Goal: Task Accomplishment & Management: Use online tool/utility

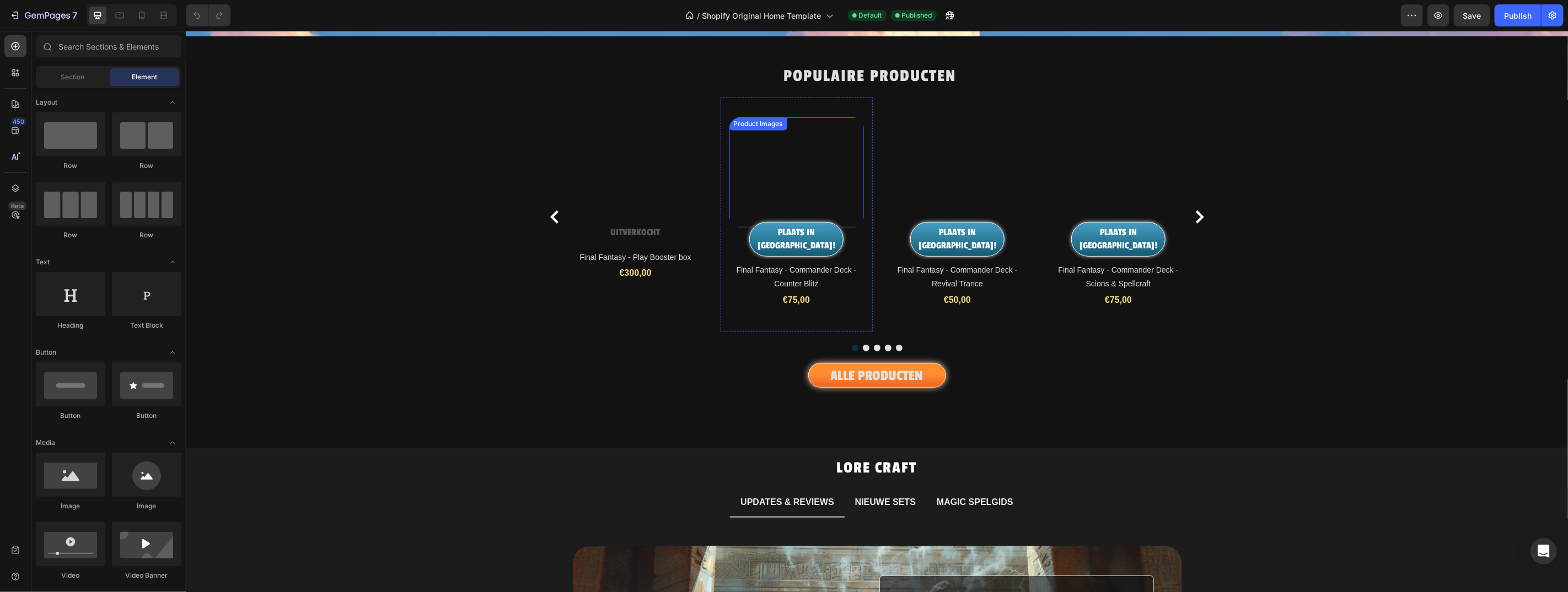
scroll to position [573, 0]
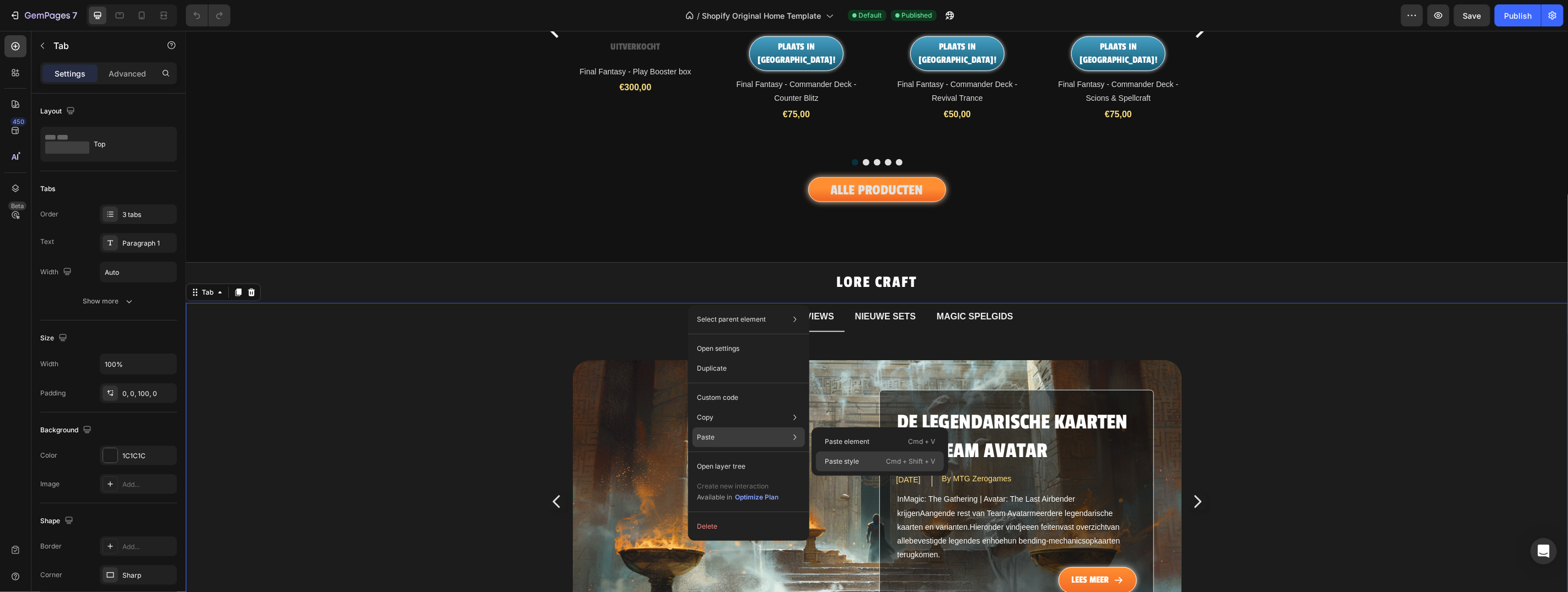
click at [901, 461] on p "Cmd + Shift + V" at bounding box center [911, 461] width 49 height 11
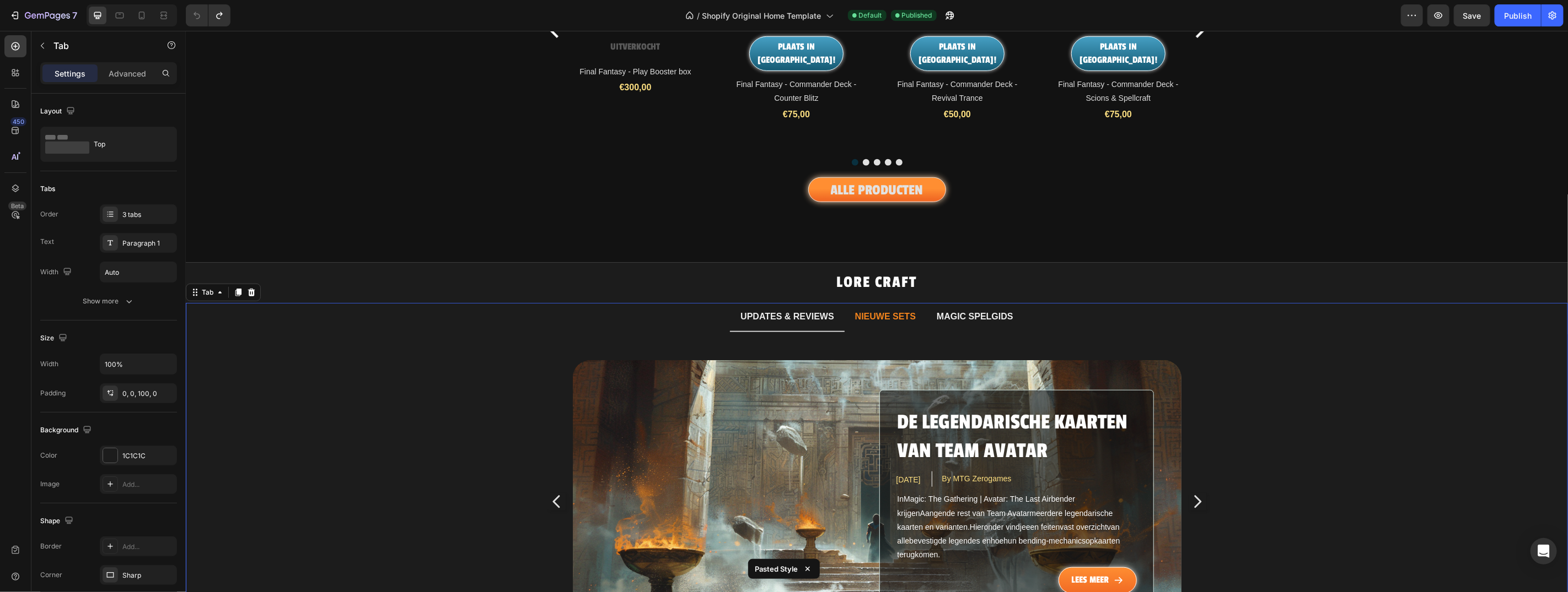
click at [889, 308] on p "NIEUWE SETS" at bounding box center [884, 316] width 61 height 16
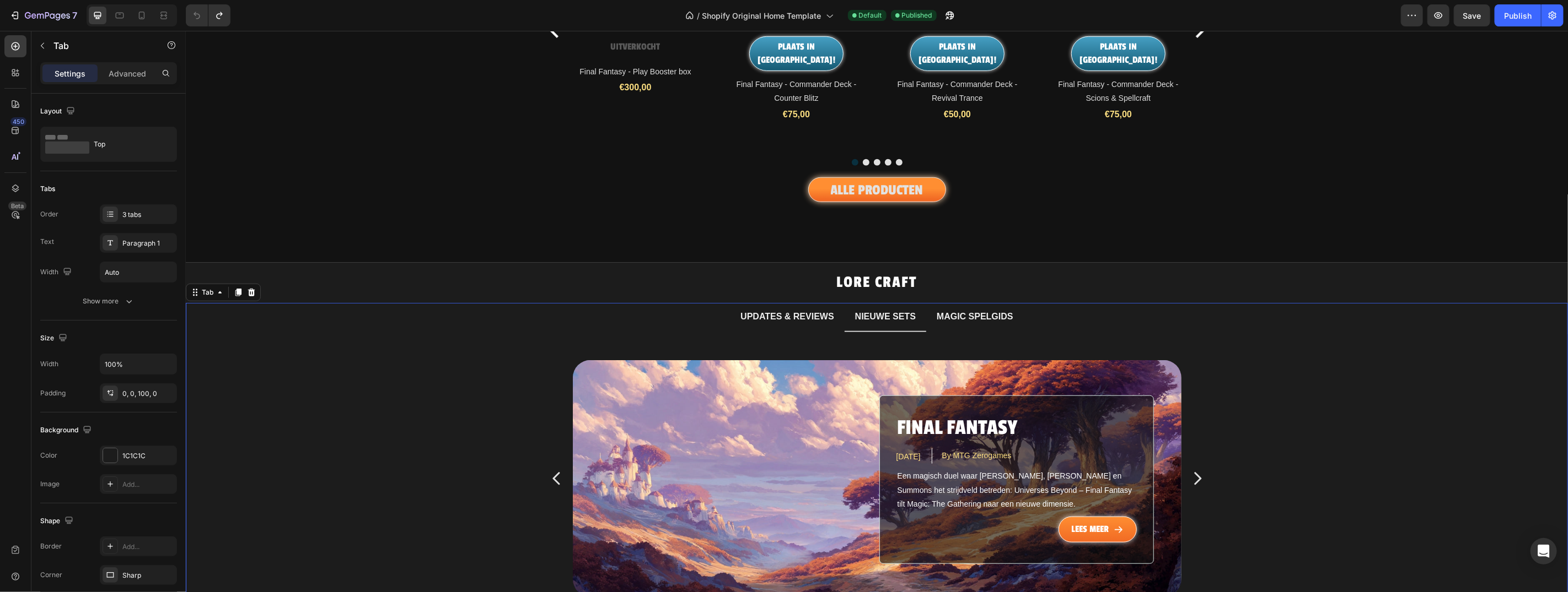
drag, startPoint x: 918, startPoint y: 294, endPoint x: 1104, endPoint y: 326, distance: 188.7
click at [918, 303] on li "NIEUWE SETS" at bounding box center [885, 317] width 82 height 29
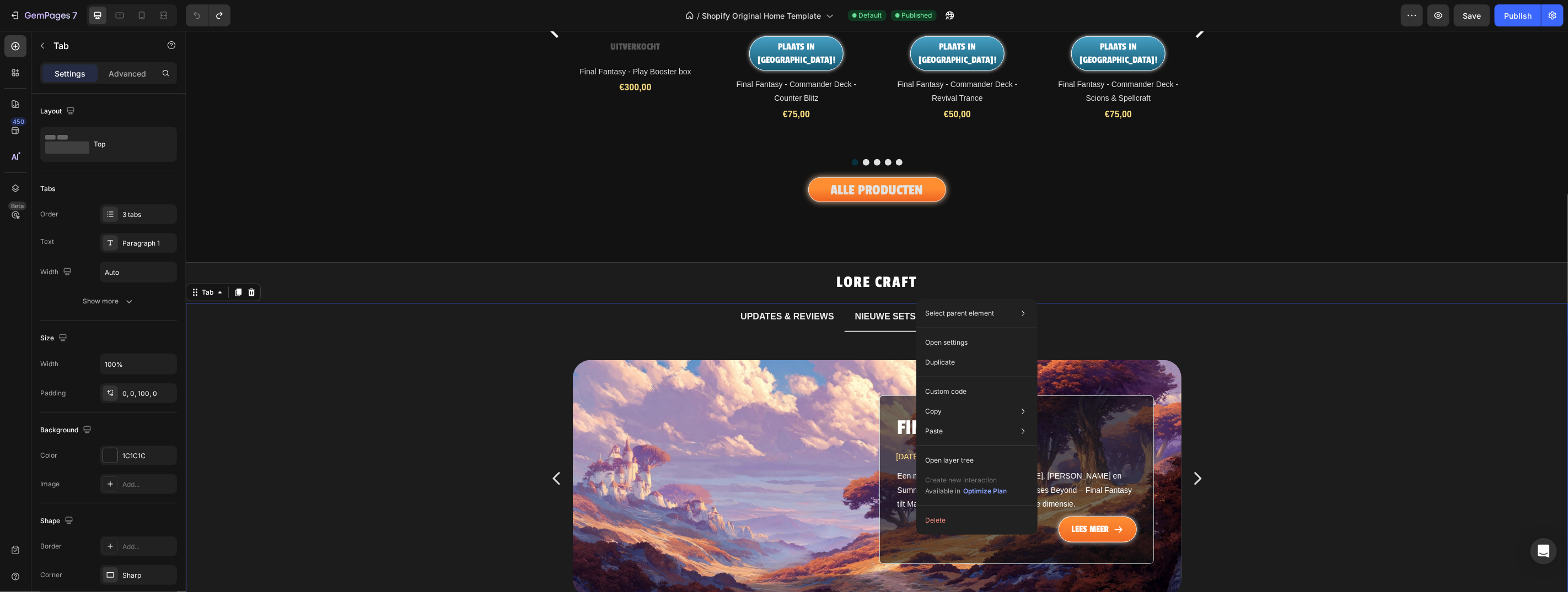
click at [913, 303] on li "NIEUWE SETS" at bounding box center [885, 317] width 82 height 29
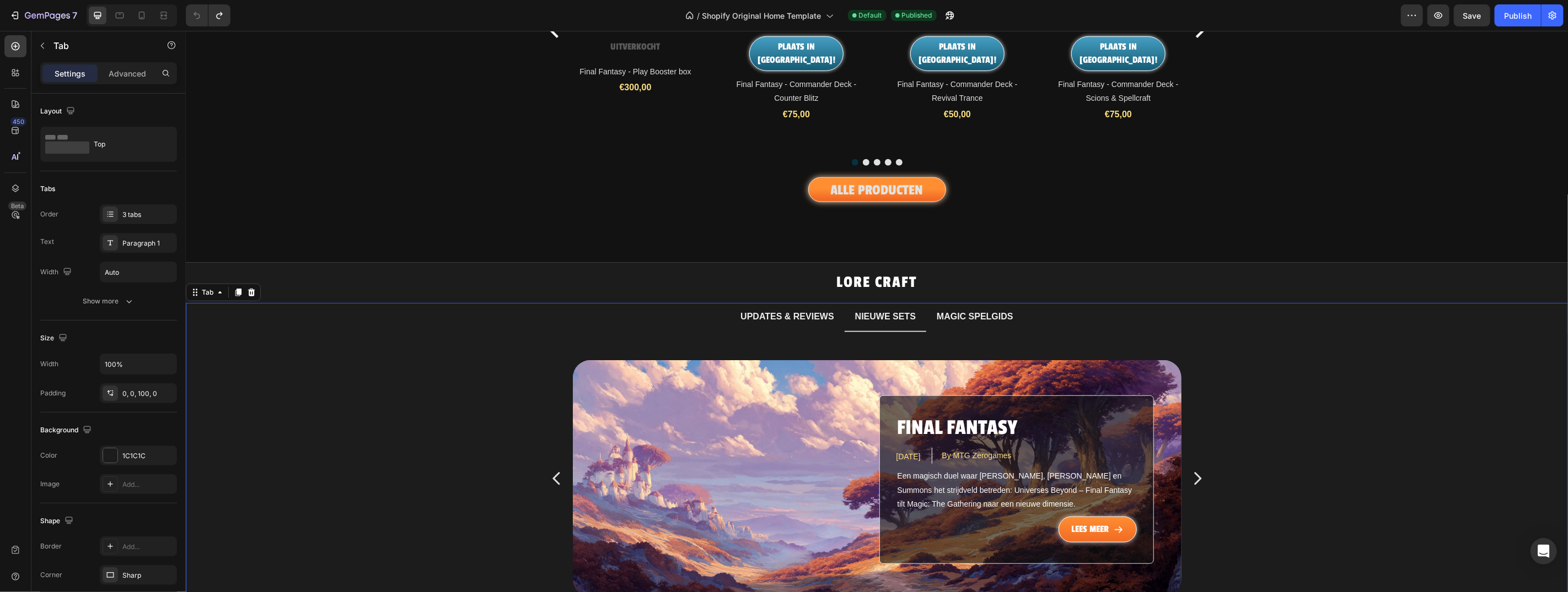
click at [910, 310] on p "NIEUWE SETS" at bounding box center [884, 316] width 61 height 16
click at [963, 311] on p "MAGIC SPELGIDS" at bounding box center [974, 316] width 76 height 16
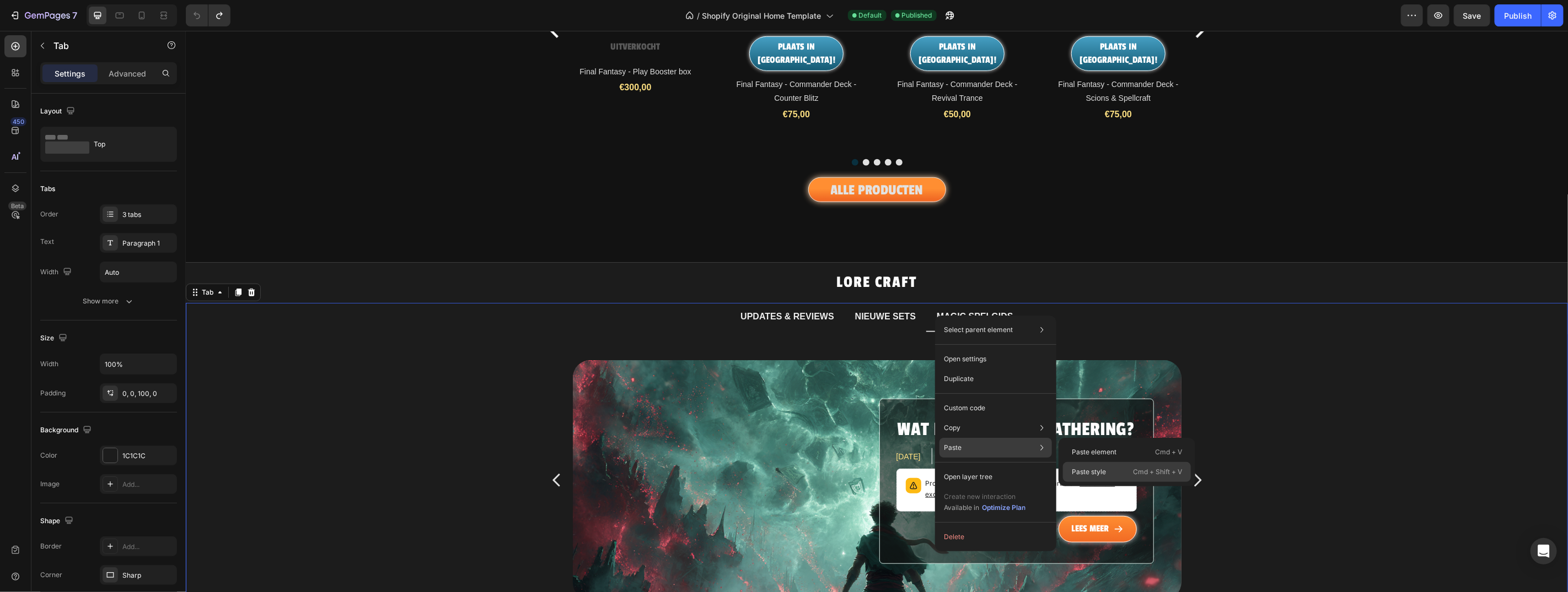
drag, startPoint x: 1089, startPoint y: 471, endPoint x: 898, endPoint y: 433, distance: 194.7
click at [1089, 471] on p "Paste style" at bounding box center [1089, 471] width 34 height 10
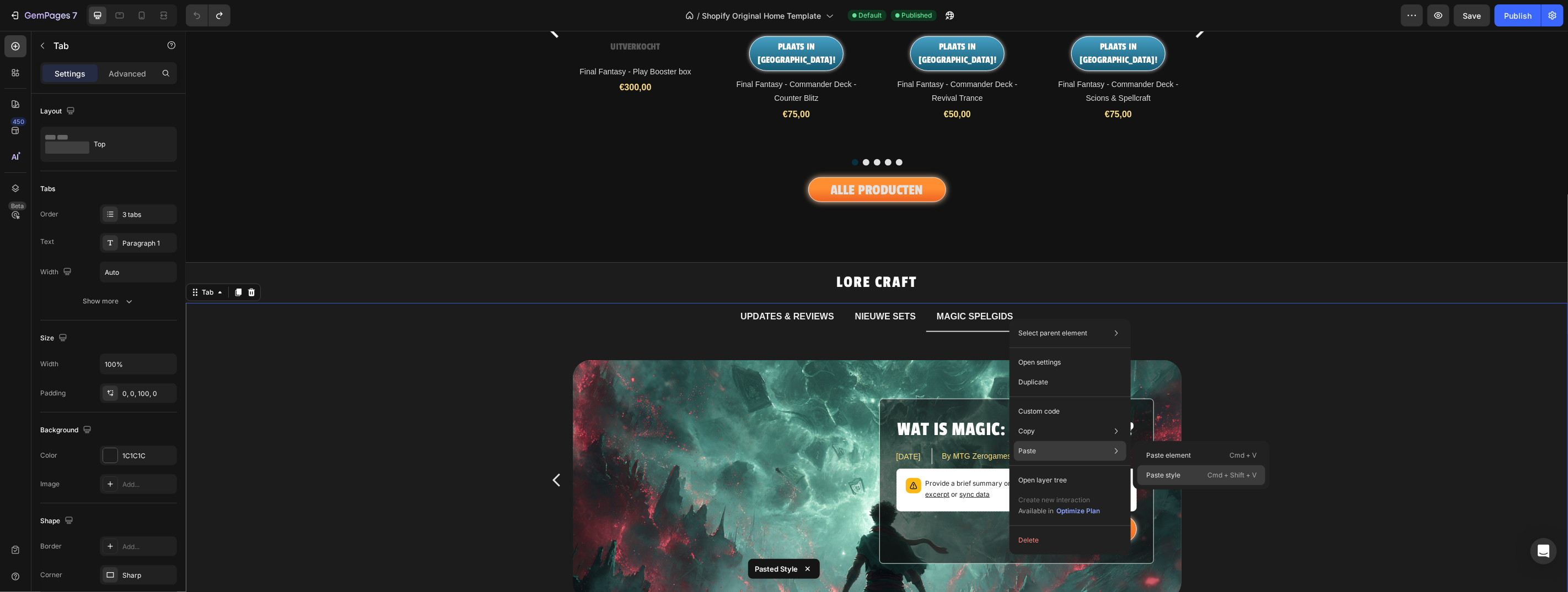
drag, startPoint x: 1164, startPoint y: 473, endPoint x: 977, endPoint y: 439, distance: 190.1
click at [1164, 473] on p "Paste style" at bounding box center [1164, 475] width 34 height 10
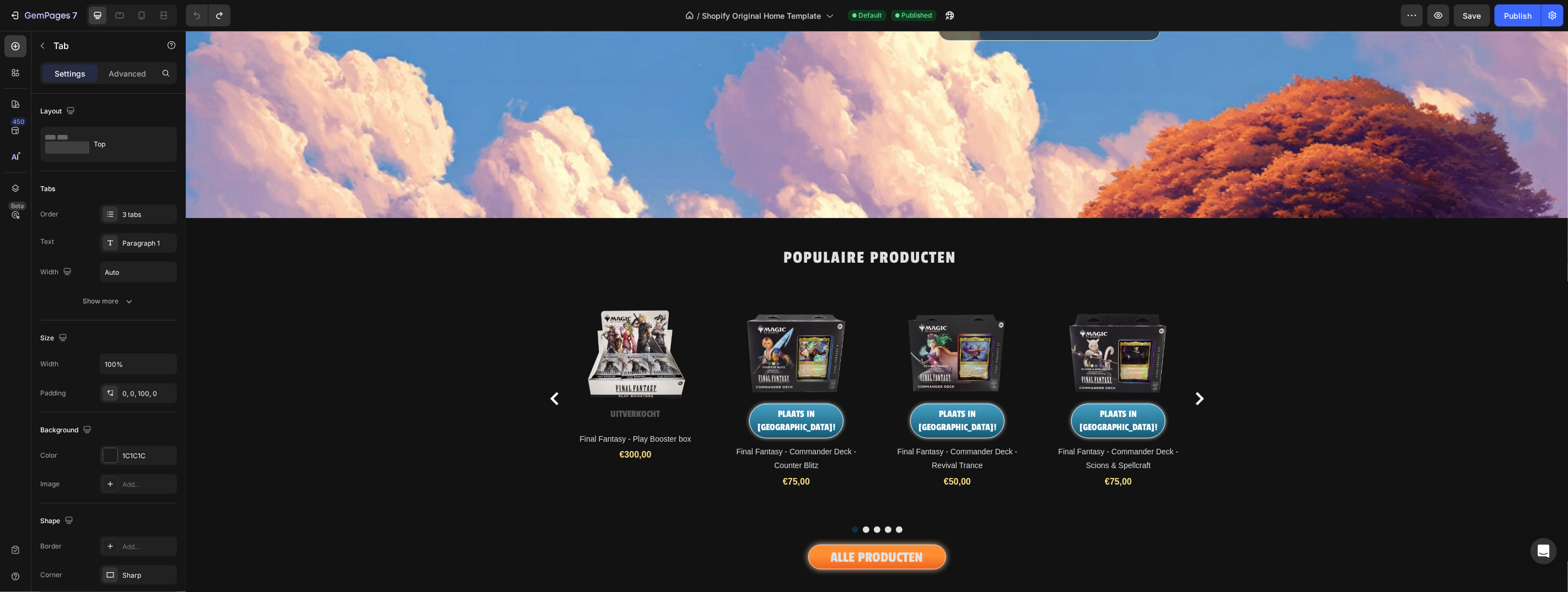
scroll to position [0, 0]
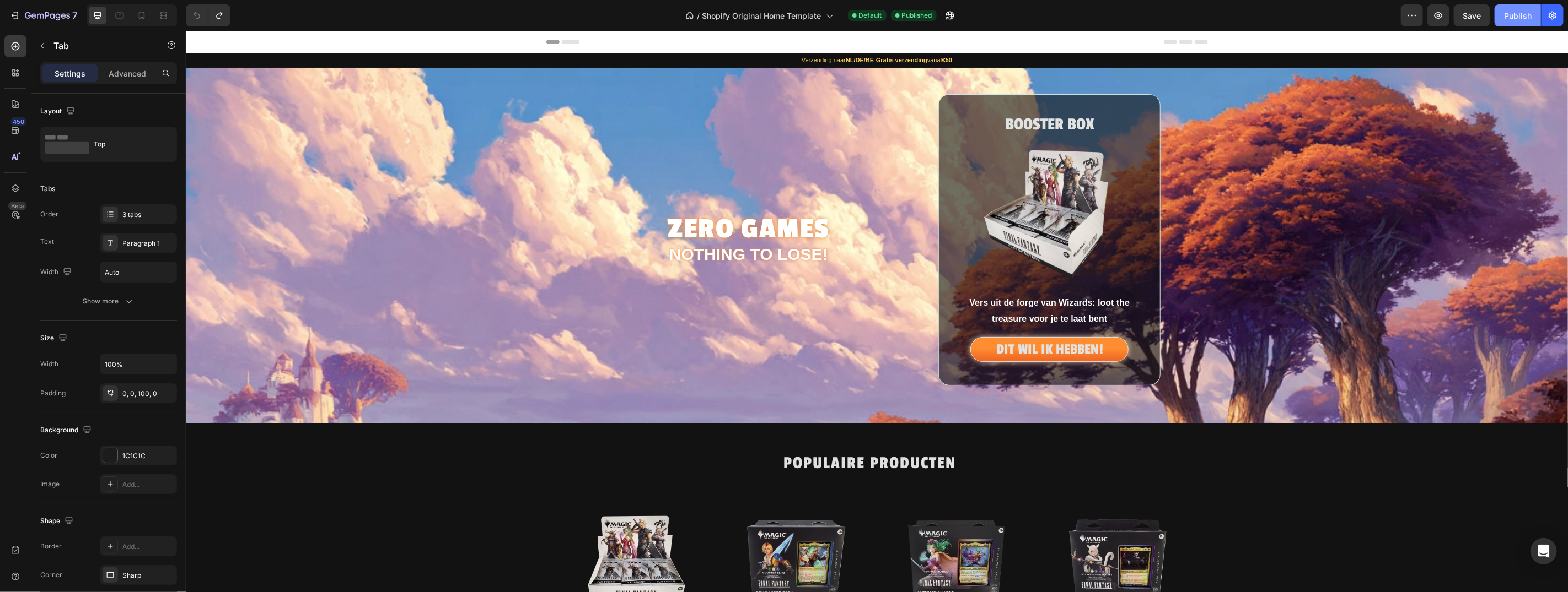
click at [1534, 19] on button "Publish" at bounding box center [1517, 15] width 46 height 22
click at [1437, 22] on button "button" at bounding box center [1438, 15] width 22 height 22
click at [1127, 100] on div "BOOSTER BOX Heading Image Vers uit de forge van Wizards: loot the treasure voor…" at bounding box center [1048, 239] width 222 height 292
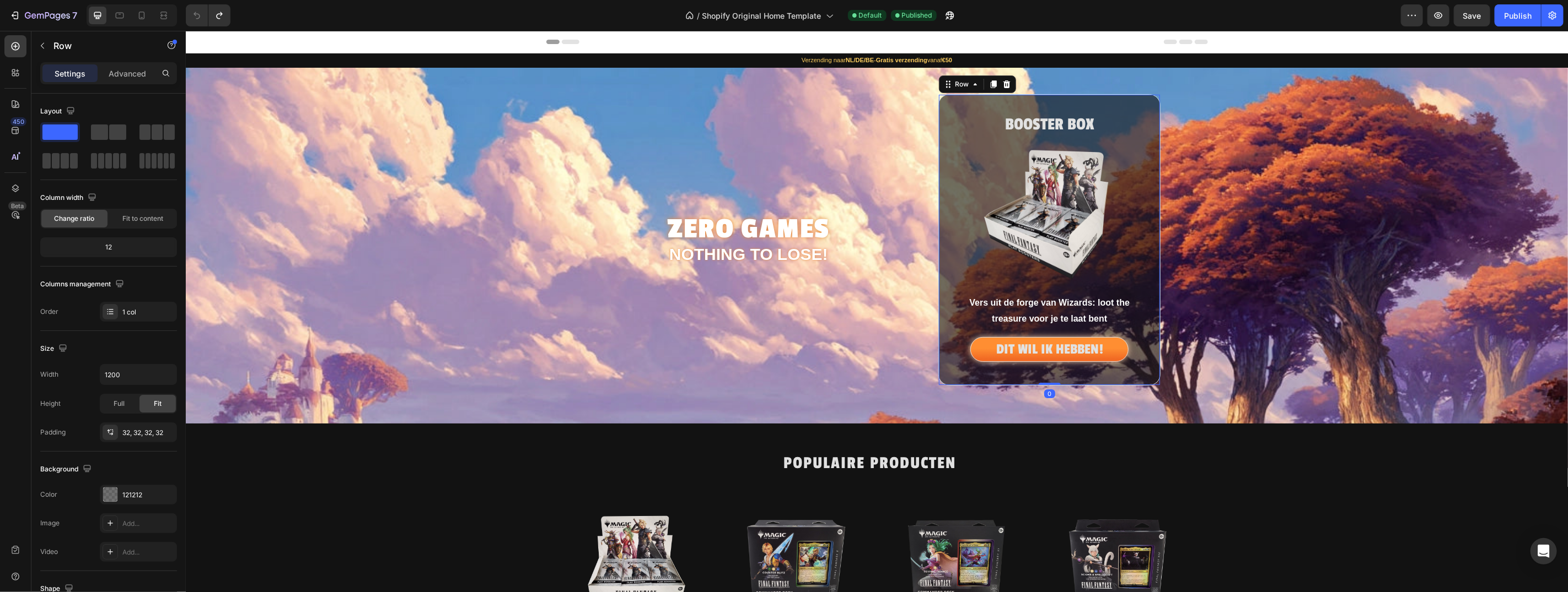
click at [122, 63] on div "Settings Advanced" at bounding box center [108, 73] width 137 height 22
click at [127, 70] on p "Advanced" at bounding box center [127, 73] width 37 height 12
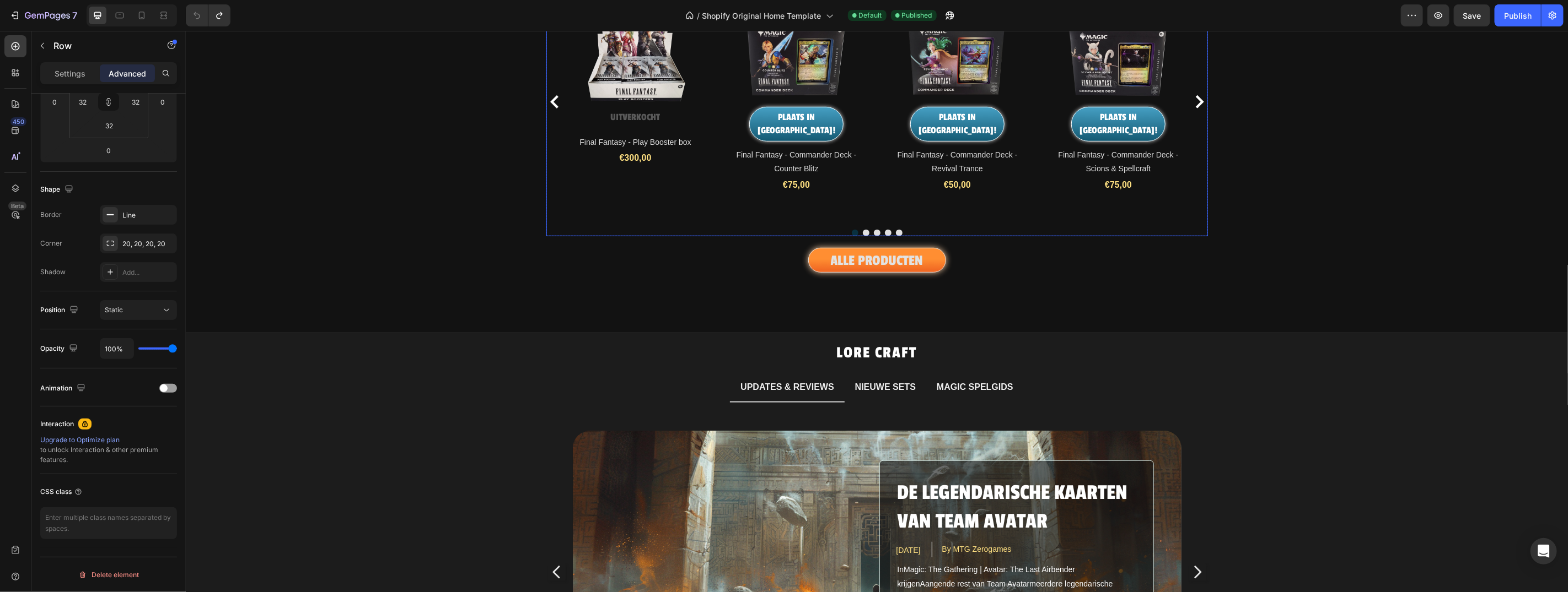
scroll to position [321, 0]
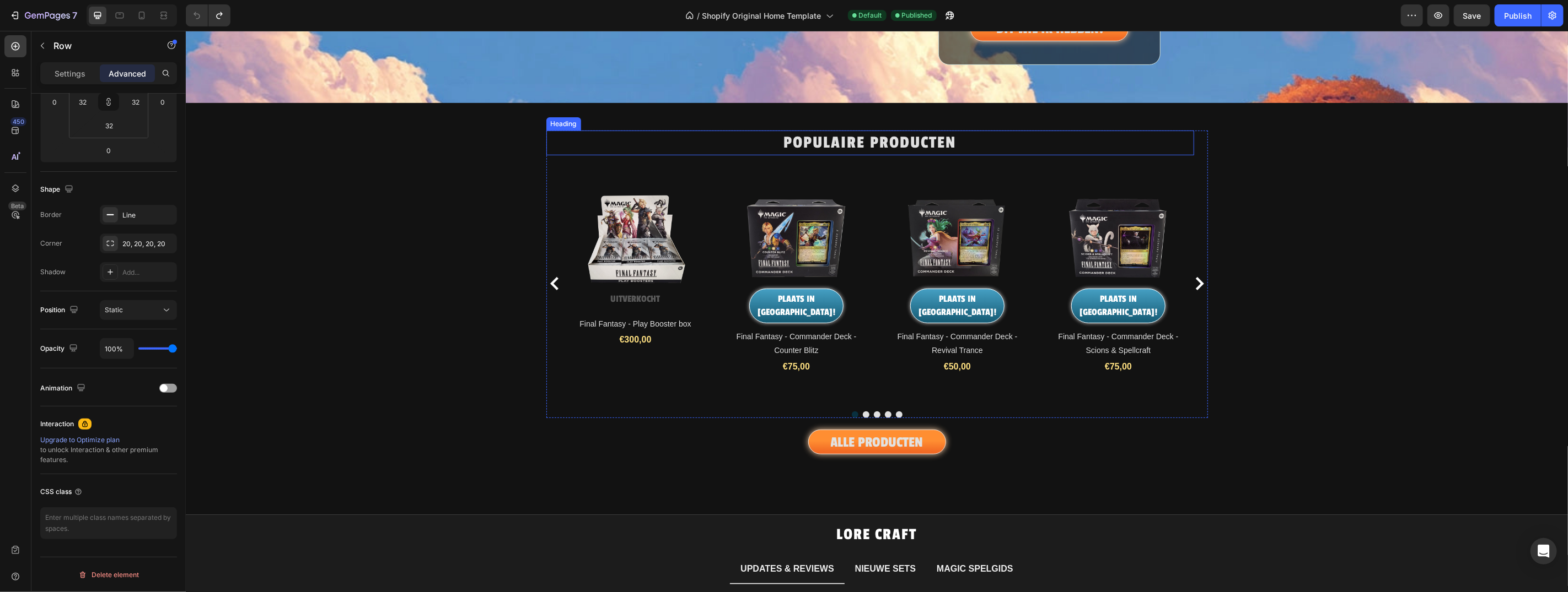
click at [739, 148] on h2 "POPULAIRE PRODUCTEN" at bounding box center [870, 142] width 648 height 25
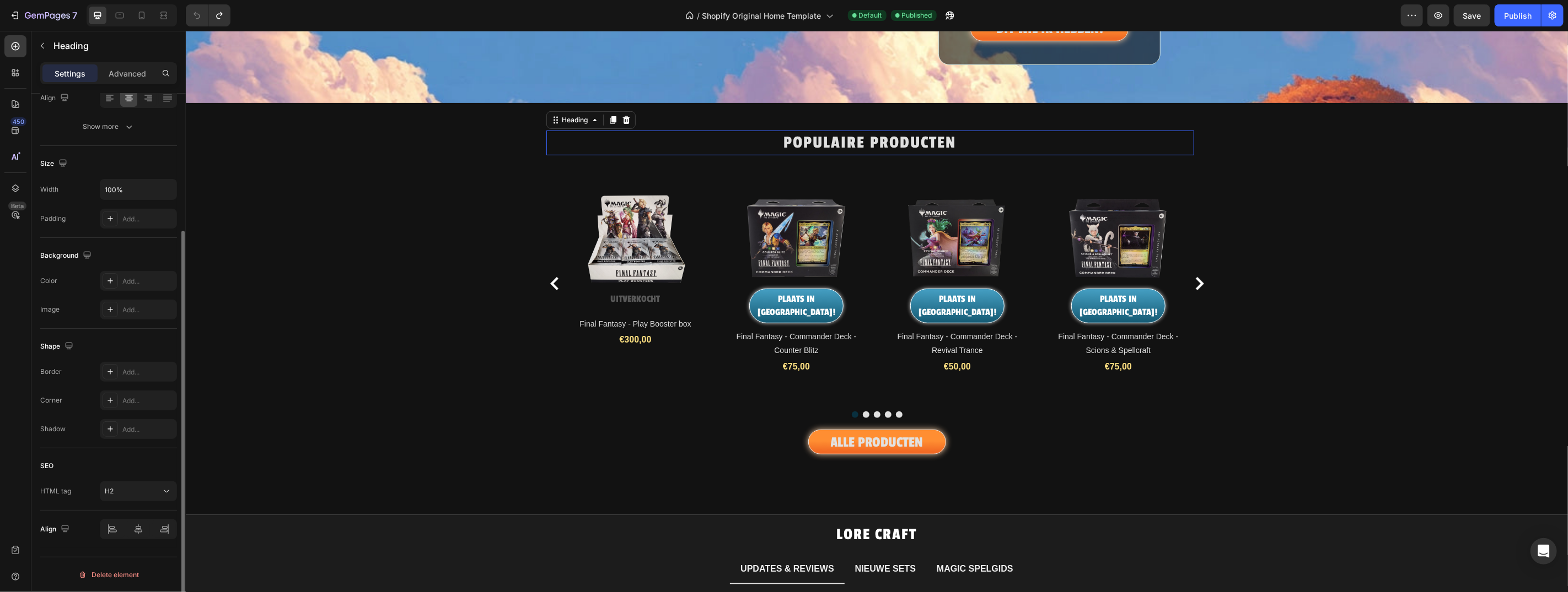
scroll to position [0, 0]
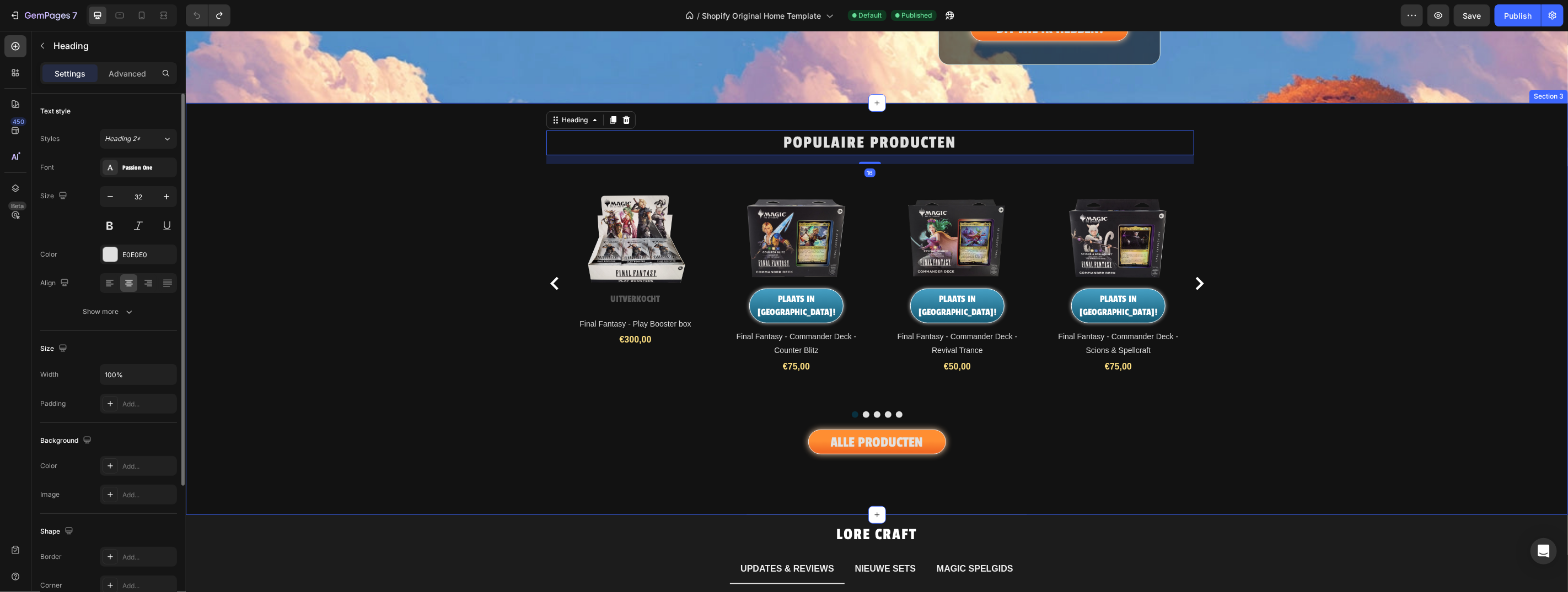
click at [499, 176] on div "POPULAIRE PRODUCTEN Heading 16 Product Images UITVERKOCHT Add to Cart Final Fan…" at bounding box center [876, 295] width 1382 height 330
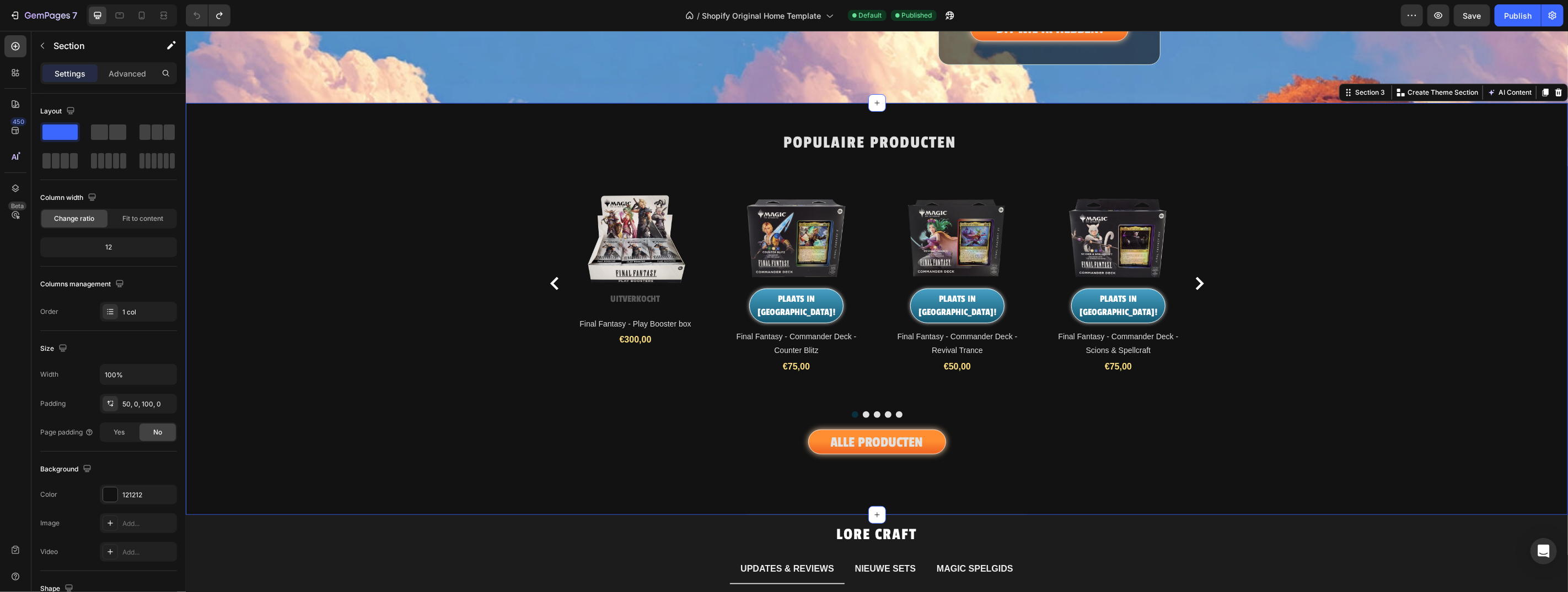
click at [132, 68] on p "Advanced" at bounding box center [127, 73] width 37 height 12
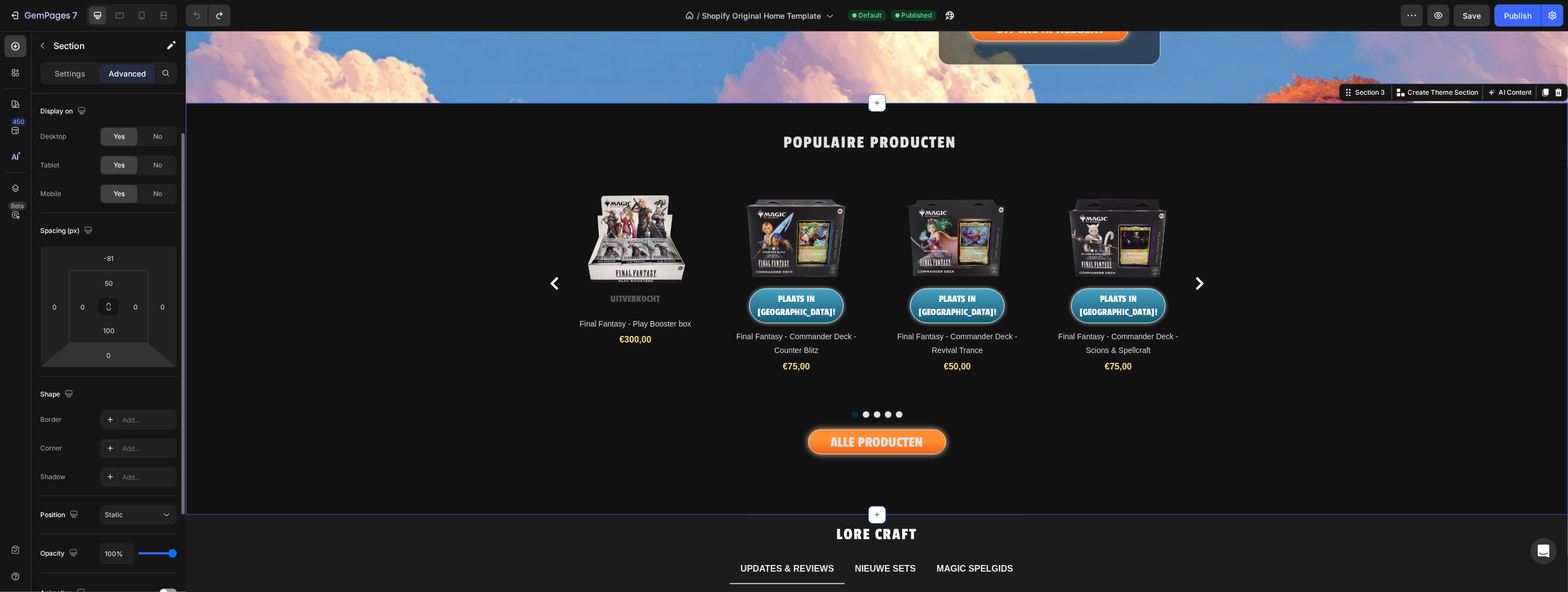
scroll to position [206, 0]
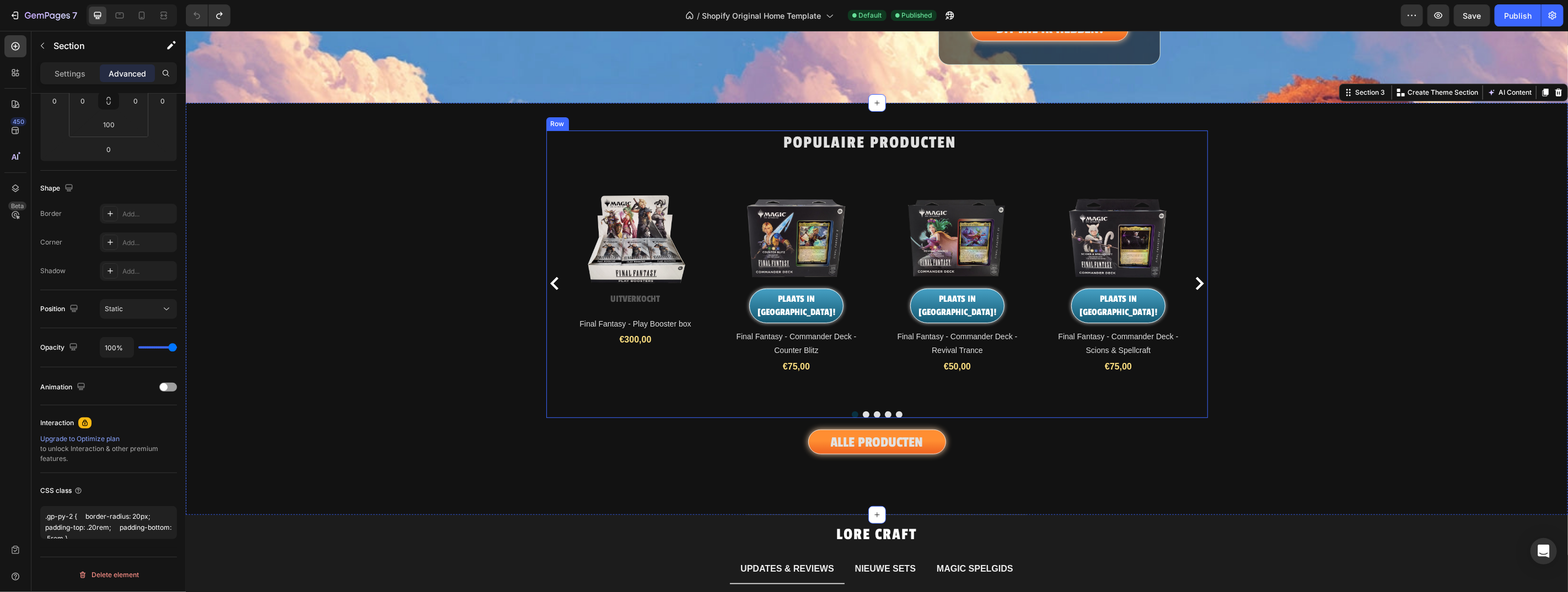
click at [716, 159] on div "POPULAIRE PRODUCTEN Heading Product Images UITVERKOCHT Add to Cart Final Fantas…" at bounding box center [876, 274] width 661 height 288
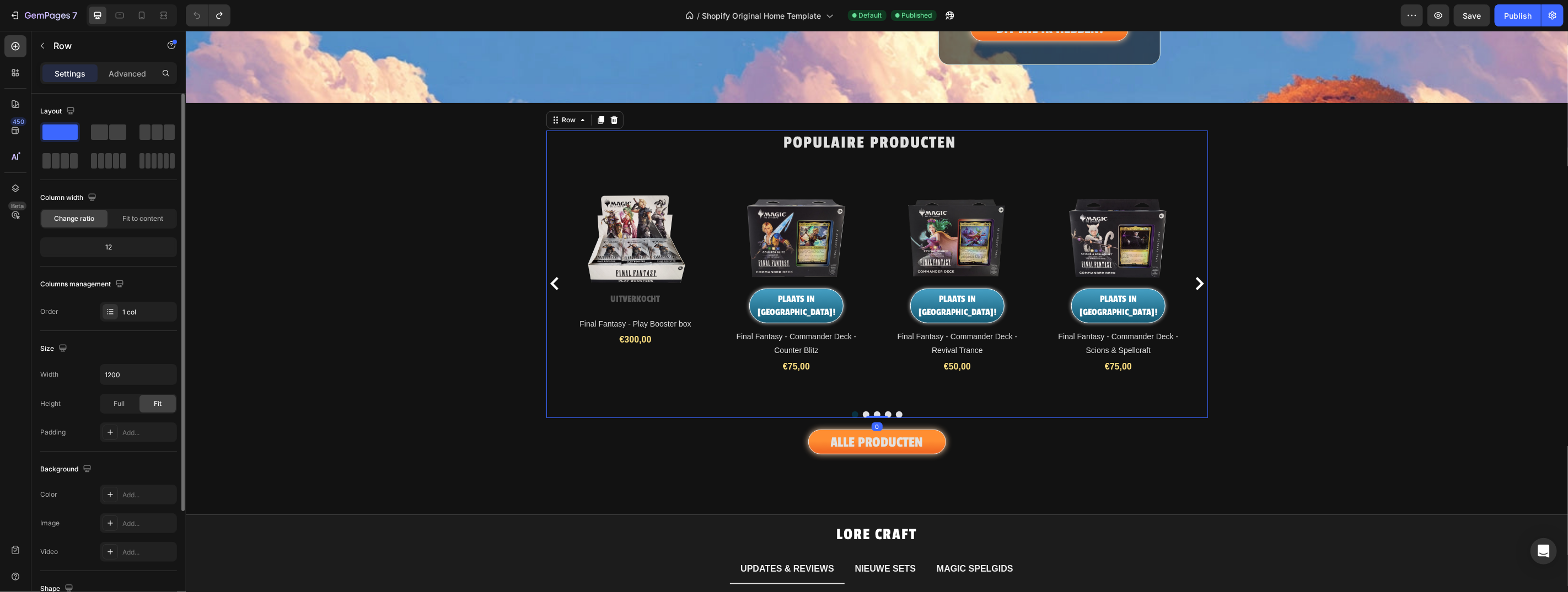
scroll to position [141, 0]
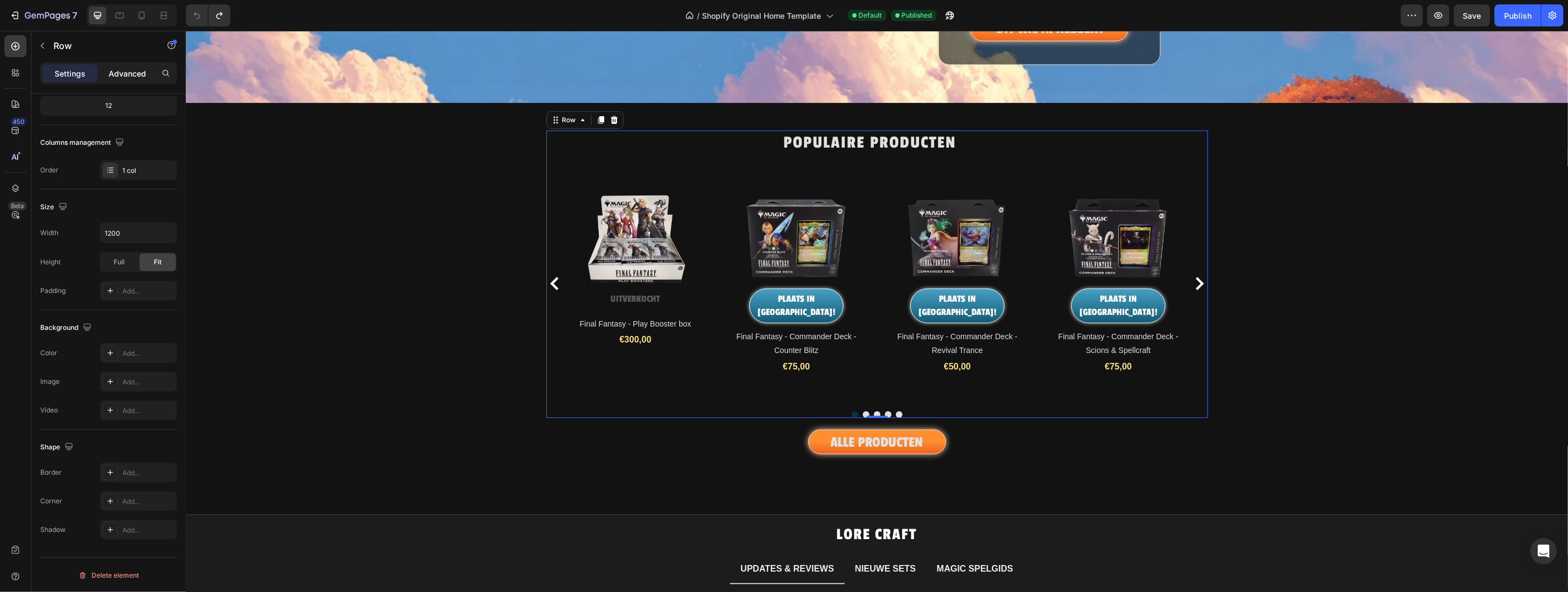
click at [131, 75] on p "Advanced" at bounding box center [127, 73] width 37 height 12
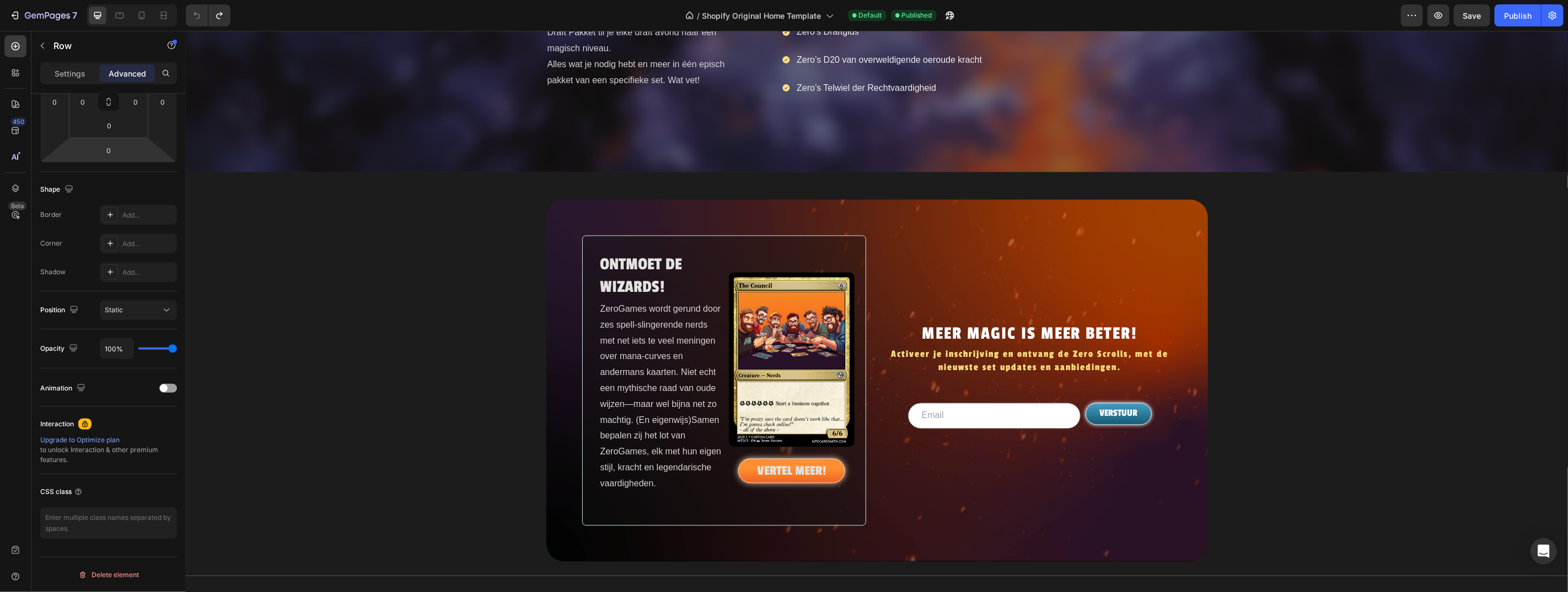
scroll to position [1878, 0]
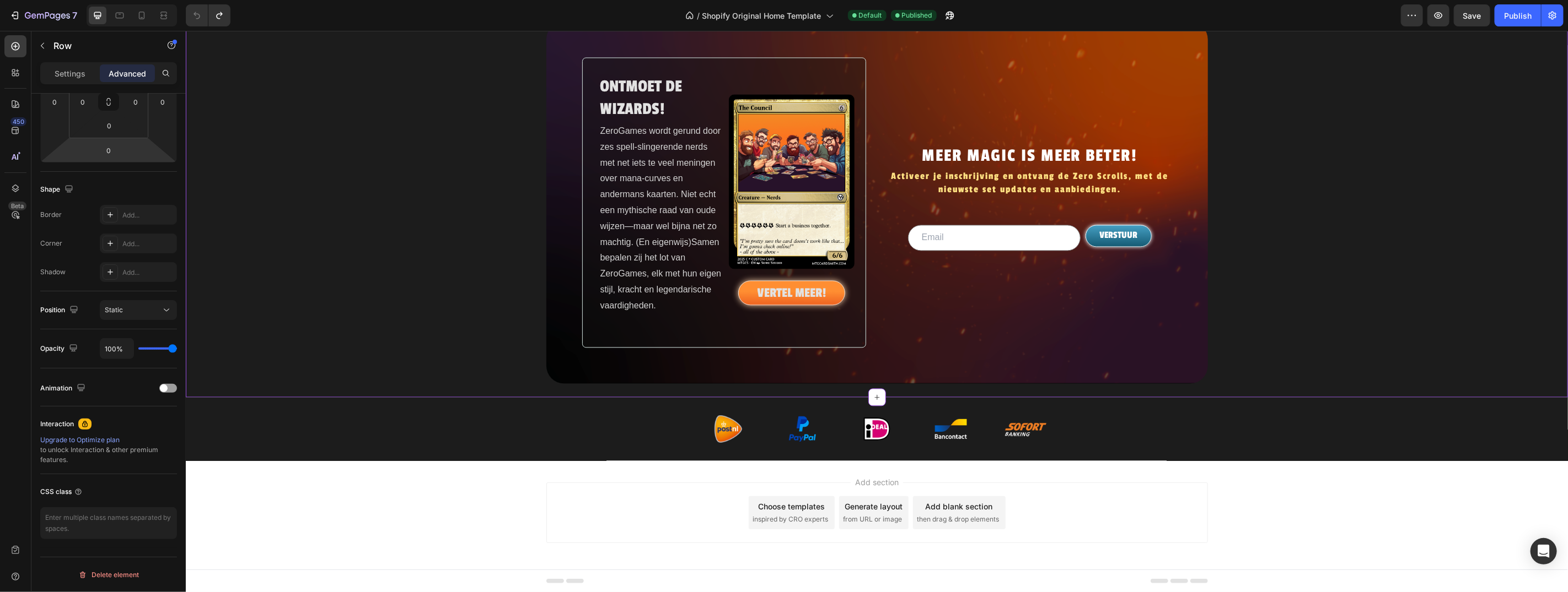
click at [1003, 157] on h2 "MEER MAGIC IS MEER BETER!" at bounding box center [1029, 155] width 285 height 26
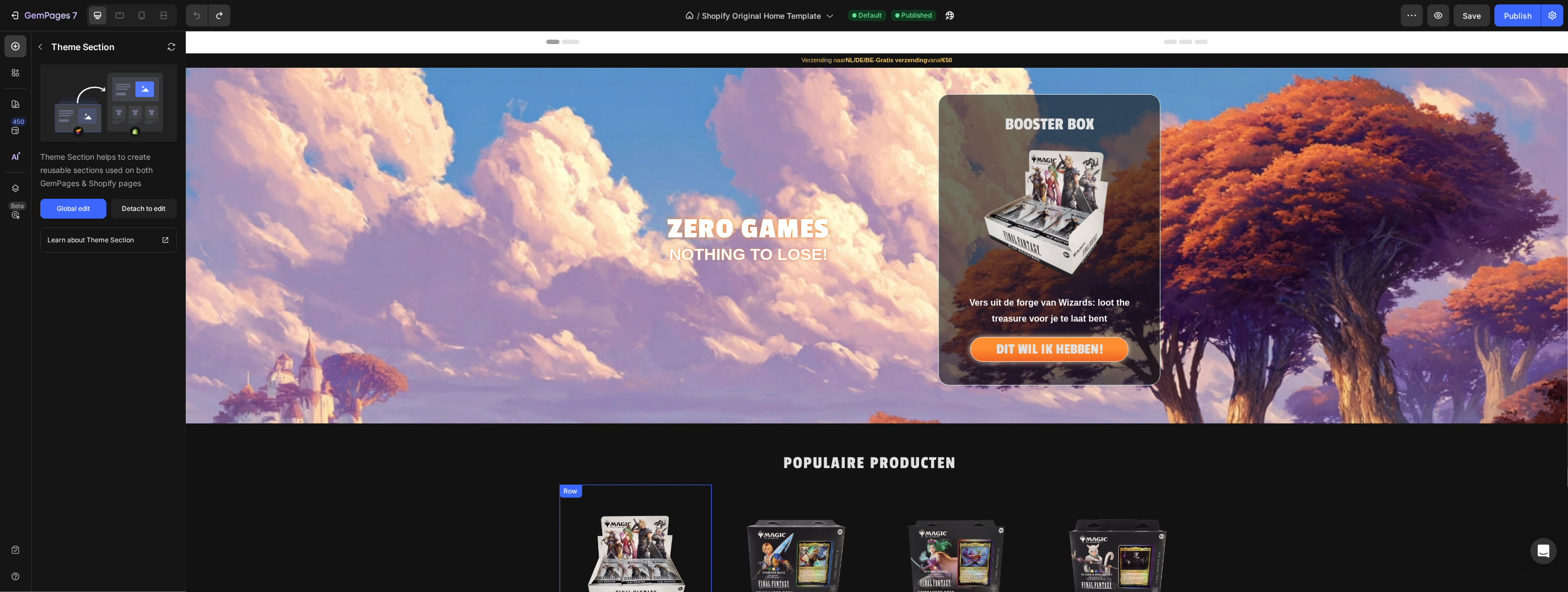
scroll to position [206, 0]
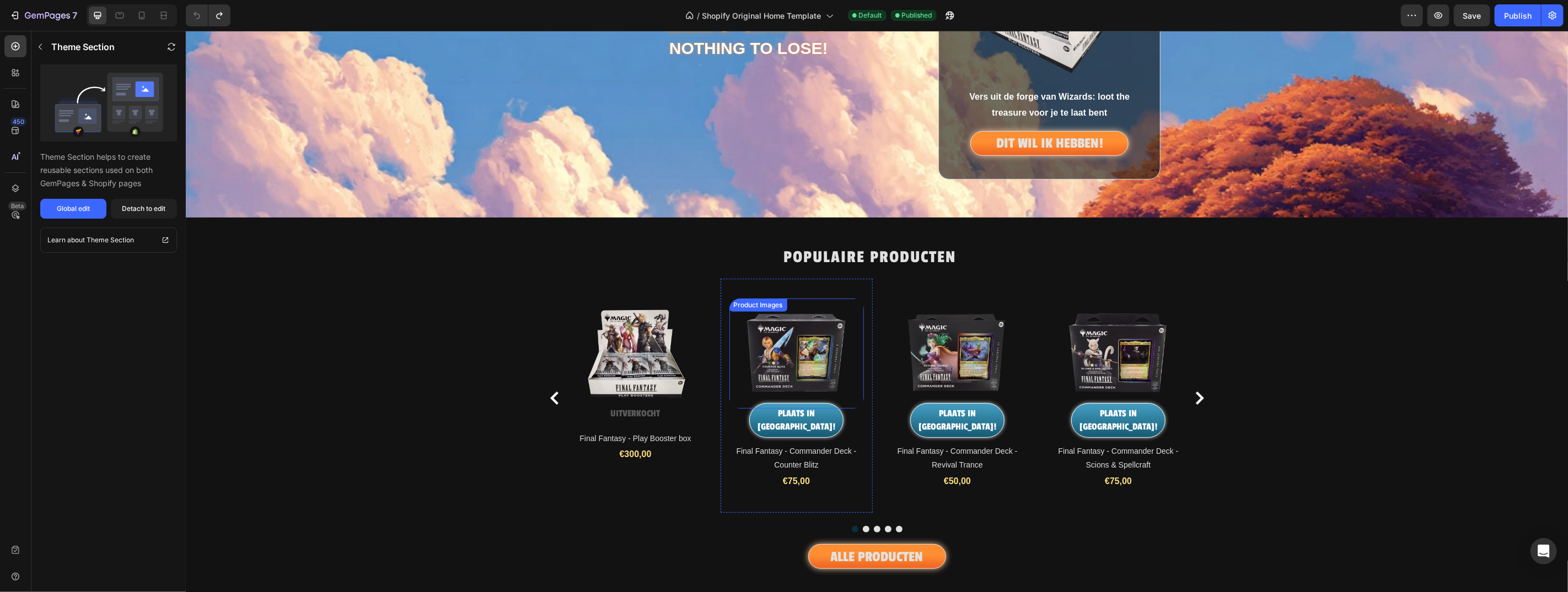
click at [771, 350] on img at bounding box center [796, 353] width 134 height 101
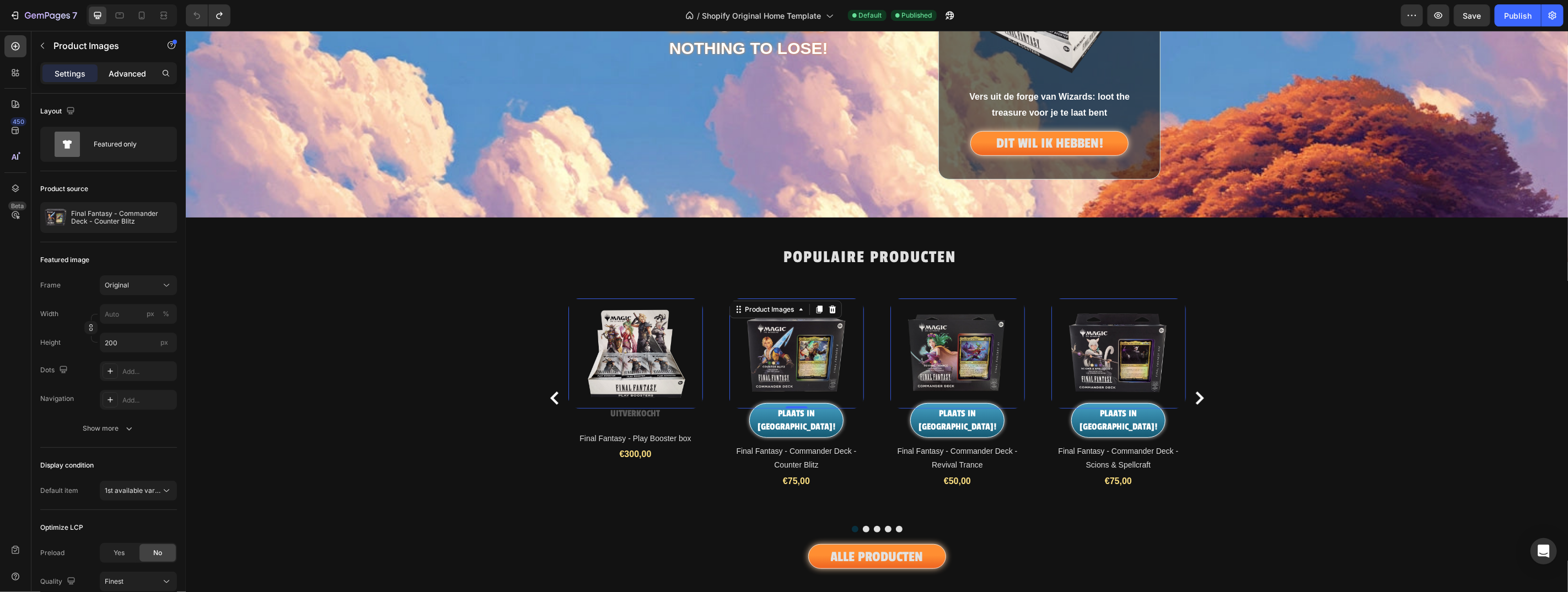
drag, startPoint x: 111, startPoint y: 62, endPoint x: 115, endPoint y: 65, distance: 5.0
click at [111, 63] on div "Settings Advanced" at bounding box center [108, 73] width 137 height 22
click at [120, 68] on p "Advanced" at bounding box center [127, 73] width 37 height 12
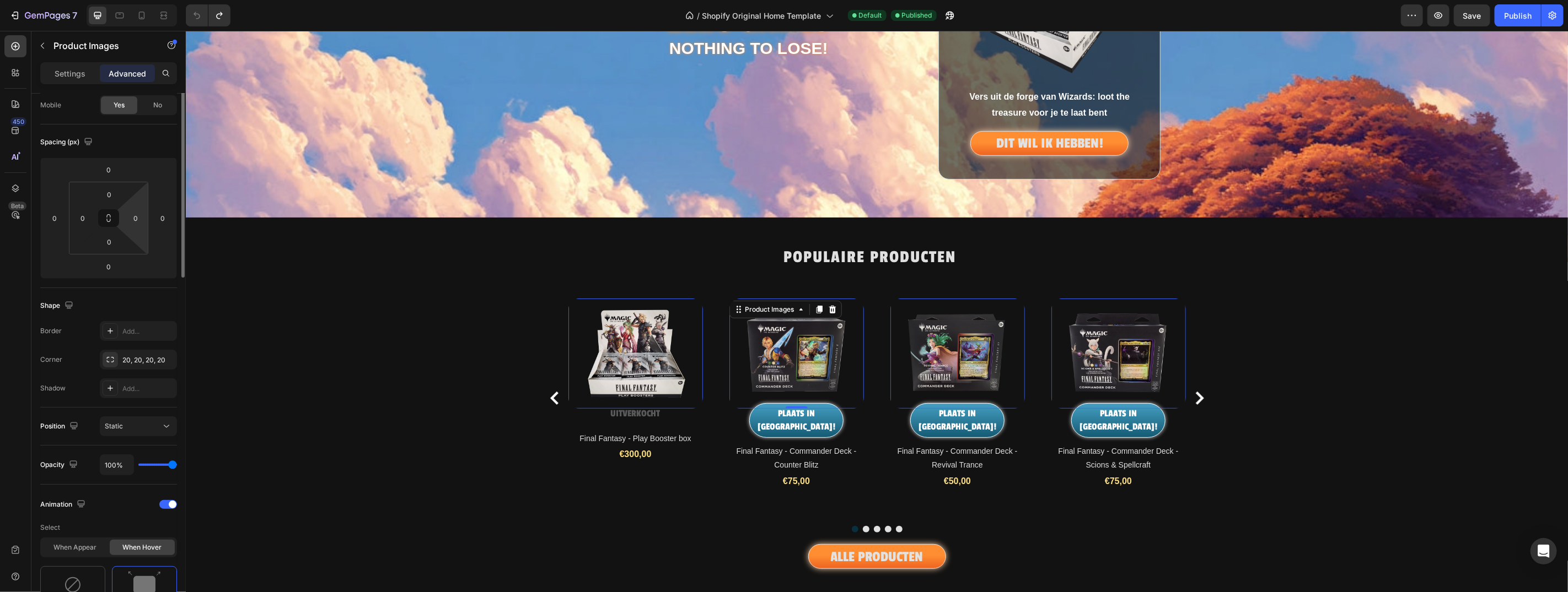
scroll to position [335, 0]
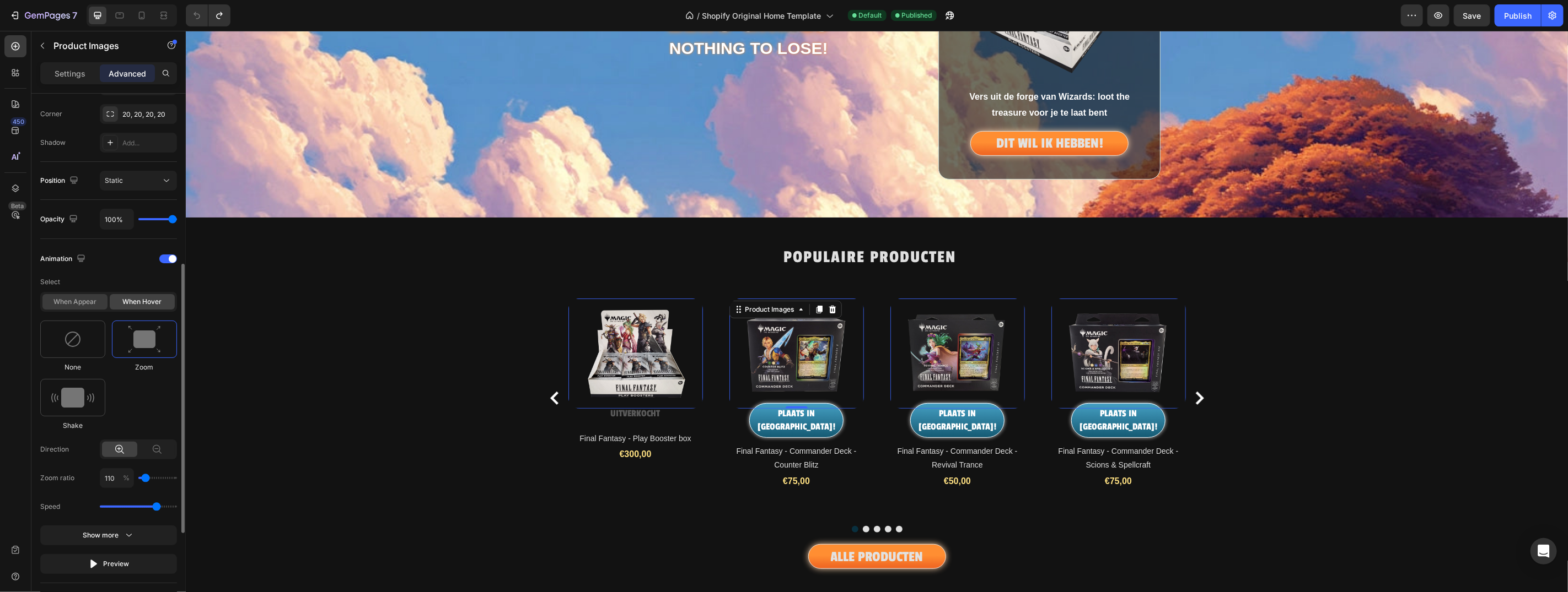
click at [71, 299] on div "When appear" at bounding box center [75, 302] width 65 height 15
type input "1.7"
click at [81, 331] on img at bounding box center [73, 339] width 17 height 17
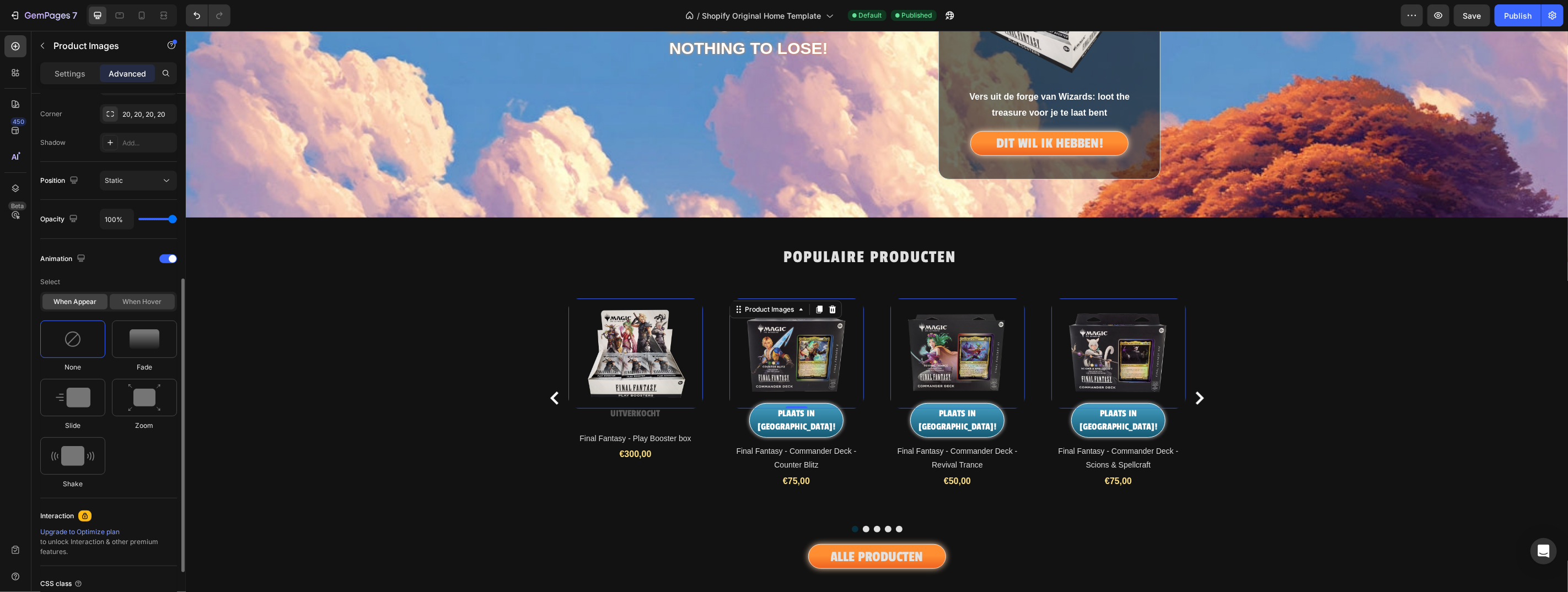
click at [154, 301] on div "When hover" at bounding box center [142, 302] width 65 height 15
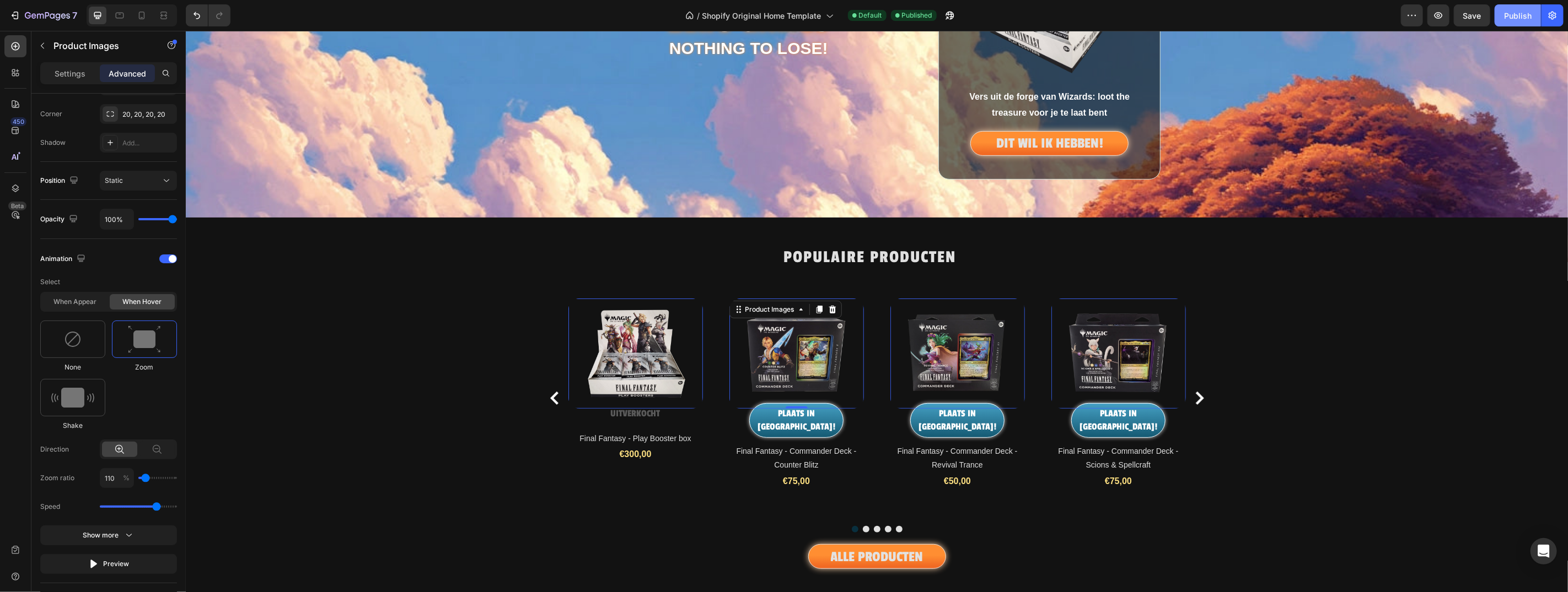
click at [1526, 20] on div "Publish" at bounding box center [1517, 15] width 27 height 12
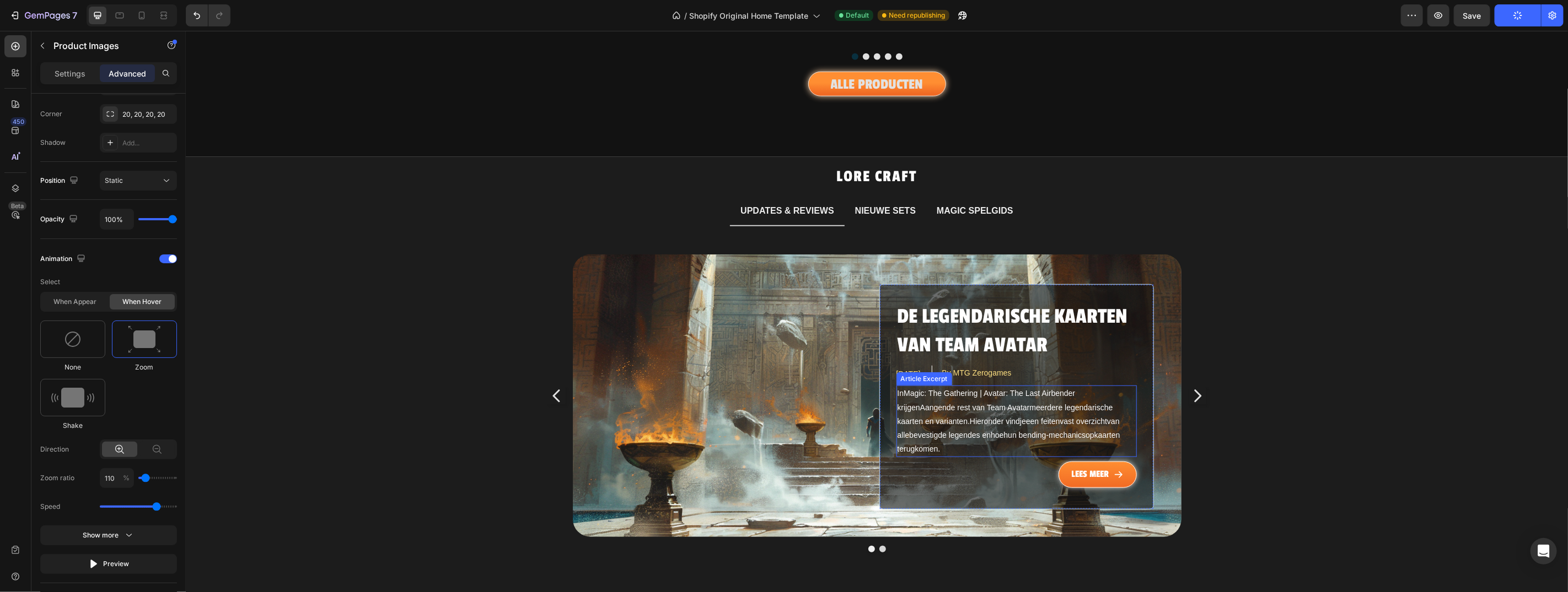
scroll to position [737, 0]
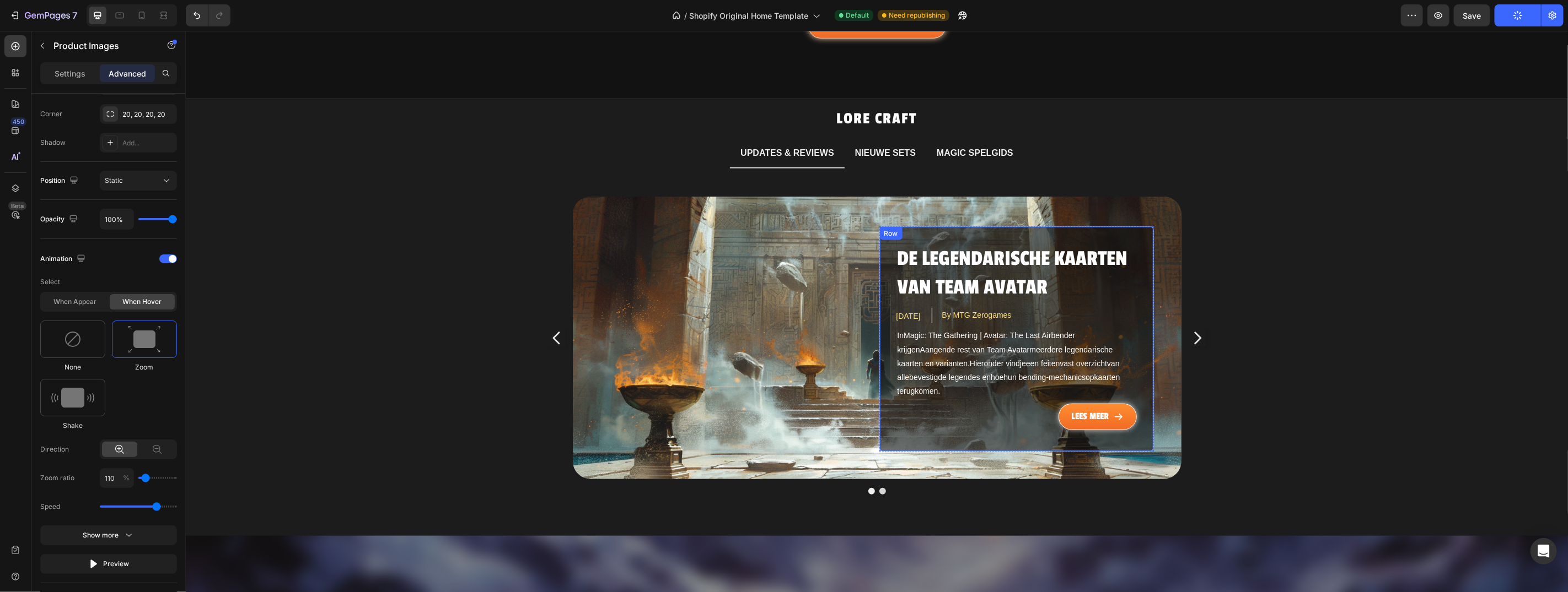
click at [1047, 226] on div "De legendarische kaarten van Team Avatar Article Title [DATE] Article Date By M…" at bounding box center [1016, 338] width 275 height 226
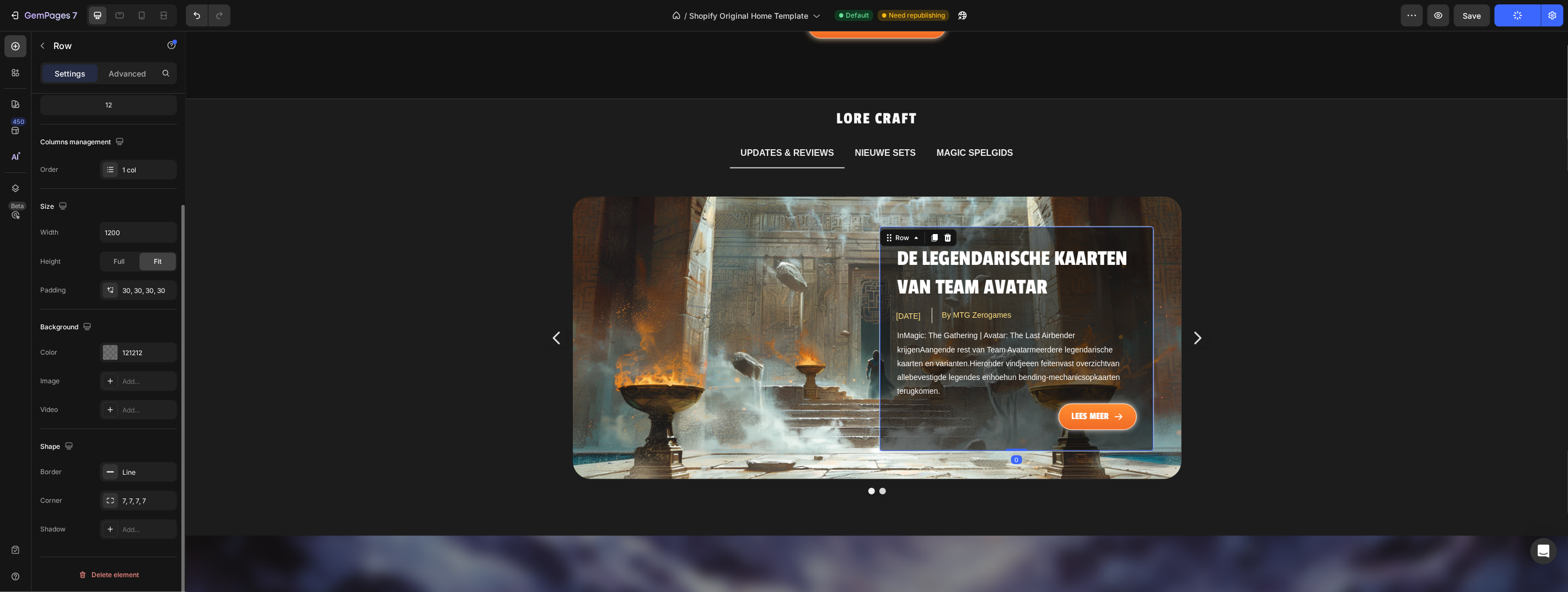
scroll to position [0, 0]
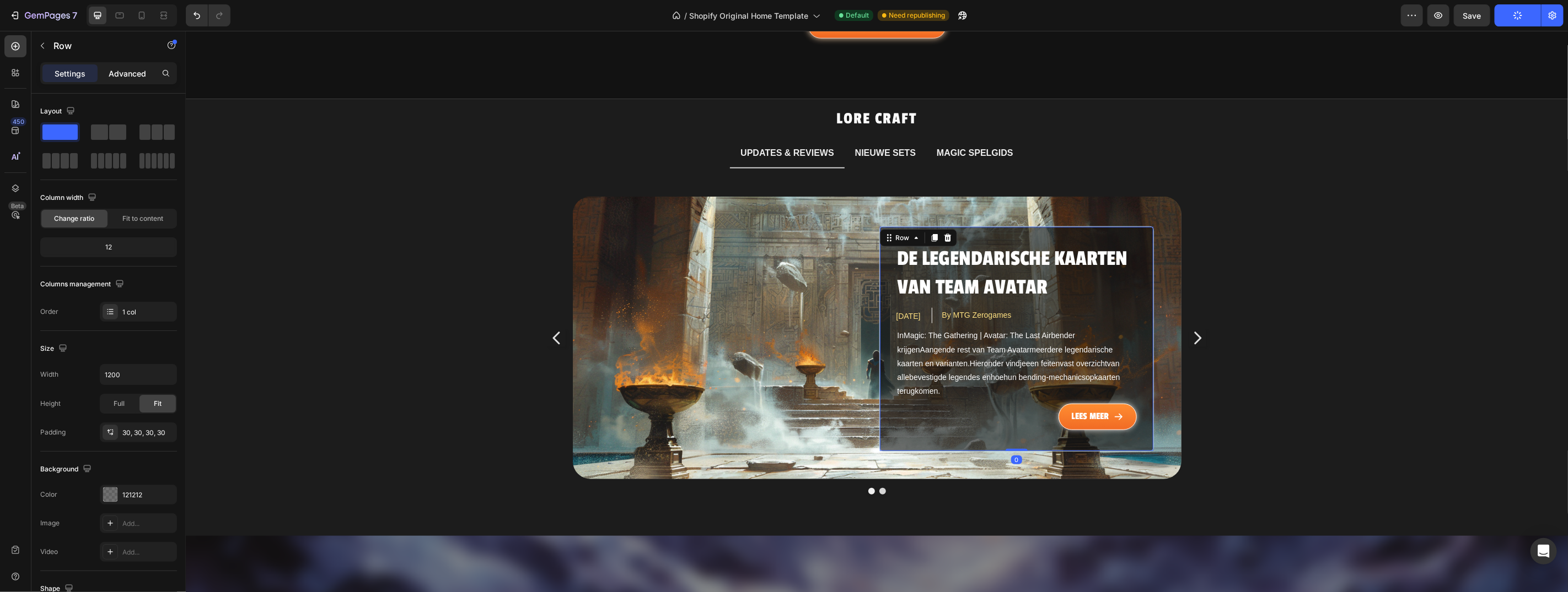
click at [138, 72] on p "Advanced" at bounding box center [127, 73] width 37 height 12
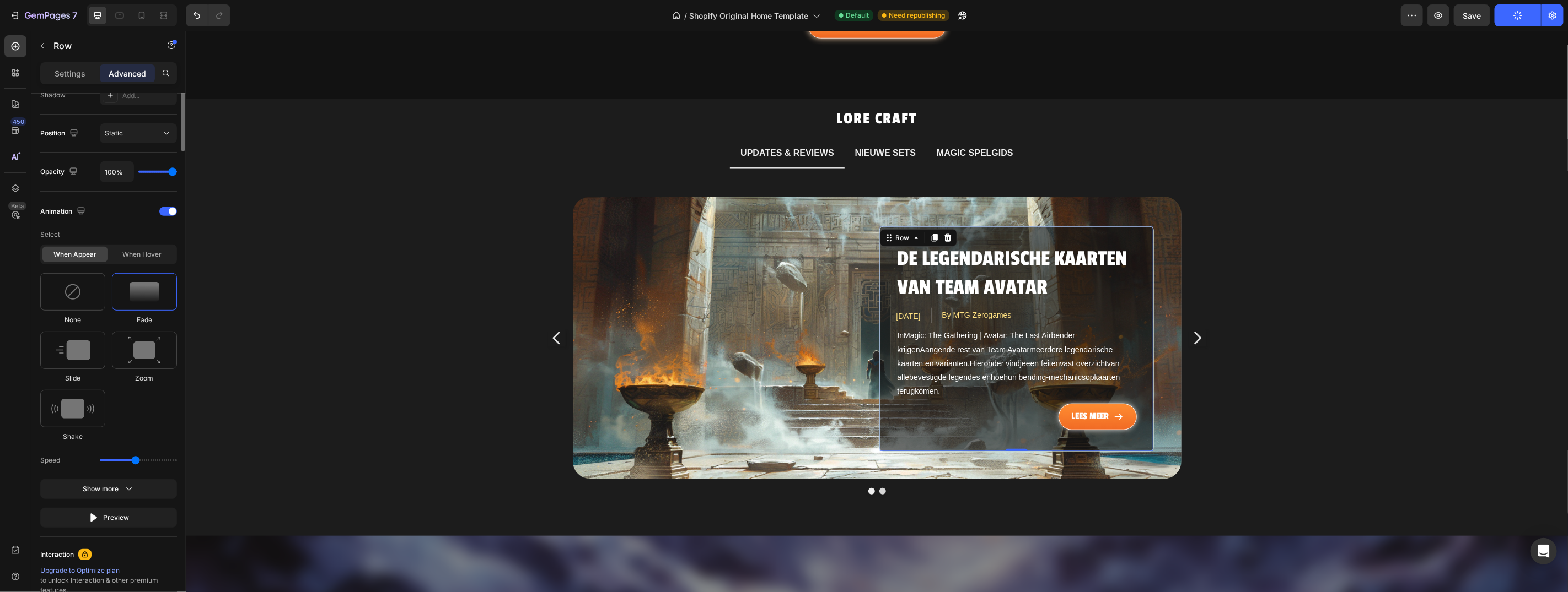
scroll to position [512, 0]
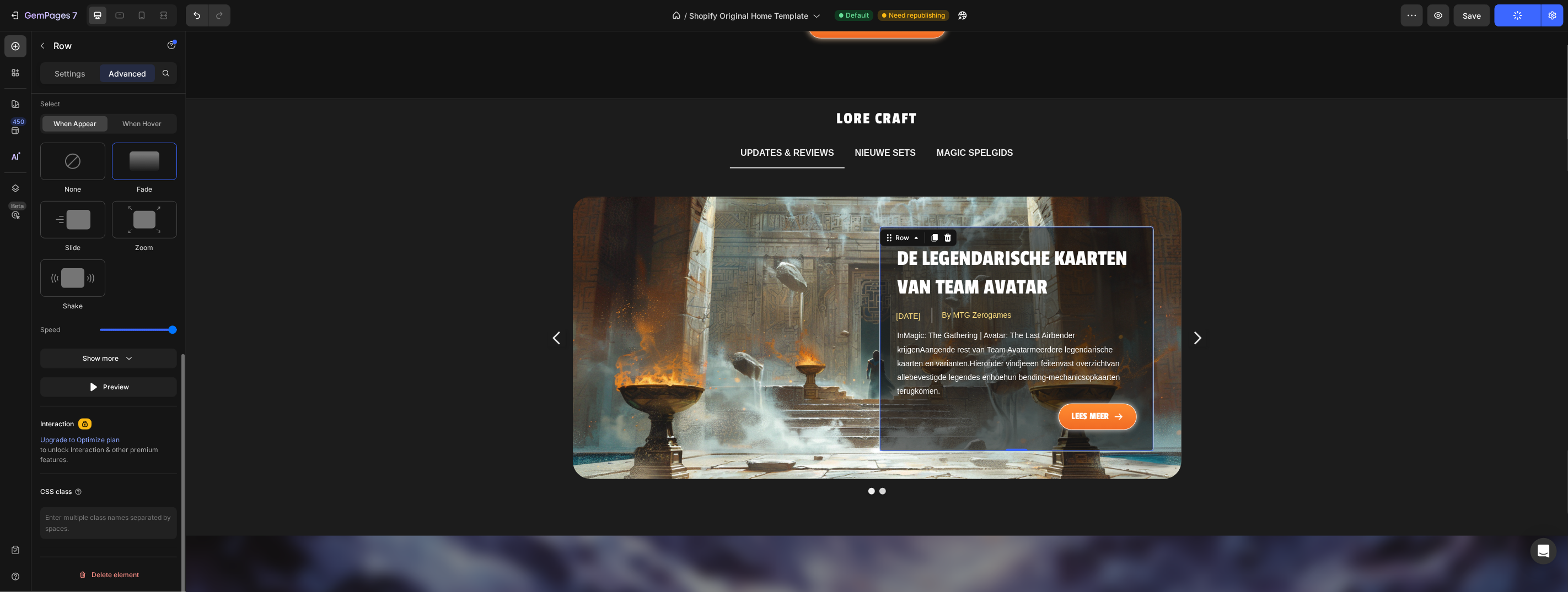
drag, startPoint x: 137, startPoint y: 330, endPoint x: 14, endPoint y: 296, distance: 127.6
click at [177, 329] on input "range" at bounding box center [138, 330] width 77 height 2
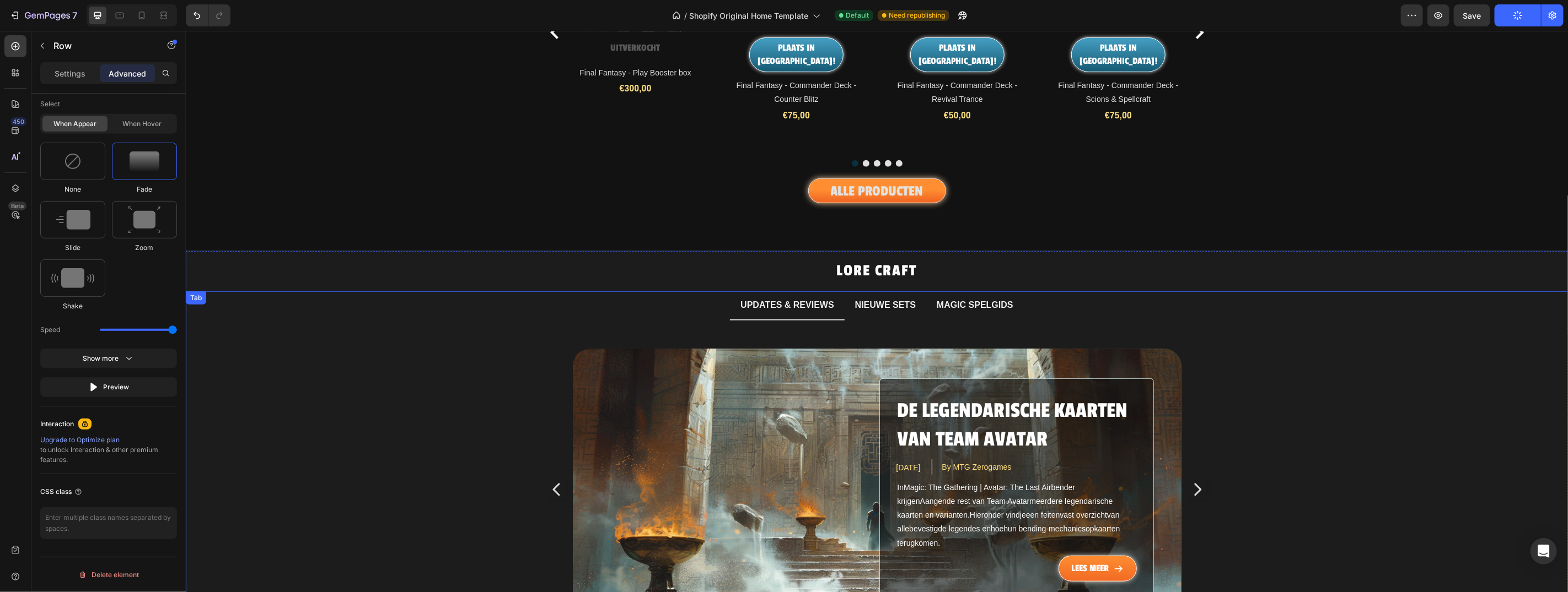
scroll to position [570, 0]
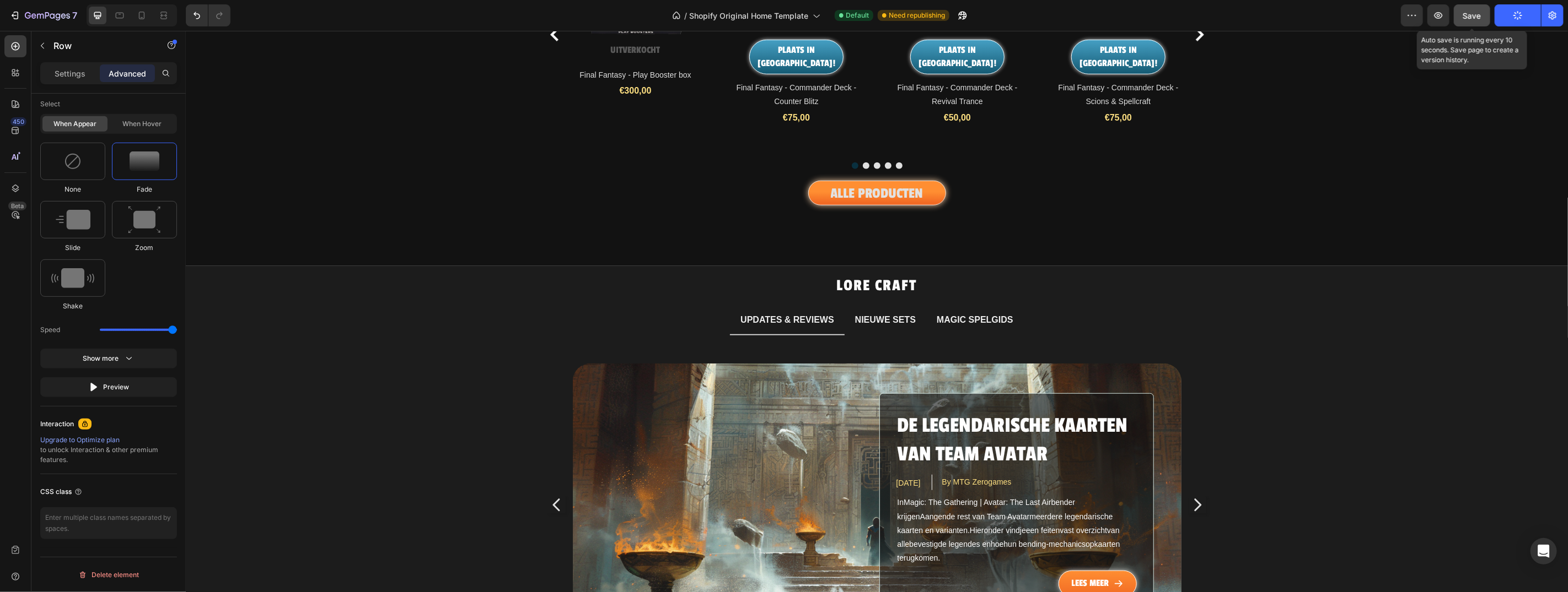
click at [1473, 10] on div "Save" at bounding box center [1472, 15] width 18 height 12
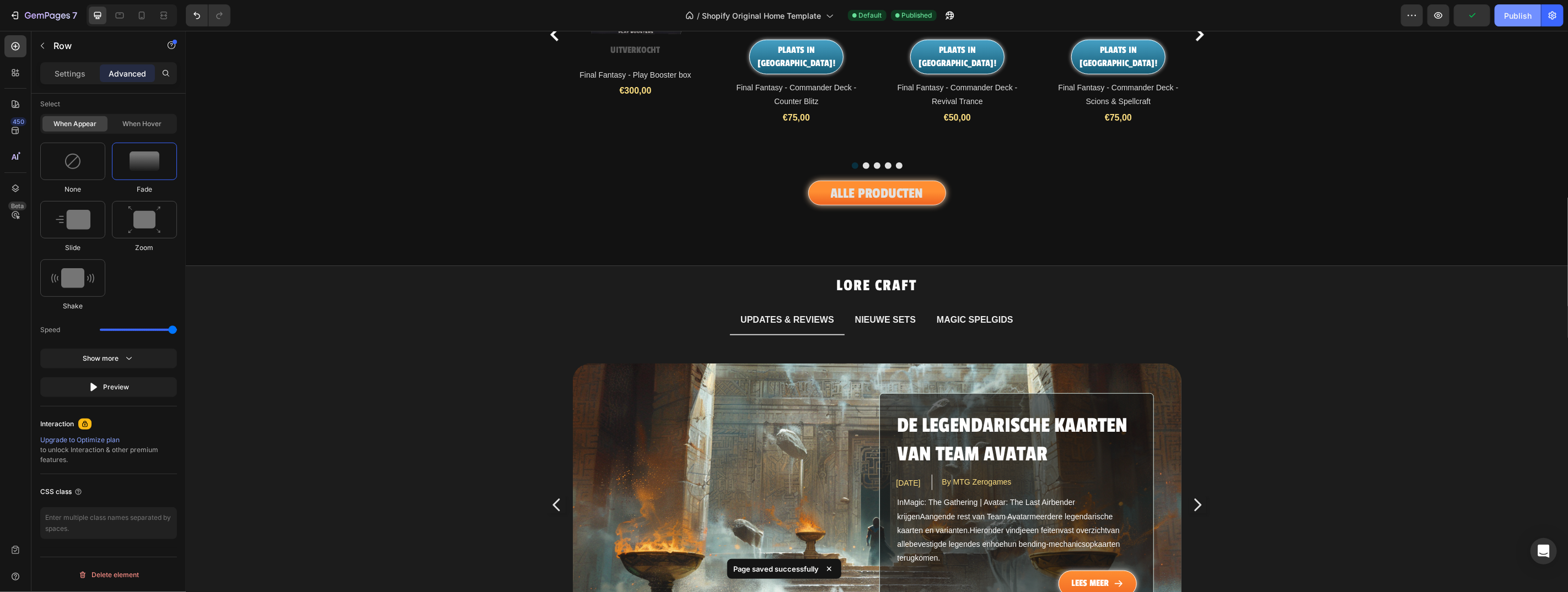
click at [1520, 19] on div "Publish" at bounding box center [1517, 15] width 27 height 12
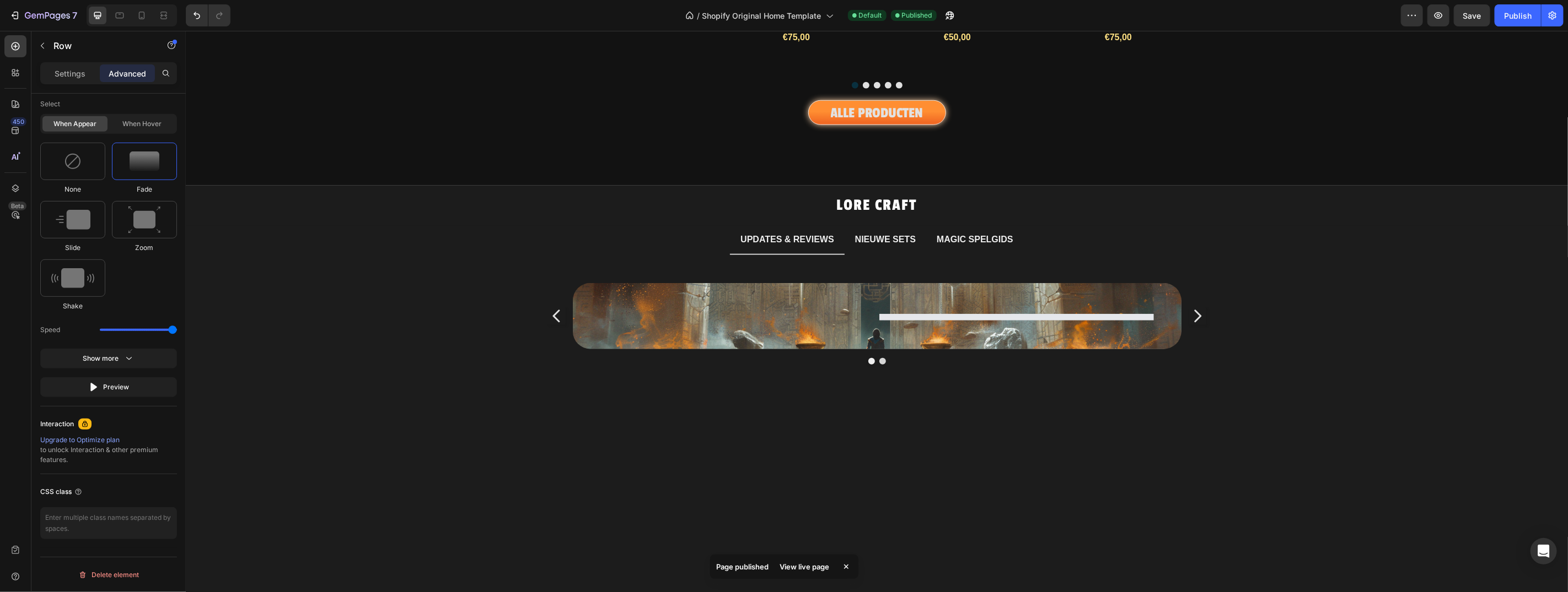
scroll to position [725, 0]
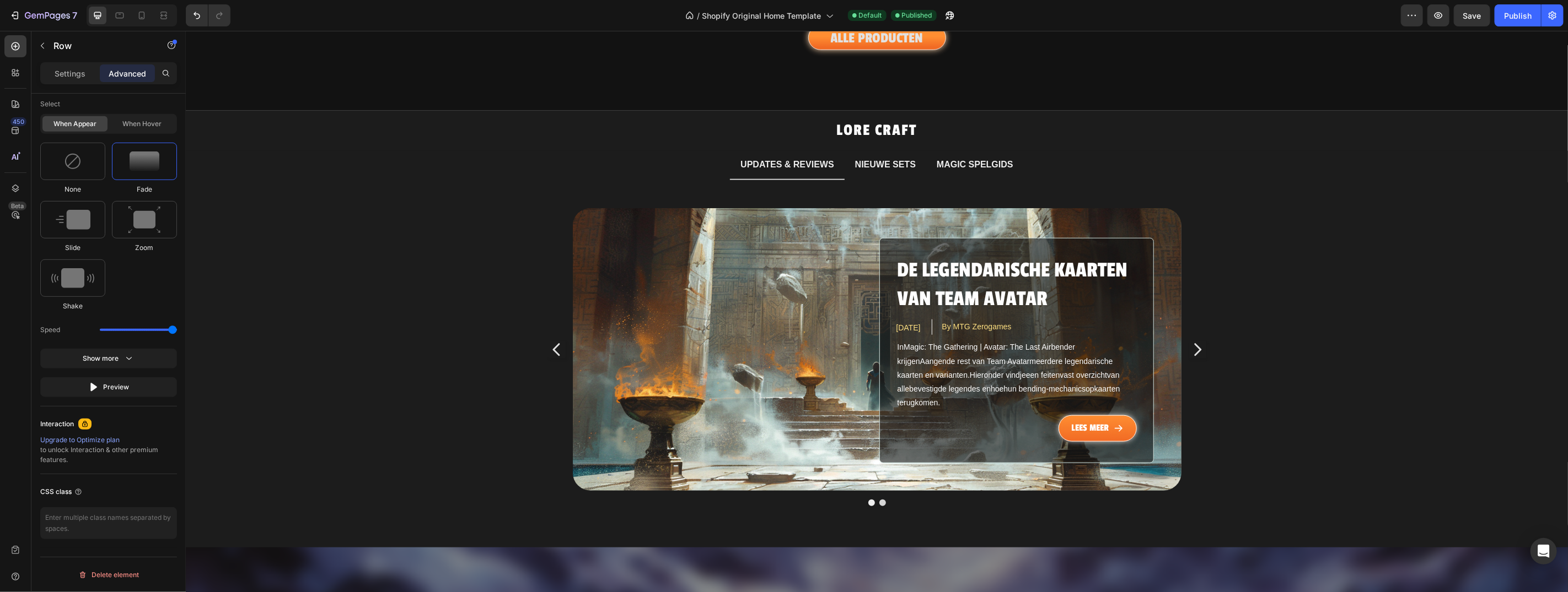
click at [1138, 238] on div "De legendarische kaarten van Team Avatar Article Title [DATE] Article Date By M…" at bounding box center [1016, 350] width 275 height 226
click at [1130, 238] on div "De legendarische kaarten van Team Avatar Article Title [DATE] Article Date By M…" at bounding box center [1016, 350] width 275 height 226
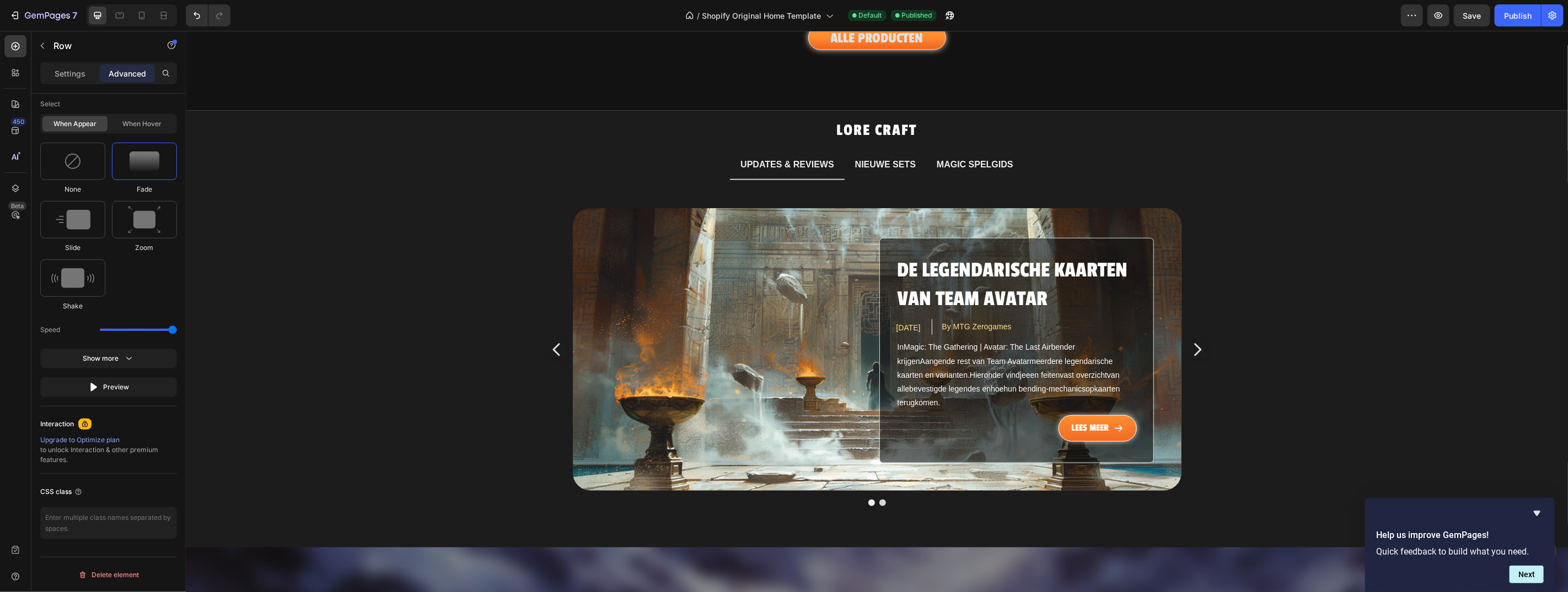
click at [1097, 446] on div "De legendarische kaarten van Team Avatar Article Title [DATE] Article Date By M…" at bounding box center [1016, 350] width 275 height 226
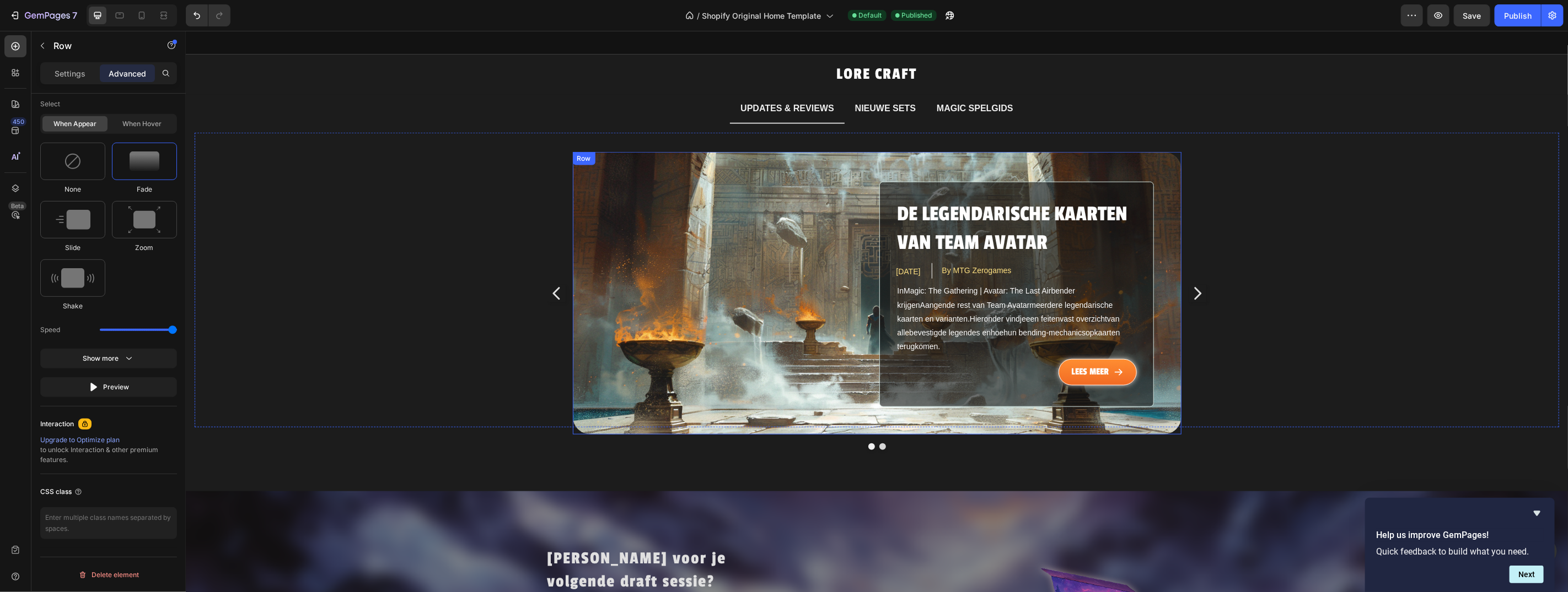
scroll to position [789, 0]
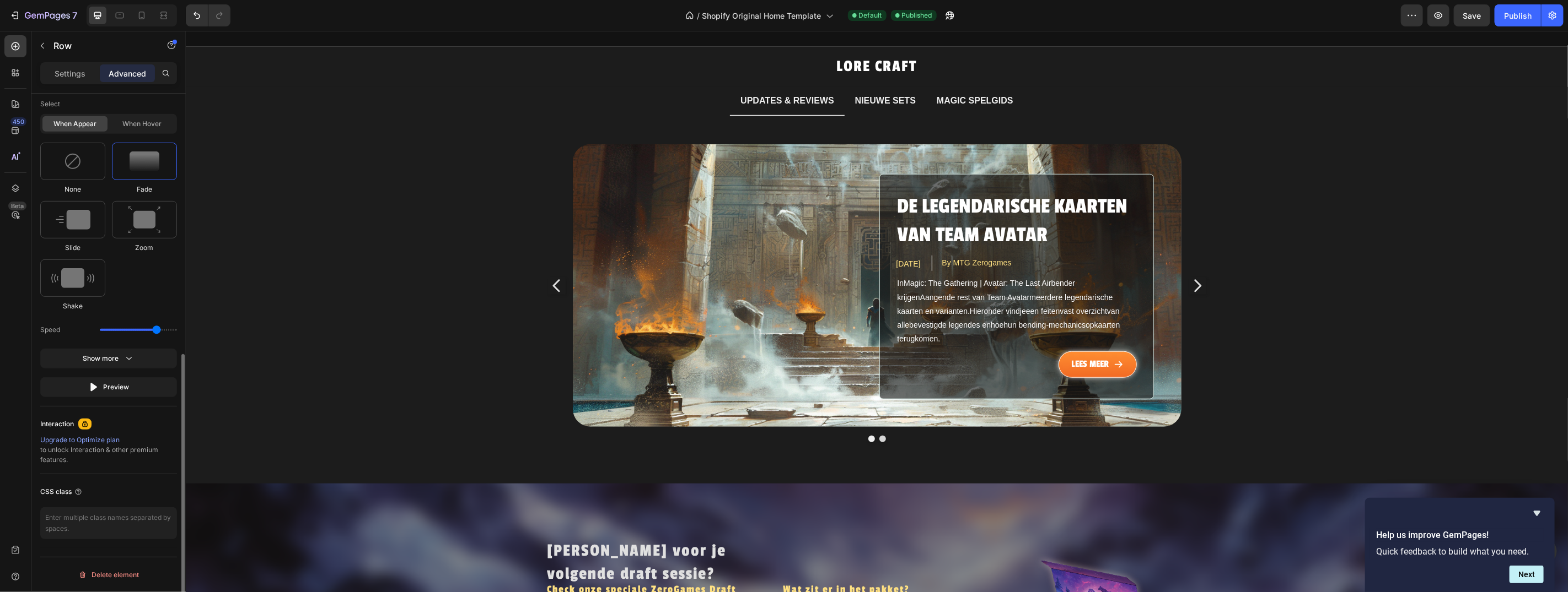
drag, startPoint x: 174, startPoint y: 330, endPoint x: 158, endPoint y: 331, distance: 16.0
click at [158, 331] on input "range" at bounding box center [138, 330] width 77 height 2
drag, startPoint x: 156, startPoint y: 333, endPoint x: 164, endPoint y: 333, distance: 8.0
type input "2.7"
click at [164, 331] on input "range" at bounding box center [138, 330] width 77 height 2
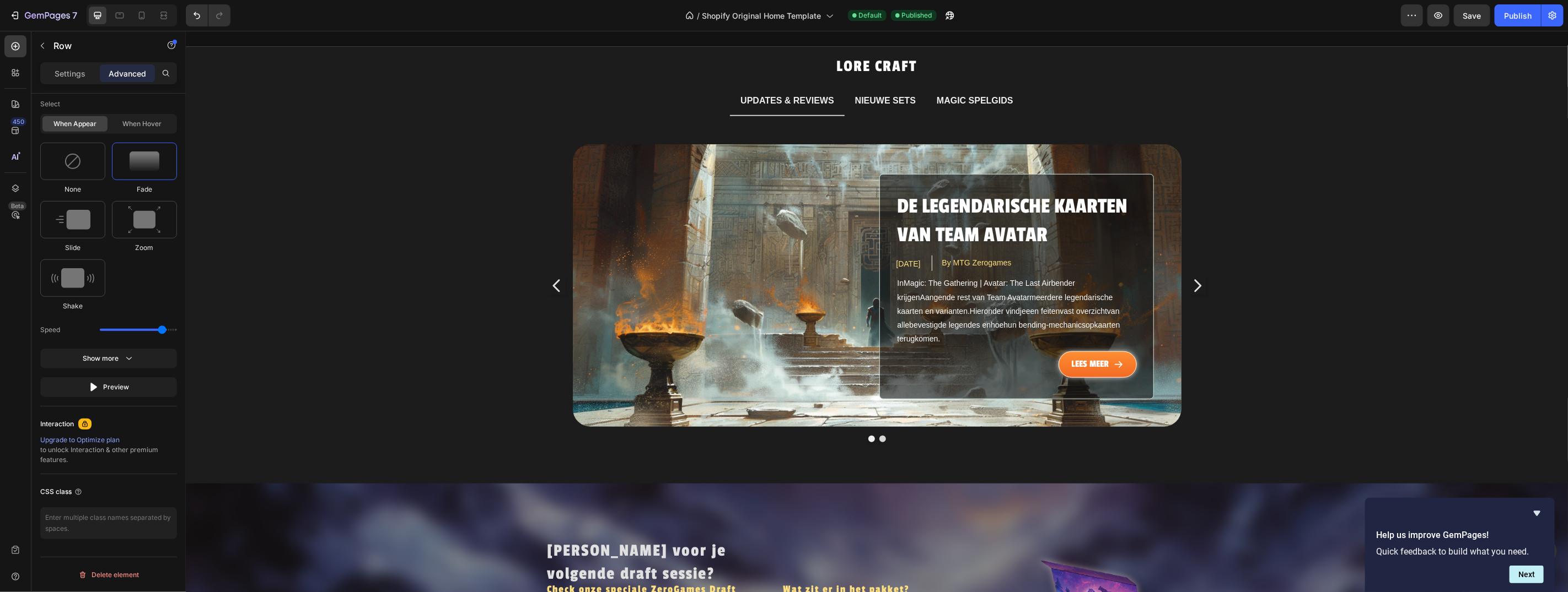
click at [886, 173] on div "De legendarische kaarten van Team Avatar Article Title [DATE] Article Date By M…" at bounding box center [1016, 286] width 275 height 226
click at [16, 183] on icon at bounding box center [15, 189] width 11 height 11
drag, startPoint x: 1154, startPoint y: 267, endPoint x: 1174, endPoint y: 277, distance: 22.4
click at [1154, 267] on div "De legendarische kaarten van Team Avatar Article Title [DATE] Article Date By M…" at bounding box center [876, 286] width 609 height 283
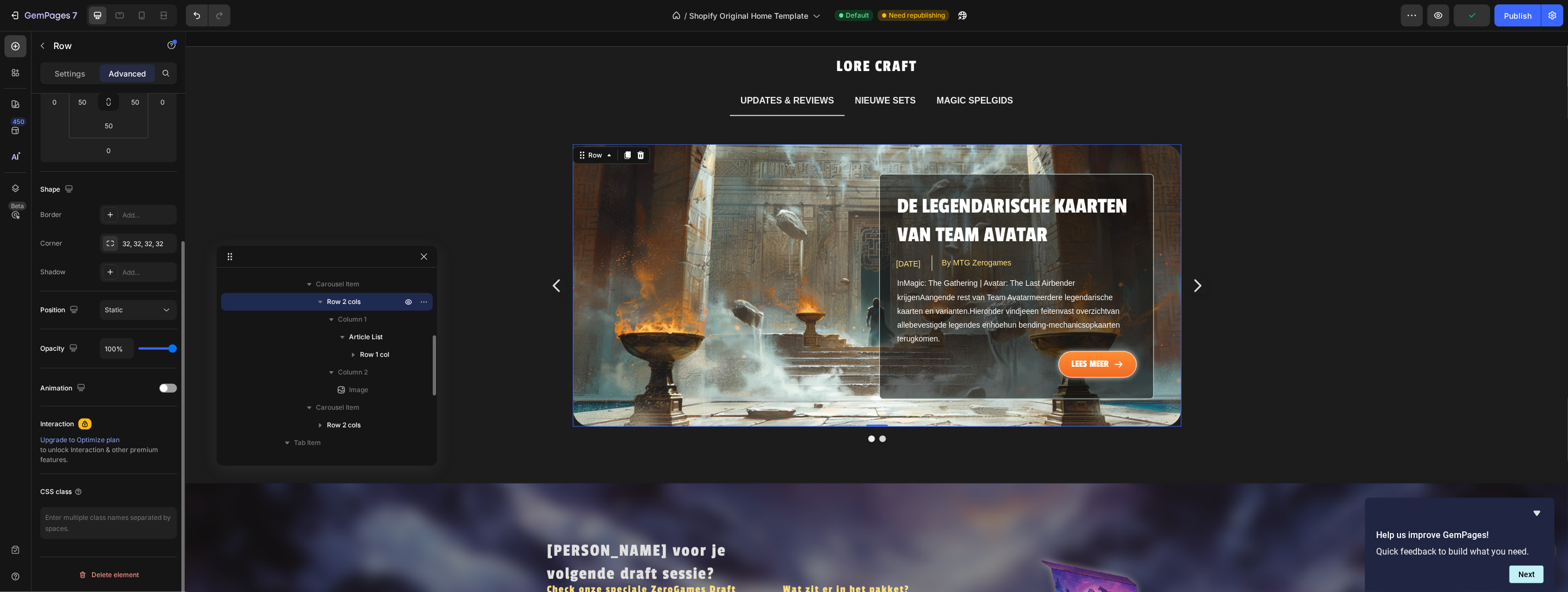
scroll to position [205, 0]
click at [1174, 278] on div "De legendarische kaarten van Team Avatar Article Title [DATE] Article Date By M…" at bounding box center [876, 286] width 609 height 283
click at [1149, 310] on div "De legendarische kaarten van Team Avatar Article Title [DATE] Article Date By M…" at bounding box center [876, 286] width 609 height 283
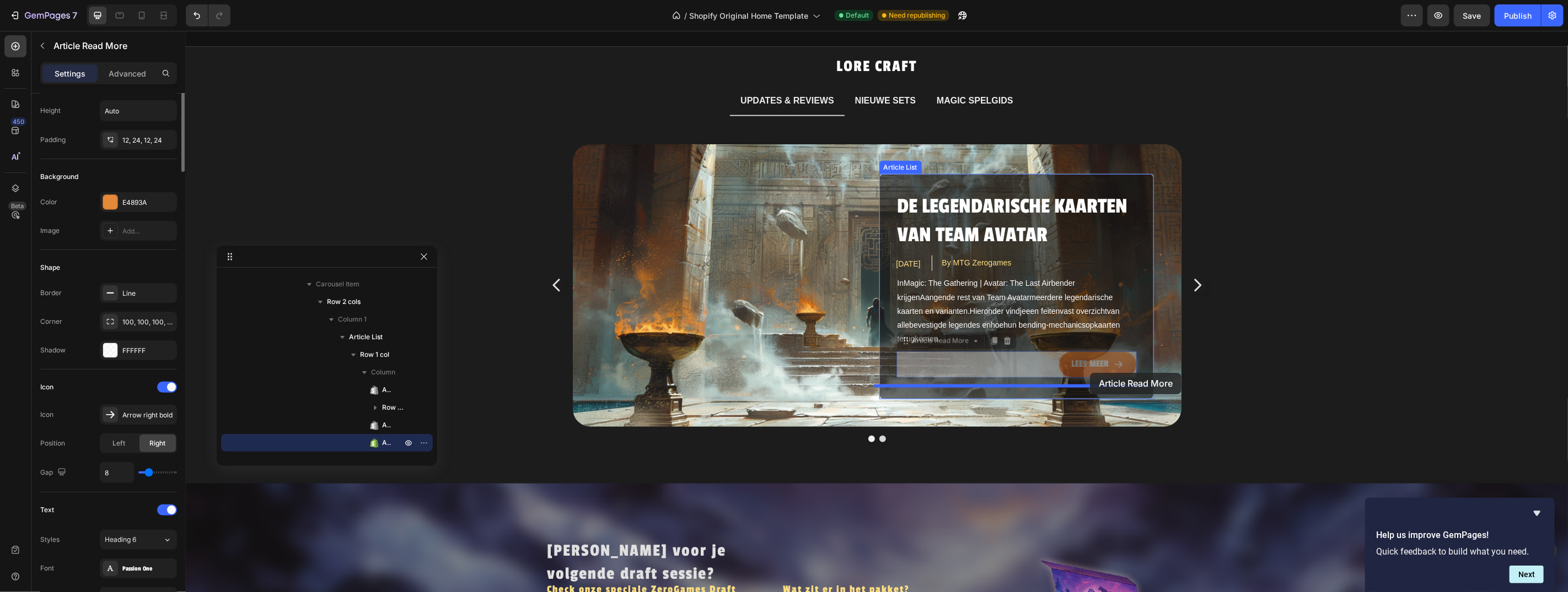
scroll to position [0, 0]
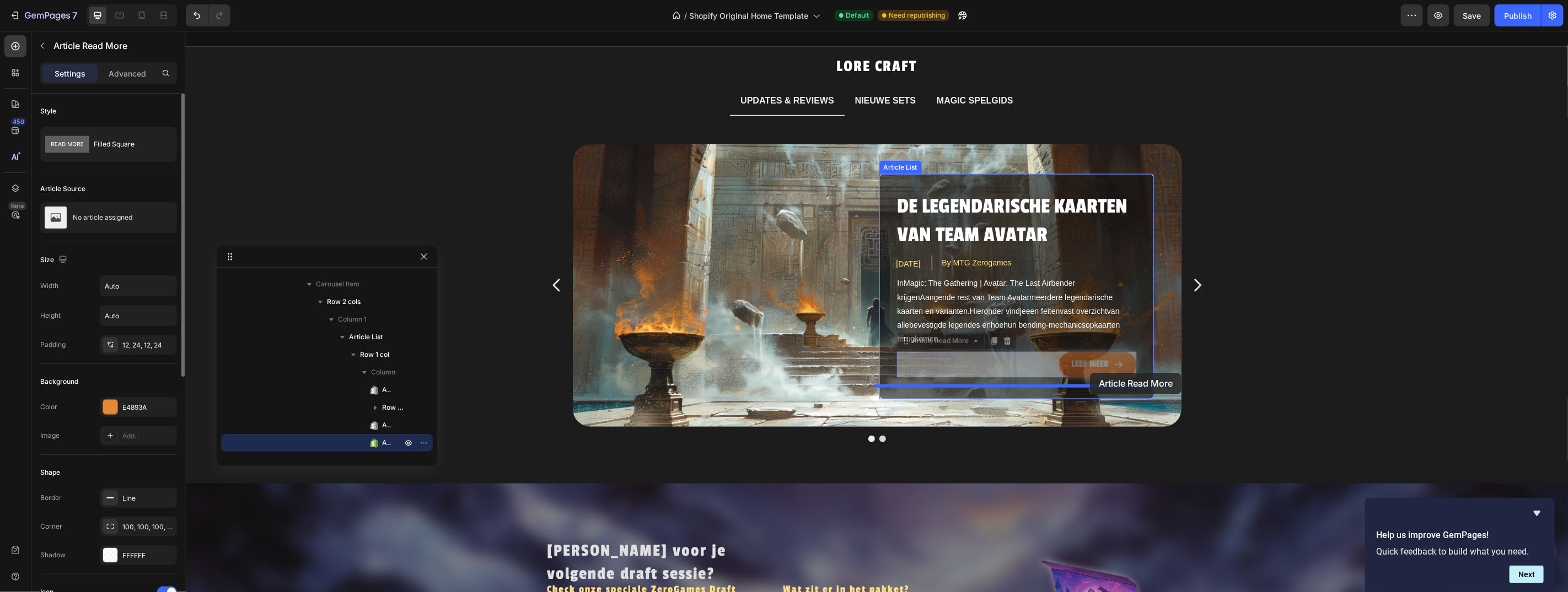
drag, startPoint x: 1095, startPoint y: 362, endPoint x: 1089, endPoint y: 373, distance: 12.5
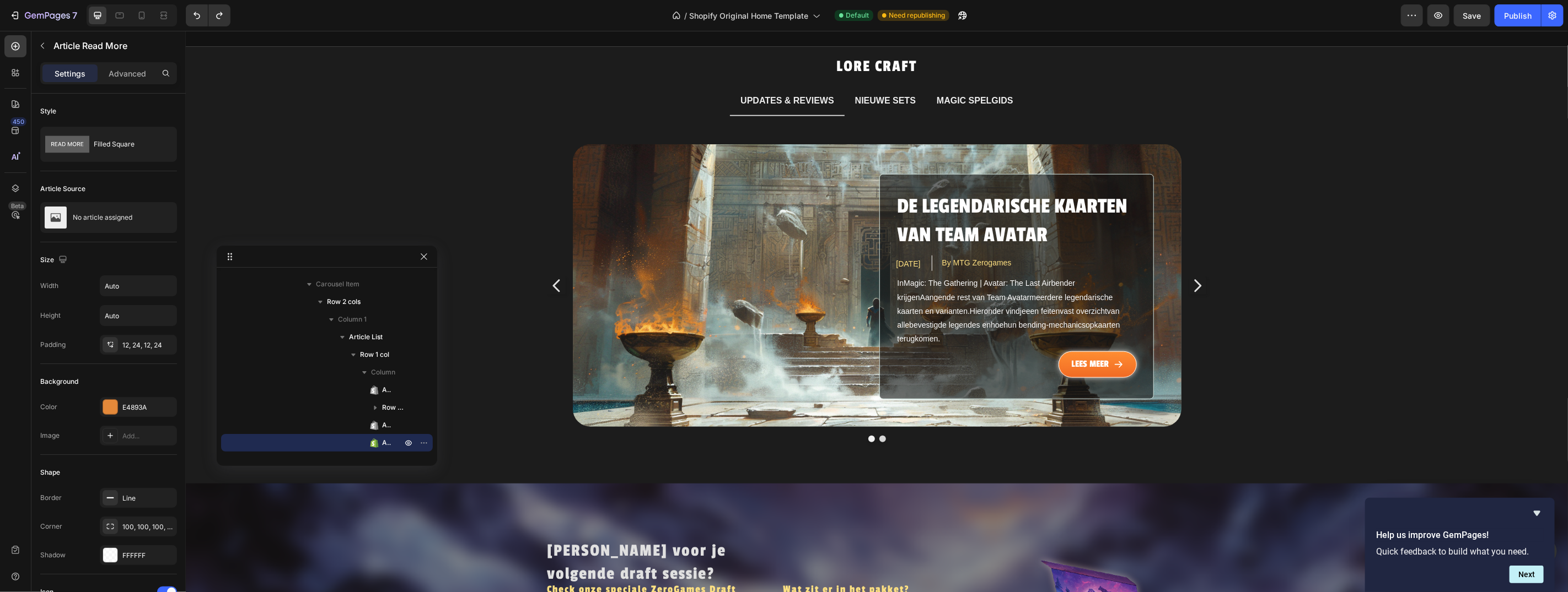
click at [966, 351] on div "LEES MEER" at bounding box center [1016, 364] width 240 height 26
click at [936, 376] on div "De legendarische kaarten van Team Avatar Article Title [DATE] Article Date By M…" at bounding box center [1016, 286] width 275 height 226
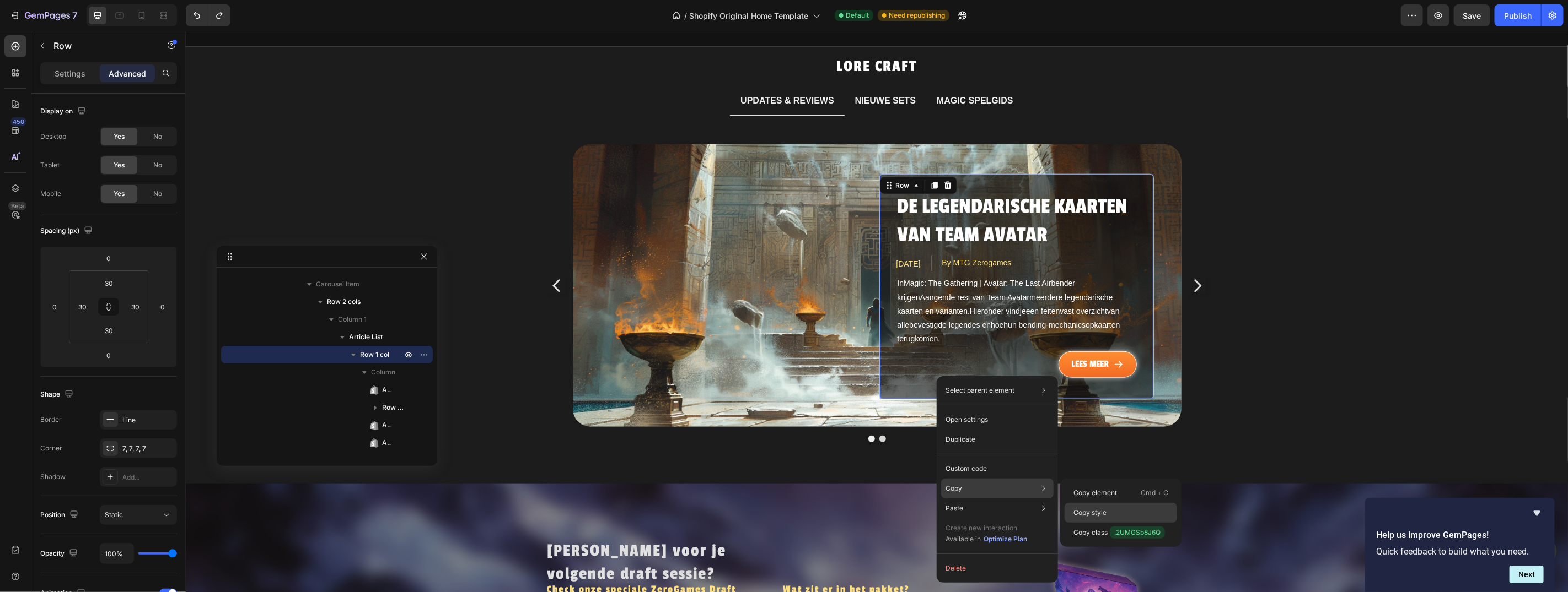
drag, startPoint x: 1108, startPoint y: 509, endPoint x: 921, endPoint y: 478, distance: 189.6
click at [1108, 509] on div "Copy style" at bounding box center [1121, 513] width 112 height 20
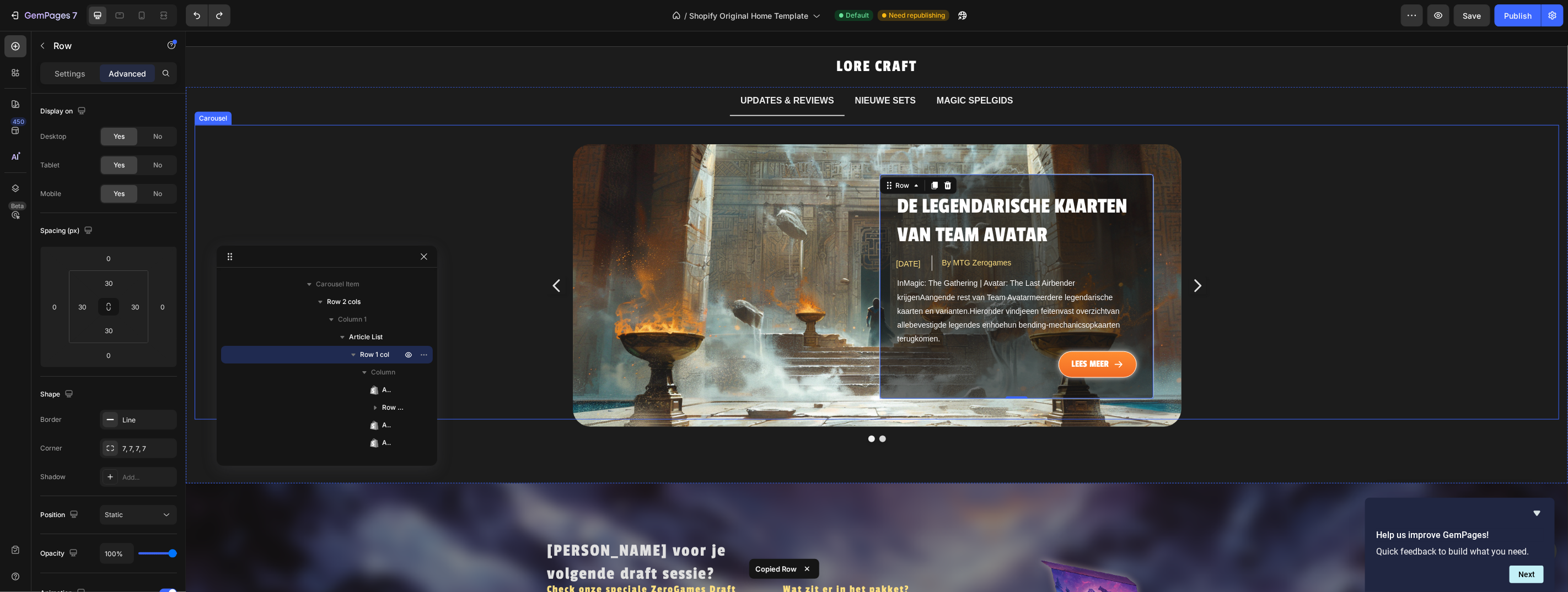
click at [1195, 273] on icon "Carousel Next Arrow" at bounding box center [1196, 285] width 17 height 82
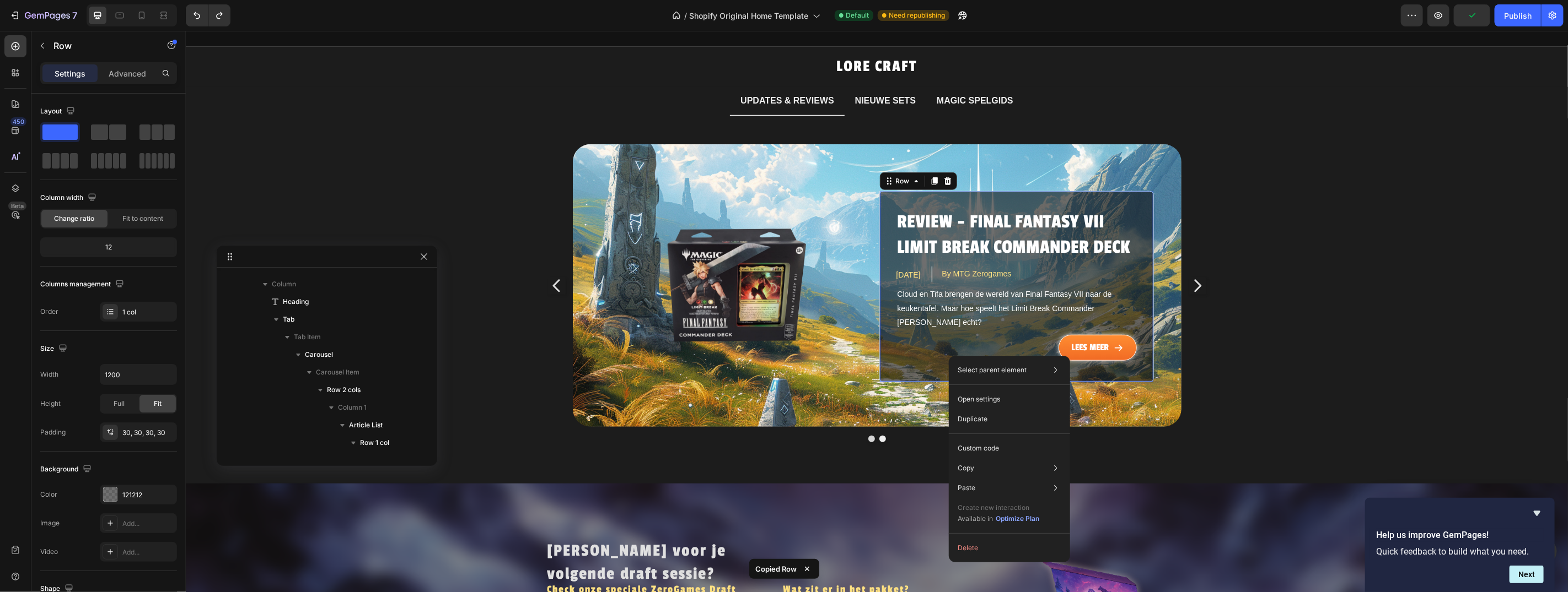
scroll to position [403, 0]
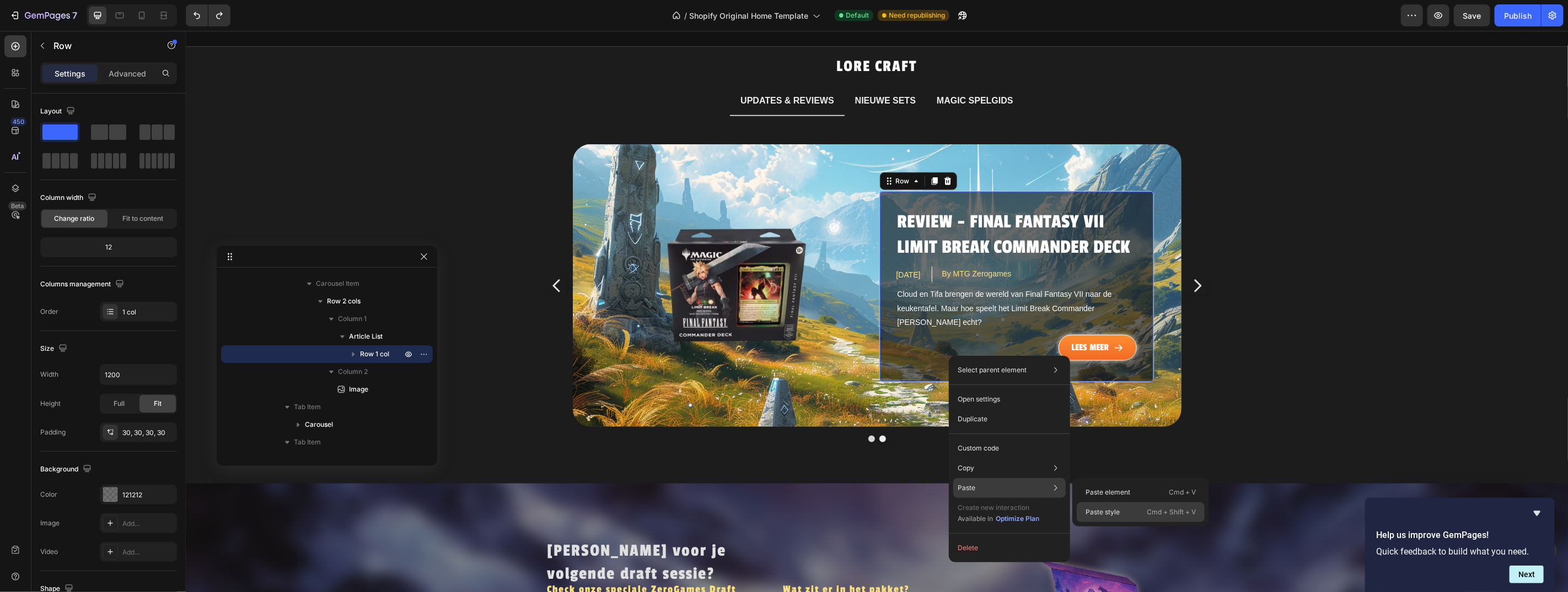
drag, startPoint x: 1108, startPoint y: 513, endPoint x: 923, endPoint y: 481, distance: 187.7
click at [1108, 513] on p "Paste style" at bounding box center [1103, 512] width 34 height 10
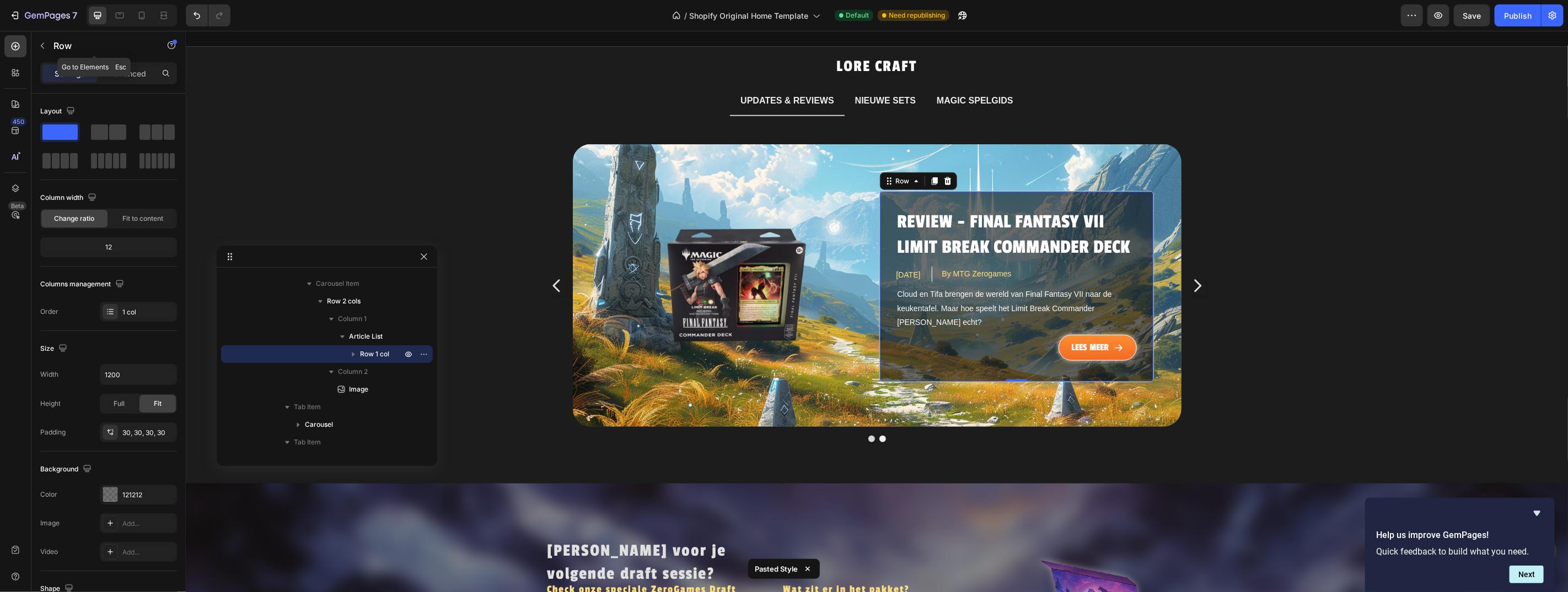
click at [121, 78] on p "Advanced" at bounding box center [127, 73] width 37 height 12
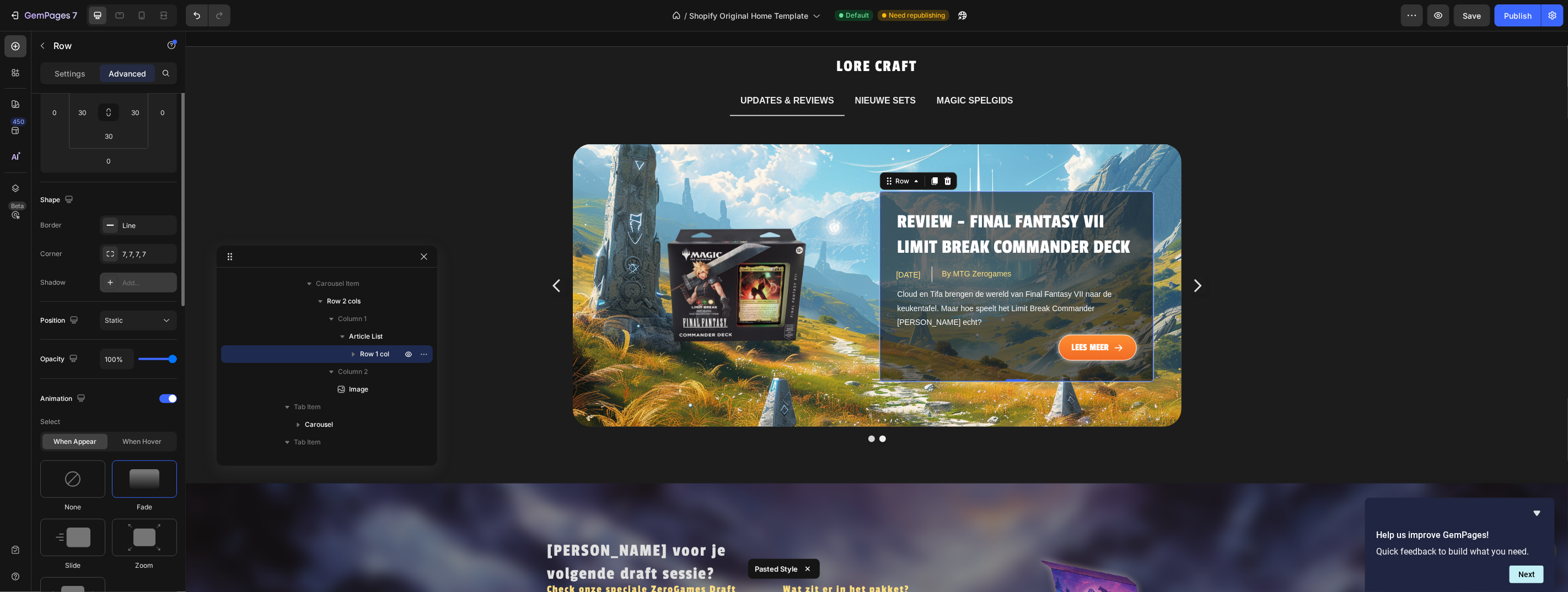
scroll to position [324, 0]
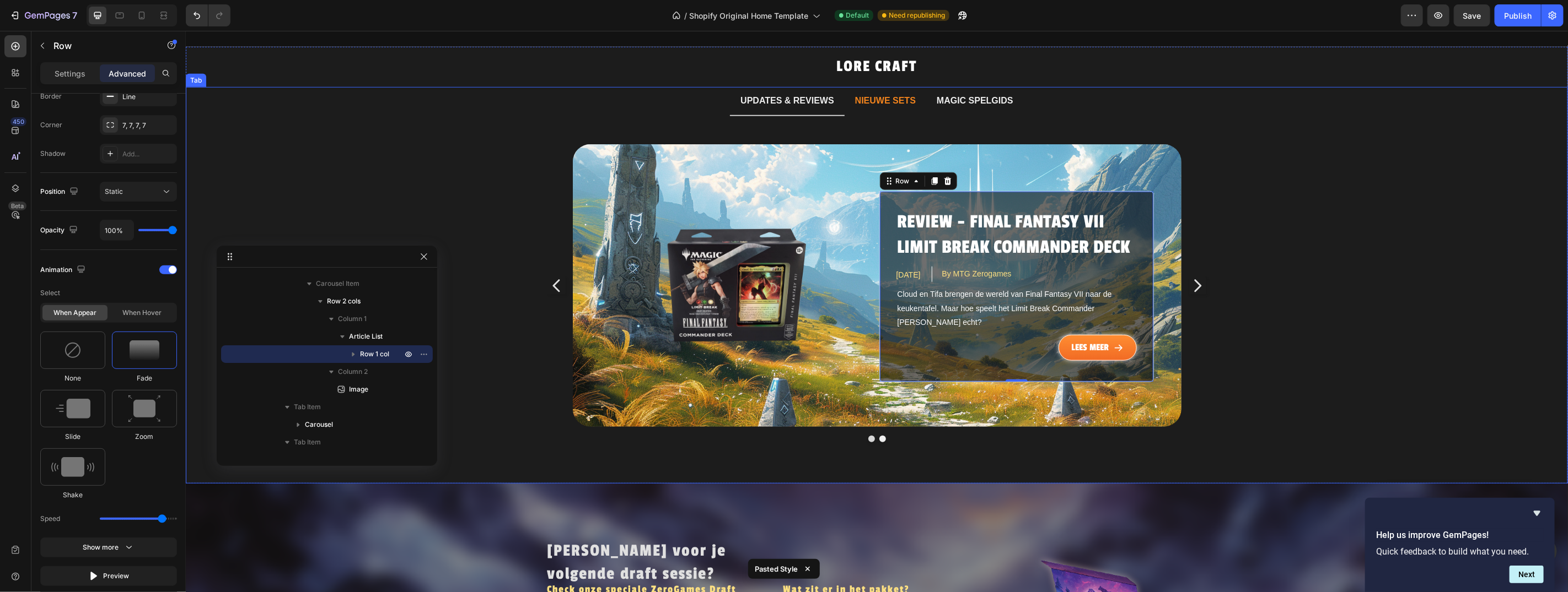
click at [872, 92] on p "NIEUWE SETS" at bounding box center [884, 101] width 61 height 16
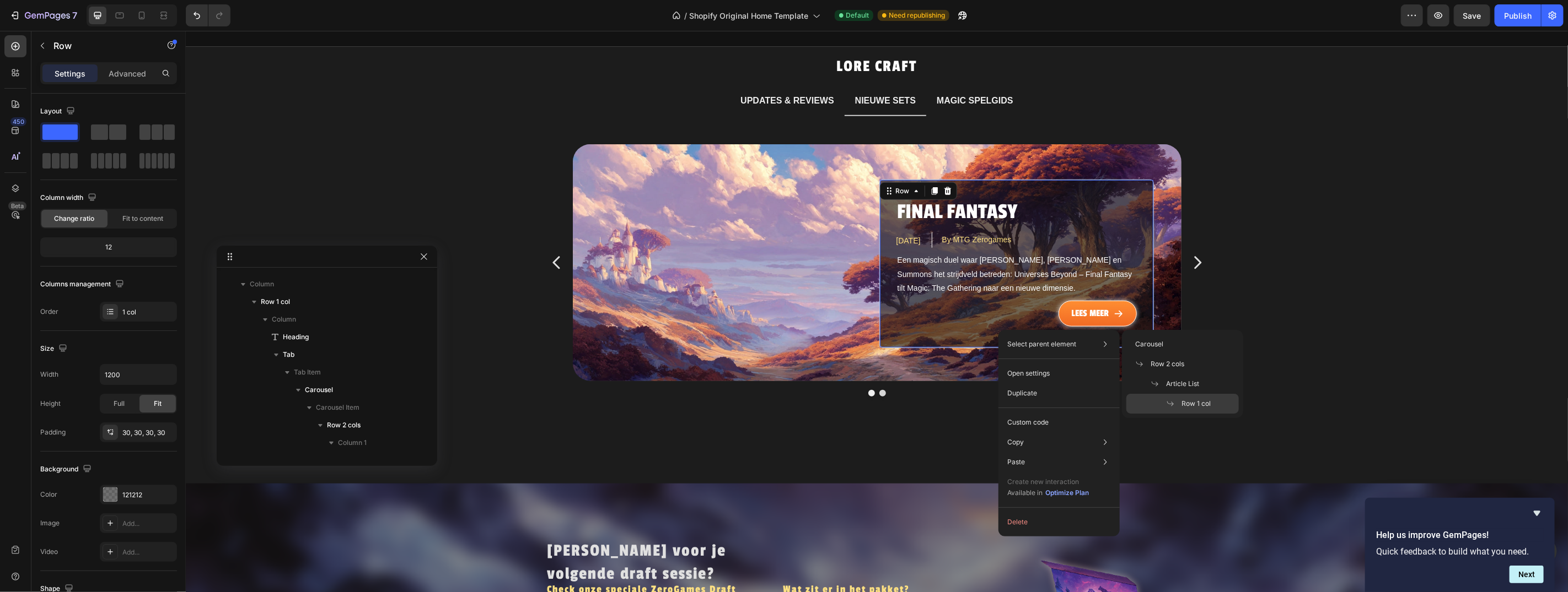
scroll to position [561, 0]
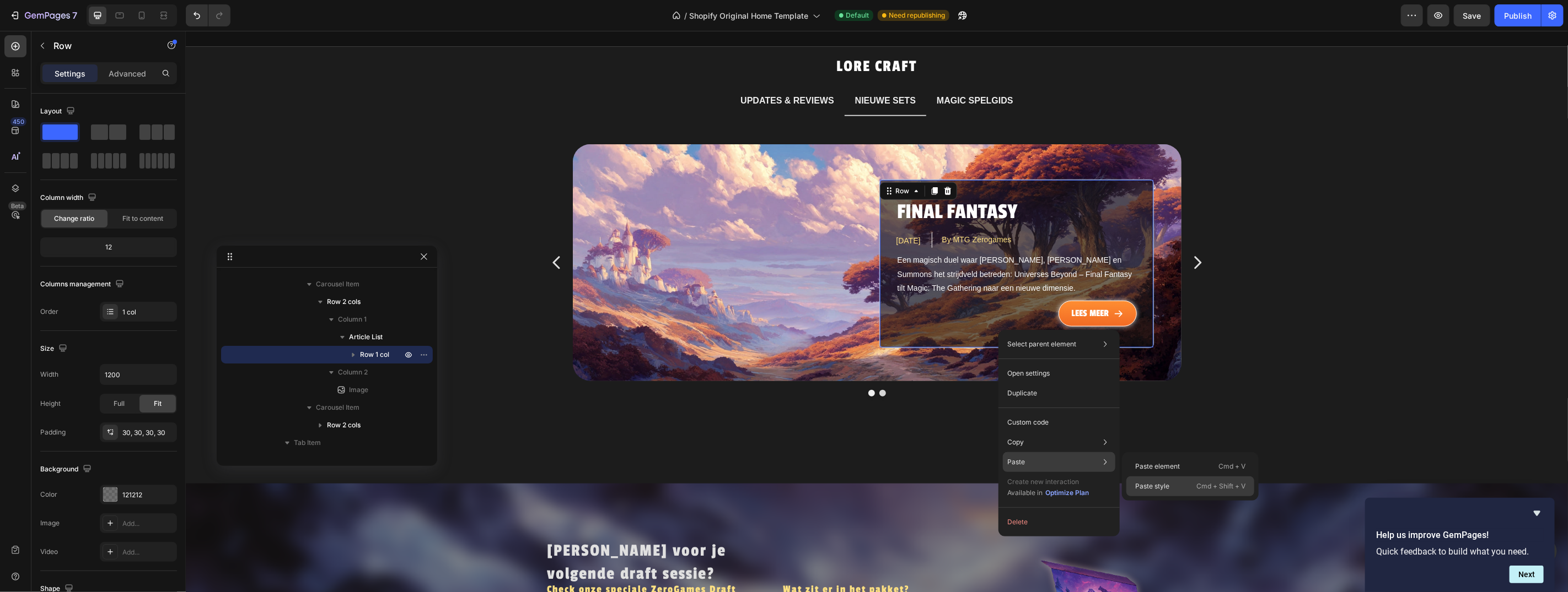
drag, startPoint x: 1167, startPoint y: 485, endPoint x: 941, endPoint y: 346, distance: 265.3
click at [1167, 485] on p "Paste style" at bounding box center [1153, 486] width 34 height 10
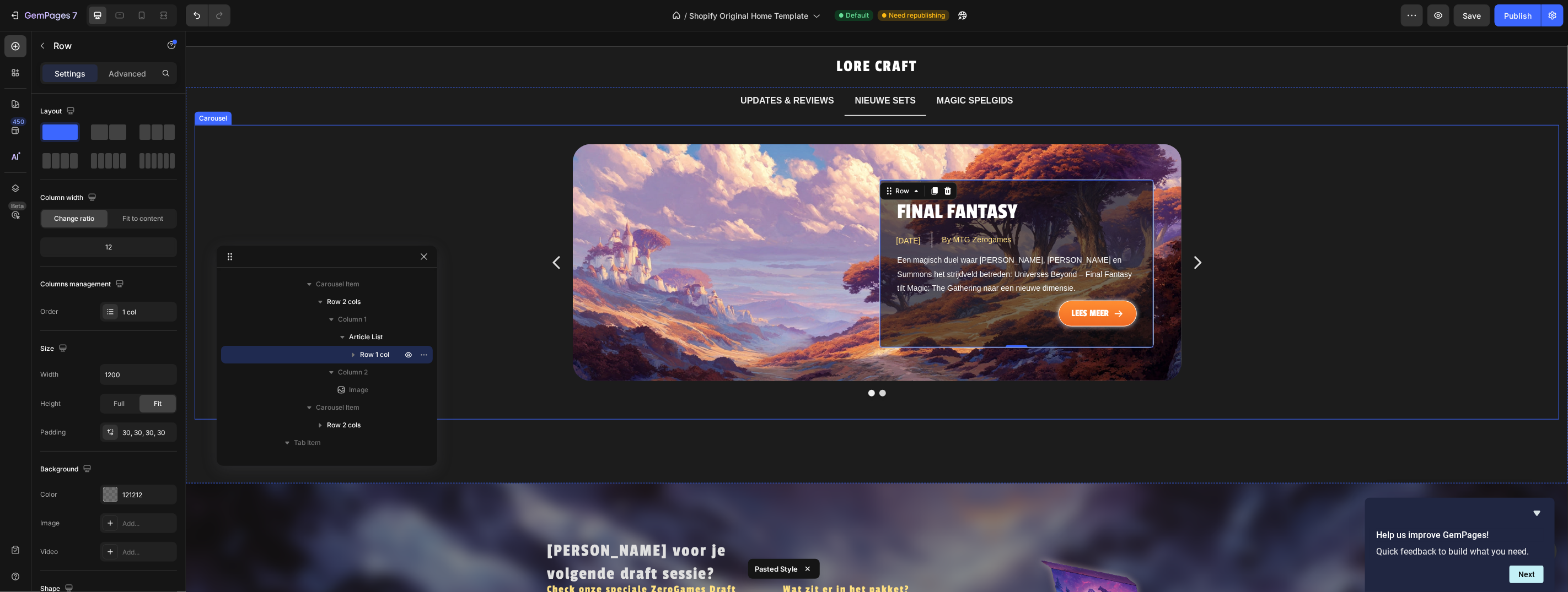
click at [1193, 248] on icon "Carousel Next Arrow" at bounding box center [1196, 262] width 17 height 82
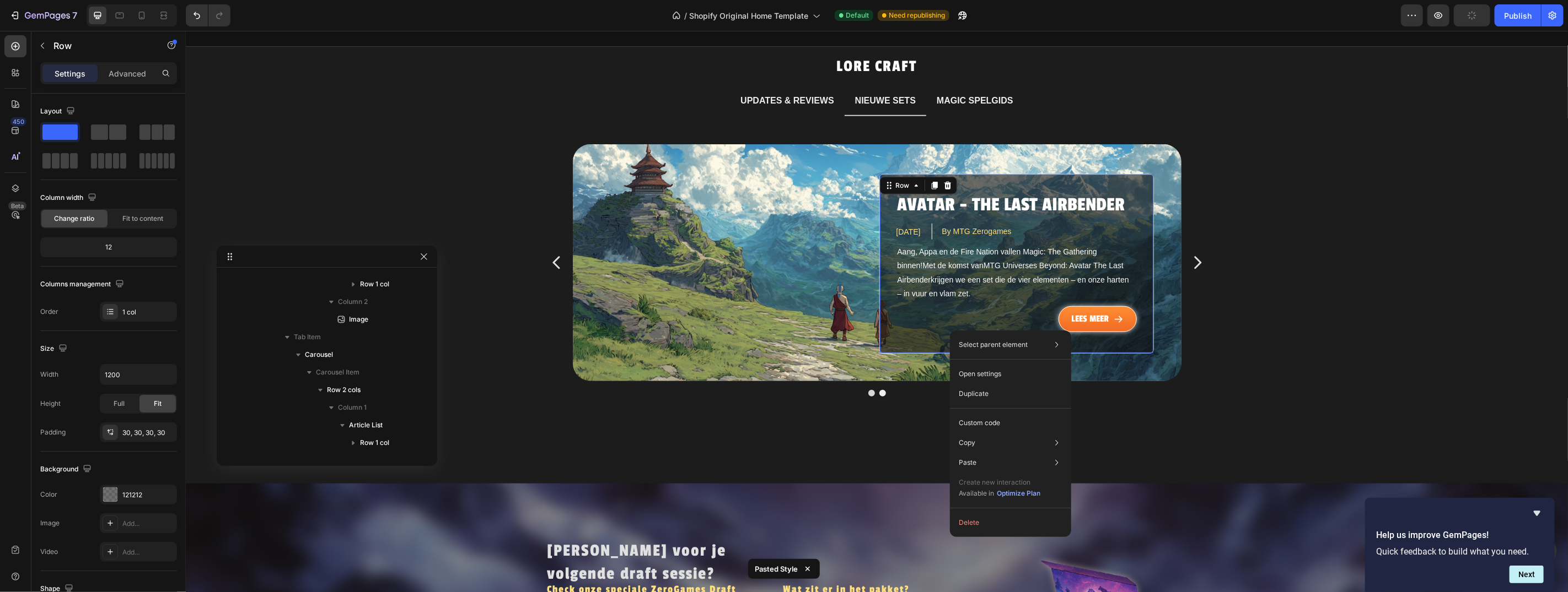
scroll to position [684, 0]
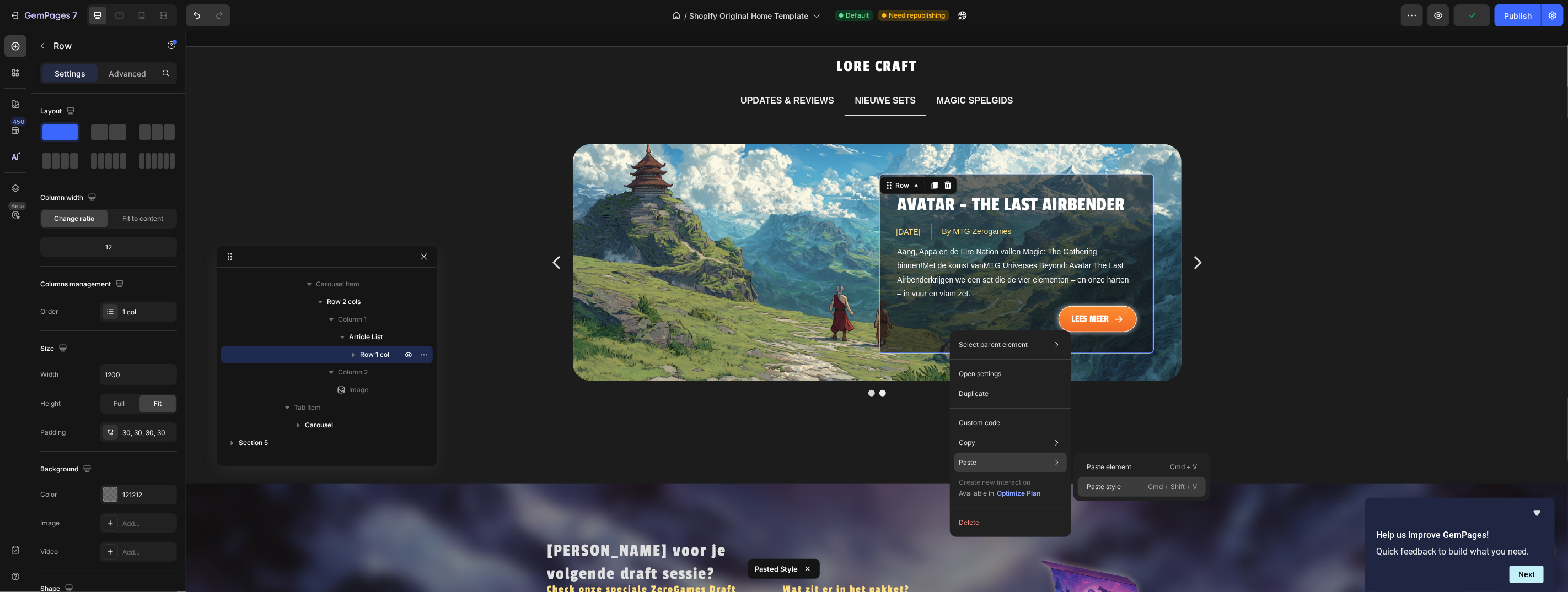
drag, startPoint x: 1105, startPoint y: 481, endPoint x: 967, endPoint y: 379, distance: 171.6
click at [1105, 482] on p "Paste style" at bounding box center [1104, 487] width 34 height 10
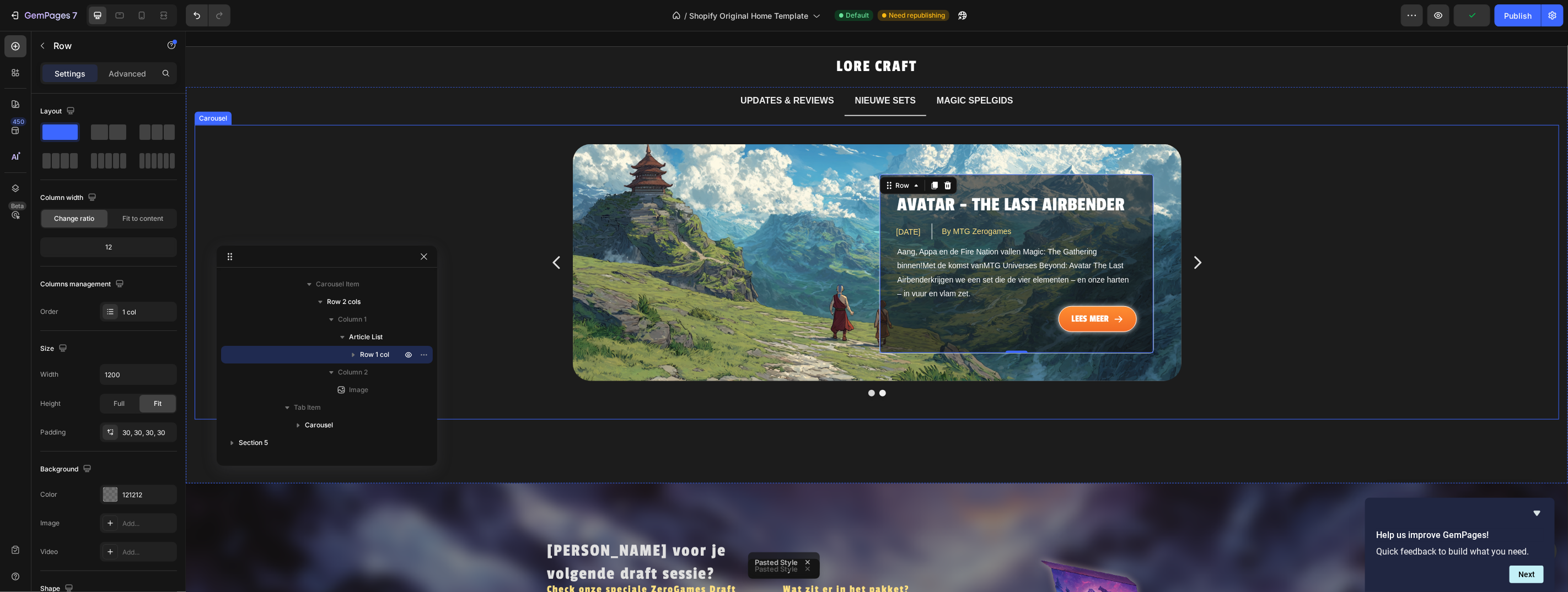
click at [1193, 257] on icon "Carousel Next Arrow" at bounding box center [1197, 263] width 7 height 13
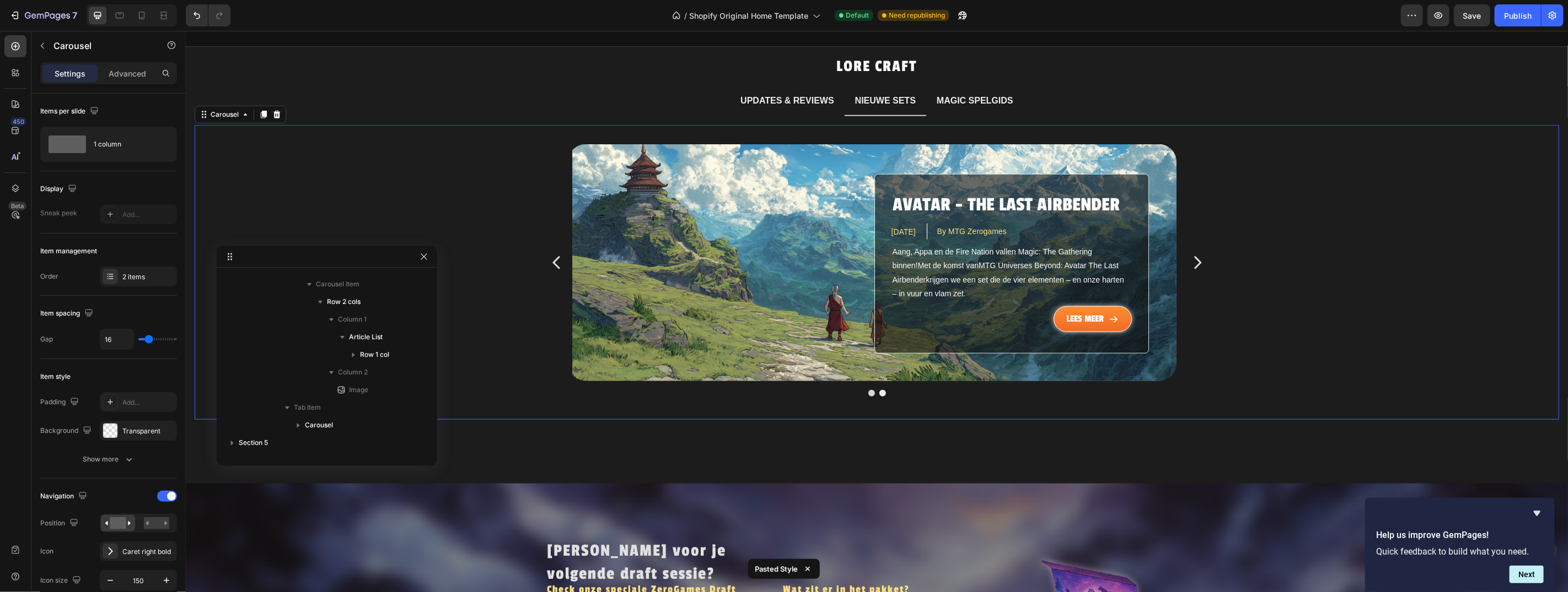
scroll to position [473, 0]
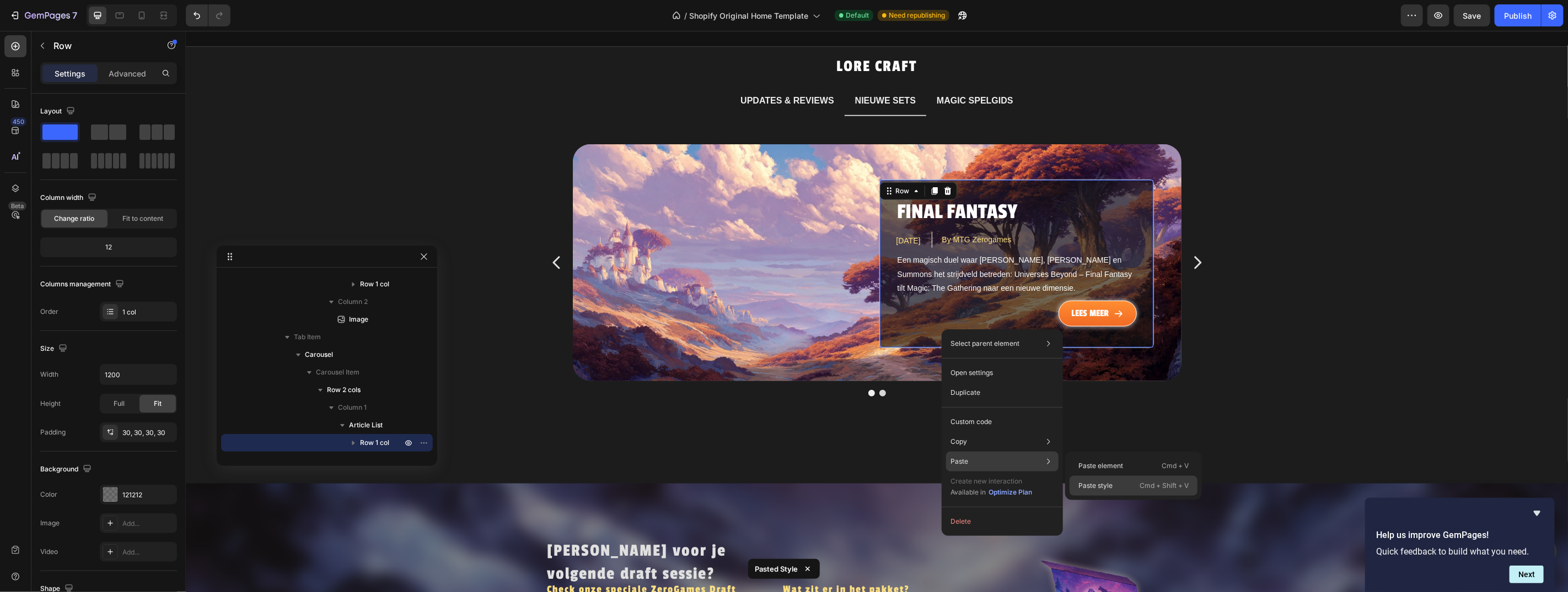
drag, startPoint x: 1105, startPoint y: 486, endPoint x: 925, endPoint y: 442, distance: 185.3
click at [1105, 486] on p "Paste style" at bounding box center [1096, 486] width 34 height 10
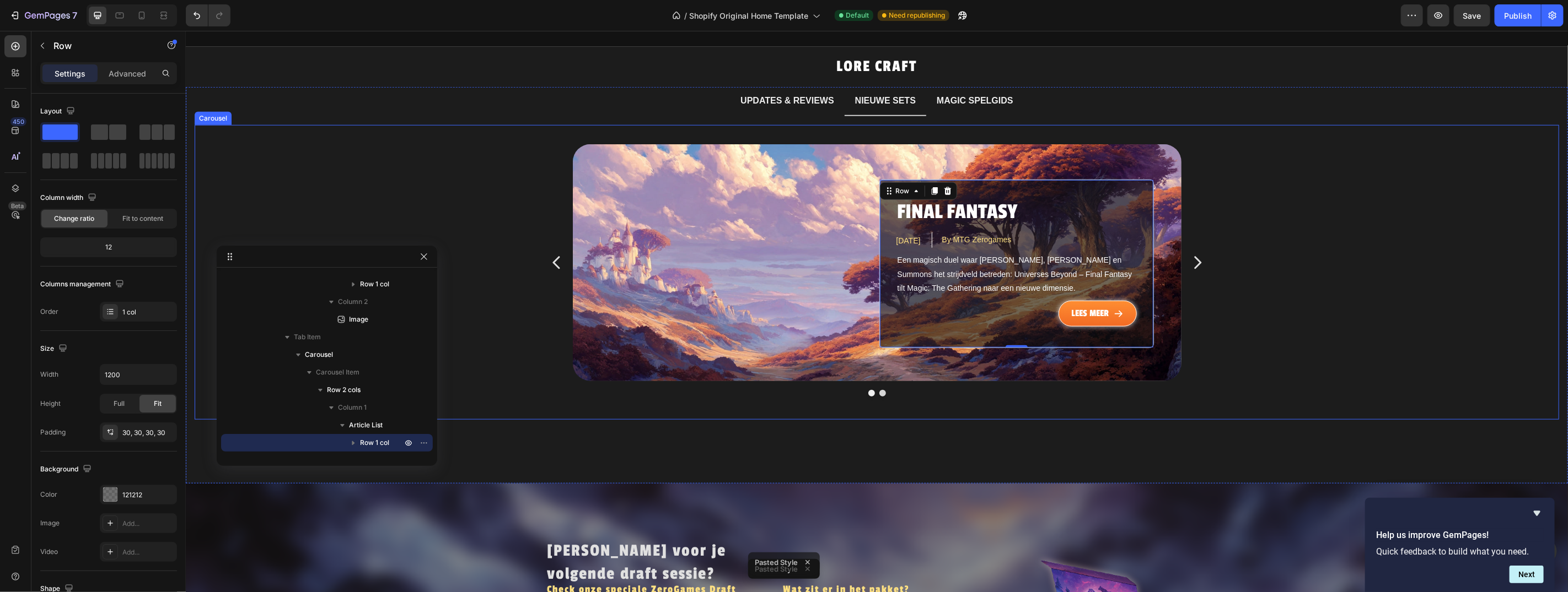
click at [1192, 249] on icon "Carousel Next Arrow" at bounding box center [1196, 262] width 17 height 82
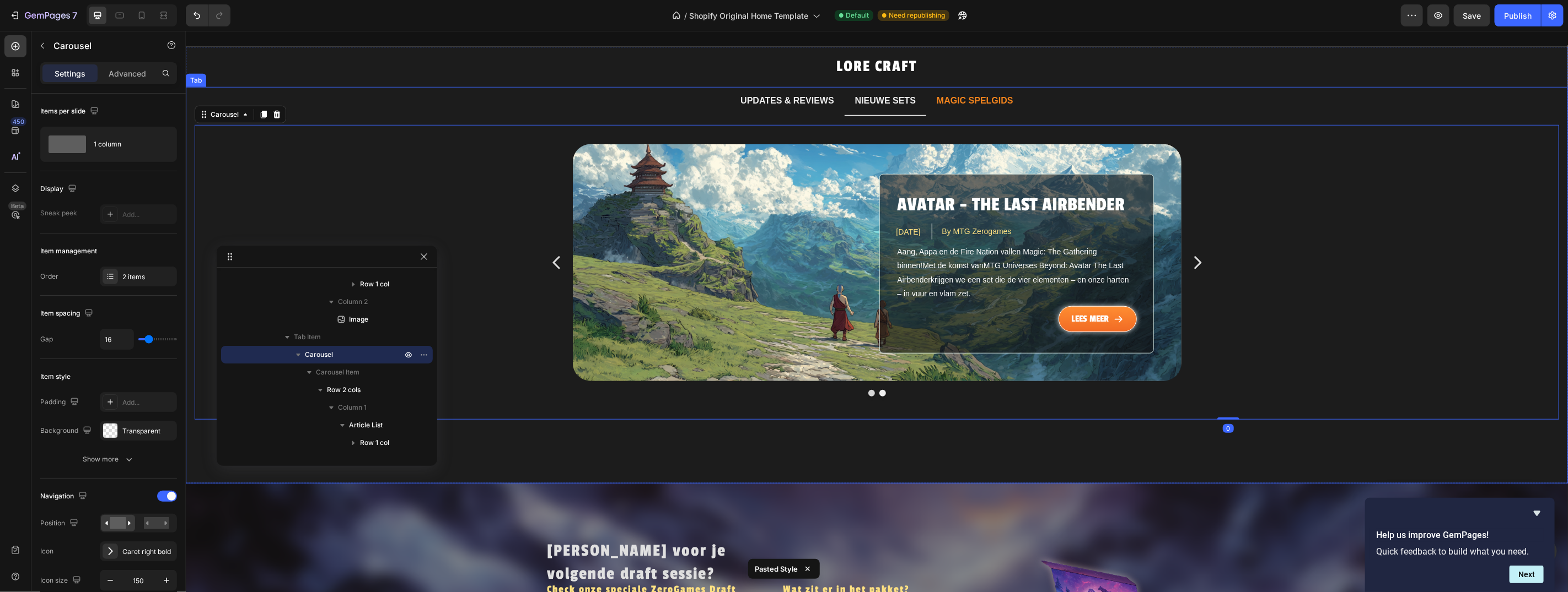
click at [969, 92] on p "MAGIC SPELGIDS" at bounding box center [974, 101] width 76 height 16
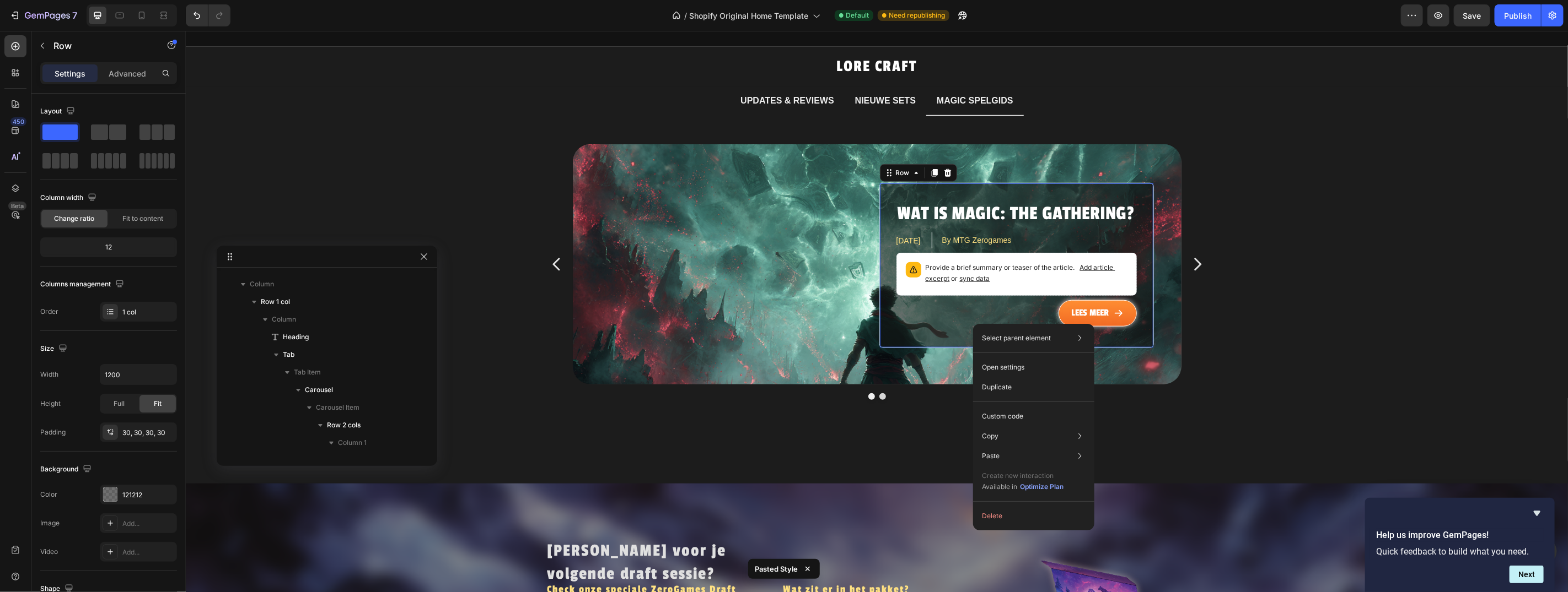
scroll to position [844, 0]
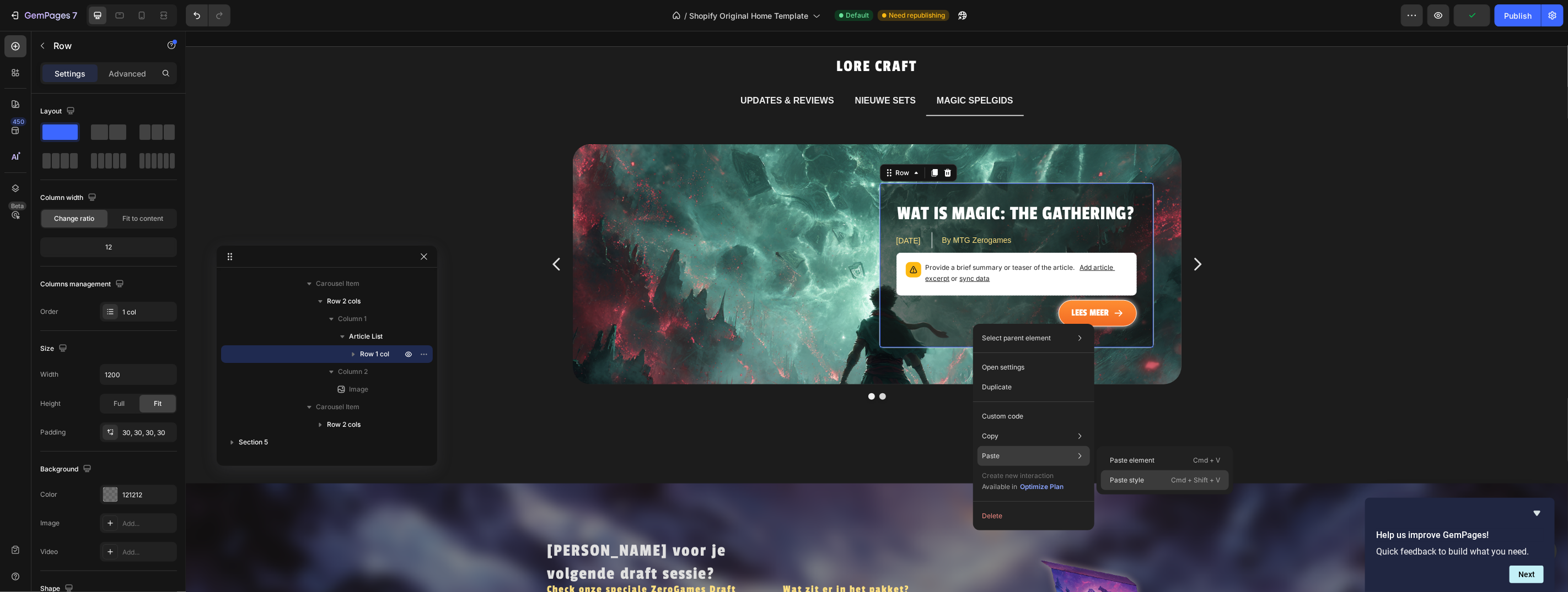
drag, startPoint x: 1121, startPoint y: 478, endPoint x: 949, endPoint y: 281, distance: 261.5
click at [1121, 478] on p "Paste style" at bounding box center [1127, 480] width 34 height 10
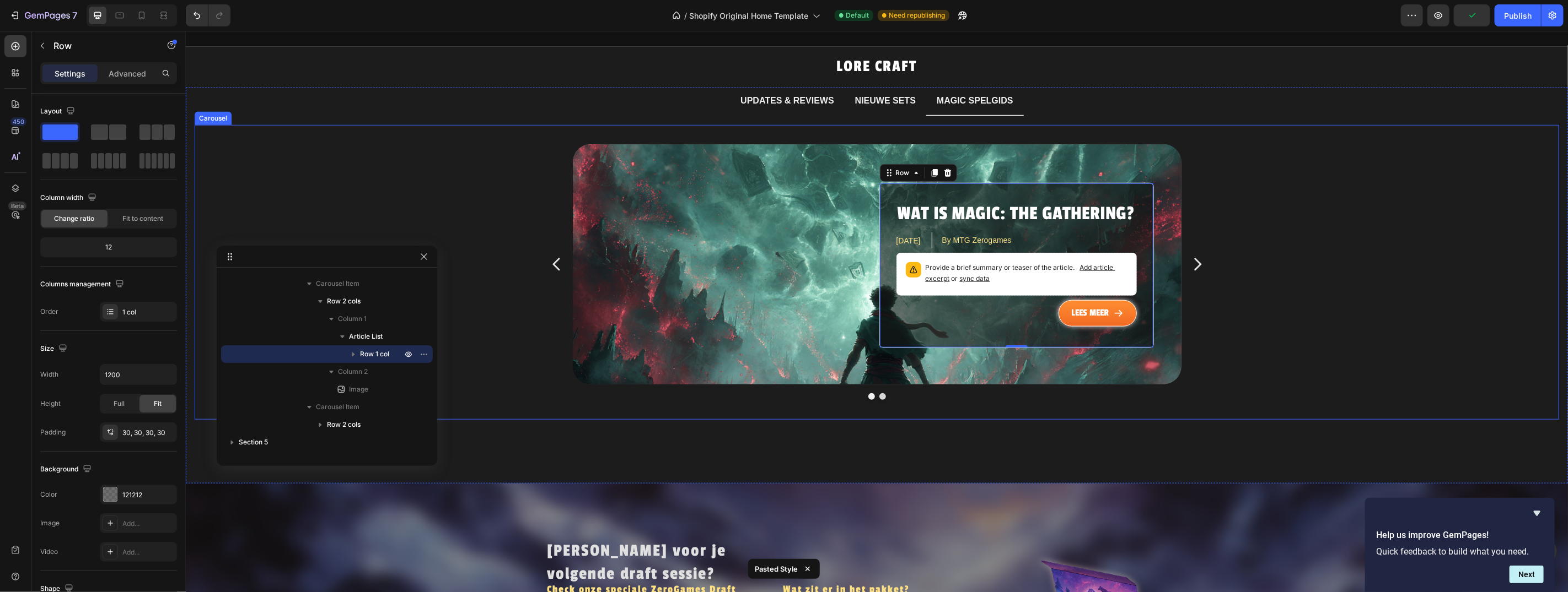
click at [1192, 246] on icon "Carousel Next Arrow" at bounding box center [1196, 264] width 17 height 82
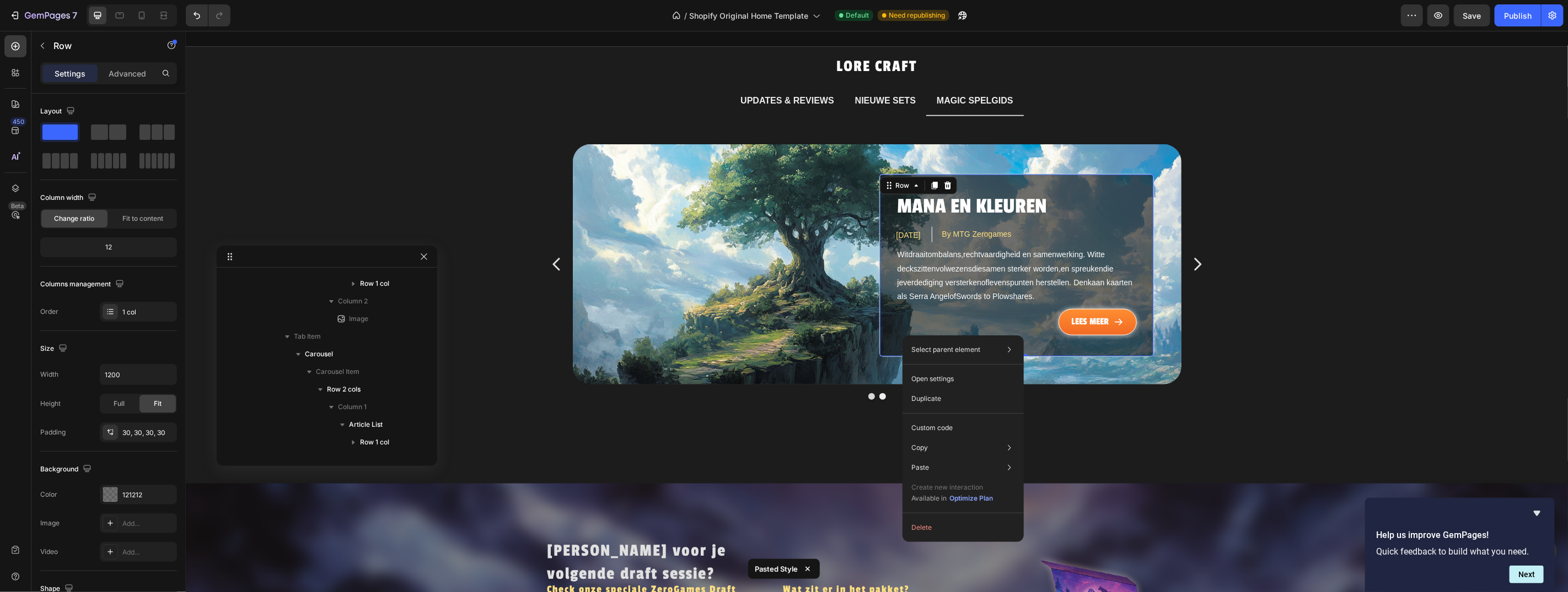
scroll to position [966, 0]
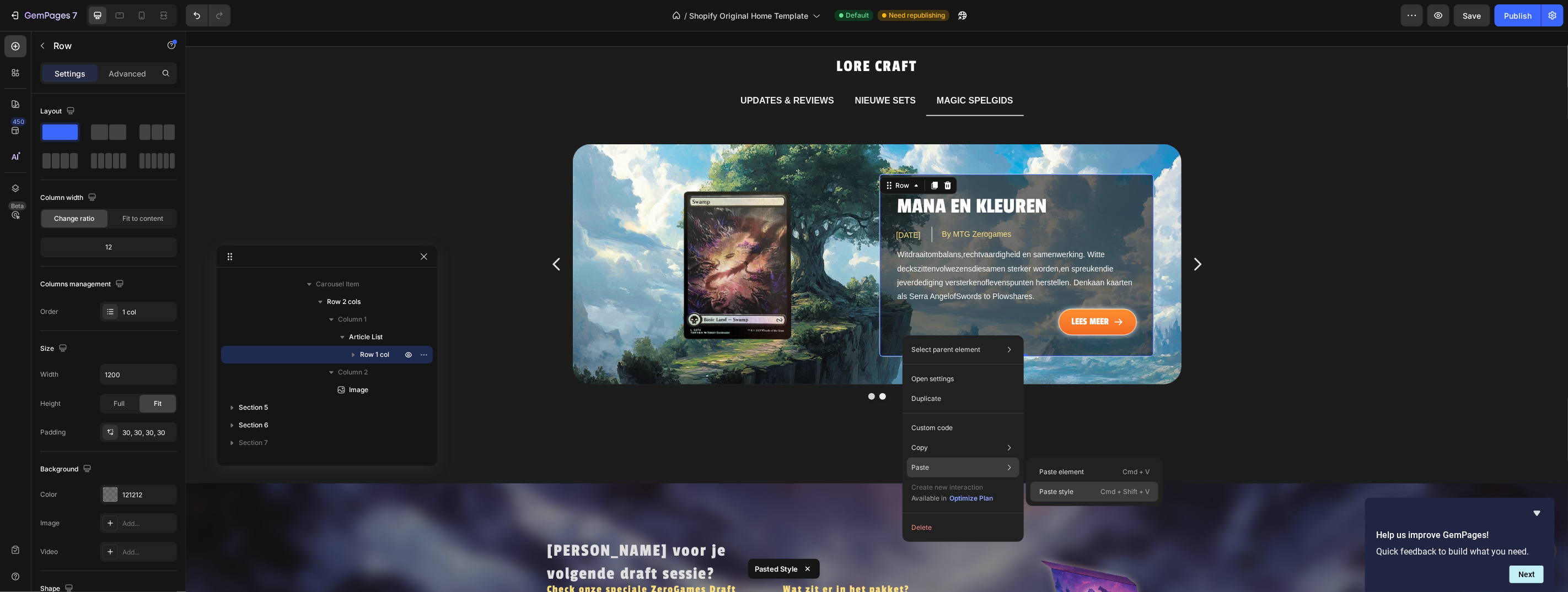
drag, startPoint x: 1057, startPoint y: 489, endPoint x: 901, endPoint y: 433, distance: 165.7
click at [1057, 489] on p "Paste style" at bounding box center [1057, 491] width 34 height 10
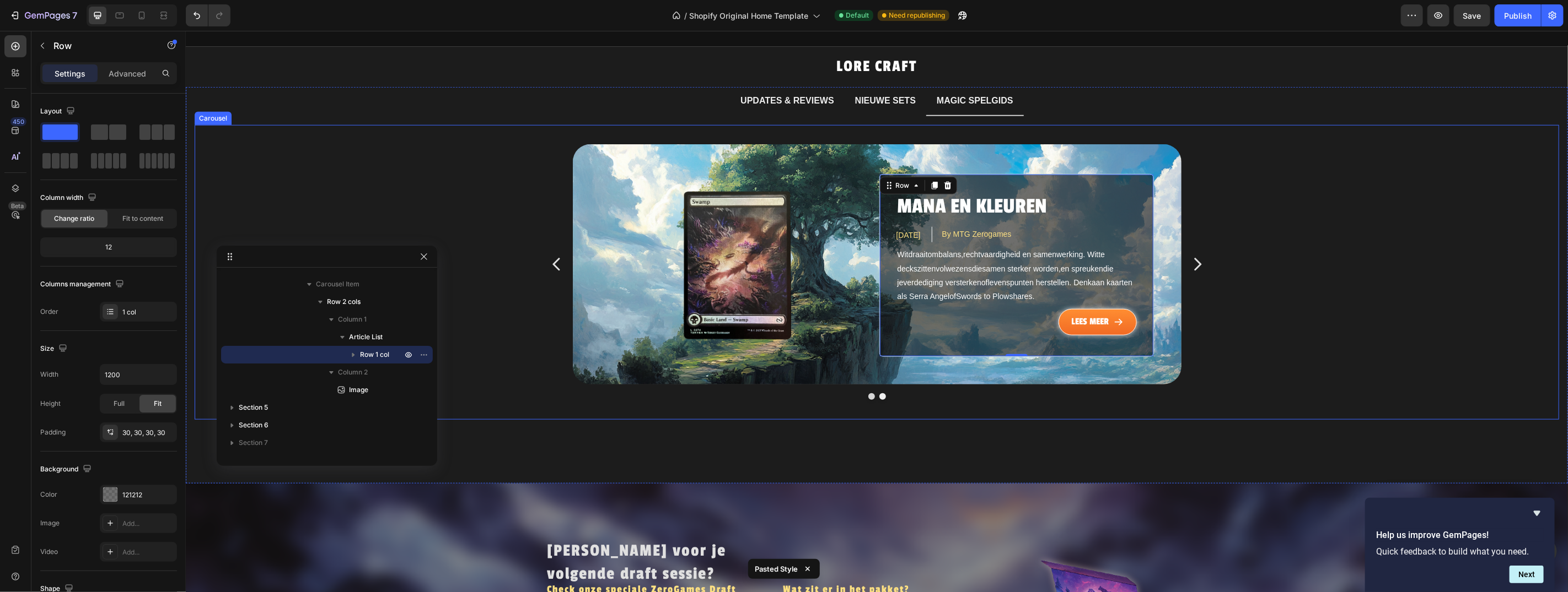
click at [1188, 252] on icon "Carousel Next Arrow" at bounding box center [1196, 264] width 17 height 82
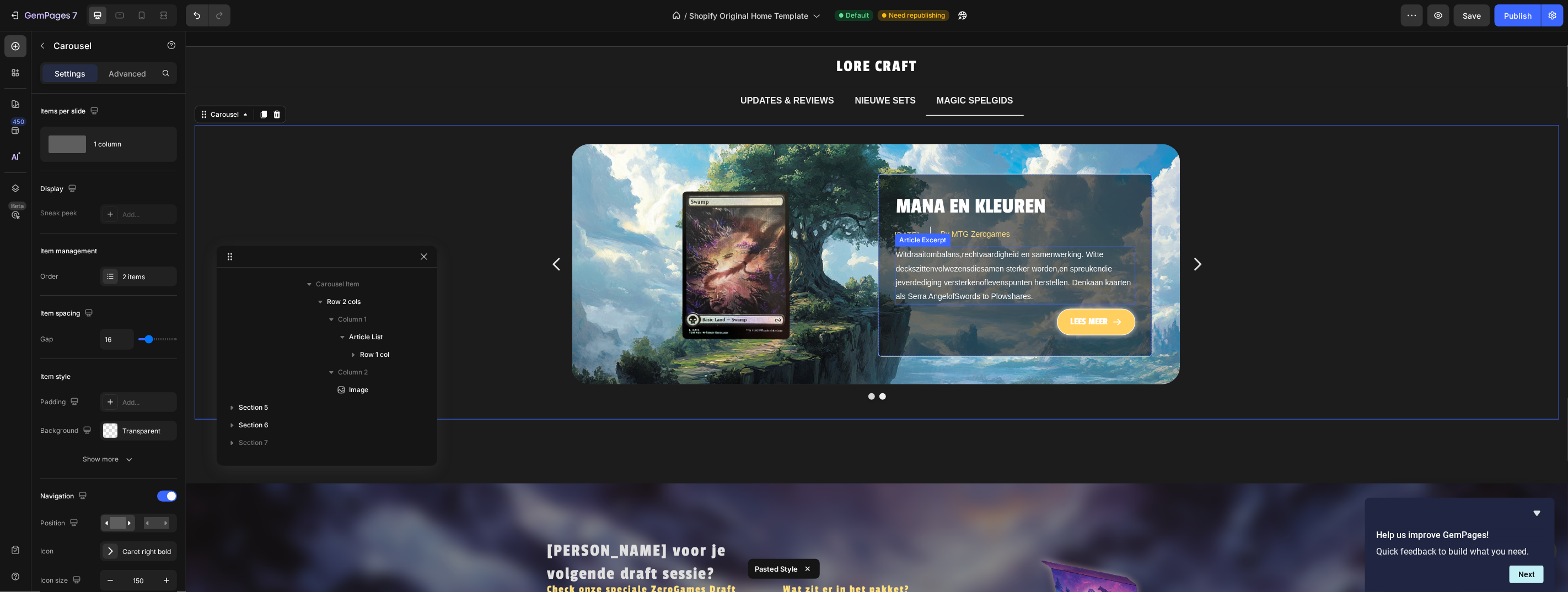
scroll to position [755, 0]
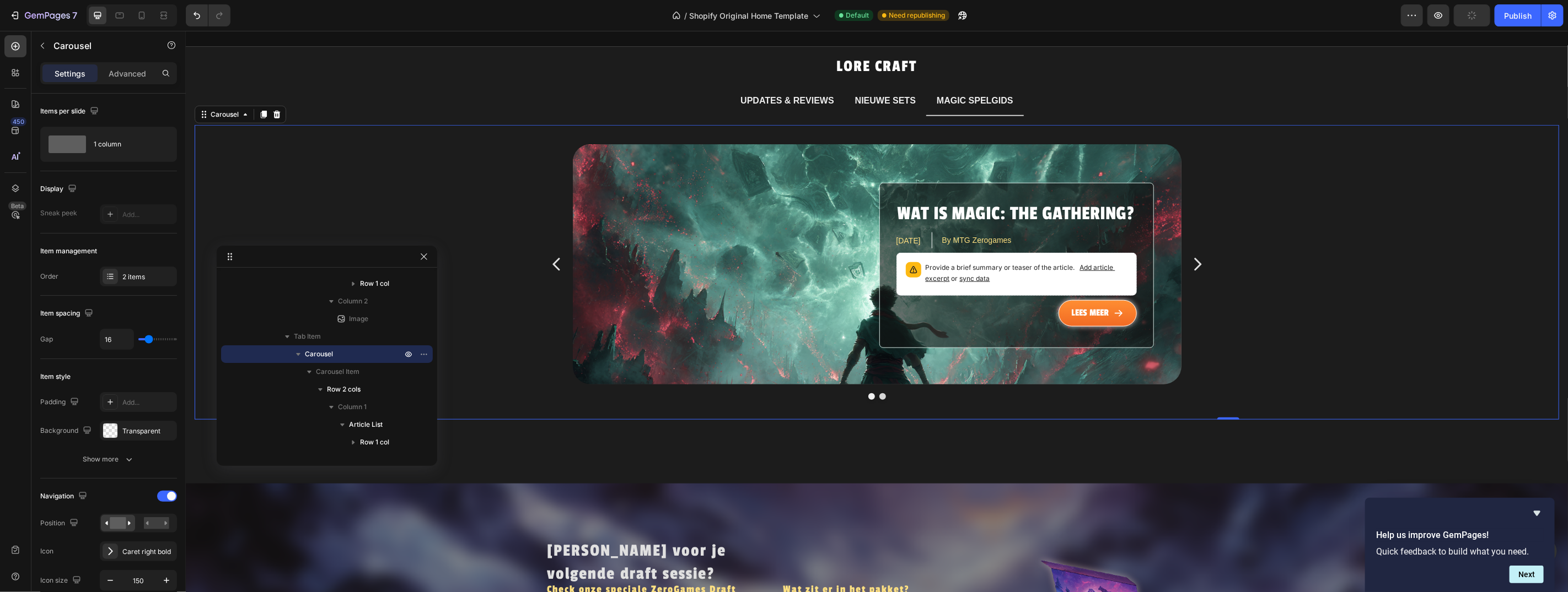
click at [1195, 247] on icon "Carousel Next Arrow" at bounding box center [1196, 264] width 17 height 82
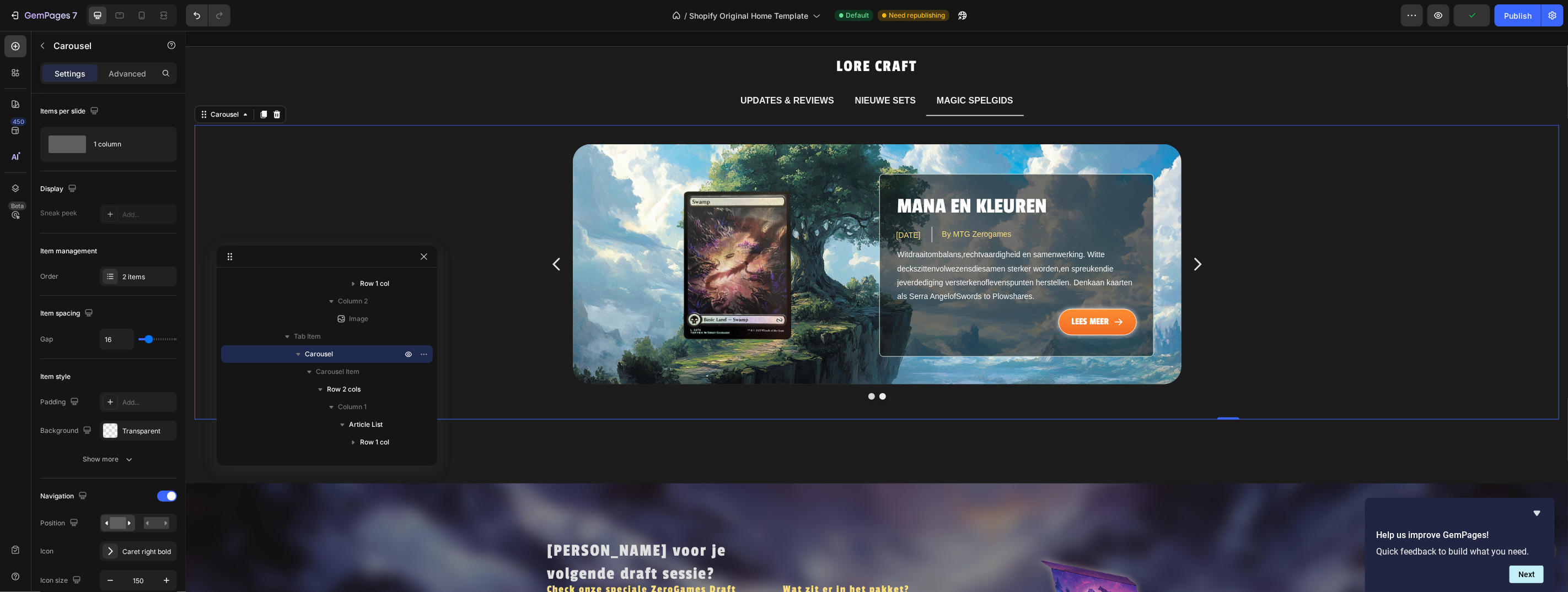
click at [1195, 247] on icon "Carousel Next Arrow" at bounding box center [1196, 264] width 17 height 82
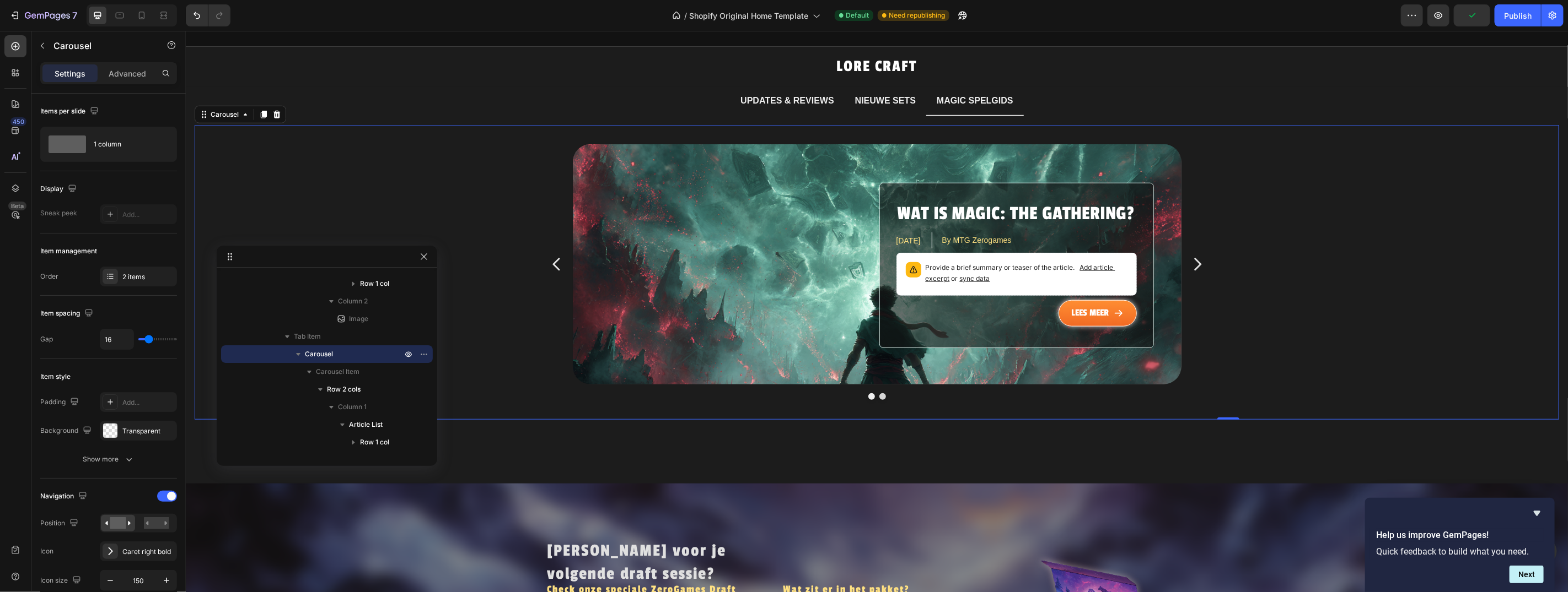
click at [1195, 247] on icon "Carousel Next Arrow" at bounding box center [1196, 264] width 17 height 82
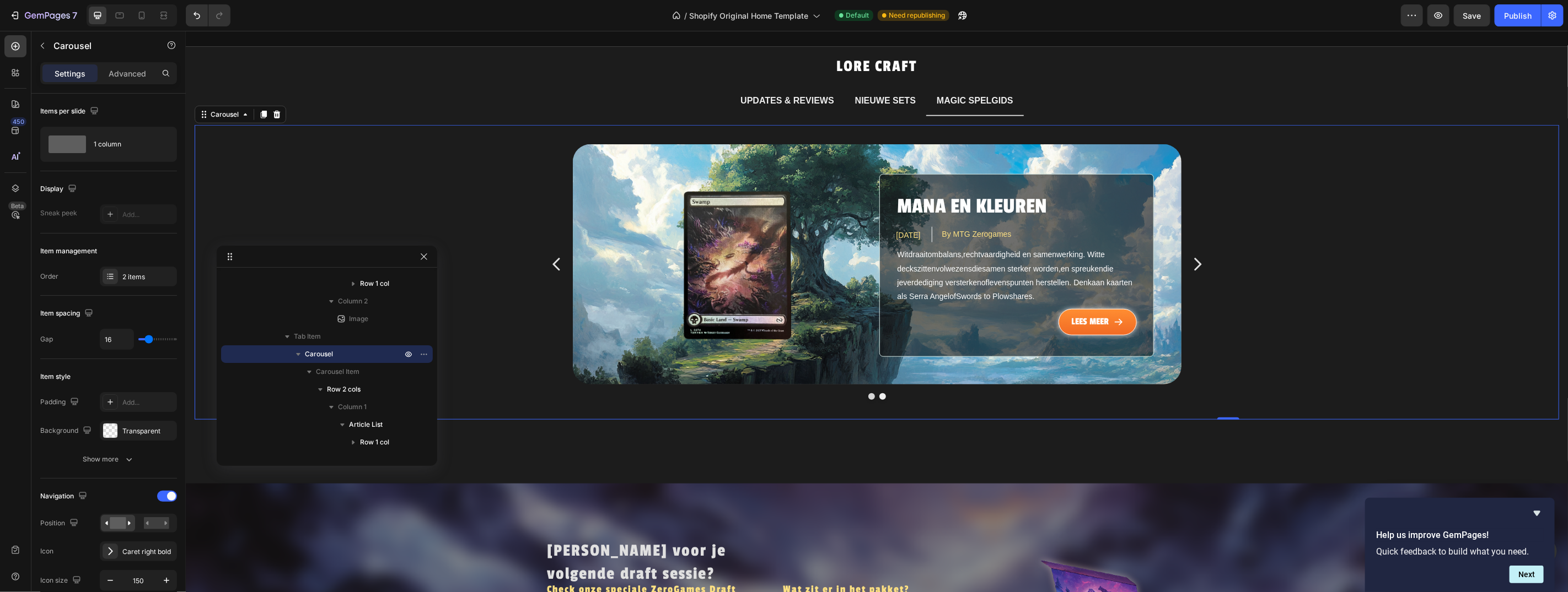
click at [1195, 247] on icon "Carousel Next Arrow" at bounding box center [1196, 264] width 17 height 82
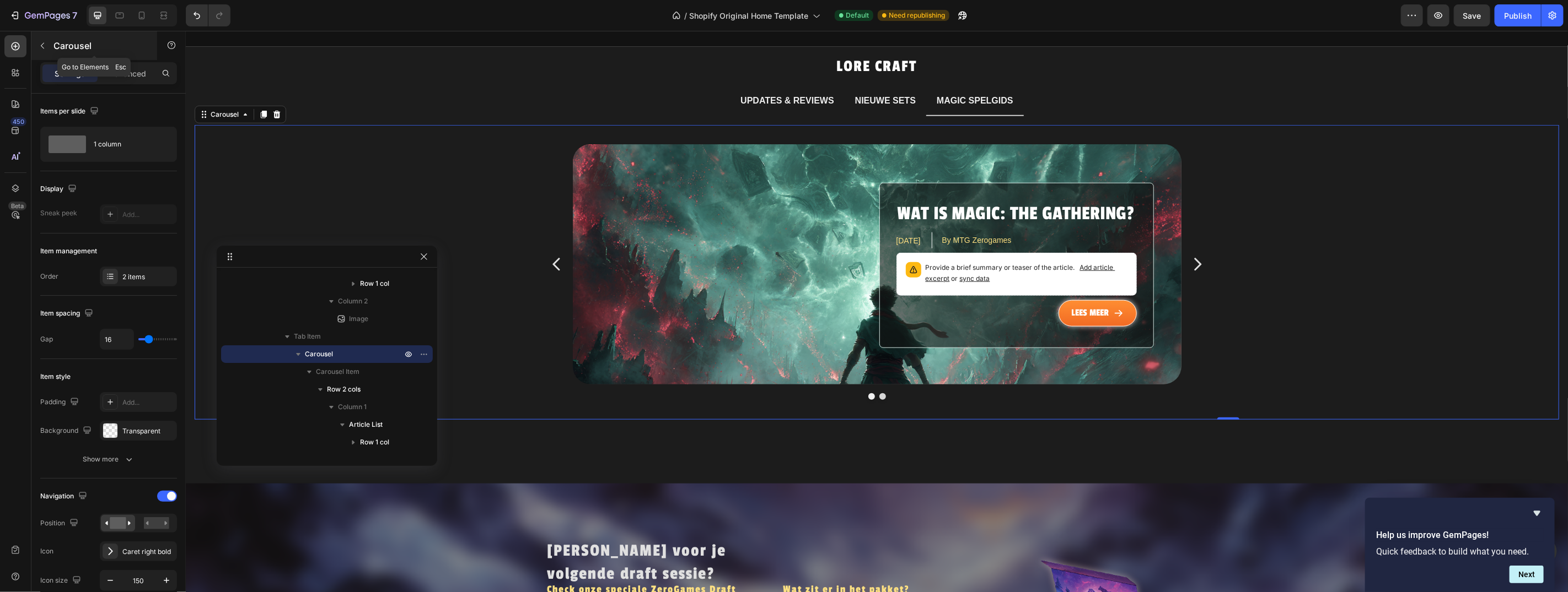
click at [44, 45] on icon "button" at bounding box center [43, 46] width 9 height 9
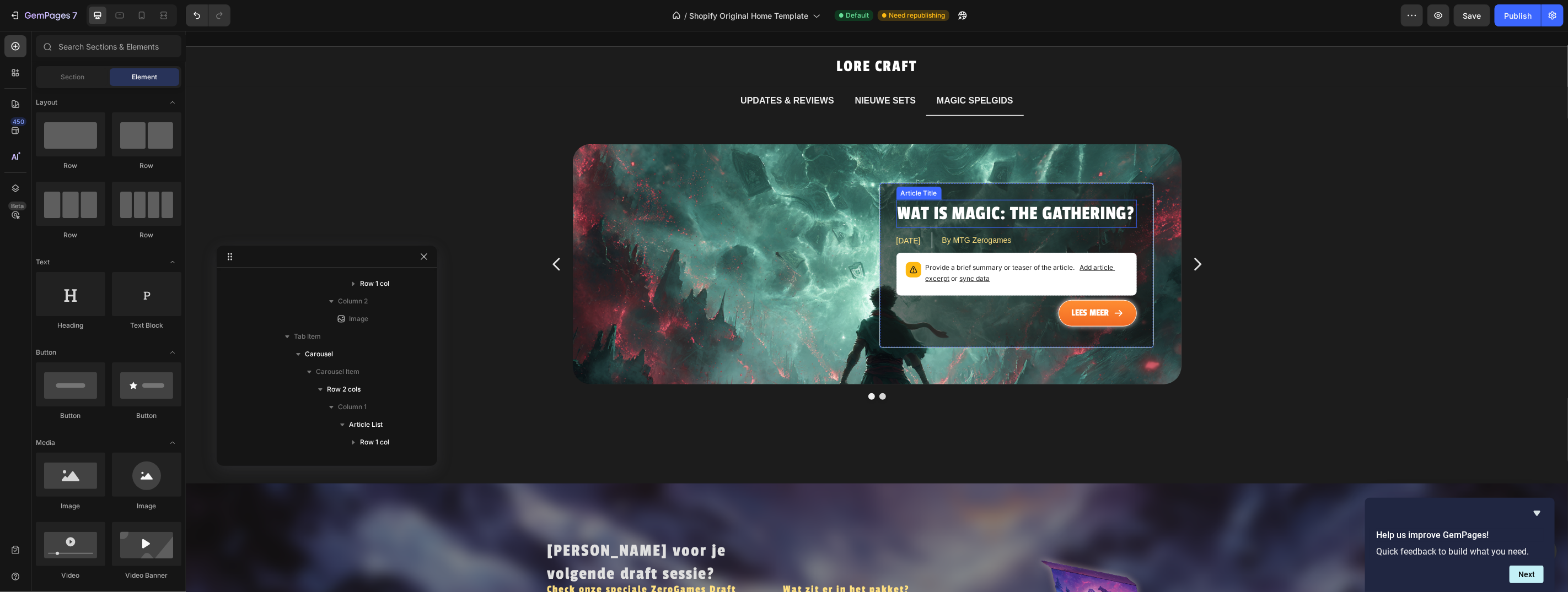
click at [662, 155] on div "Wat is Magic: The Gathering? Article Title [DATE] Article Date By MTG Zerogames…" at bounding box center [876, 264] width 609 height 239
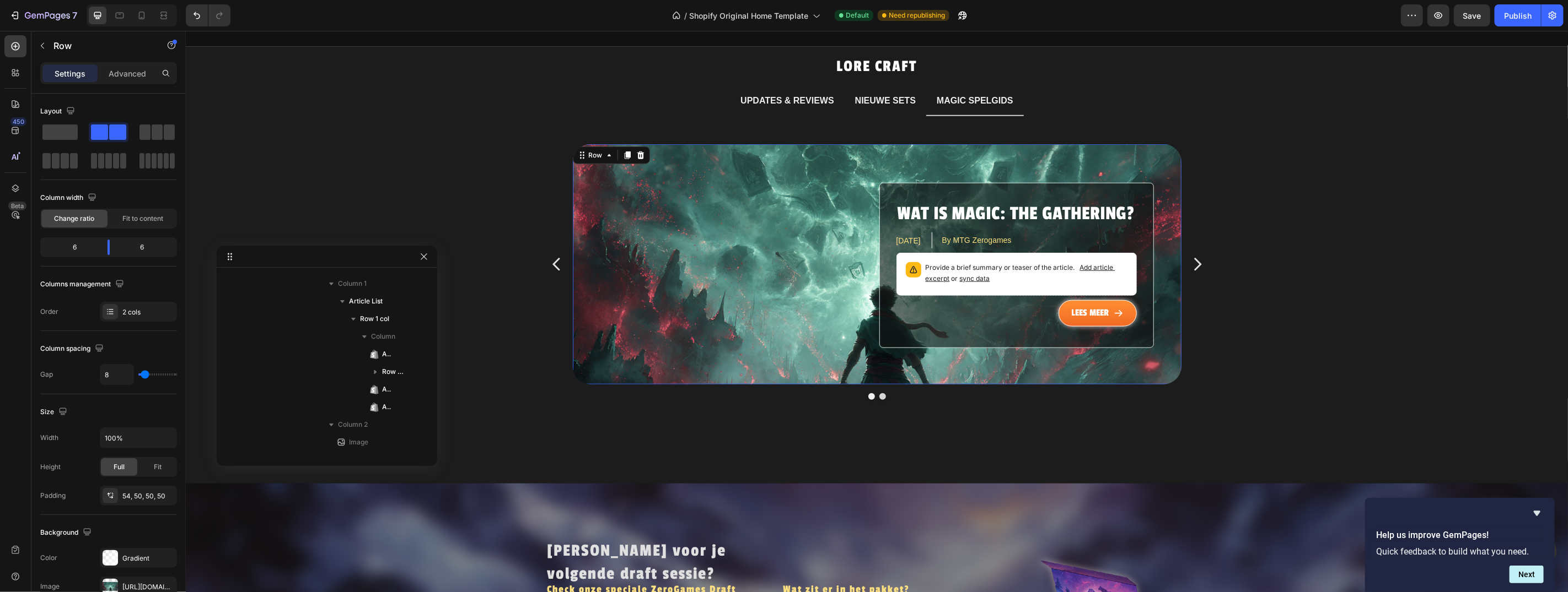
scroll to position [1125, 0]
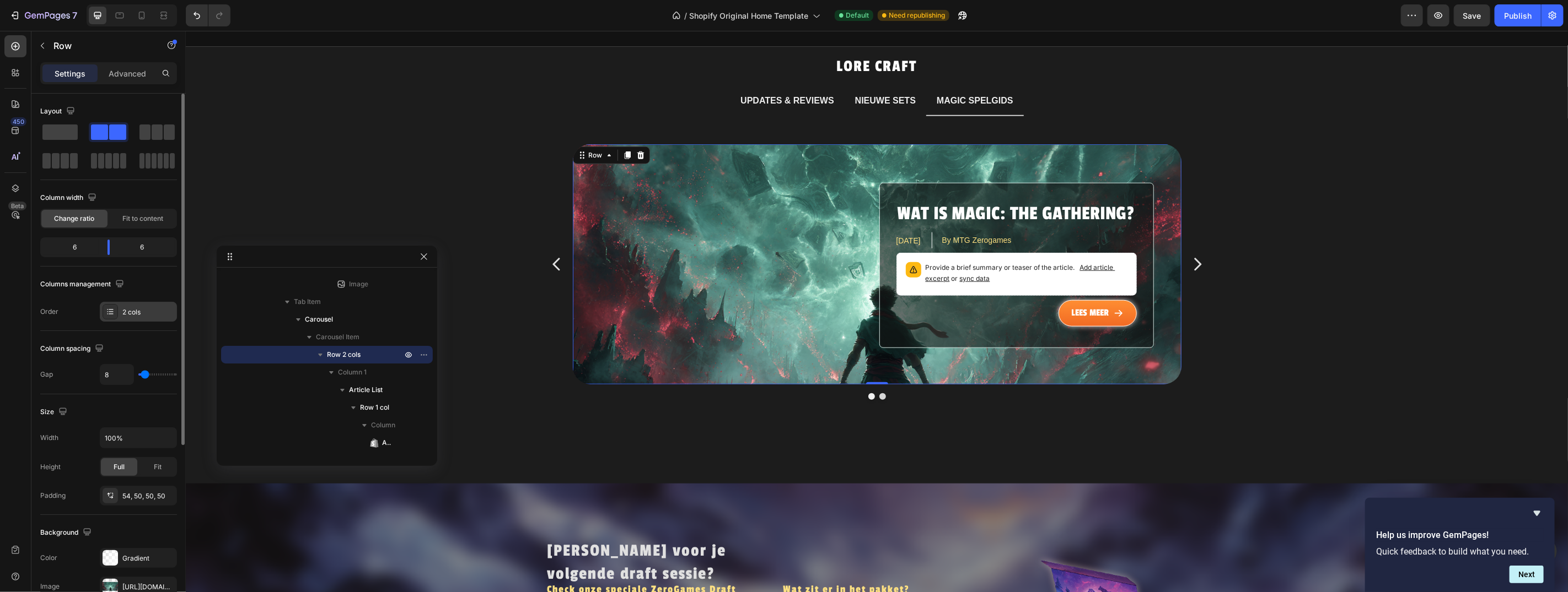
click at [149, 308] on div "2 cols" at bounding box center [148, 312] width 52 height 10
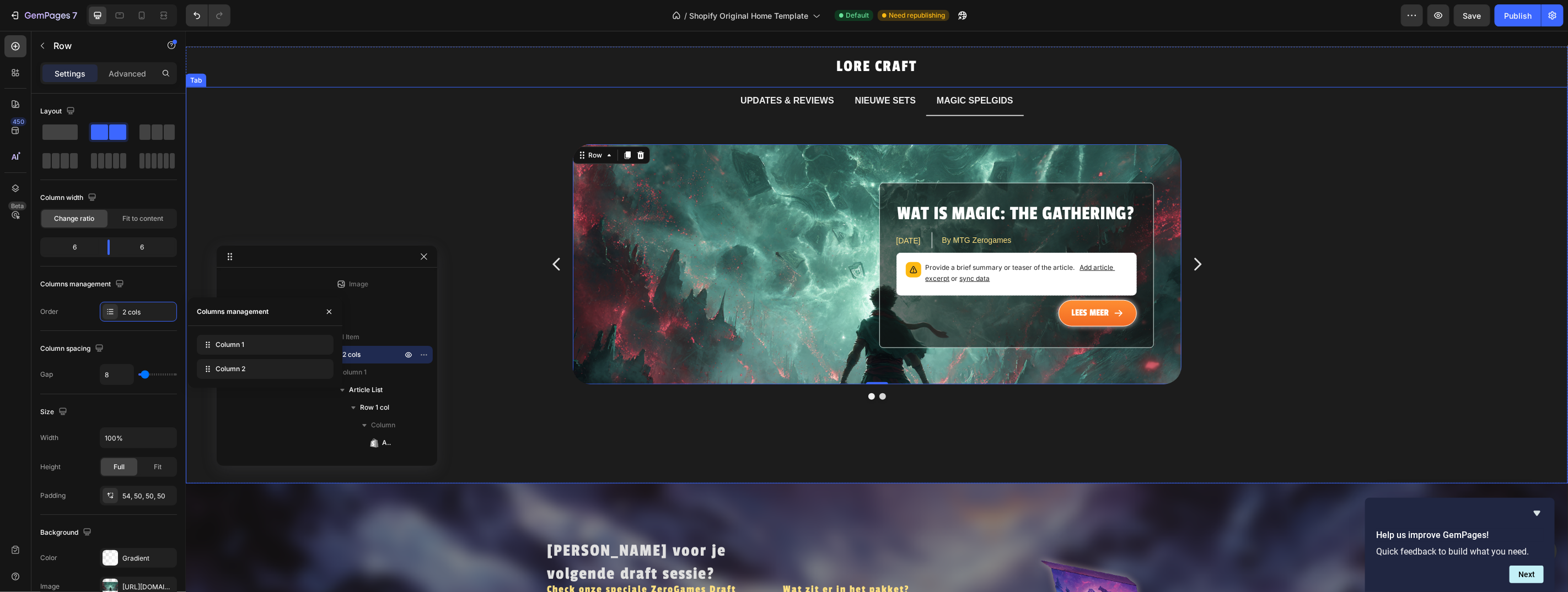
click at [729, 124] on div "Wat is Magic: The Gathering? Article Title [DATE] Article Date By MTG Zerogames…" at bounding box center [876, 271] width 1365 height 295
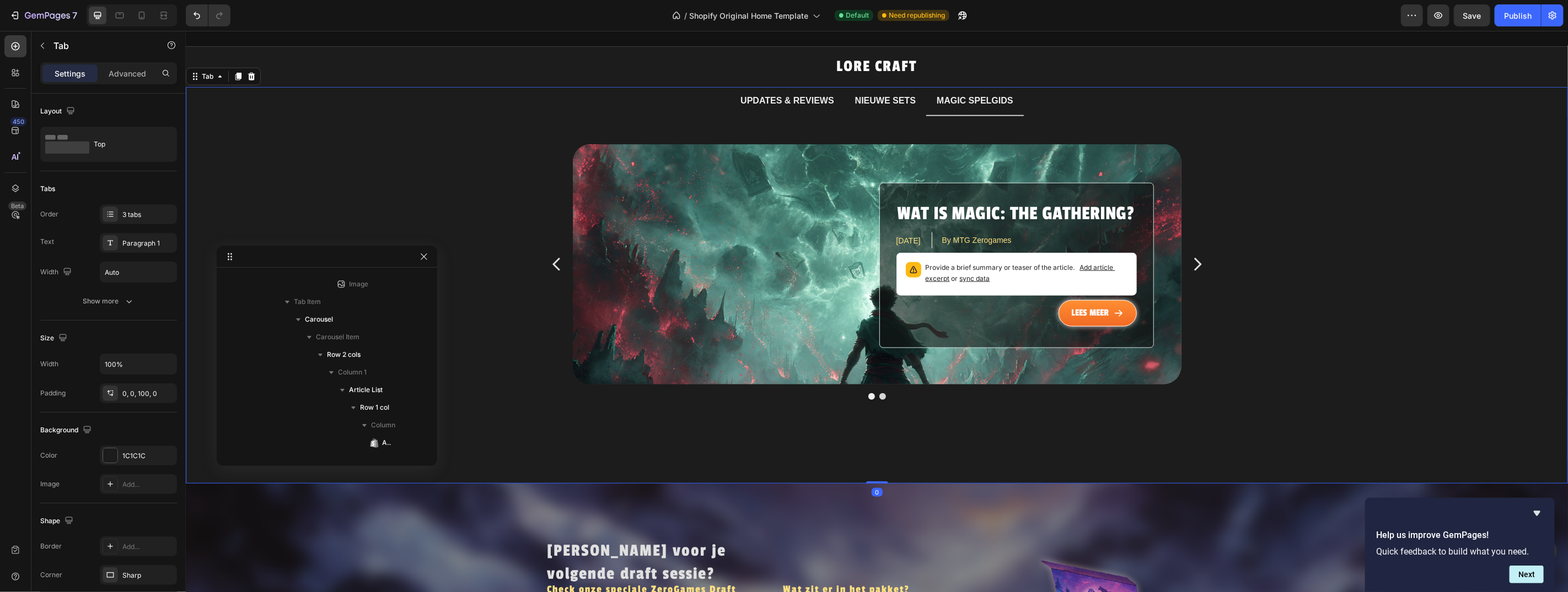
scroll to position [67, 0]
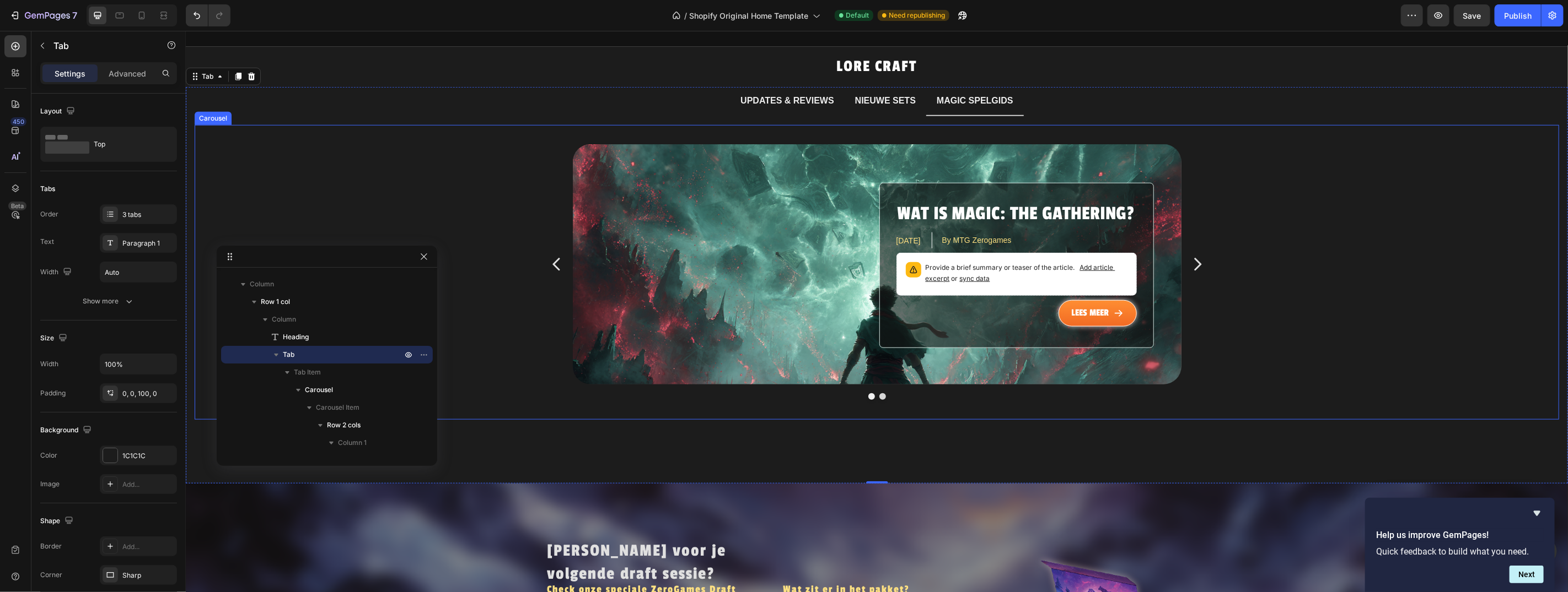
click at [546, 157] on div "Wat is Magic: The Gathering? Article Title [DATE] Article Date By MTG Zerogames…" at bounding box center [876, 264] width 661 height 239
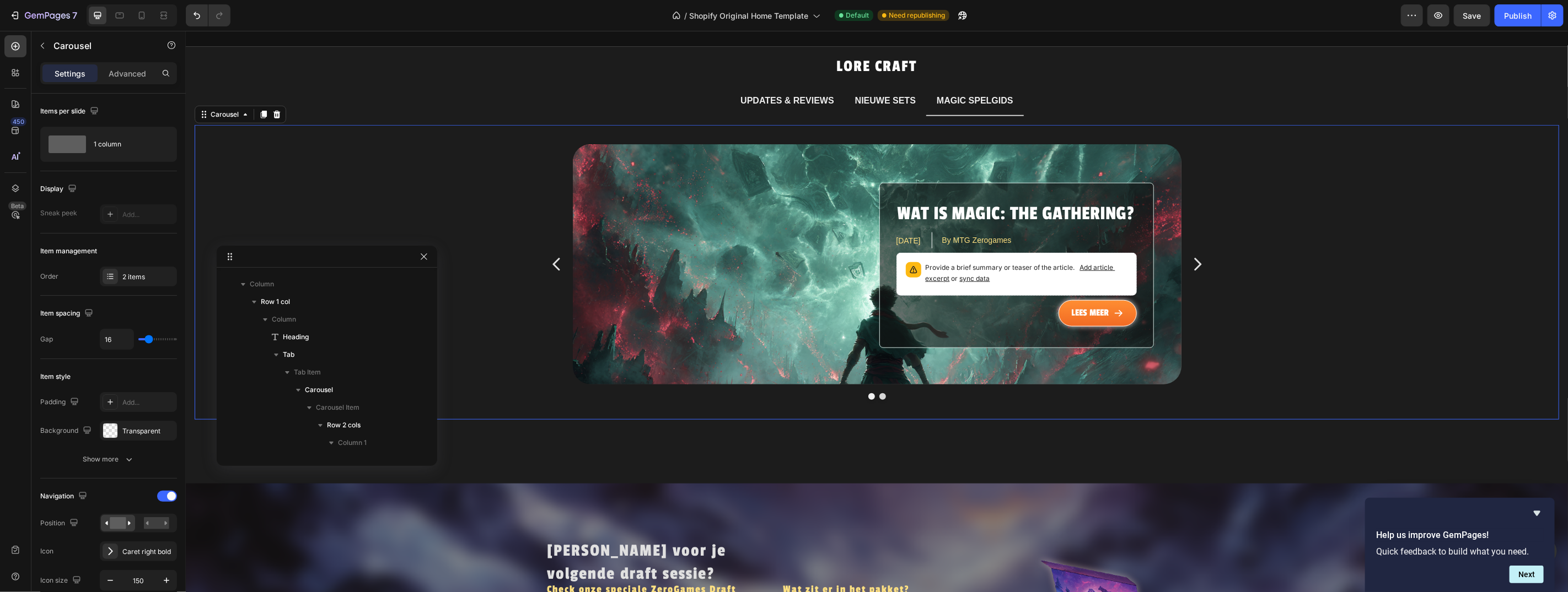
scroll to position [1090, 0]
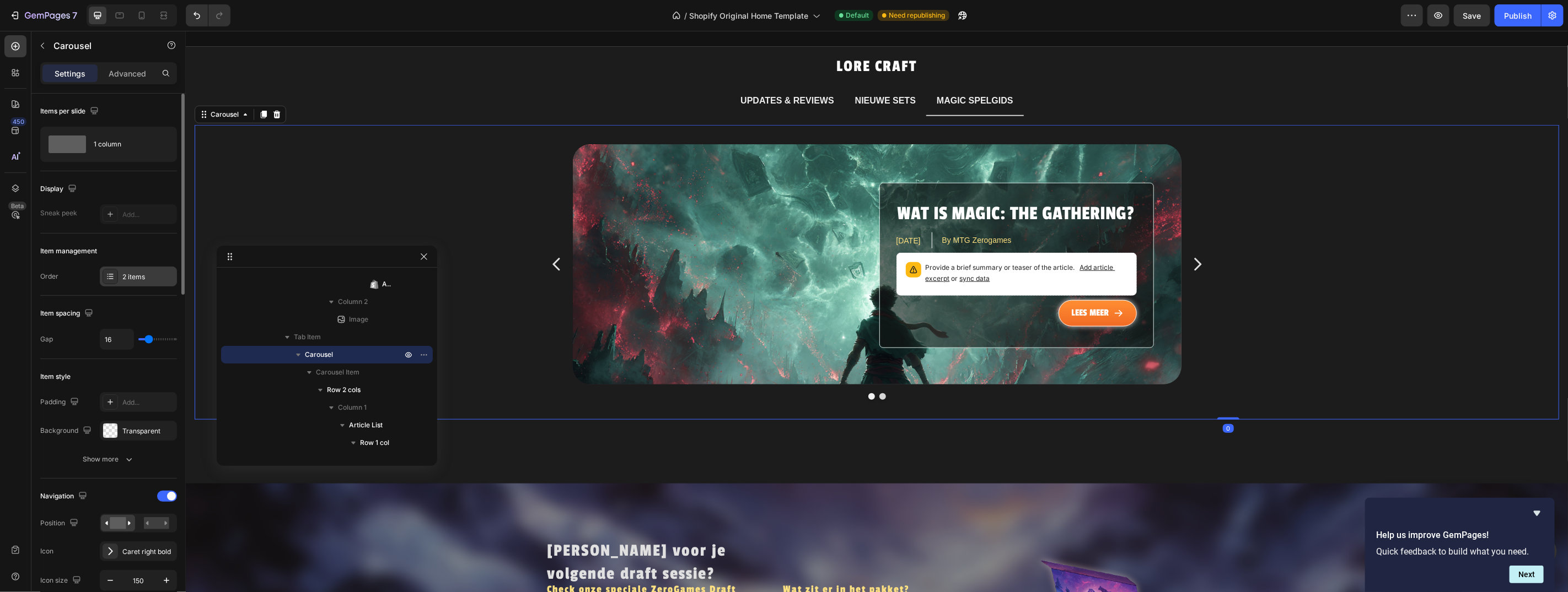
click at [141, 282] on div "2 items" at bounding box center [138, 277] width 77 height 20
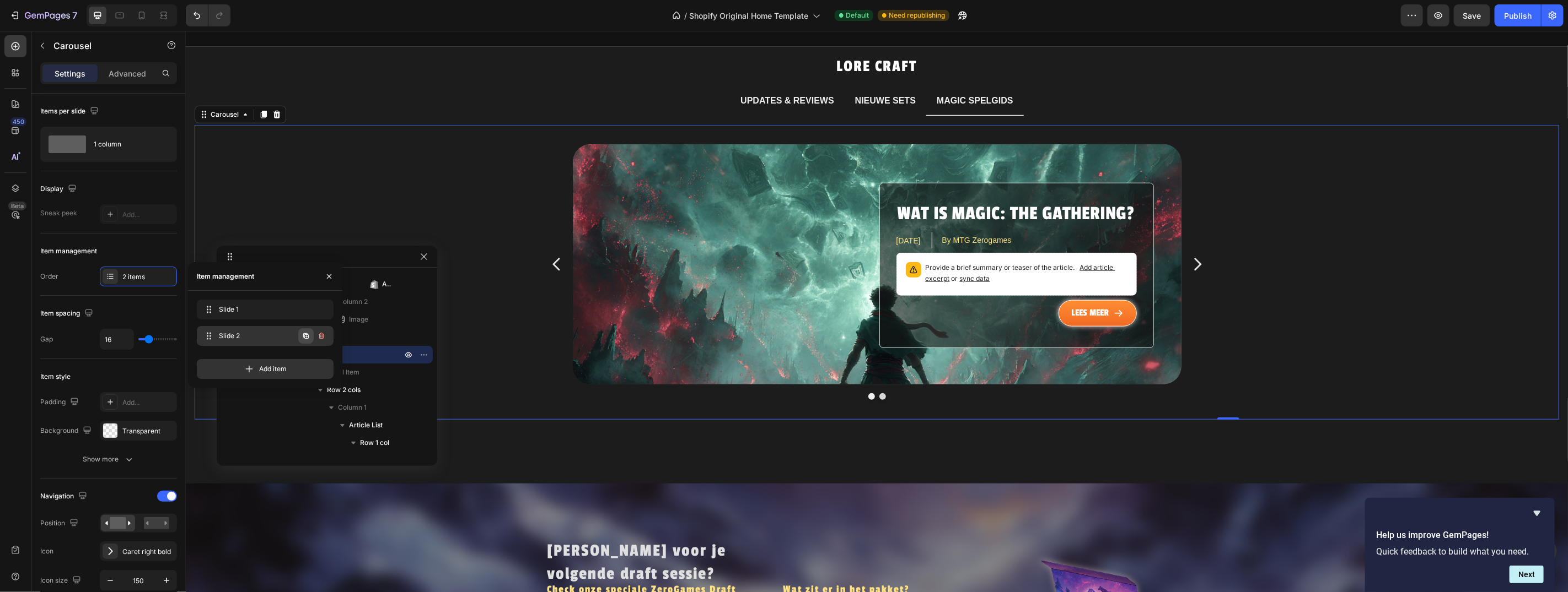
click at [305, 336] on icon "button" at bounding box center [307, 336] width 9 height 9
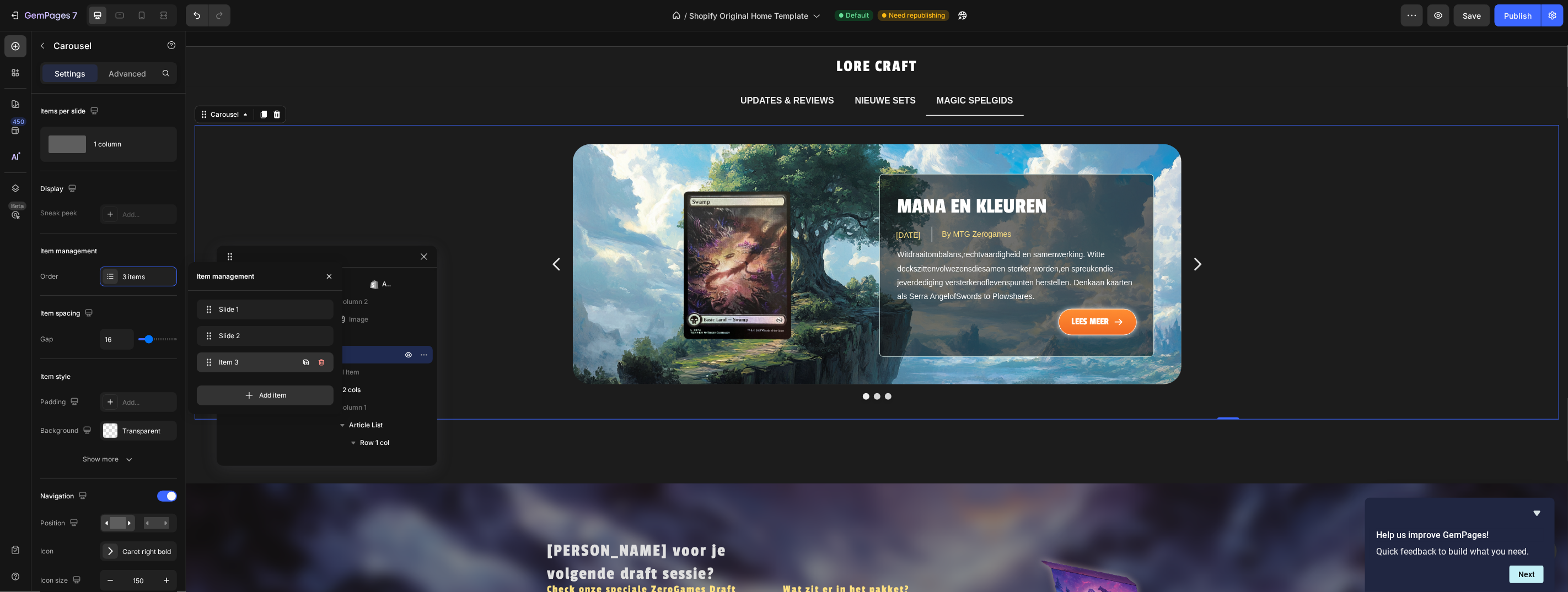
click at [250, 362] on span "Item 3" at bounding box center [249, 363] width 63 height 10
click at [250, 362] on span "Item 3" at bounding box center [258, 363] width 82 height 10
click at [402, 333] on p "Tab Item" at bounding box center [349, 337] width 111 height 11
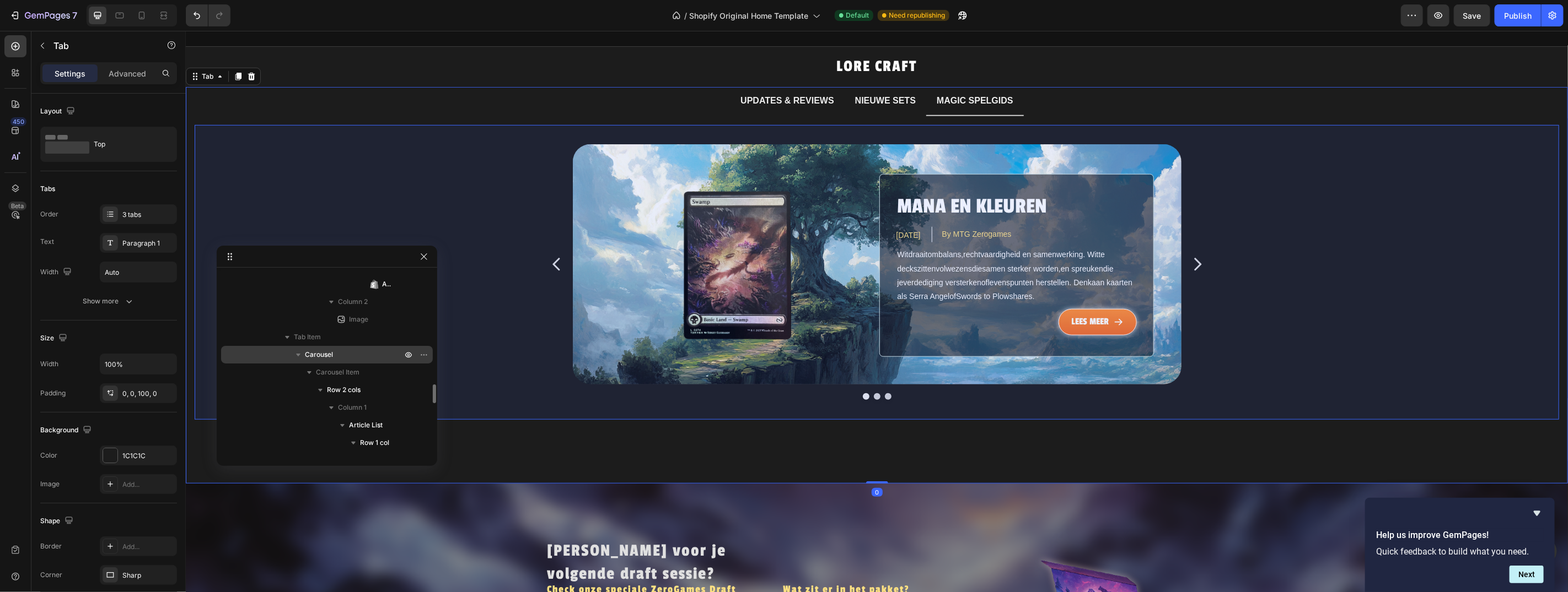
click at [351, 347] on div "Carousel" at bounding box center [327, 354] width 203 height 17
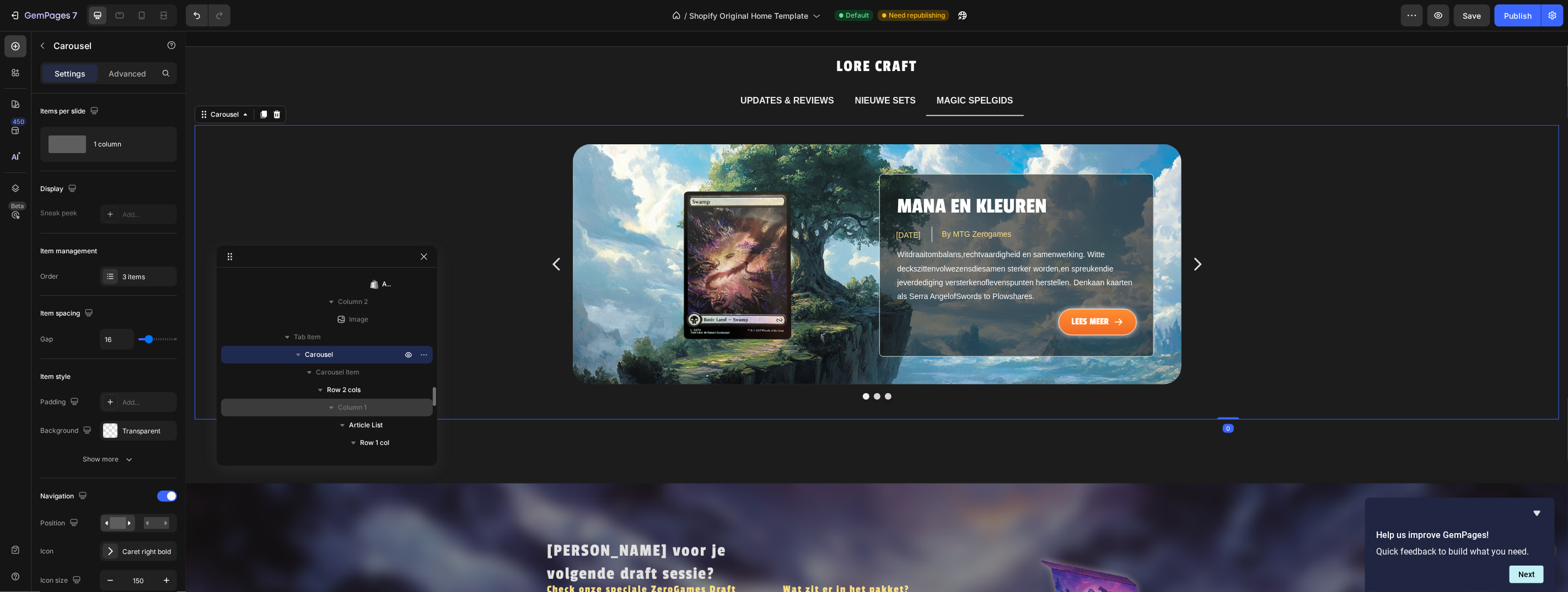
scroll to position [1100, 0]
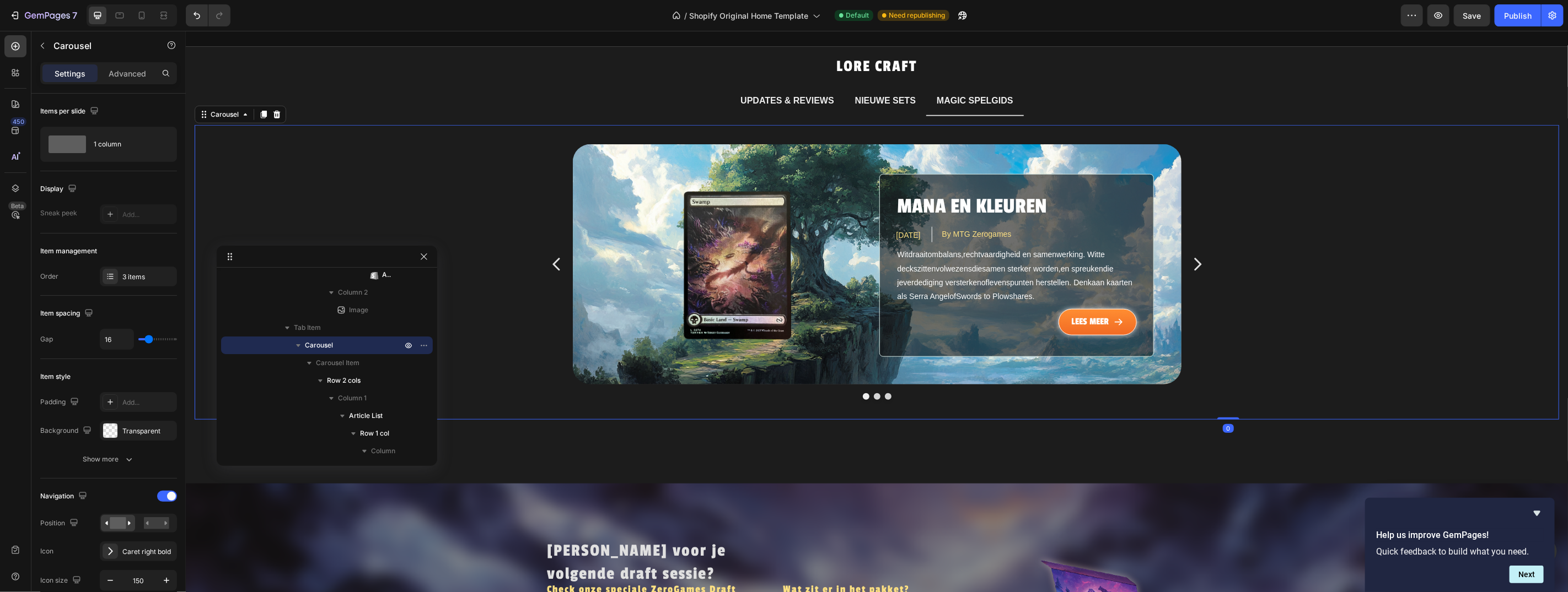
click at [1195, 247] on icon "Carousel Next Arrow" at bounding box center [1196, 264] width 17 height 82
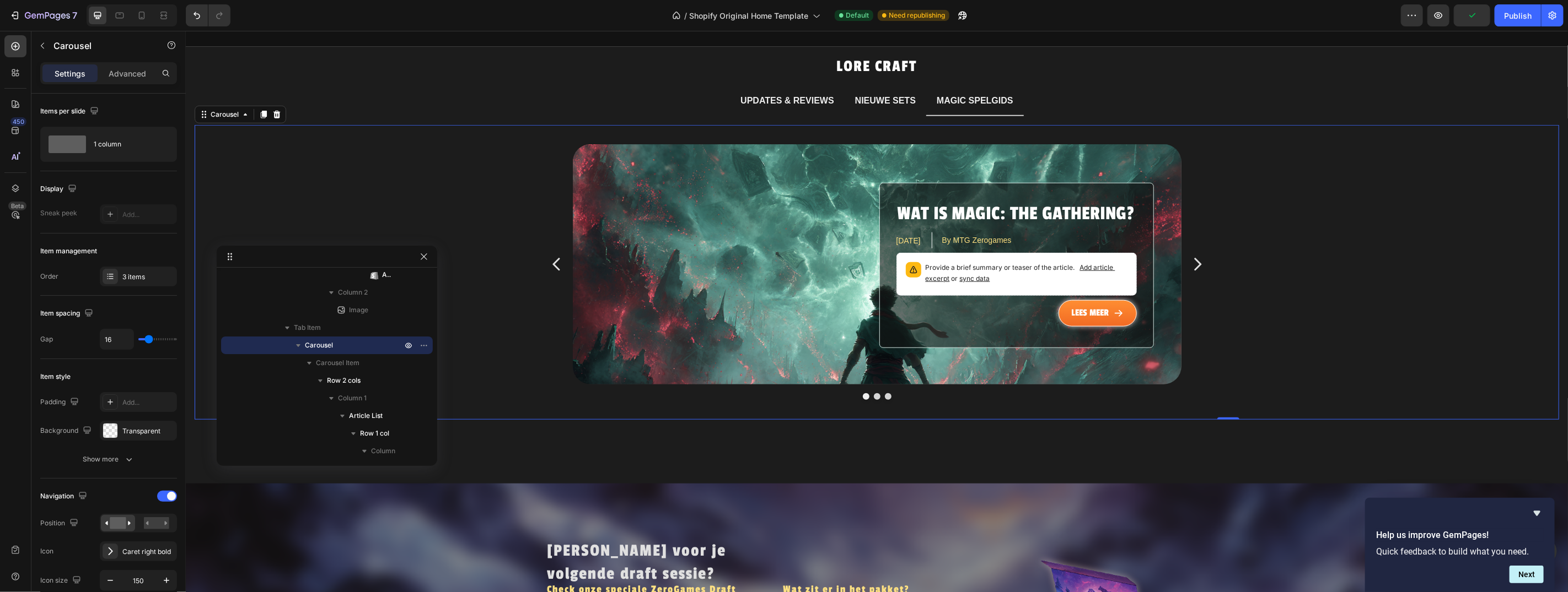
click at [1195, 247] on icon "Carousel Next Arrow" at bounding box center [1196, 264] width 17 height 82
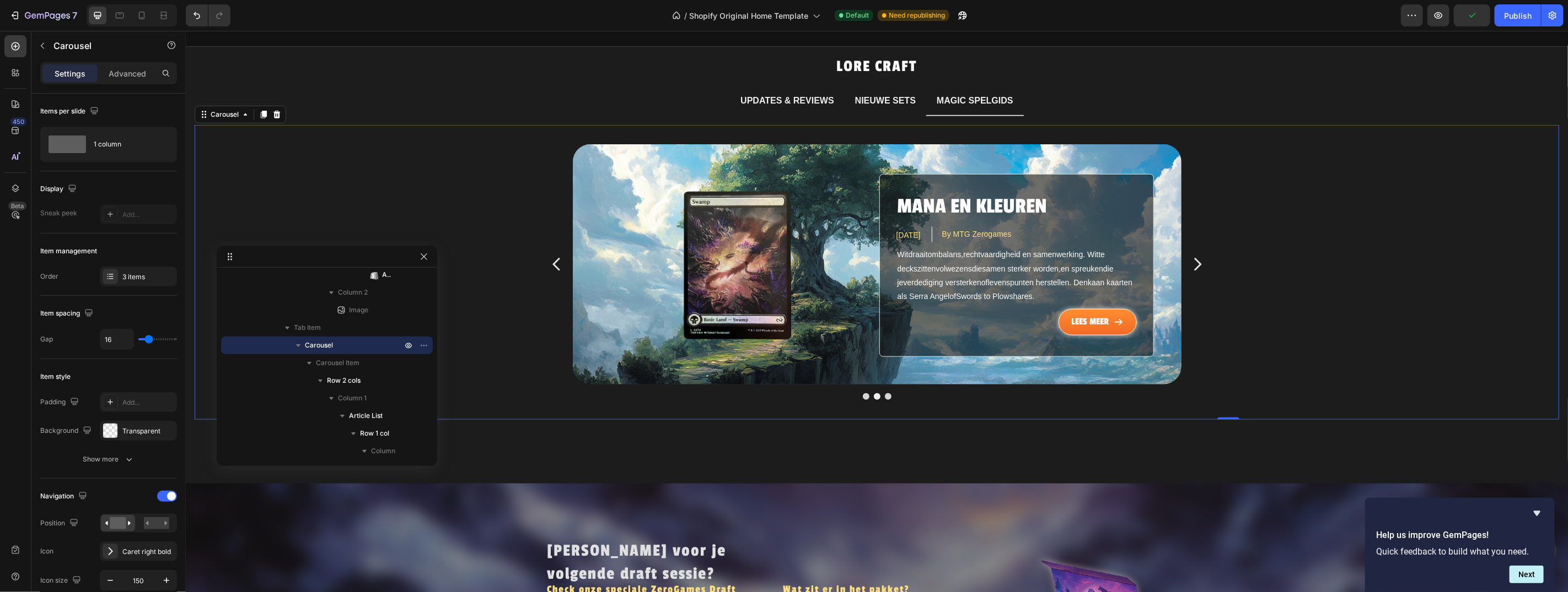
click at [1195, 247] on icon "Carousel Next Arrow" at bounding box center [1196, 264] width 17 height 82
click at [810, 150] on div "Mana en kleuren Article Title [DATE] Article Date By MTG Zerogames Article Auth…" at bounding box center [875, 264] width 609 height 239
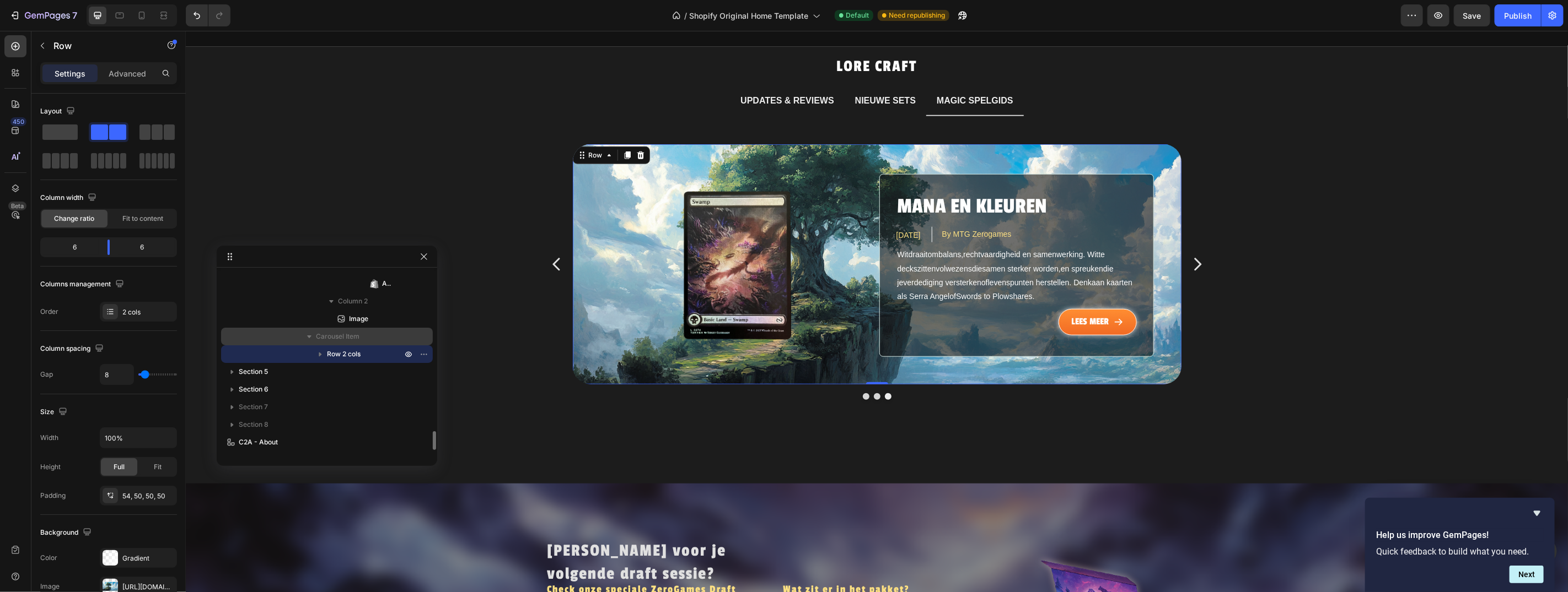
scroll to position [1547, 0]
click at [320, 355] on icon "button" at bounding box center [320, 357] width 11 height 11
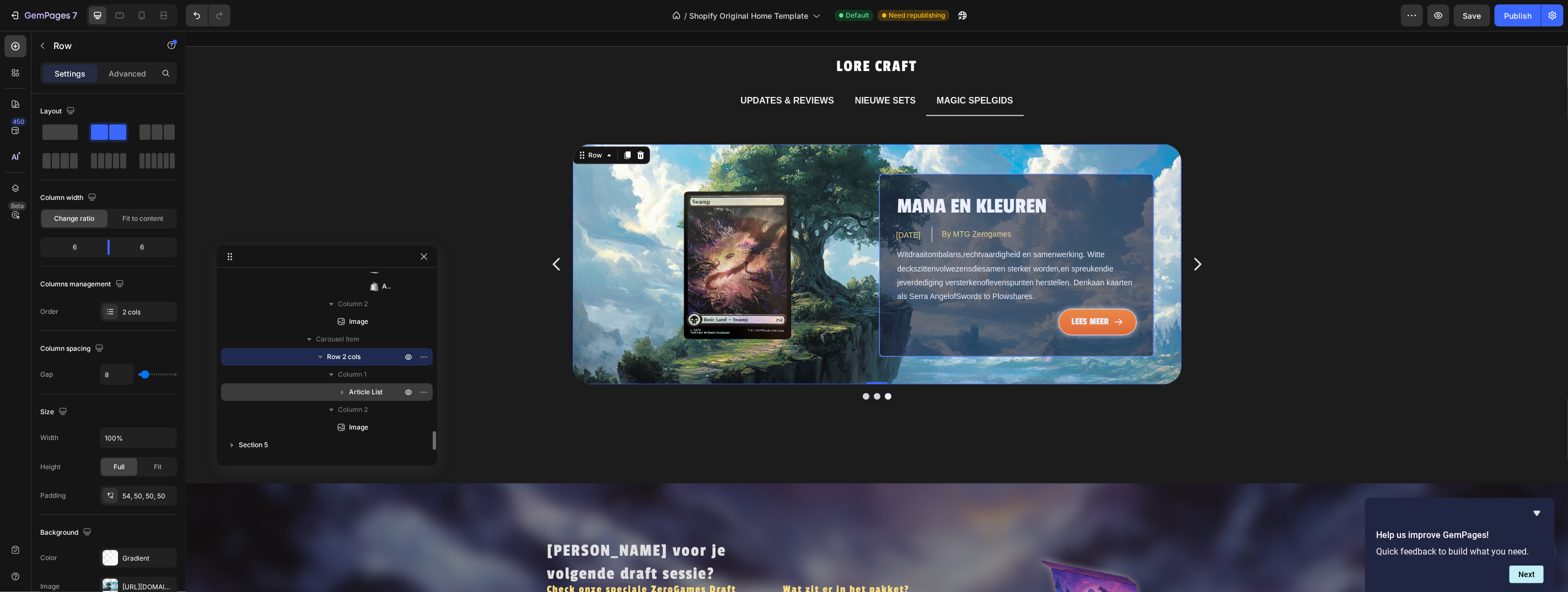
click at [363, 390] on span "Article List" at bounding box center [365, 393] width 34 height 11
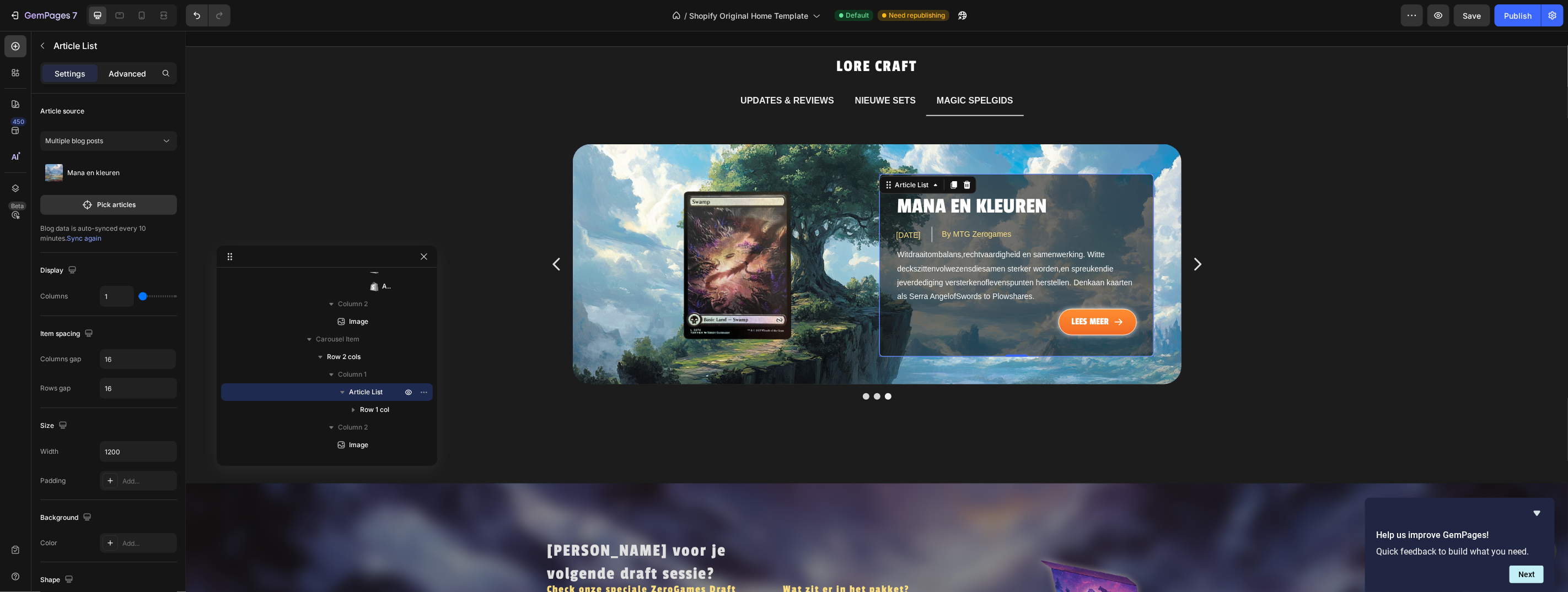
click at [129, 73] on p "Advanced" at bounding box center [127, 73] width 37 height 12
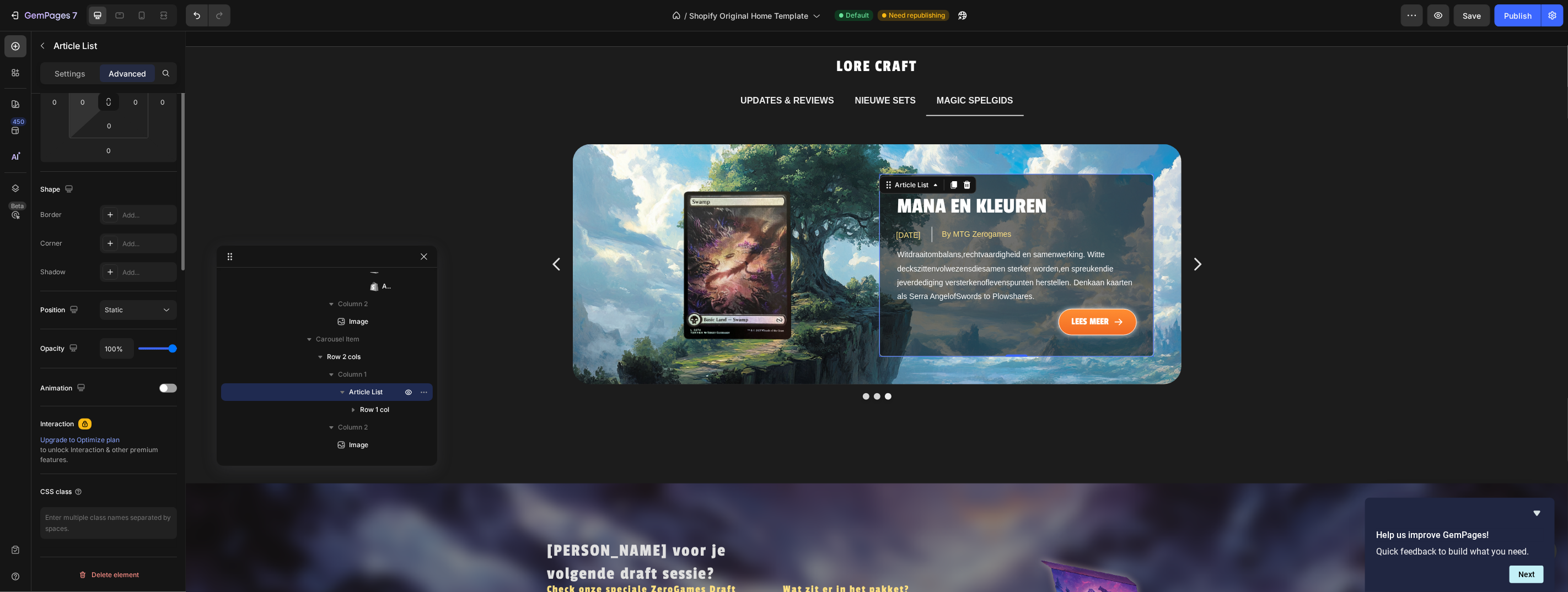
scroll to position [0, 0]
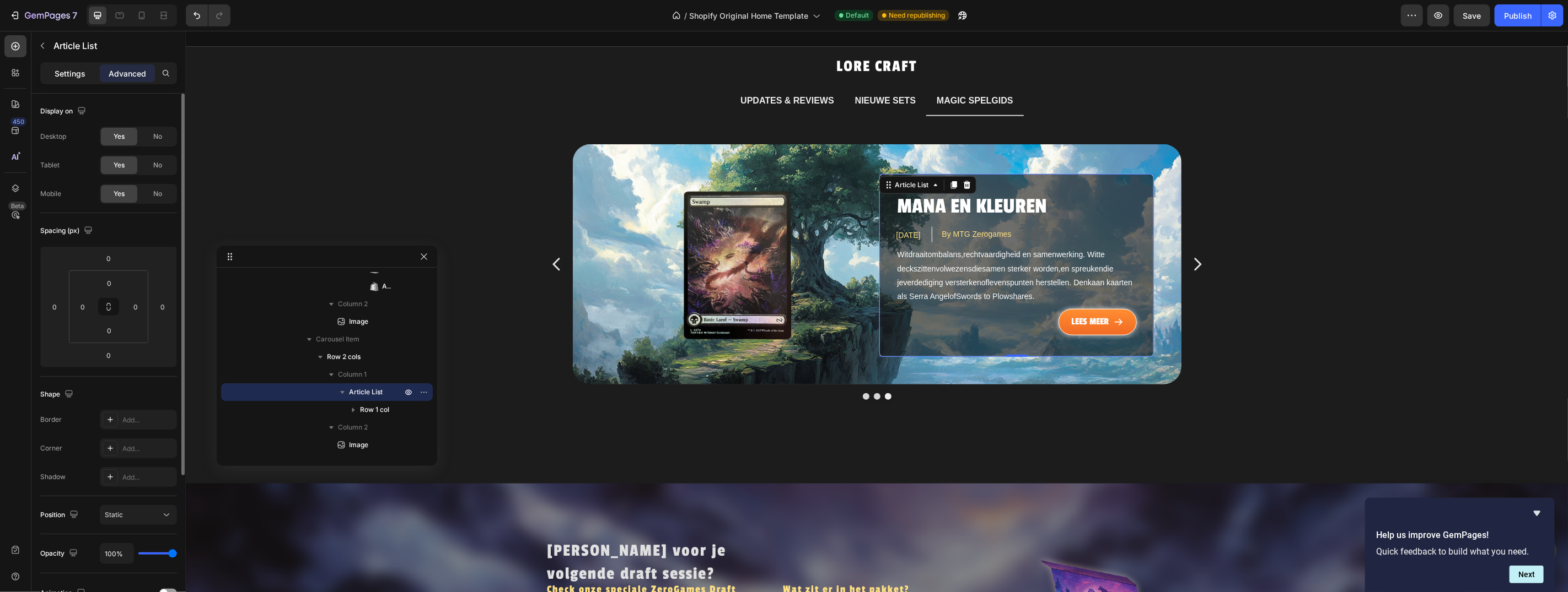
click at [79, 76] on p "Settings" at bounding box center [70, 73] width 31 height 12
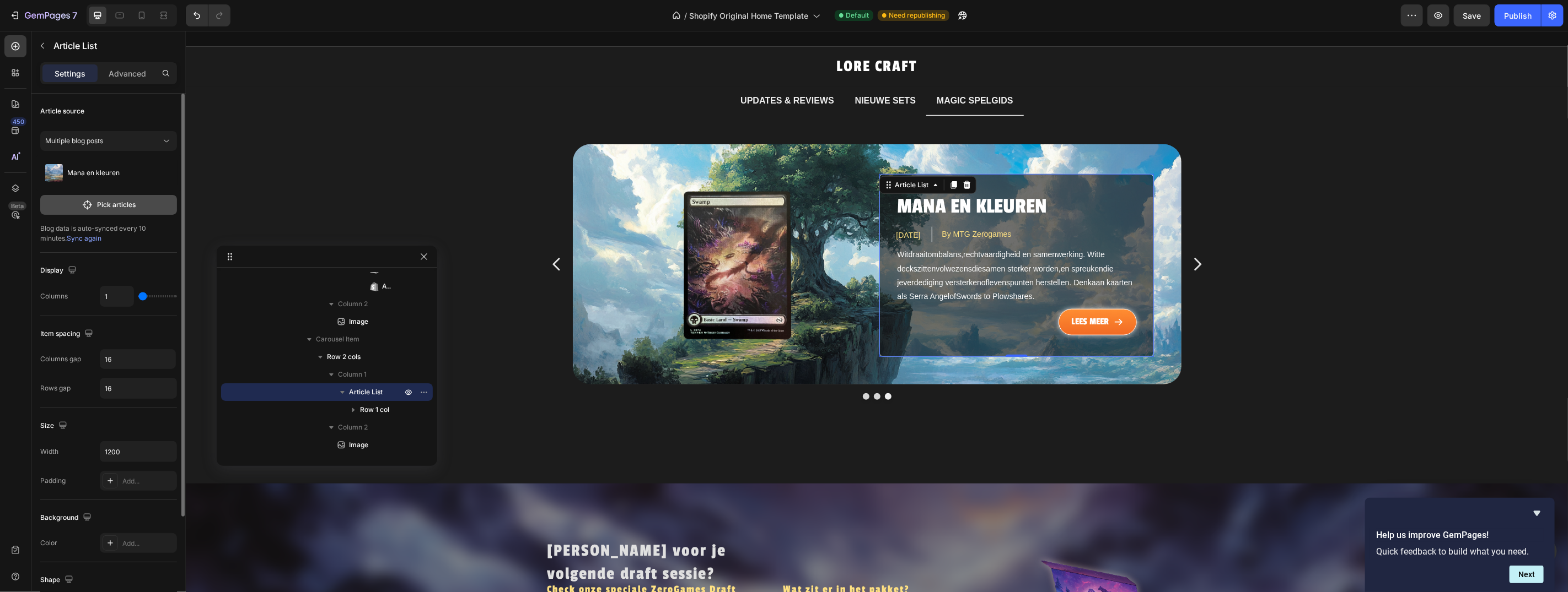
click at [118, 207] on p "Pick articles" at bounding box center [117, 205] width 39 height 10
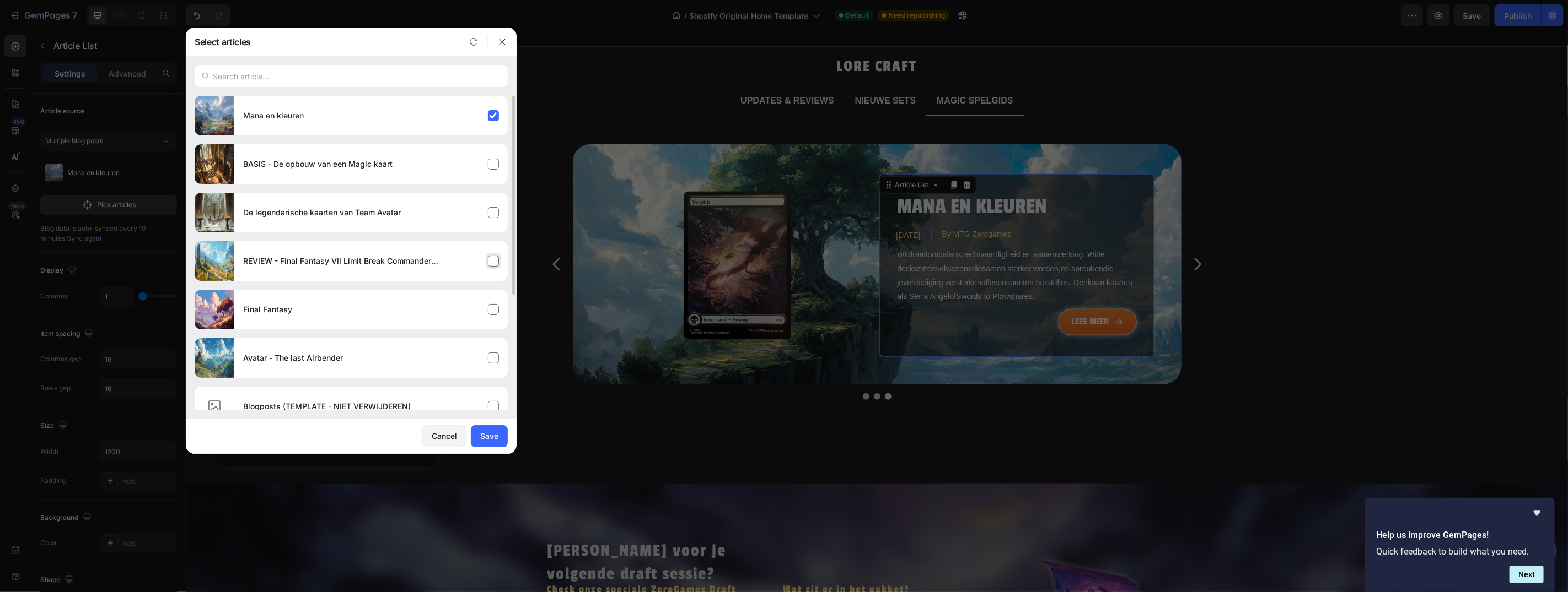
scroll to position [2, 0]
click at [431, 158] on div "BASIS - De opbouw van een Magic kaart" at bounding box center [371, 162] width 274 height 31
click at [437, 118] on div "Mana en kleuren" at bounding box center [371, 113] width 274 height 31
click at [496, 439] on div "Save" at bounding box center [489, 436] width 18 height 12
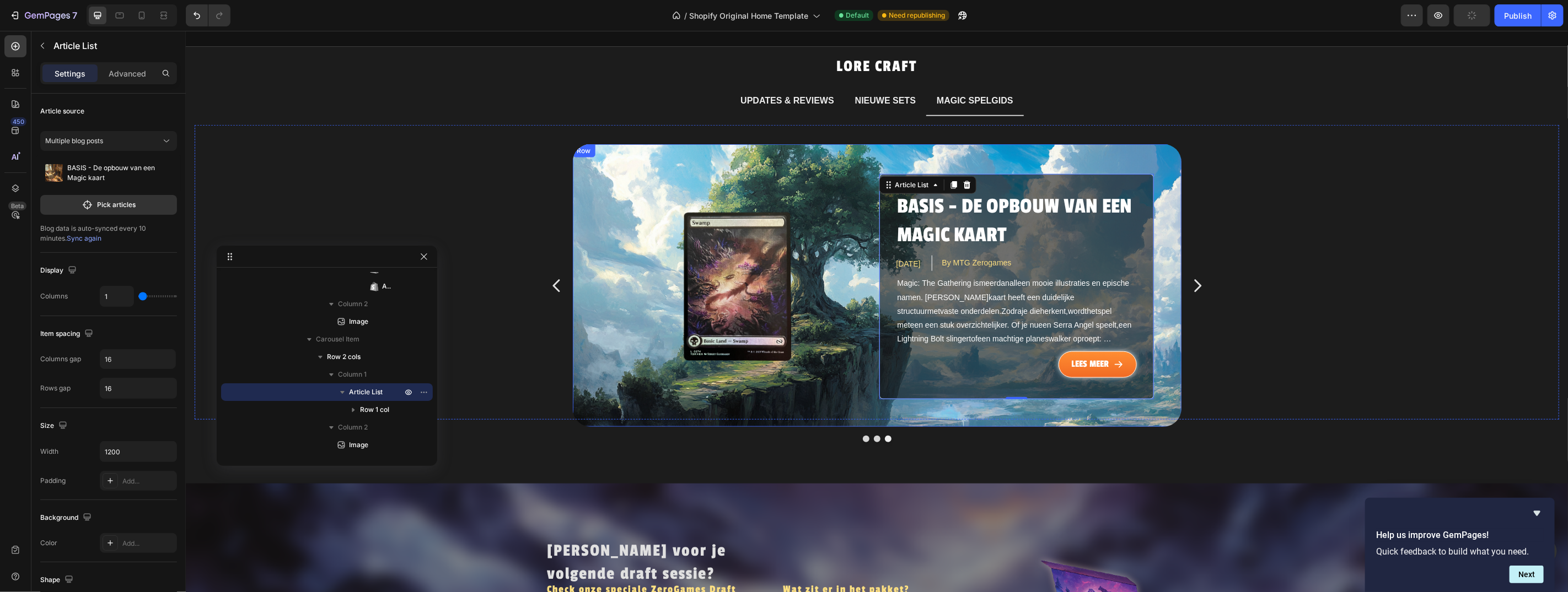
click at [629, 158] on div "BASIS - De opbouw van een Magic kaart Article Title [DATE] Article Date By MTG …" at bounding box center [875, 286] width 609 height 283
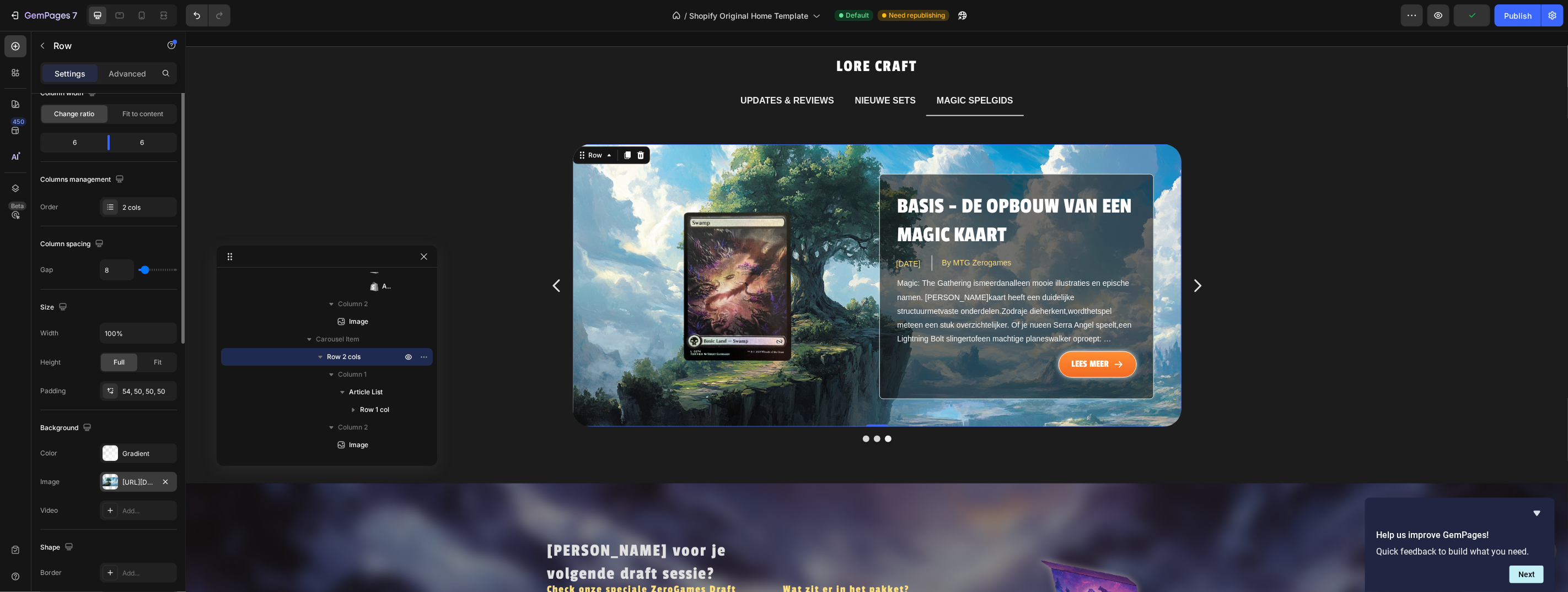
scroll to position [199, 0]
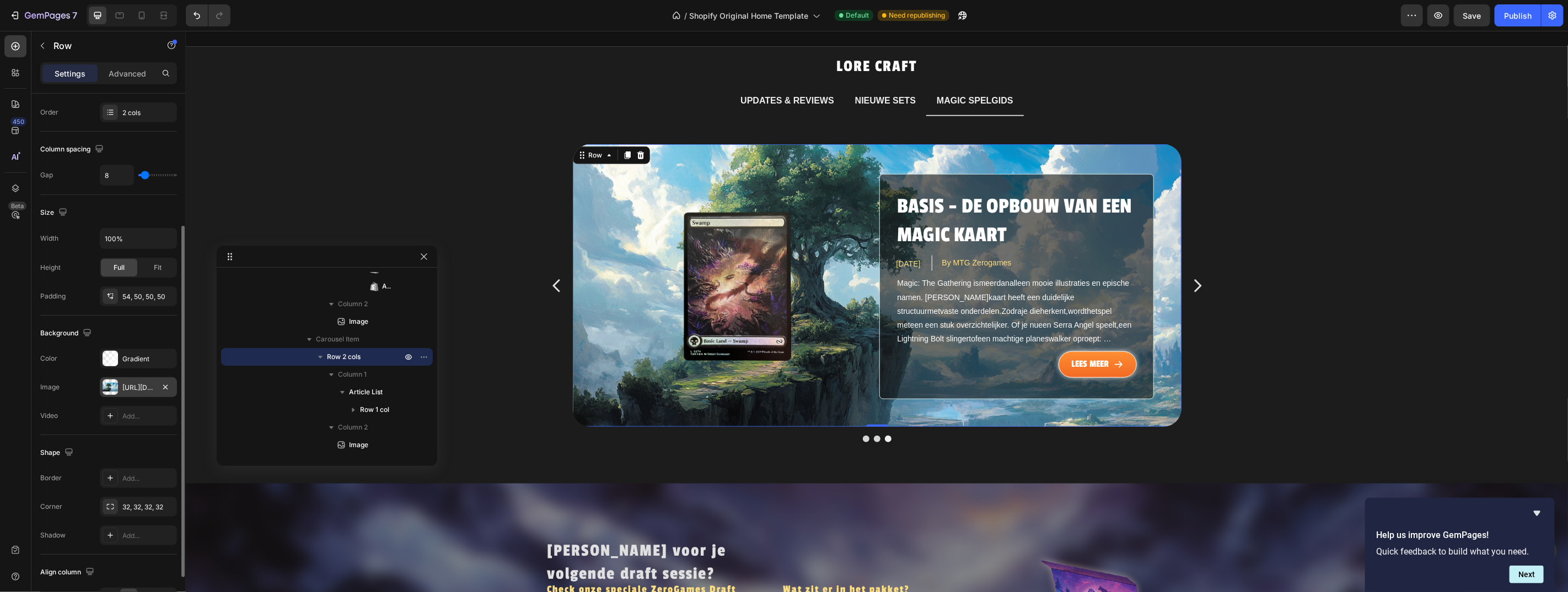
click at [132, 388] on div "[URL][DOMAIN_NAME]" at bounding box center [138, 387] width 32 height 10
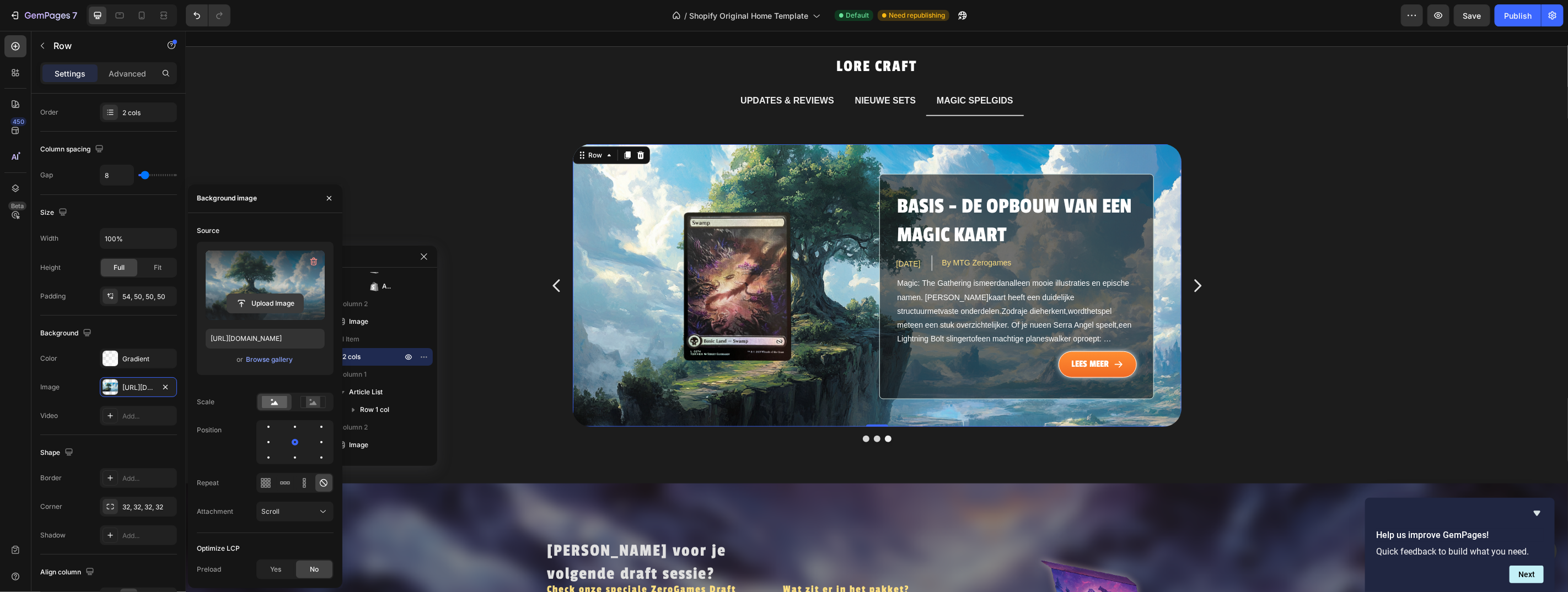
click at [286, 305] on input "file" at bounding box center [265, 304] width 76 height 19
type input "[URL][DOMAIN_NAME]"
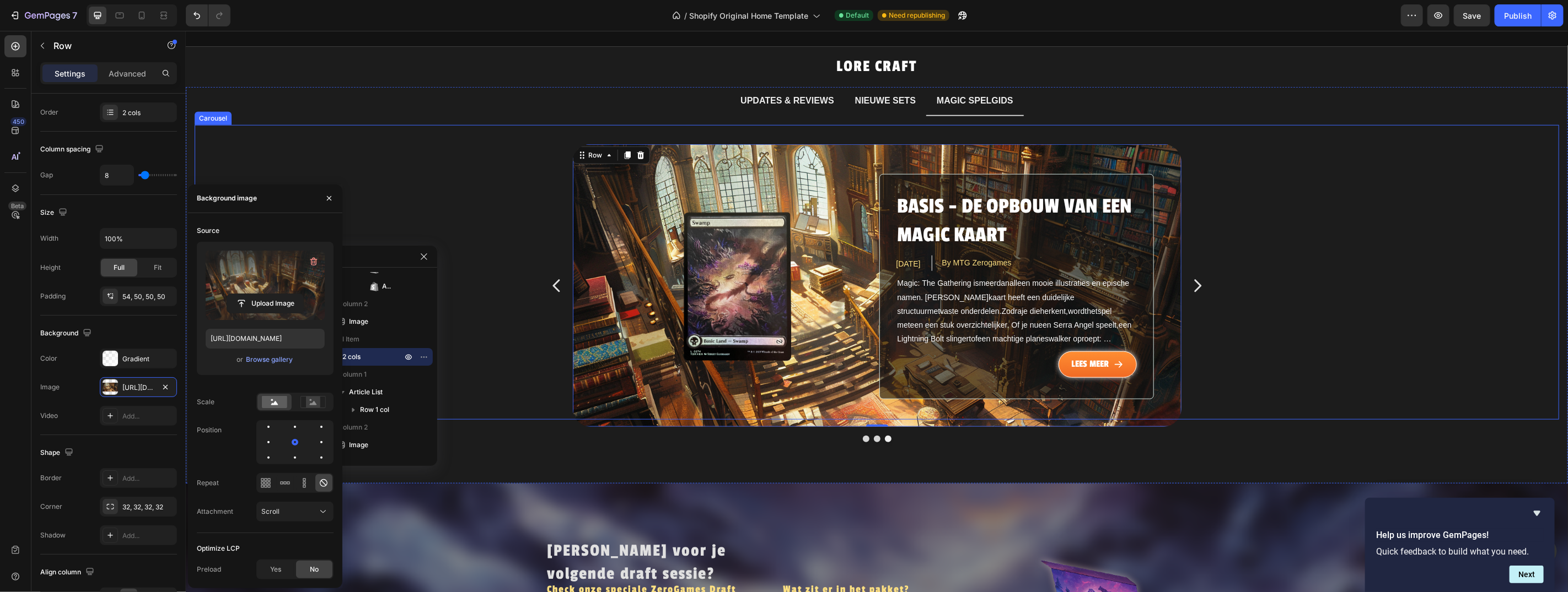
click at [1193, 279] on icon "Carousel Next Arrow" at bounding box center [1197, 286] width 7 height 13
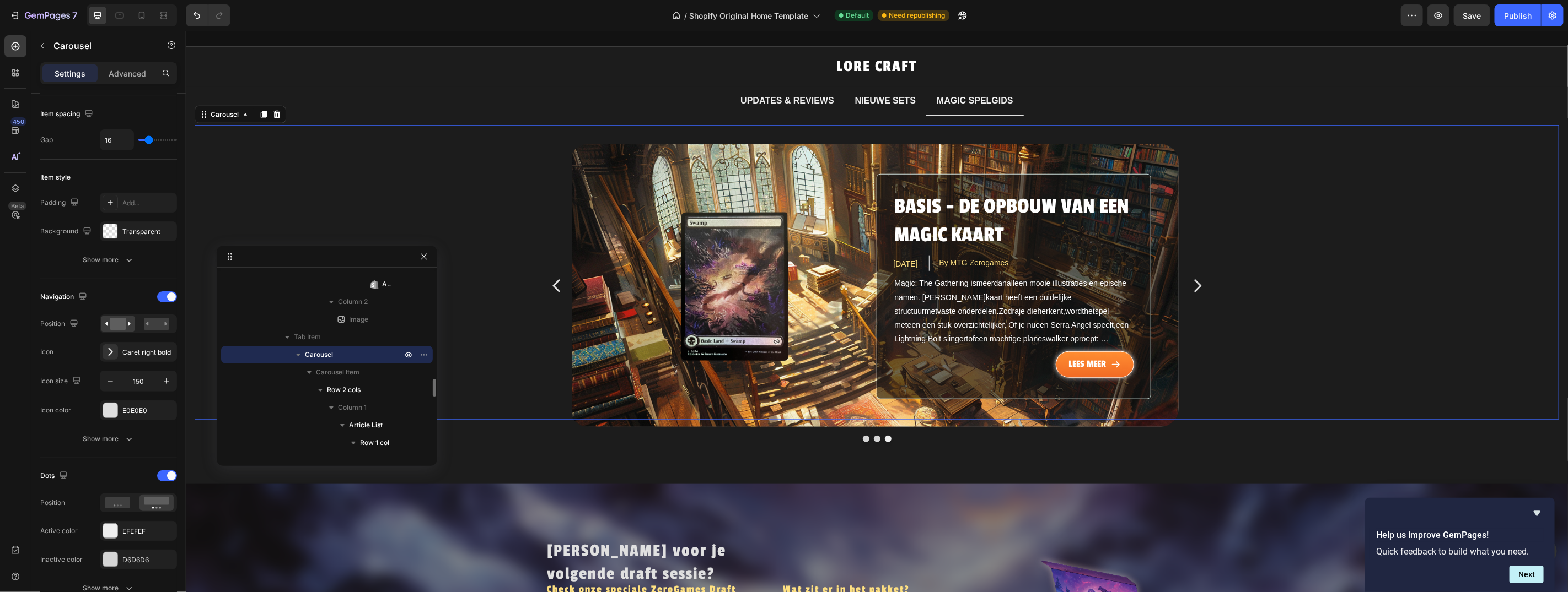
scroll to position [0, 0]
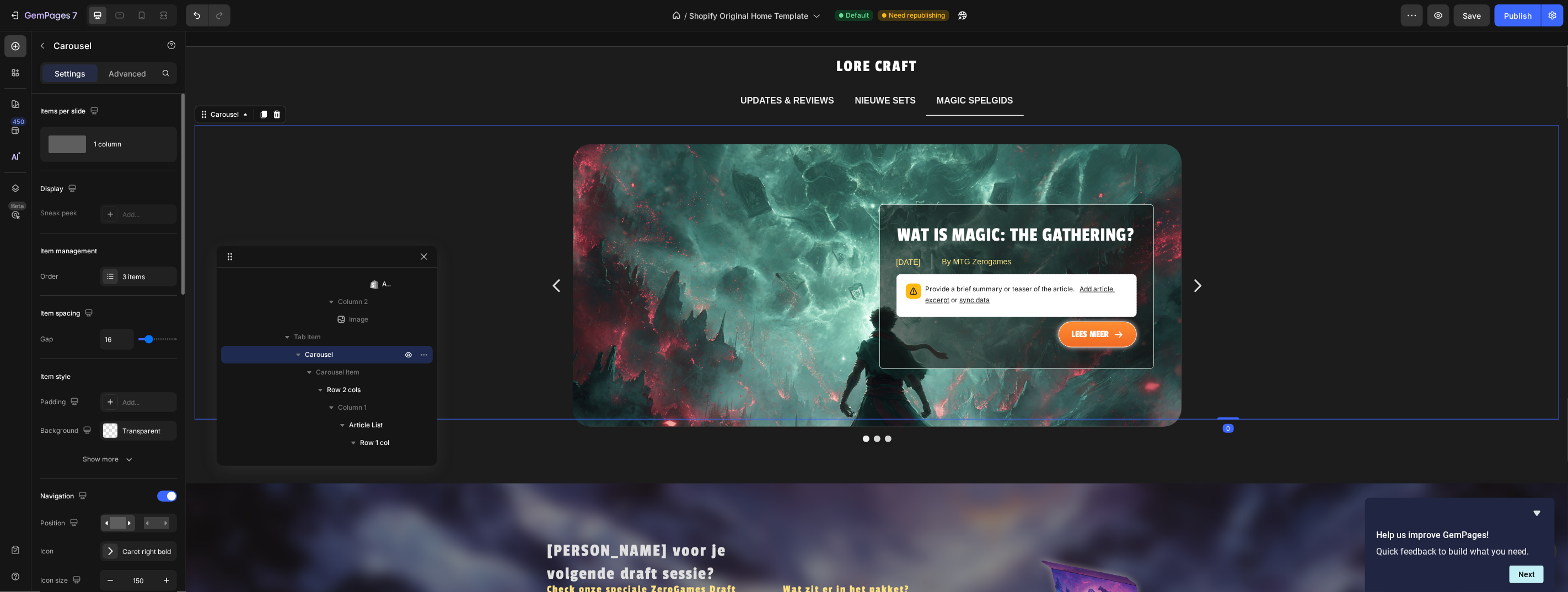
click at [1193, 279] on icon "Carousel Next Arrow" at bounding box center [1197, 286] width 7 height 13
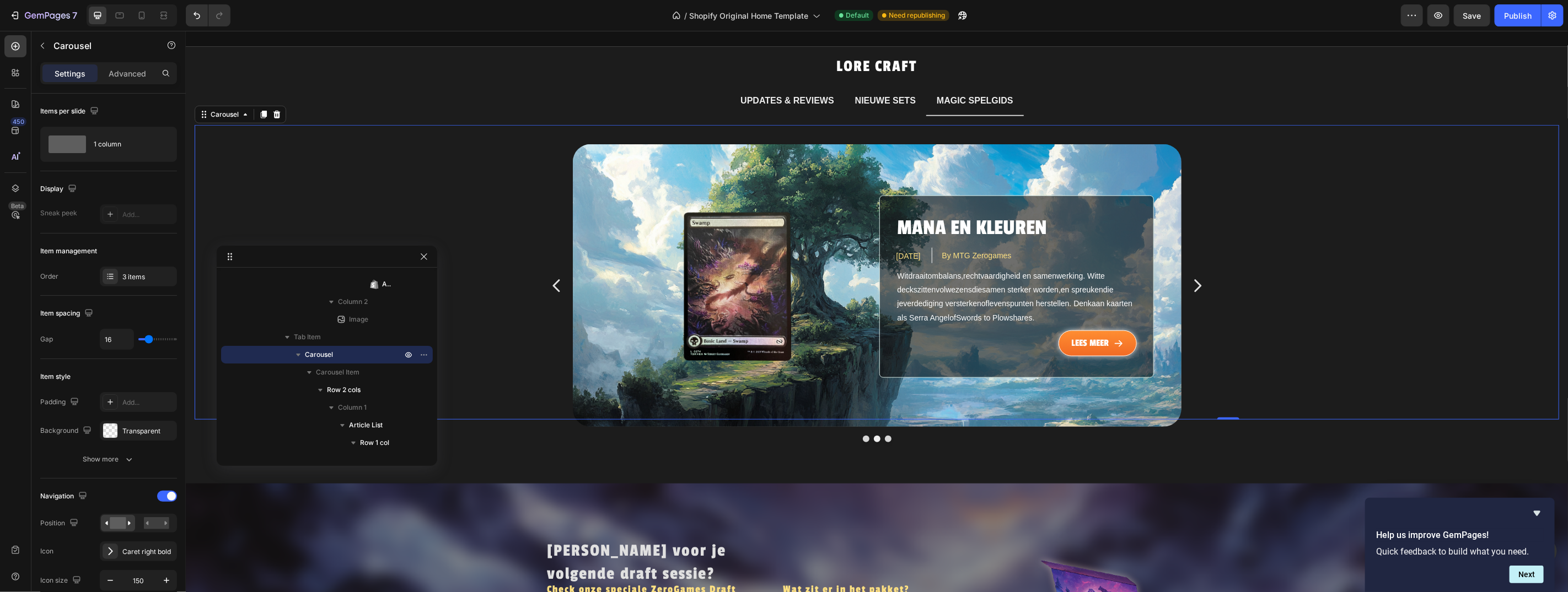
click at [1193, 279] on icon "Carousel Next Arrow" at bounding box center [1197, 286] width 7 height 13
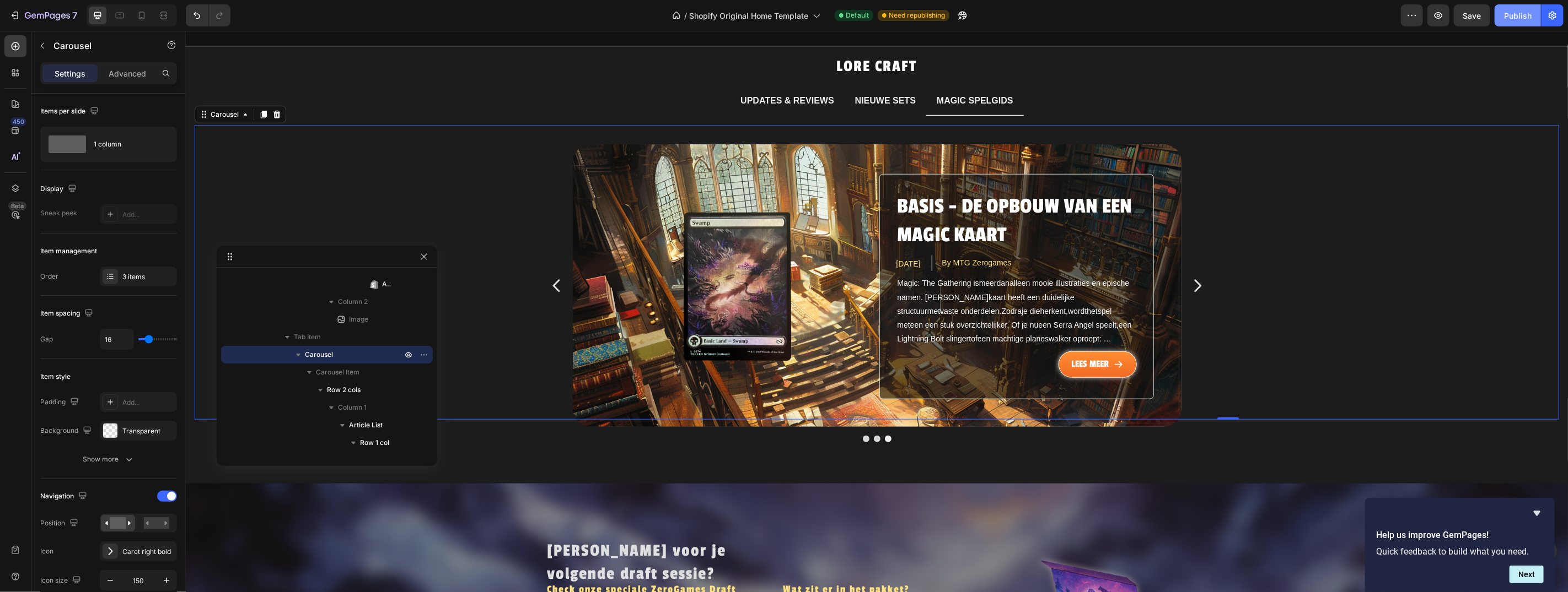
click at [1524, 18] on div "Publish" at bounding box center [1517, 15] width 27 height 12
click at [1514, 19] on div "Publish" at bounding box center [1517, 15] width 27 height 12
drag, startPoint x: 1474, startPoint y: 16, endPoint x: 1326, endPoint y: 25, distance: 148.3
click at [1474, 16] on span "Save" at bounding box center [1472, 15] width 18 height 9
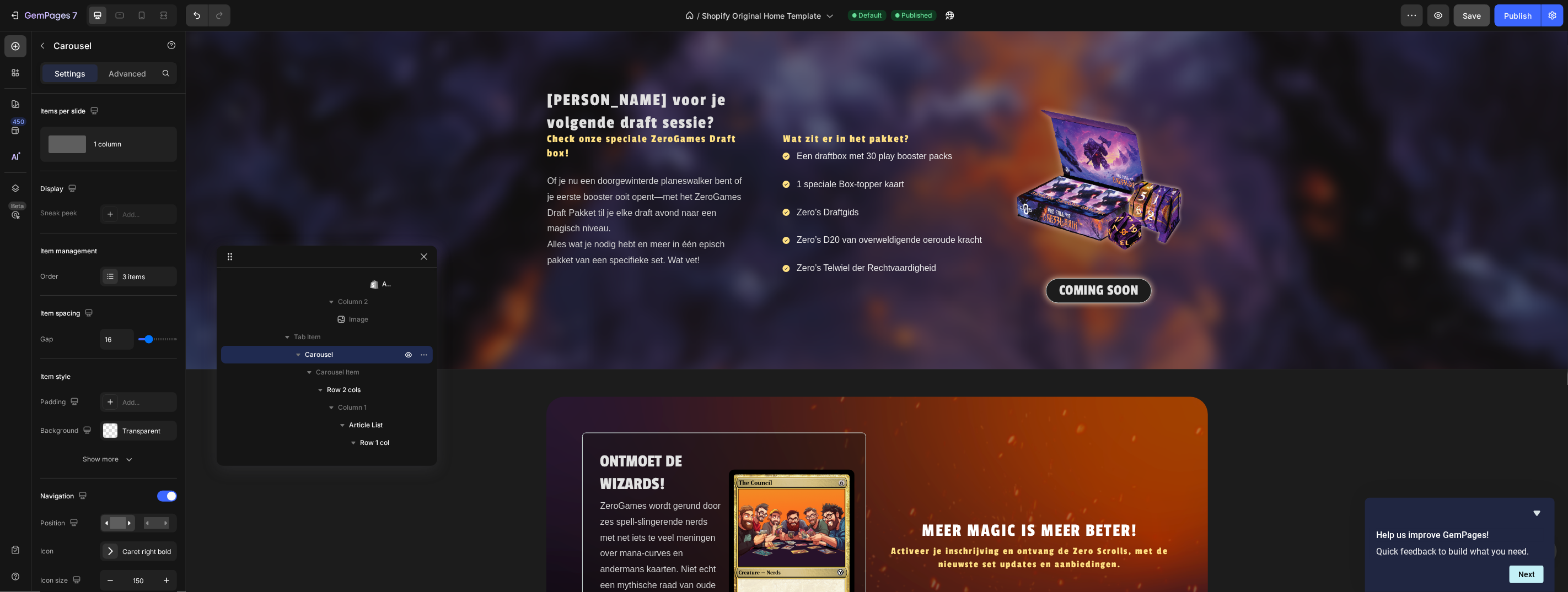
scroll to position [1603, 0]
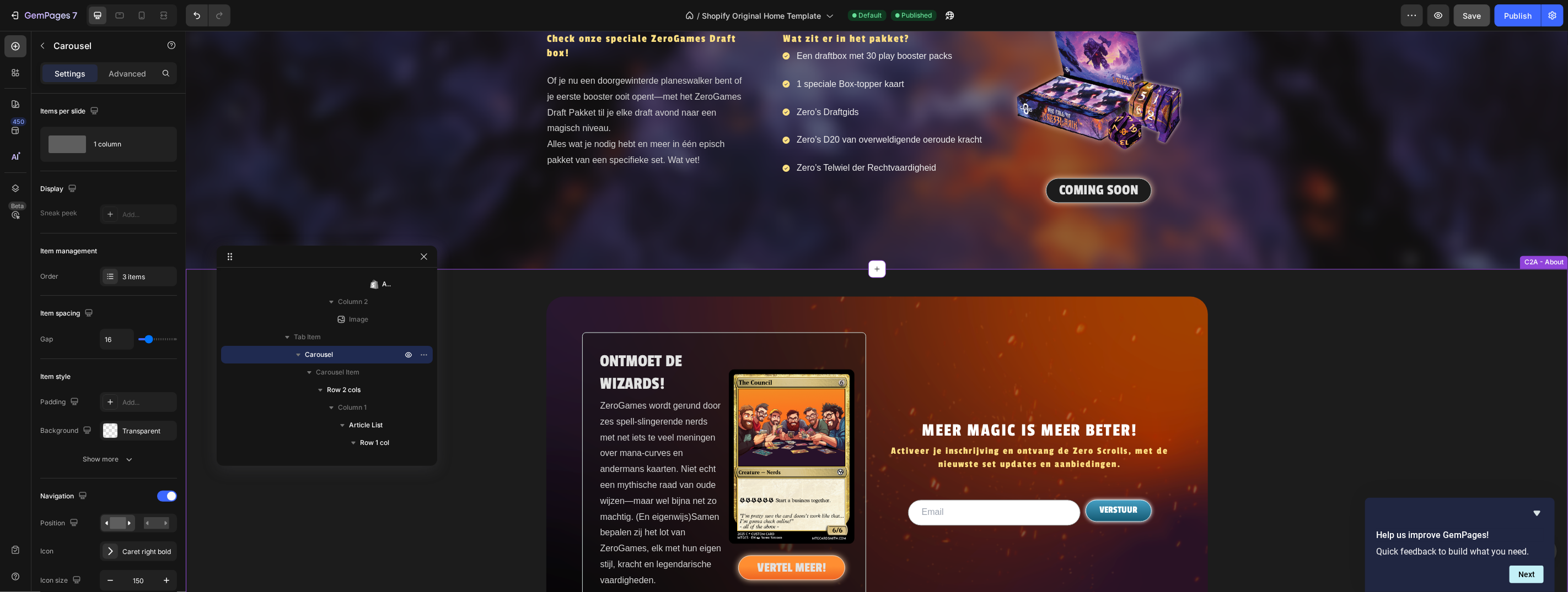
click at [990, 366] on div "MEER MAGIC IS MEER BETER! Heading Activeer je inschrijving en ontvang de Zero S…" at bounding box center [1029, 478] width 285 height 291
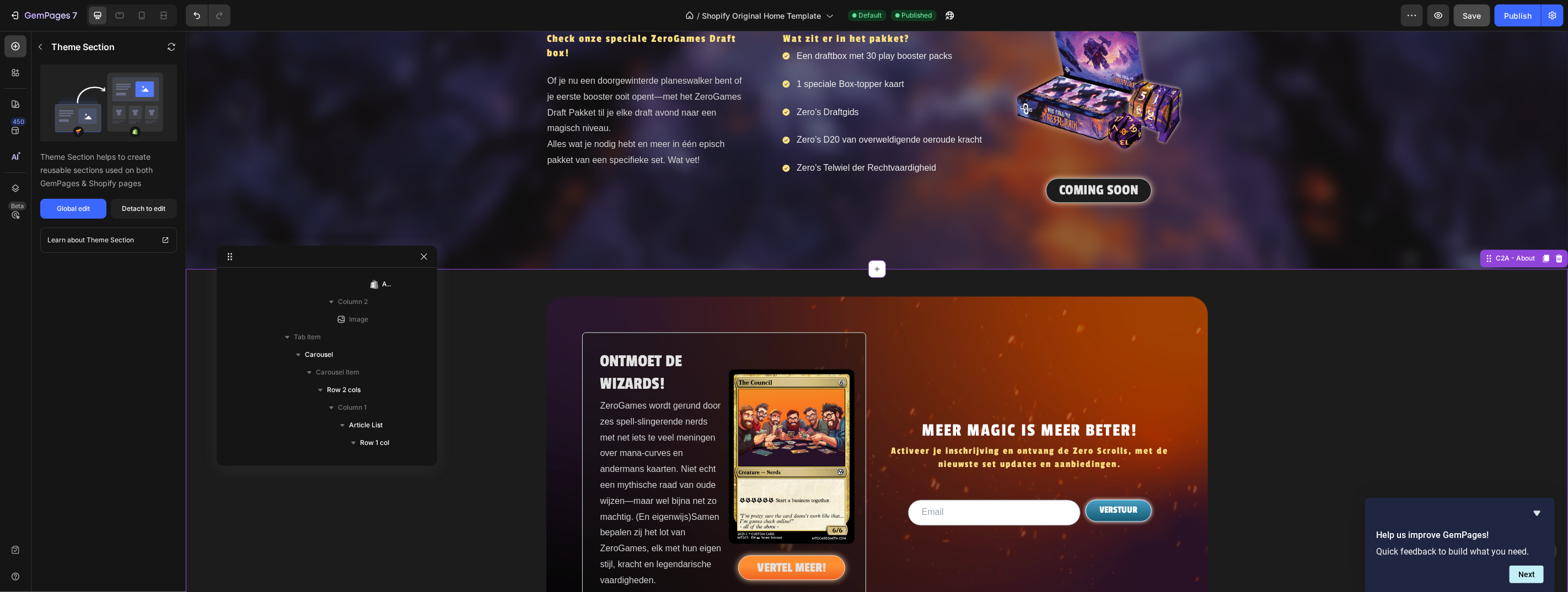
scroll to position [1670, 0]
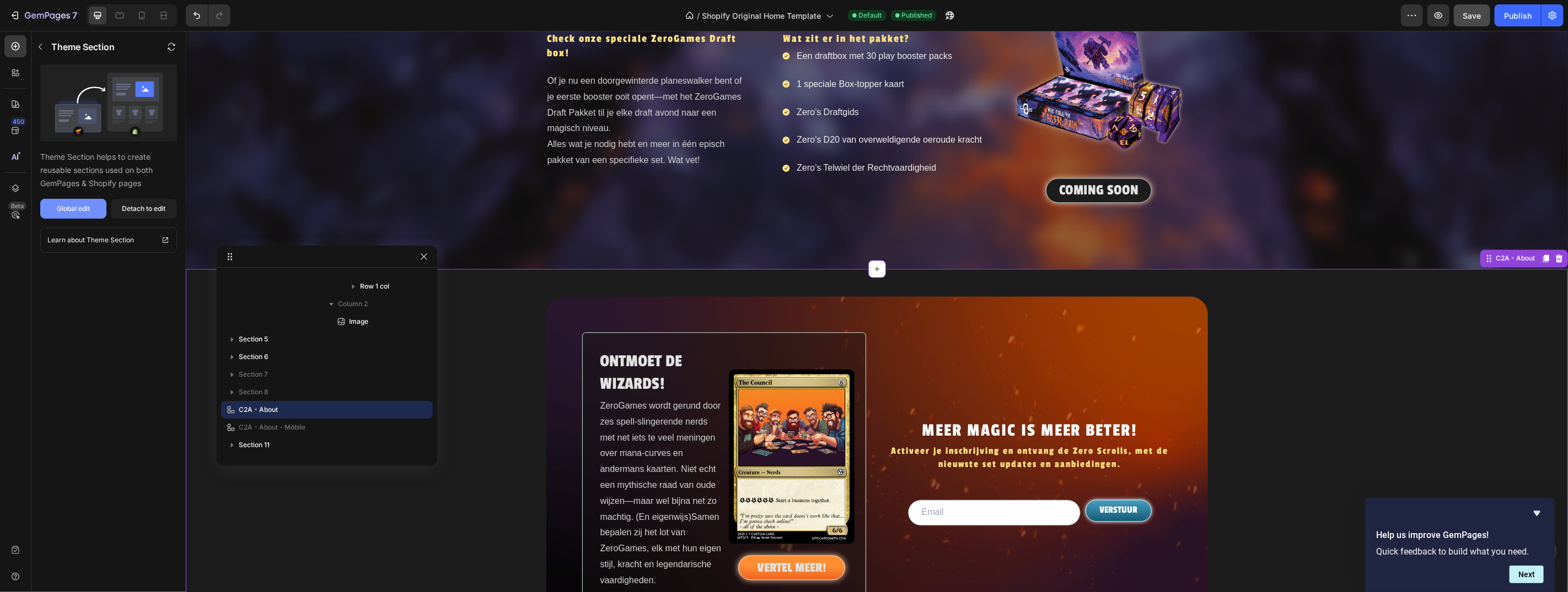
click at [70, 213] on div "Global edit" at bounding box center [73, 209] width 33 height 10
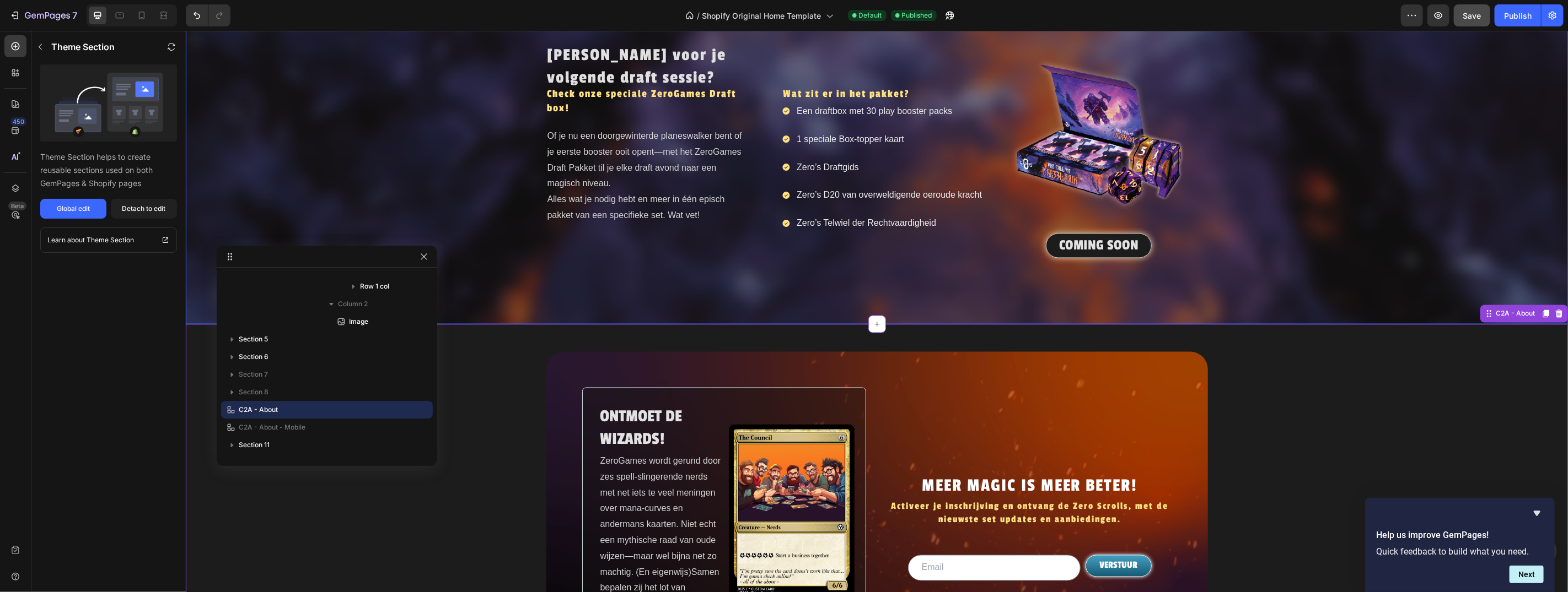
scroll to position [1545, 0]
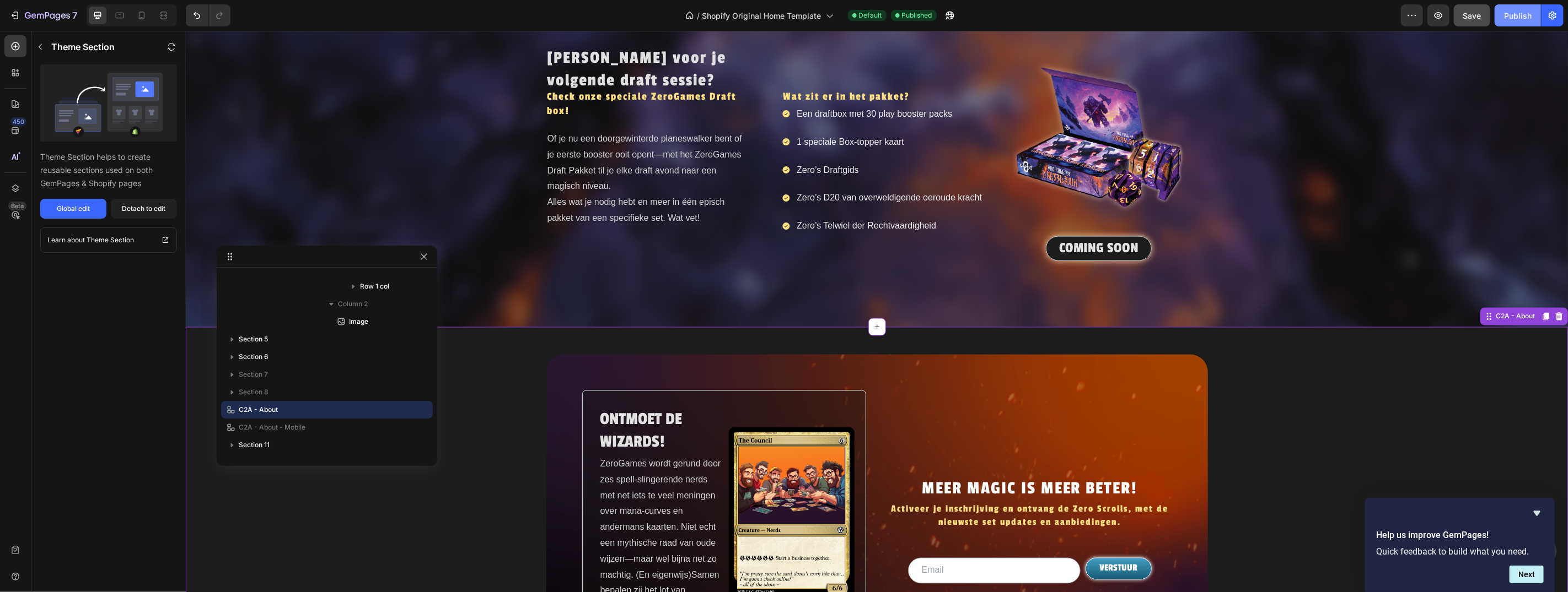
click at [1522, 21] on div "Publish" at bounding box center [1517, 15] width 27 height 12
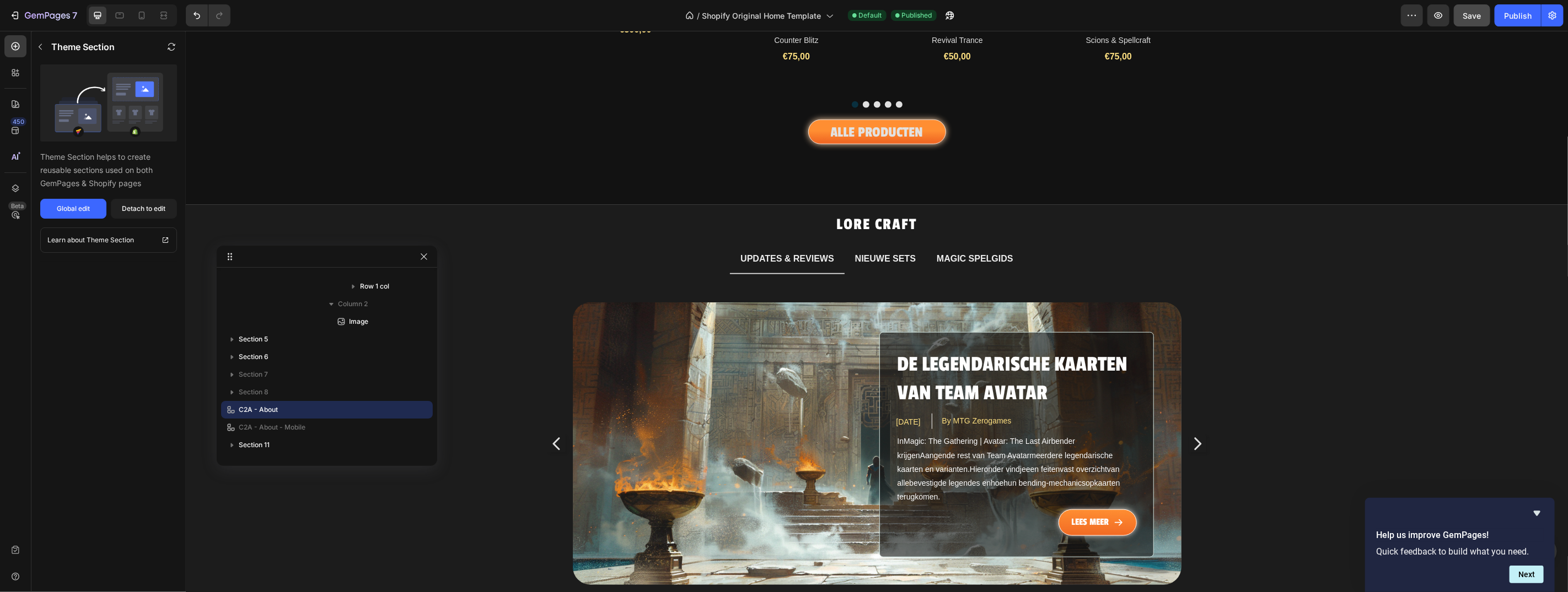
scroll to position [651, 0]
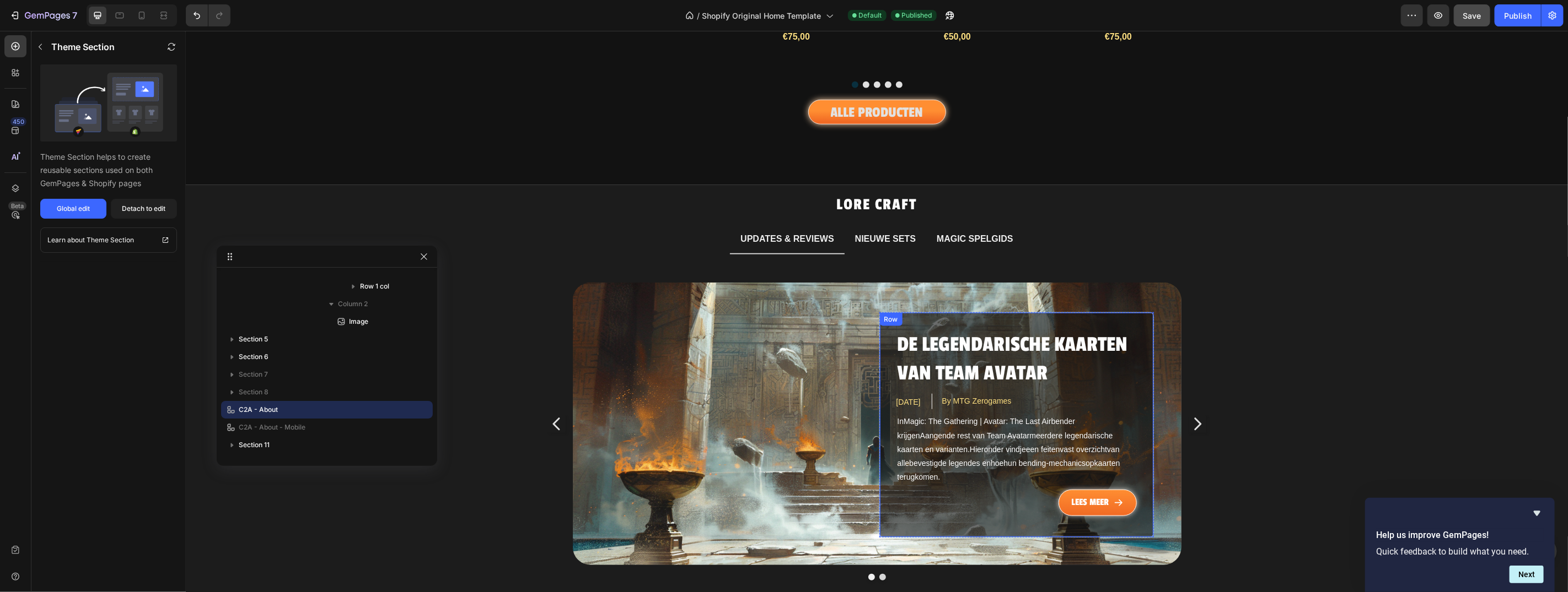
click at [1015, 312] on div "De legendarische kaarten van Team Avatar Article Title [DATE] Article Date By M…" at bounding box center [1016, 424] width 275 height 226
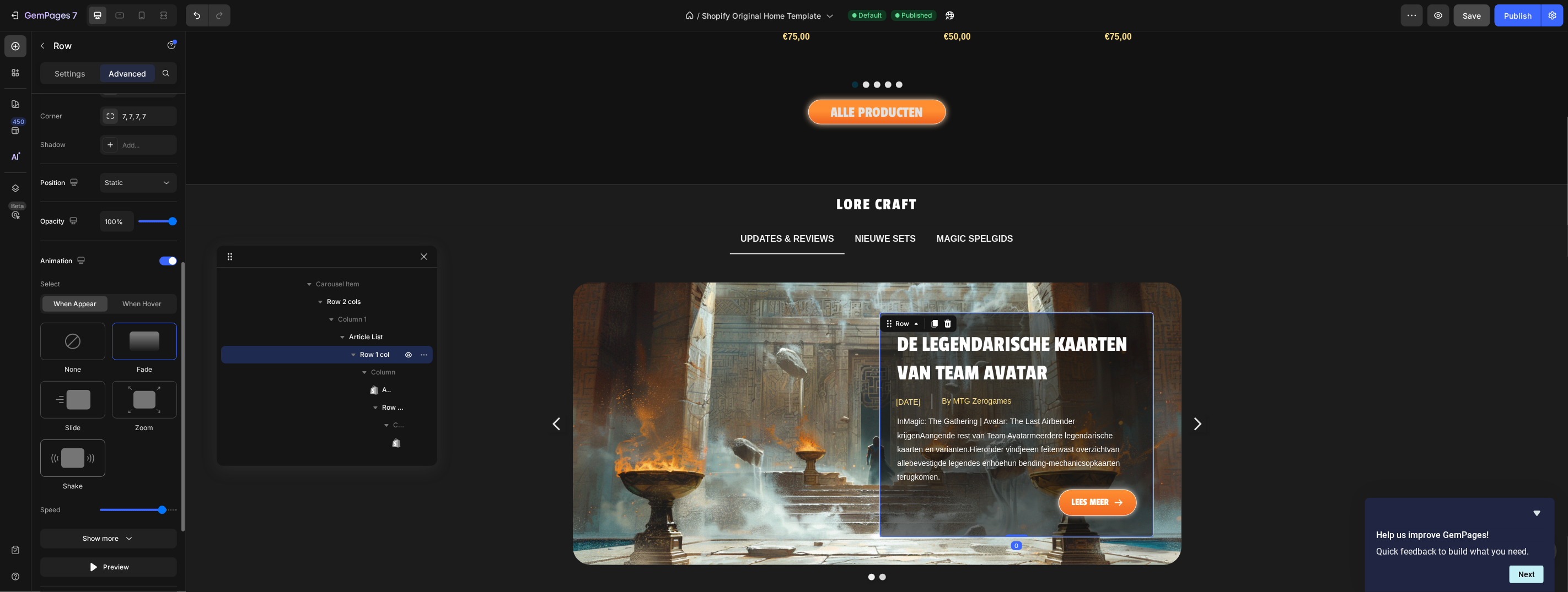
scroll to position [479, 0]
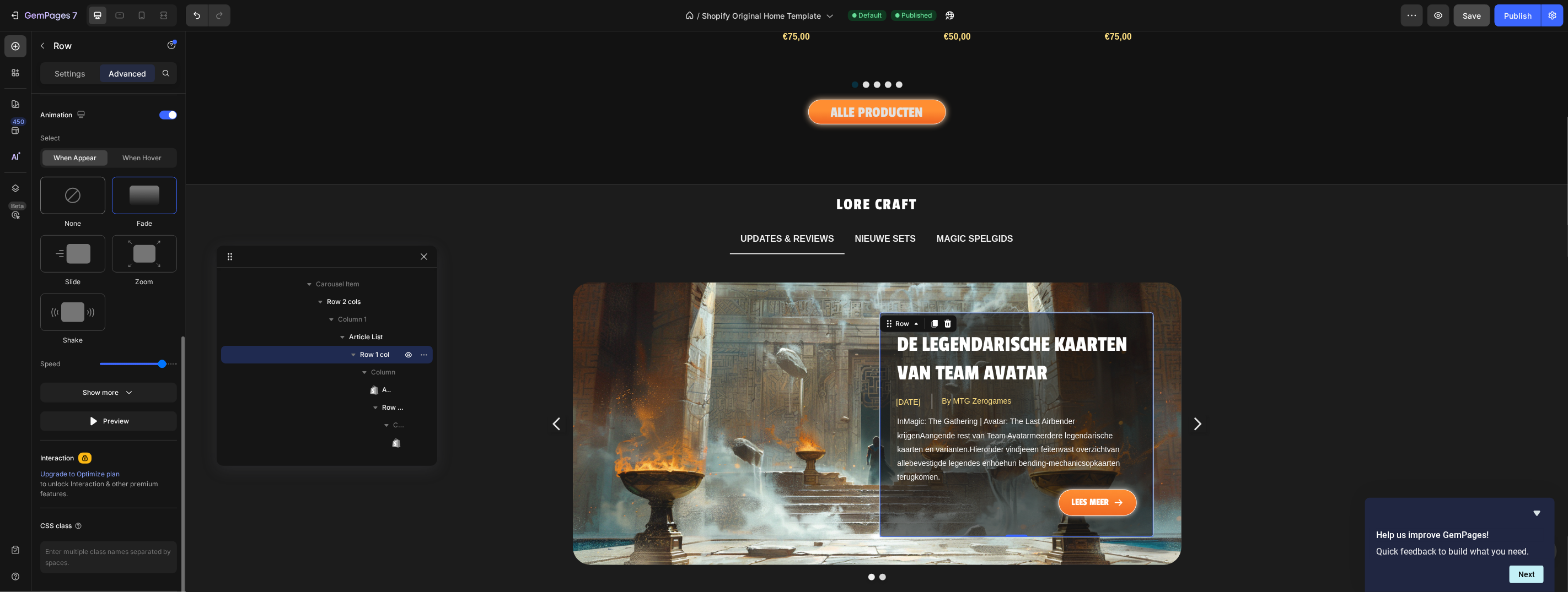
click at [83, 185] on div at bounding box center [73, 195] width 65 height 37
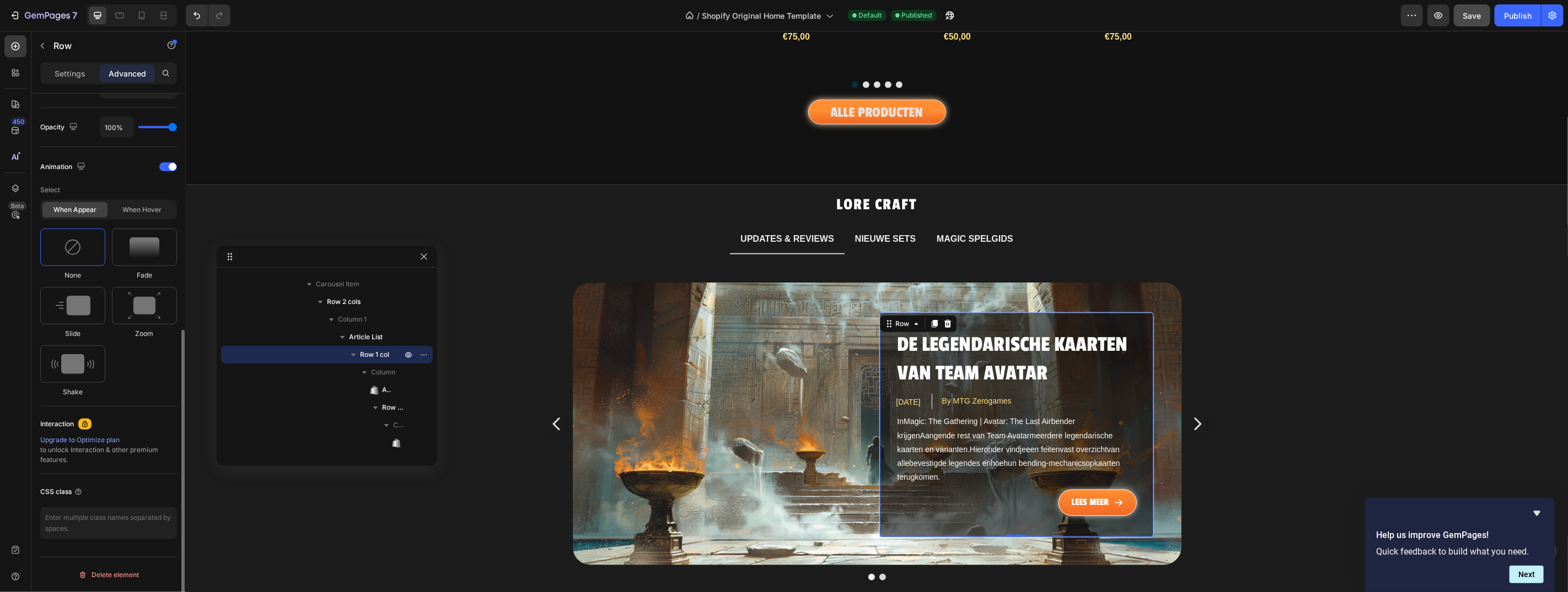
scroll to position [427, 0]
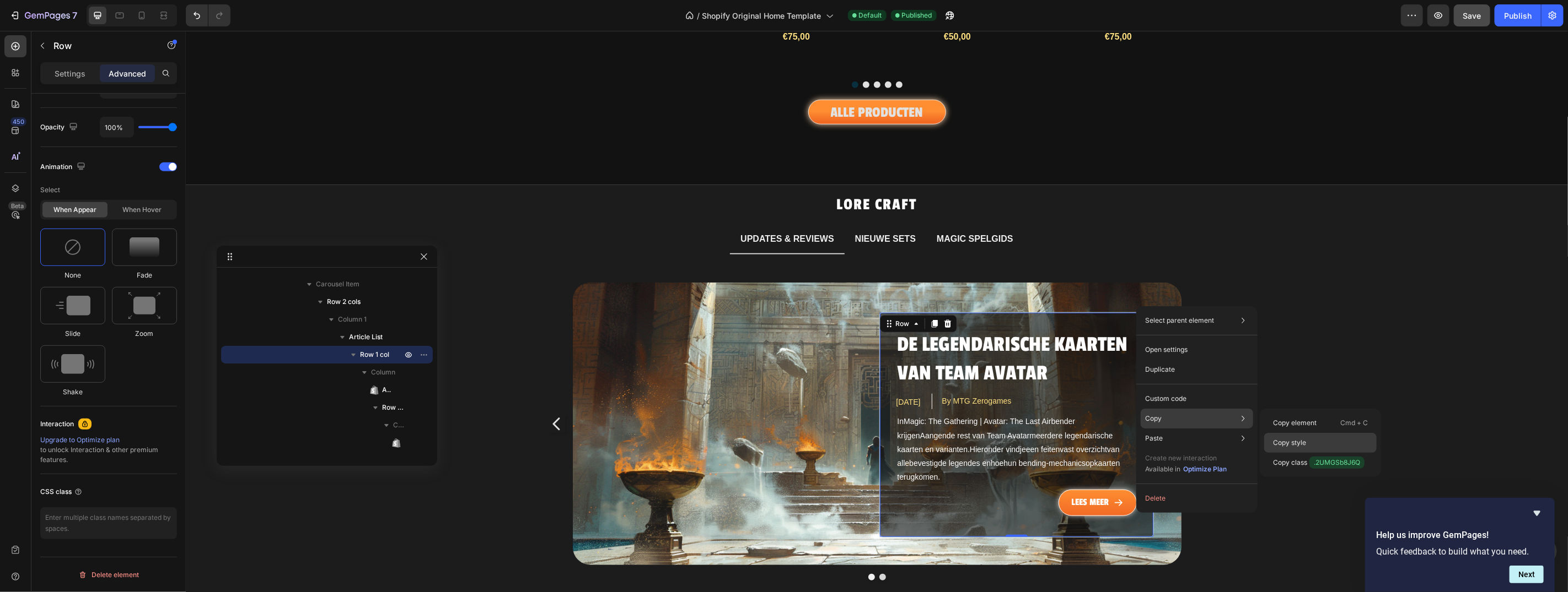
click at [1312, 442] on div "Copy style" at bounding box center [1320, 443] width 112 height 20
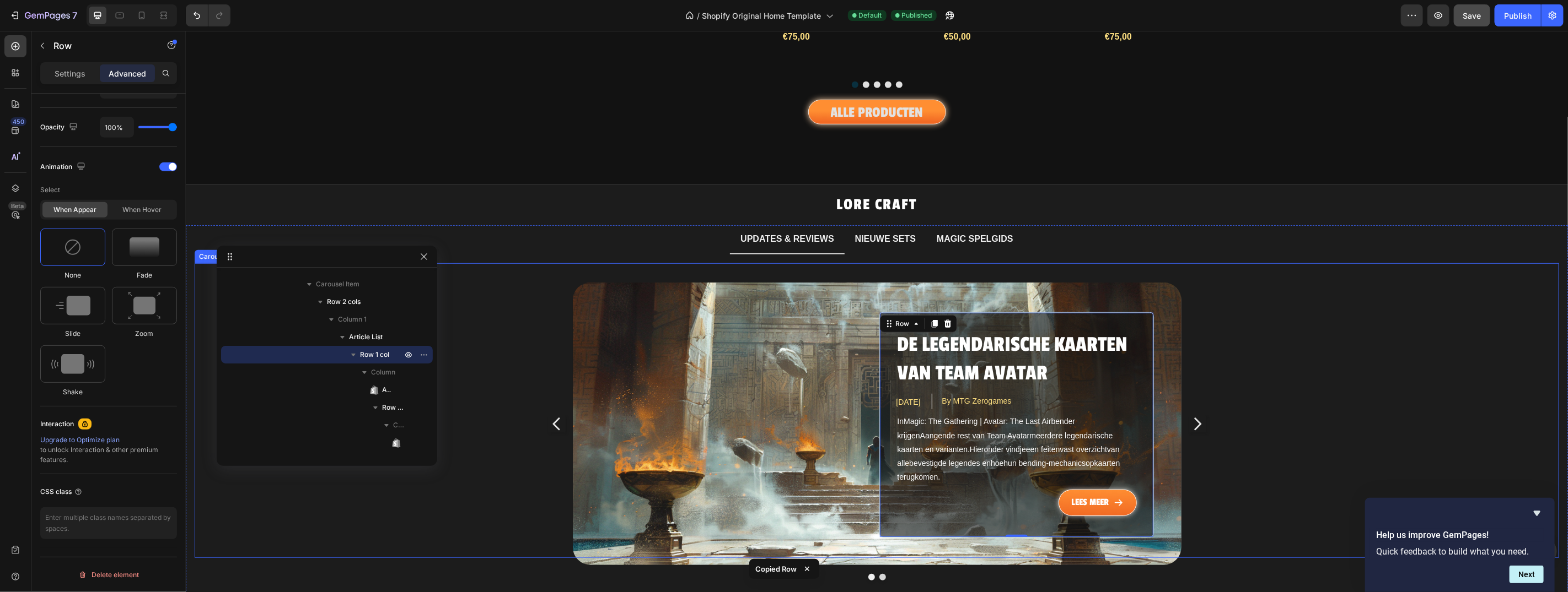
click at [1192, 411] on icon "Carousel Next Arrow" at bounding box center [1196, 423] width 17 height 82
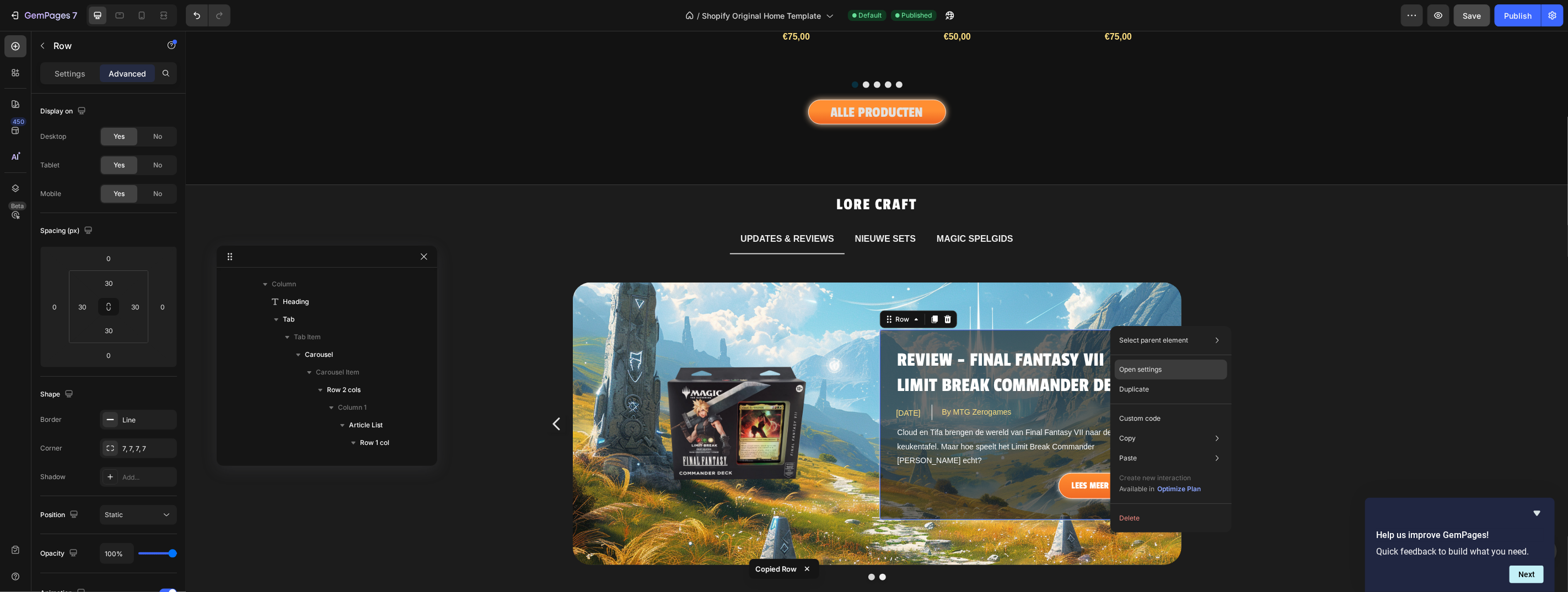
scroll to position [473, 0]
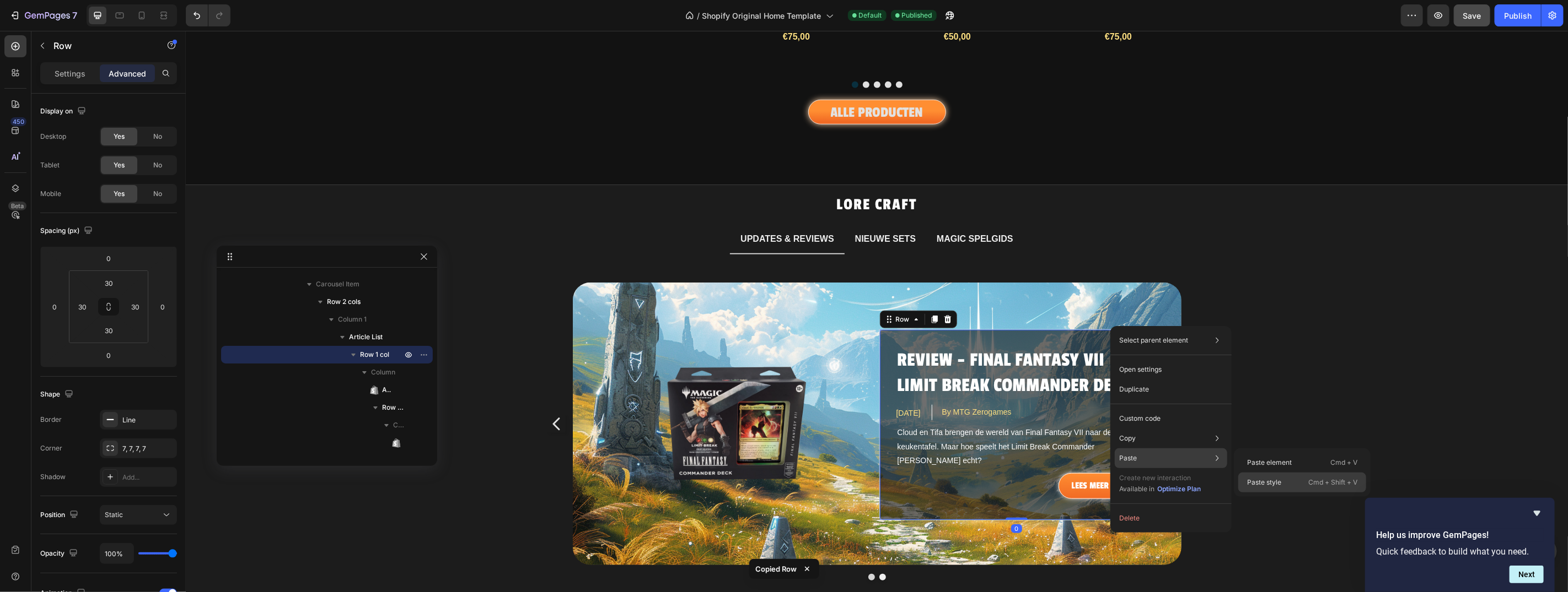
drag, startPoint x: 1269, startPoint y: 484, endPoint x: 1058, endPoint y: 434, distance: 216.8
click at [1269, 484] on p "Paste style" at bounding box center [1264, 482] width 34 height 10
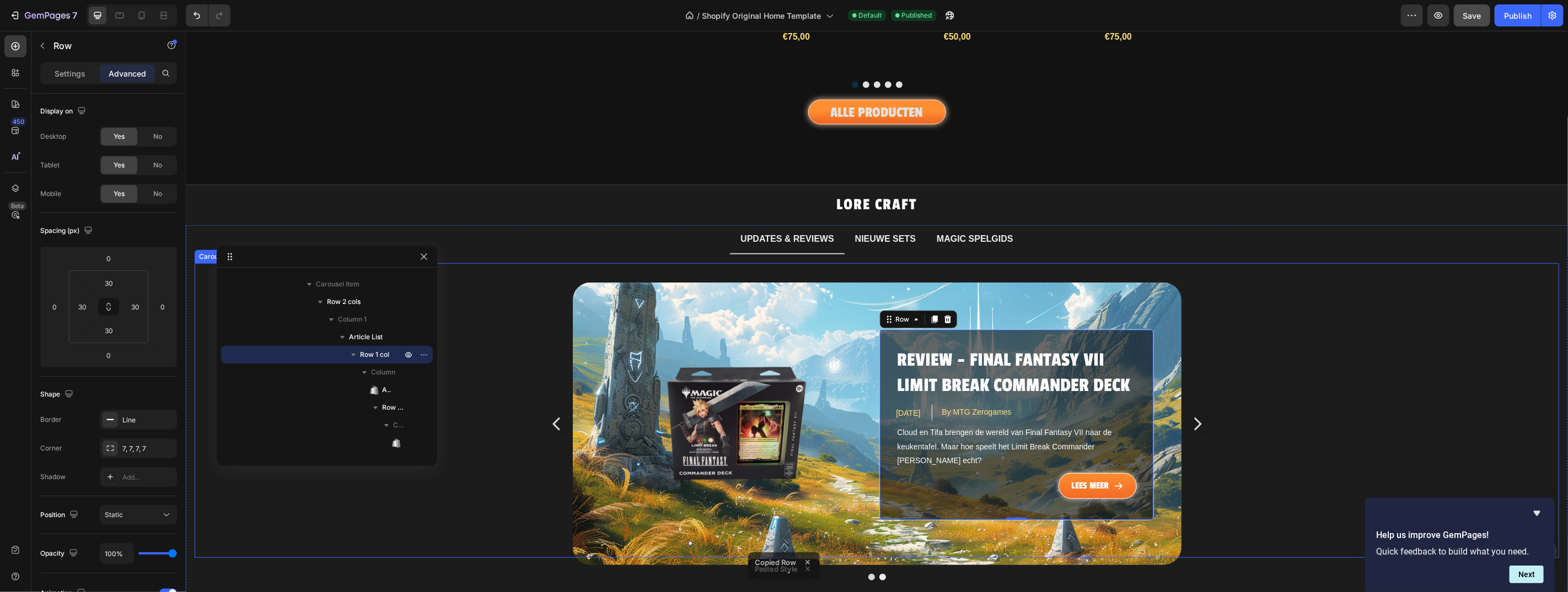
click at [1193, 417] on icon "Carousel Next Arrow" at bounding box center [1197, 423] width 7 height 13
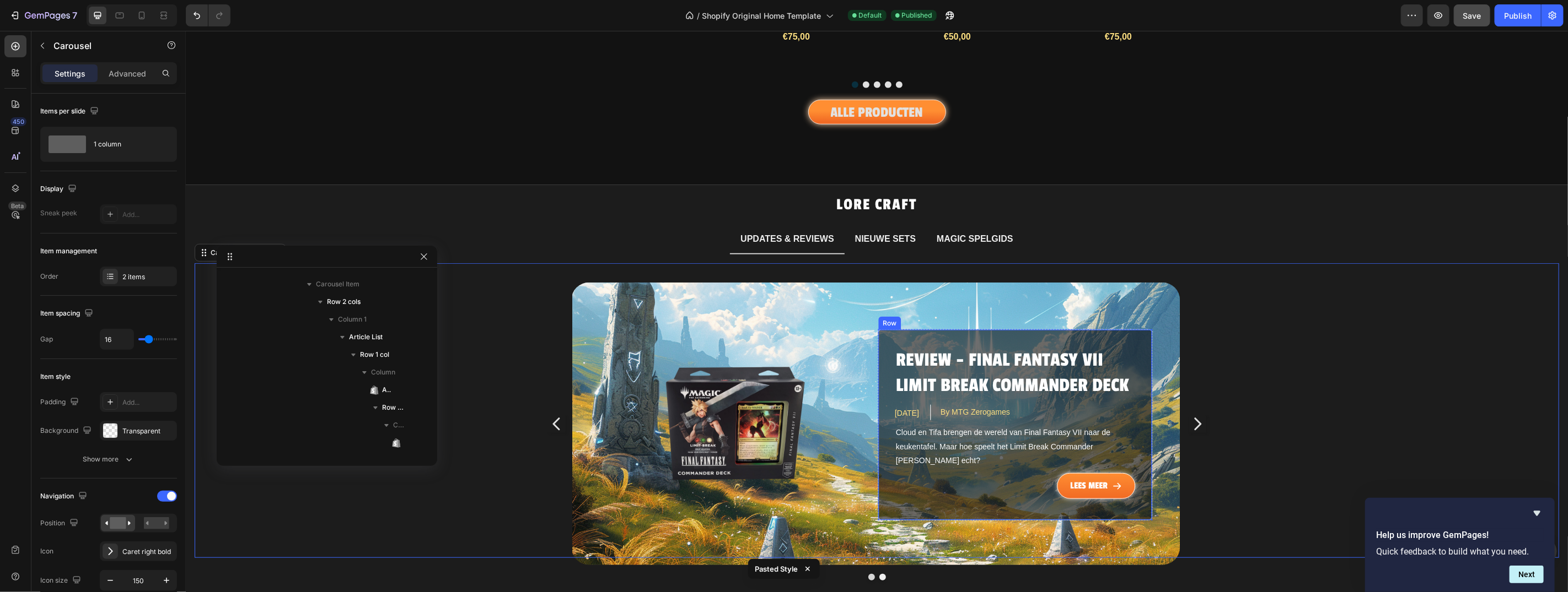
scroll to position [102, 0]
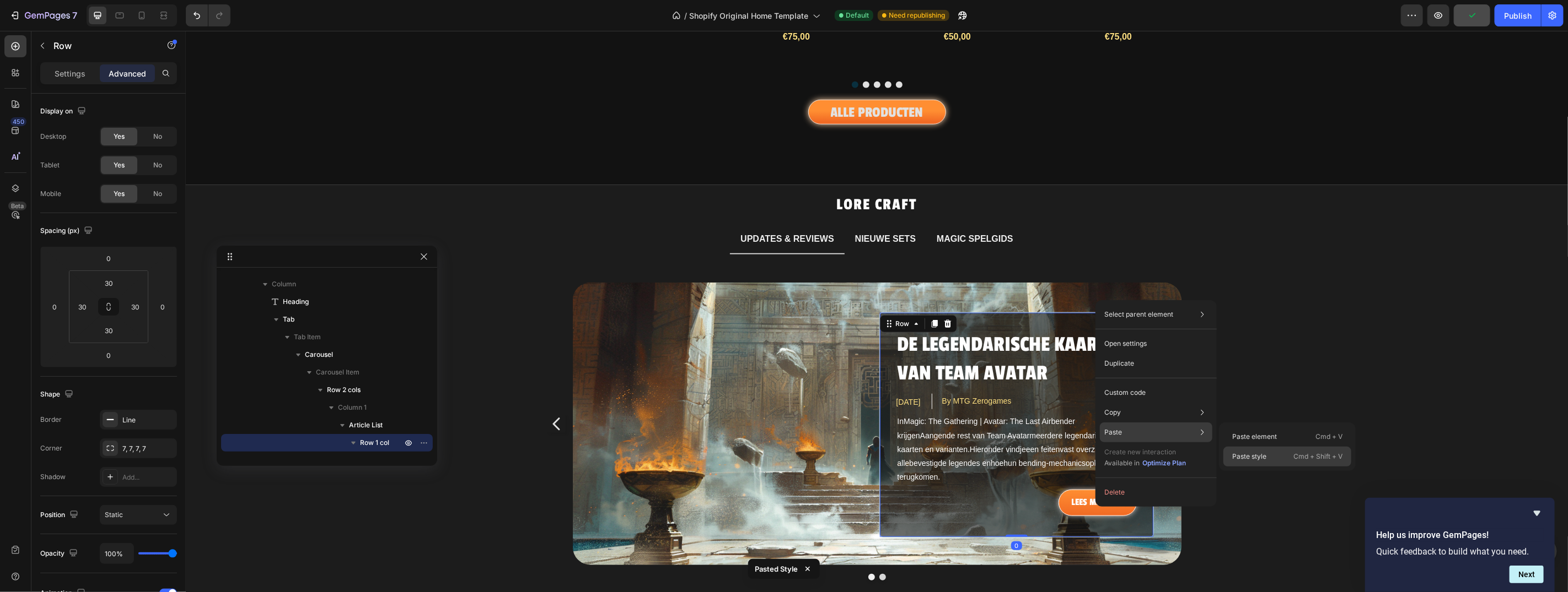
drag, startPoint x: 1246, startPoint y: 456, endPoint x: 1006, endPoint y: 387, distance: 249.7
click at [1246, 456] on p "Paste style" at bounding box center [1250, 456] width 34 height 10
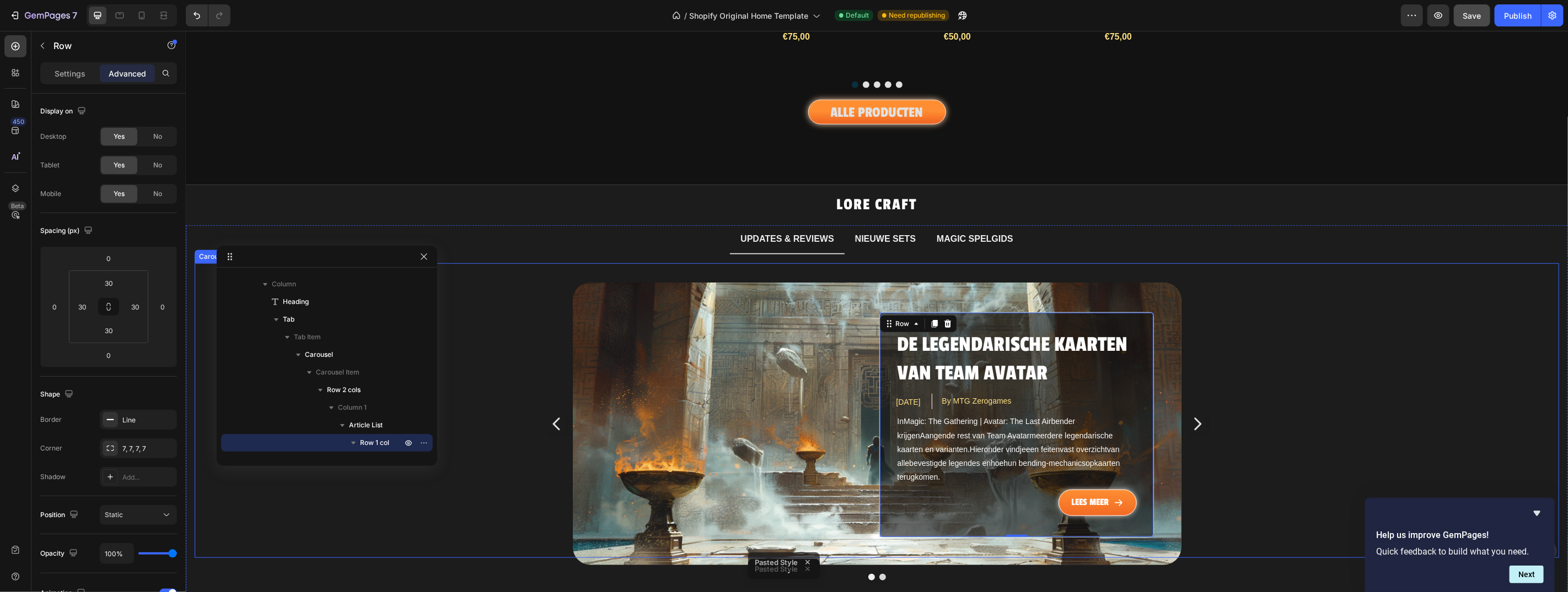
click at [1192, 410] on icon "Carousel Next Arrow" at bounding box center [1196, 423] width 17 height 82
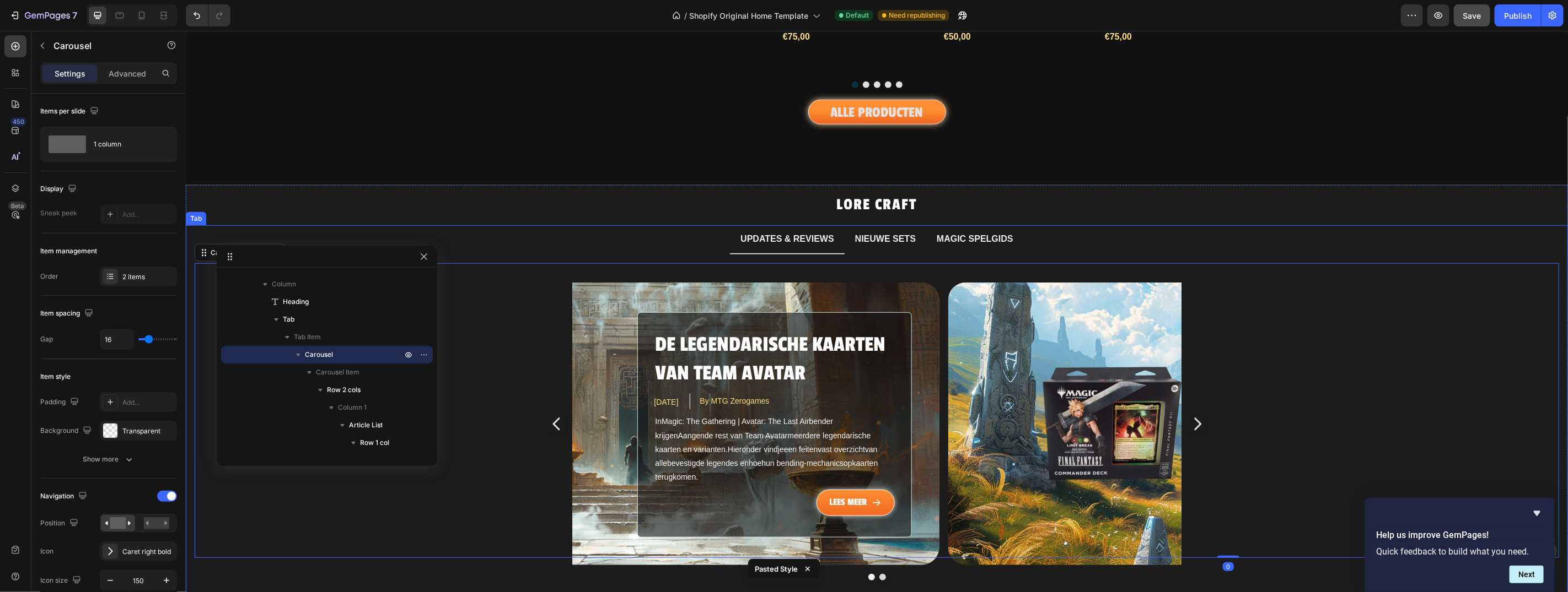
click at [885, 231] on p "NIEUWE SETS" at bounding box center [884, 239] width 61 height 16
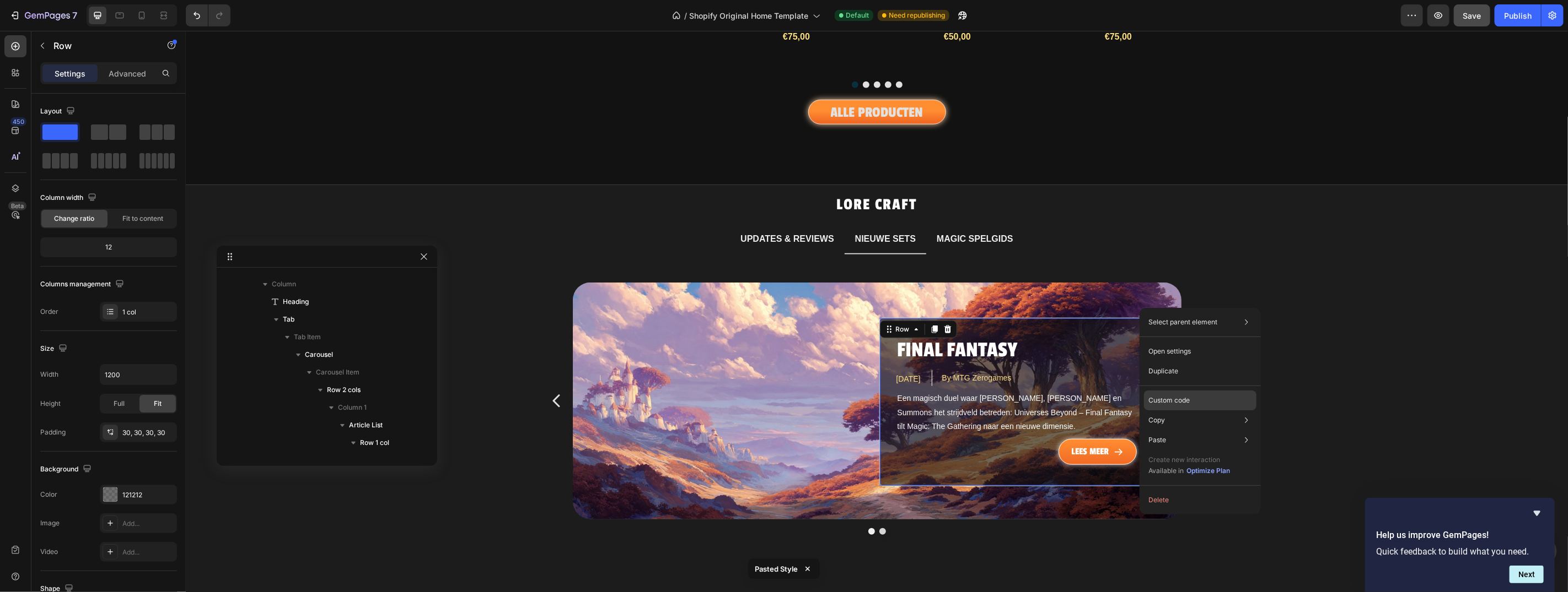
scroll to position [791, 0]
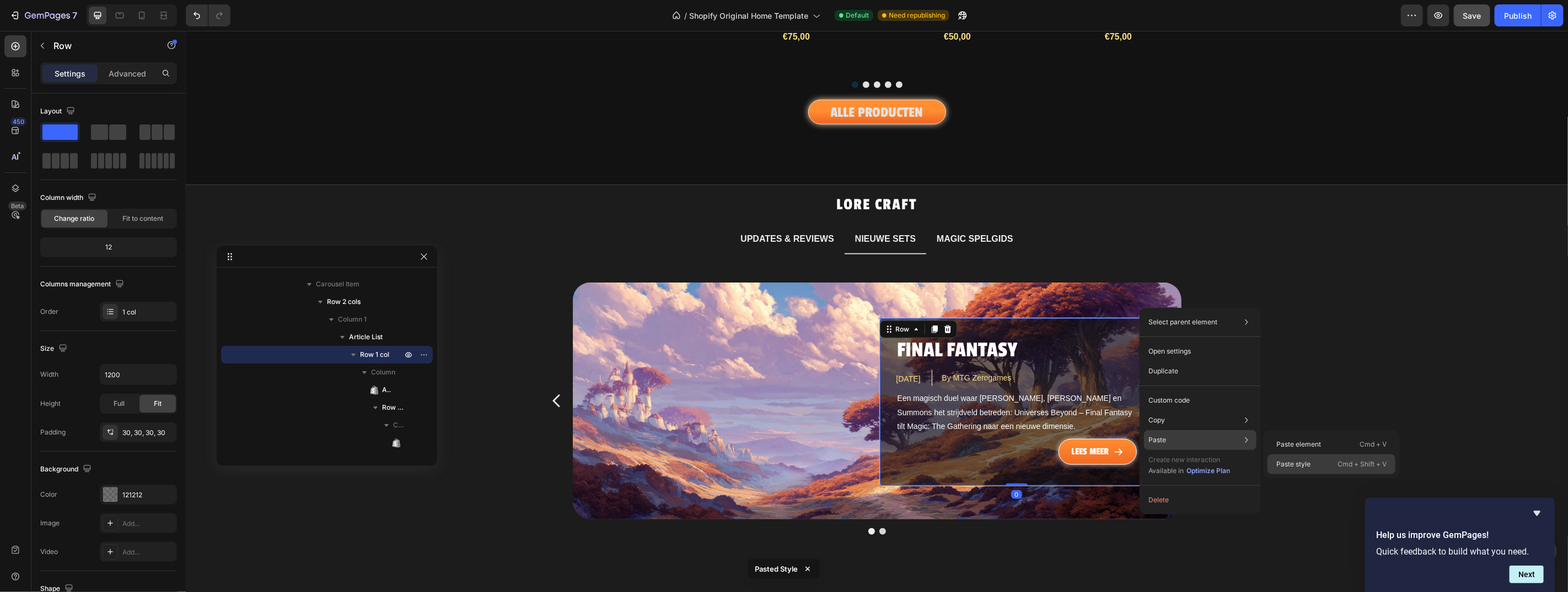
click at [1292, 461] on p "Paste style" at bounding box center [1293, 464] width 34 height 10
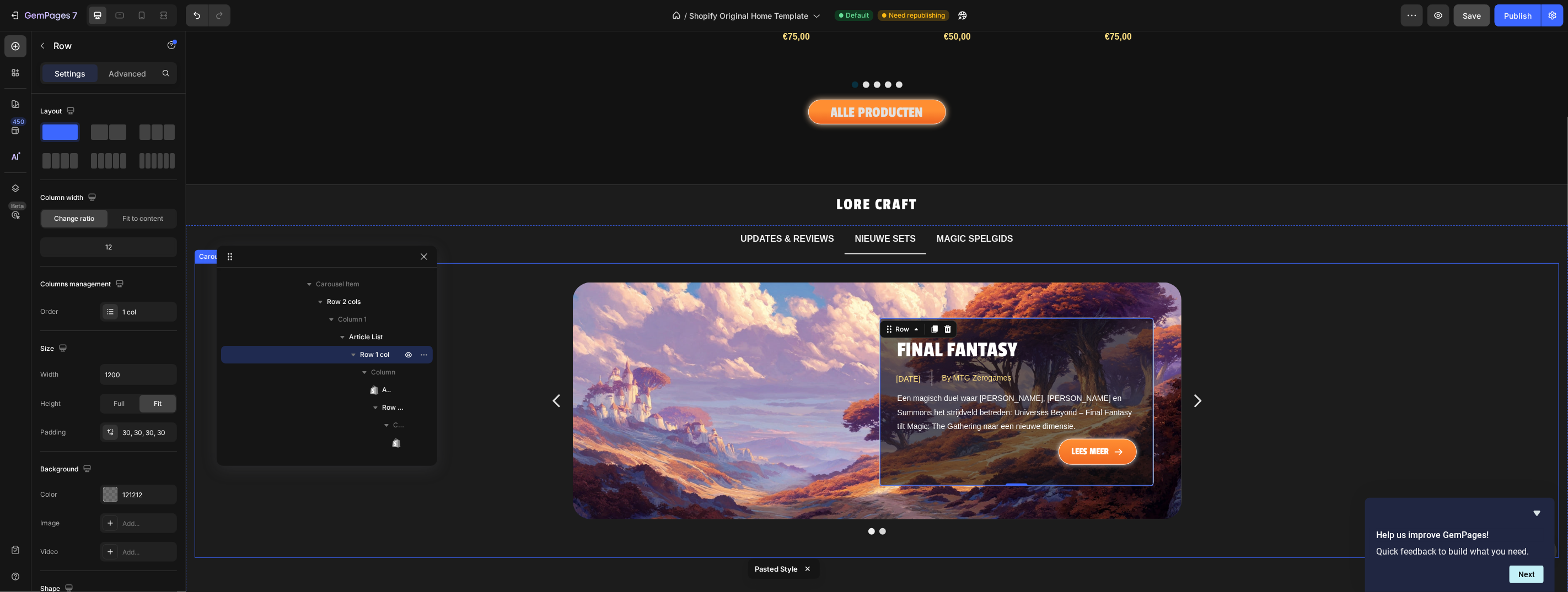
click at [1193, 394] on icon "Carousel Next Arrow" at bounding box center [1197, 401] width 7 height 13
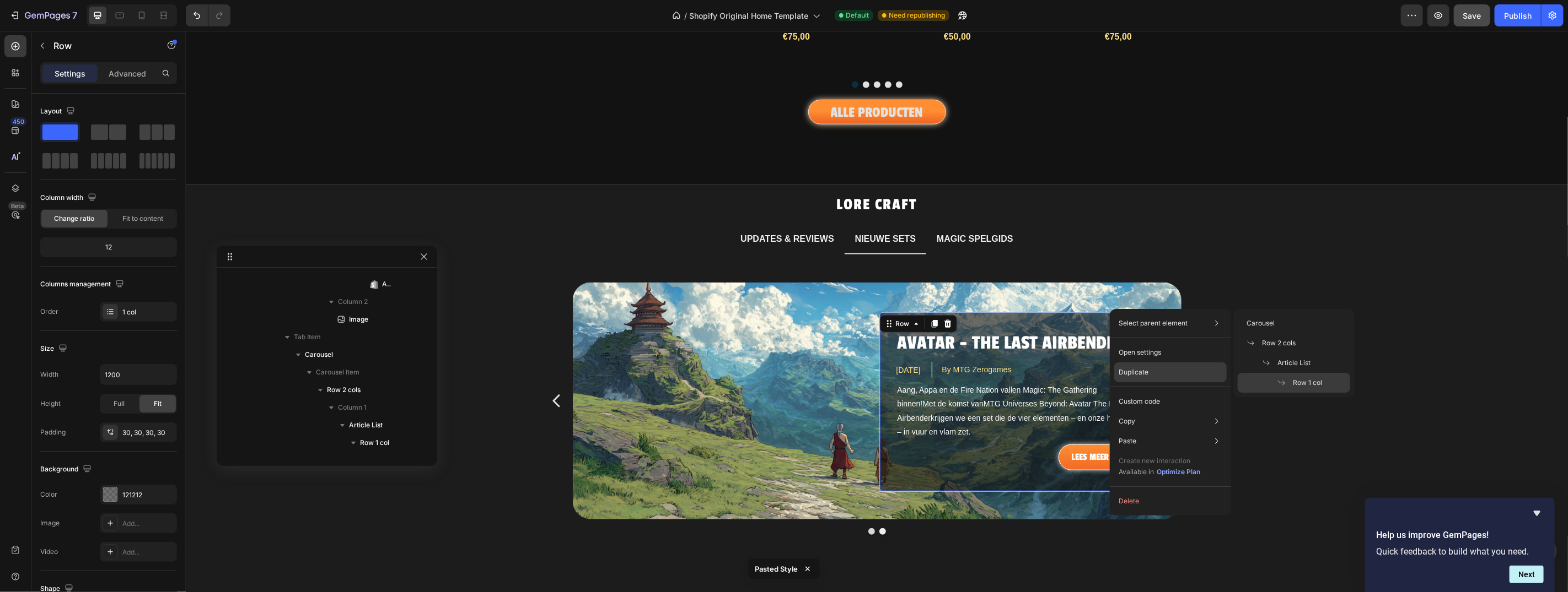
scroll to position [1072, 0]
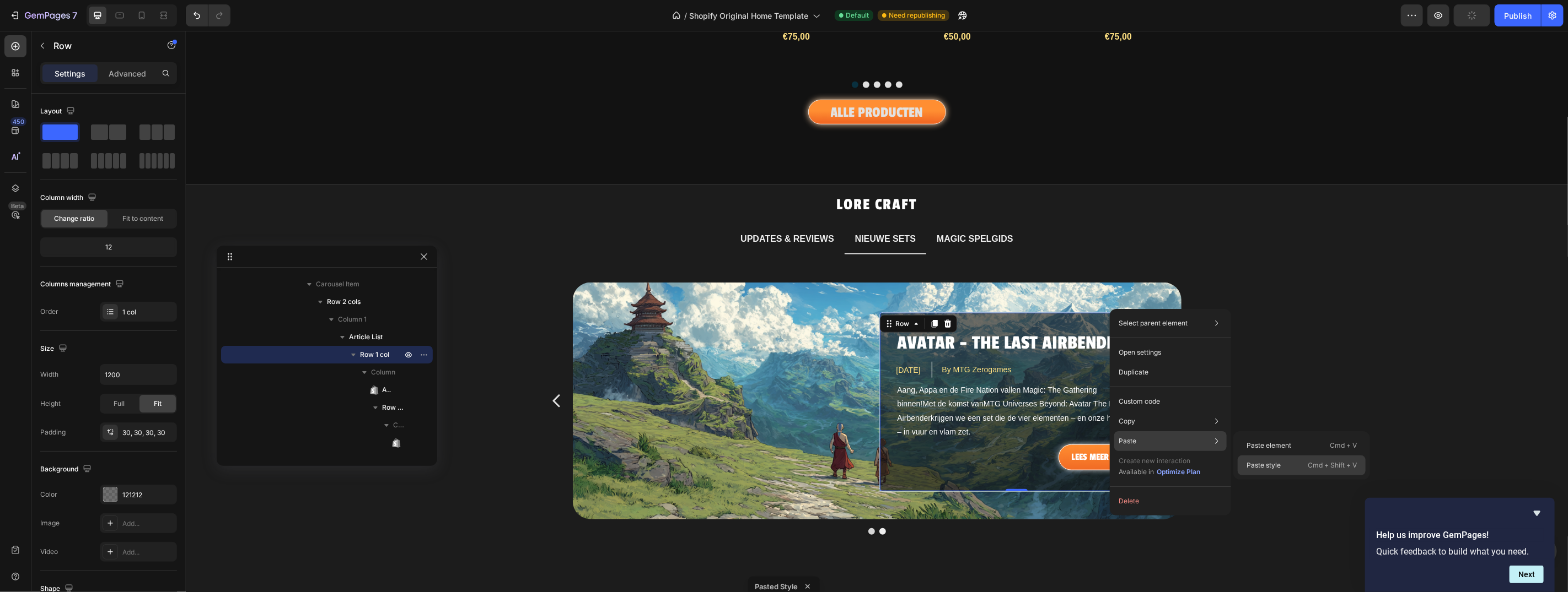
drag, startPoint x: 1268, startPoint y: 461, endPoint x: 1075, endPoint y: 425, distance: 196.3
click at [1268, 461] on p "Paste style" at bounding box center [1263, 465] width 34 height 10
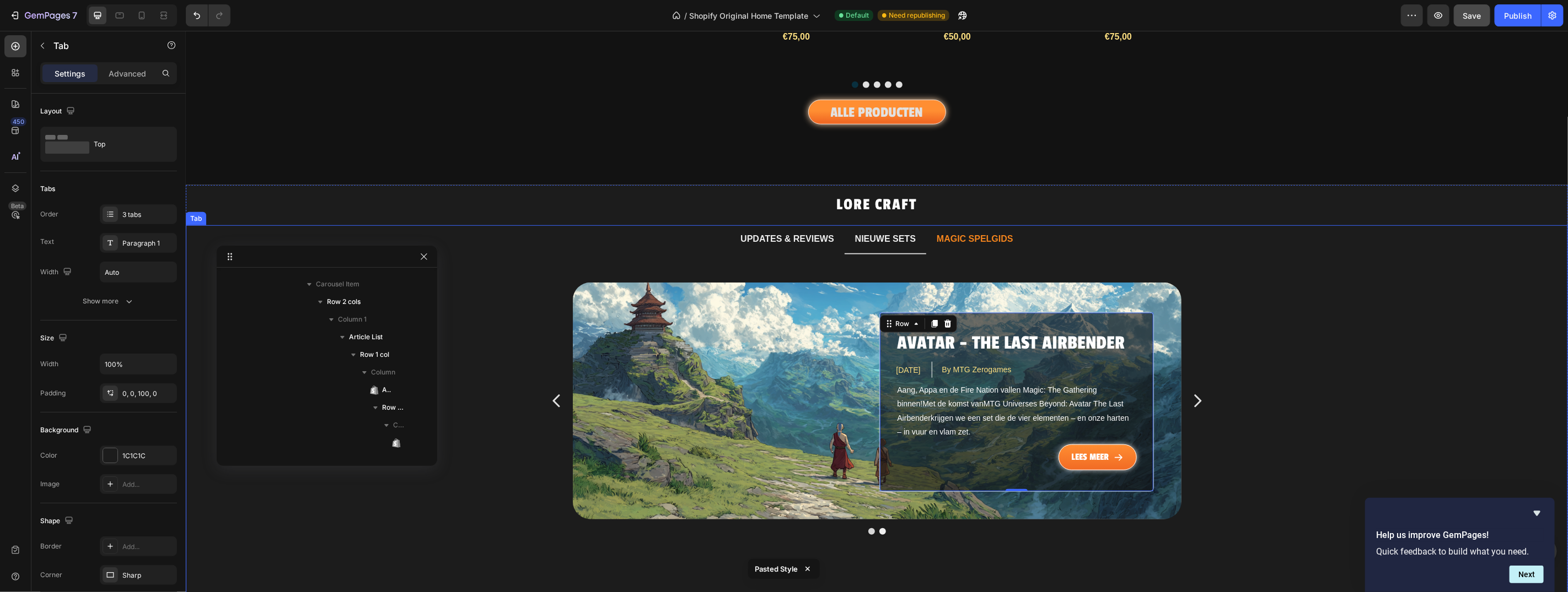
click at [969, 231] on p "MAGIC SPELGIDS" at bounding box center [974, 239] width 76 height 16
click at [185, 30] on div "Wat is Magic: The Gathering? Article Title [DATE] Article Date By MTG Zerogames…" at bounding box center [185, 30] width 0 height 0
click at [955, 231] on p "MAGIC SPELGIDS" at bounding box center [974, 239] width 76 height 16
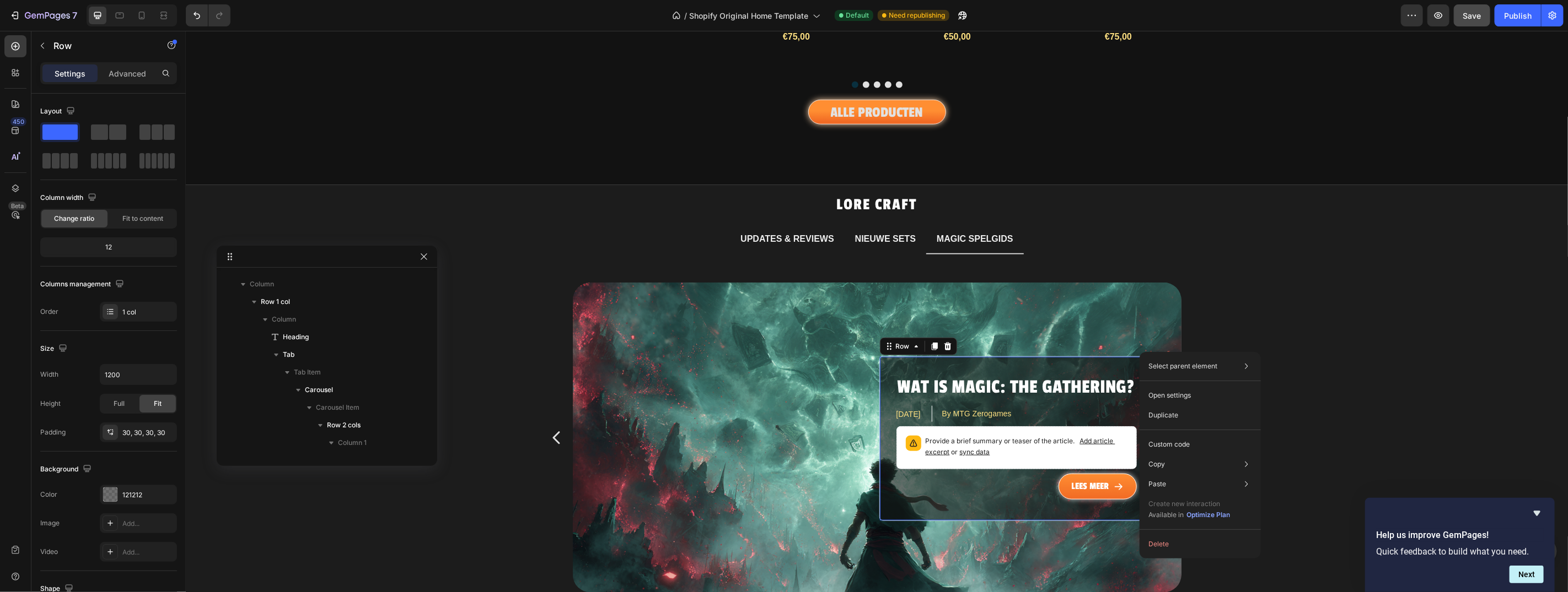
scroll to position [1390, 0]
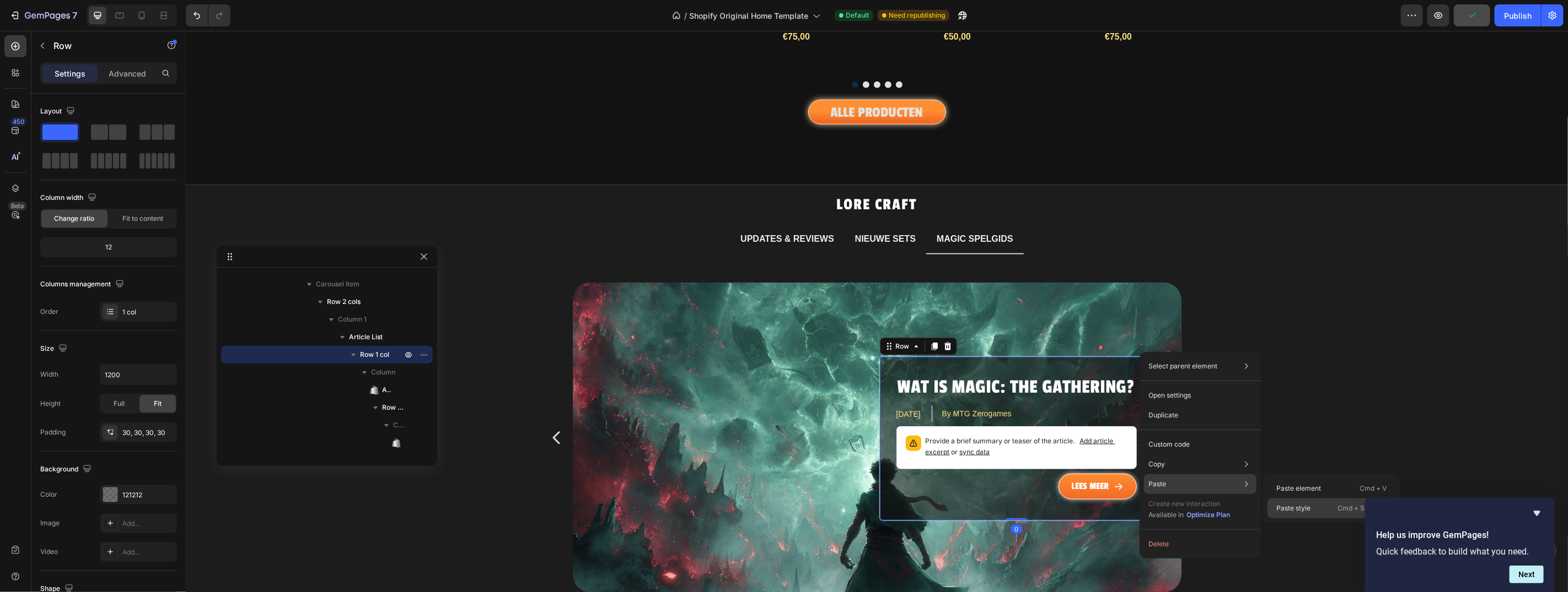
click at [1298, 510] on p "Paste style" at bounding box center [1293, 509] width 34 height 10
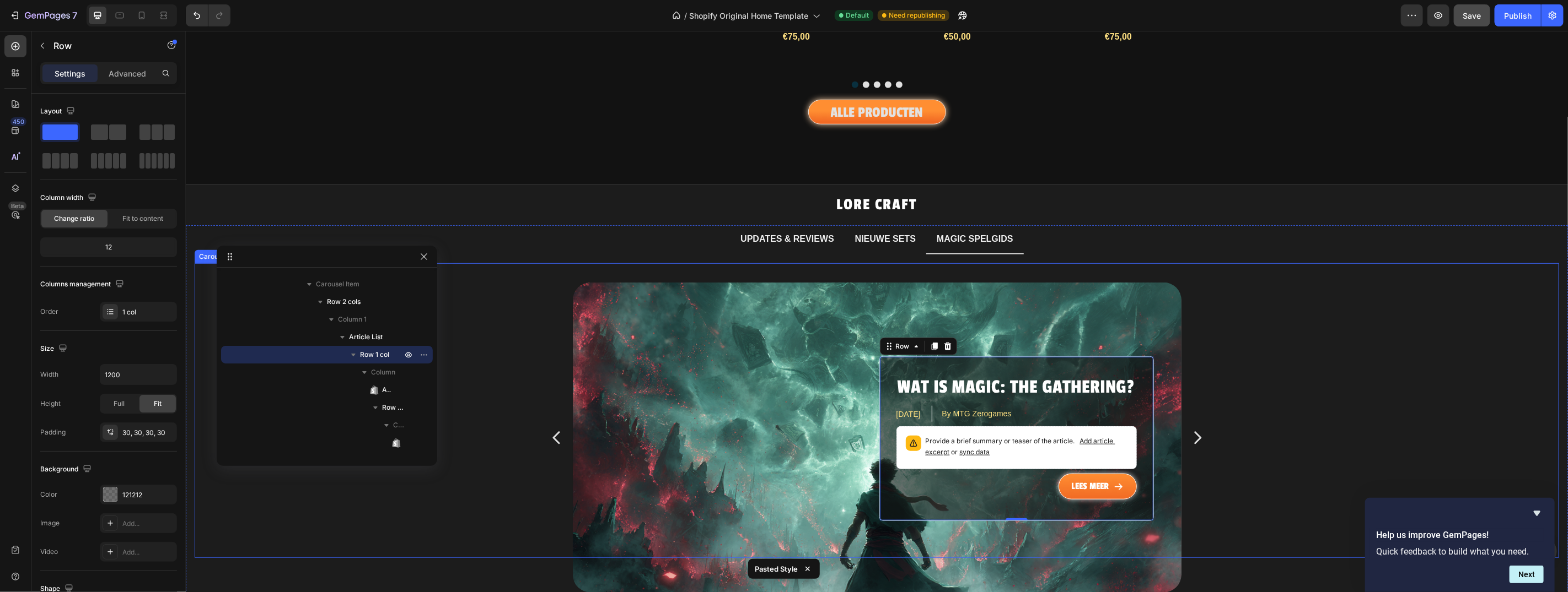
click at [1193, 431] on icon "Carousel Next Arrow" at bounding box center [1197, 437] width 7 height 13
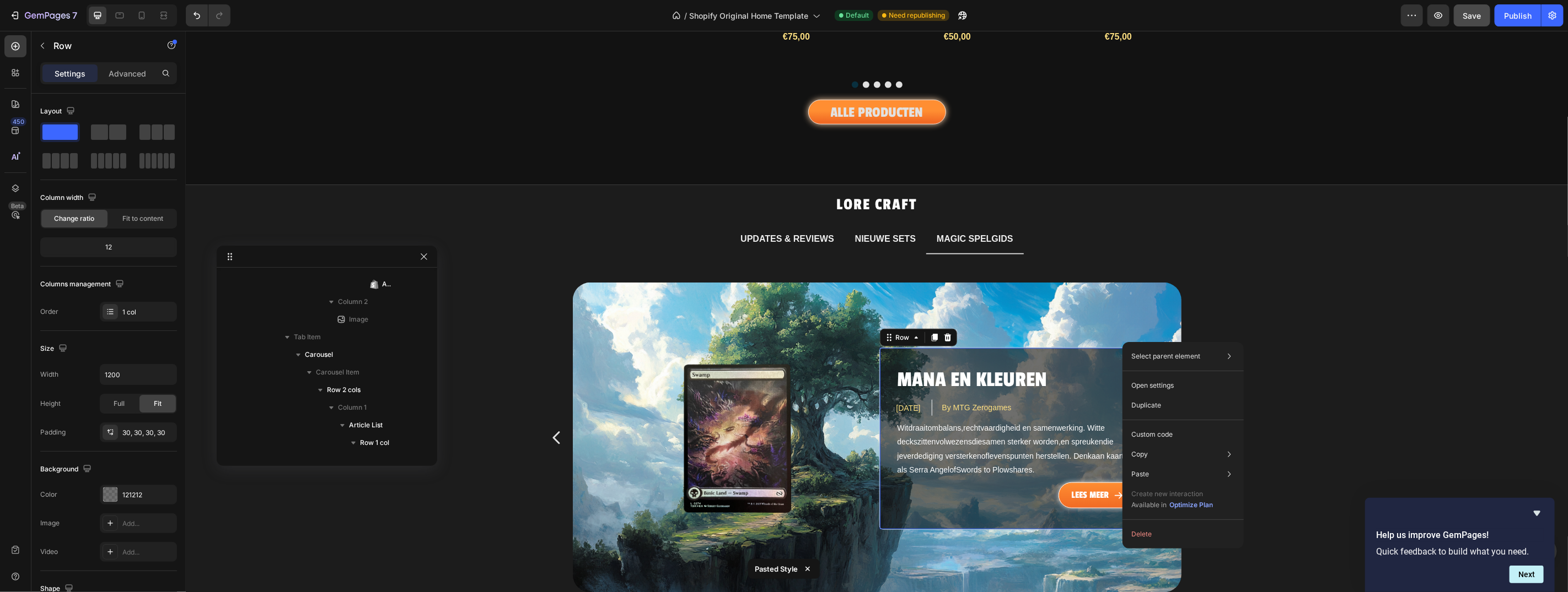
scroll to position [1672, 0]
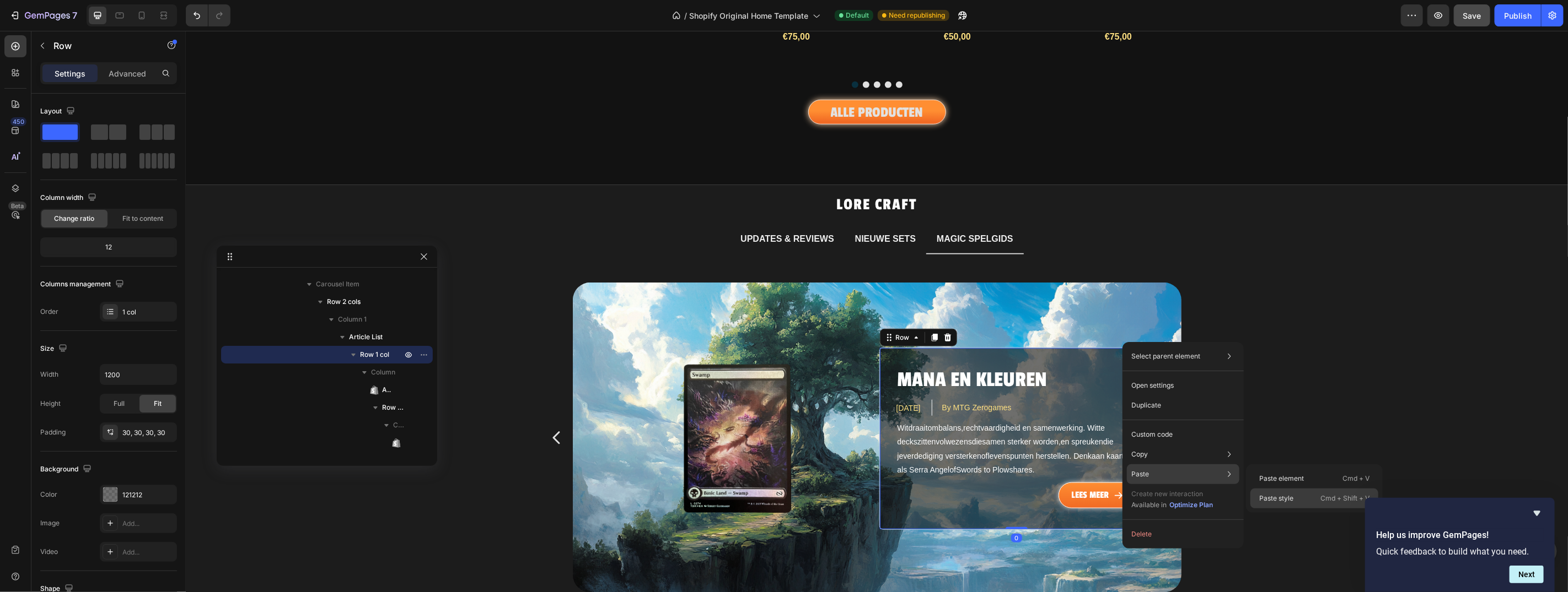
click at [1288, 500] on p "Paste style" at bounding box center [1276, 499] width 34 height 10
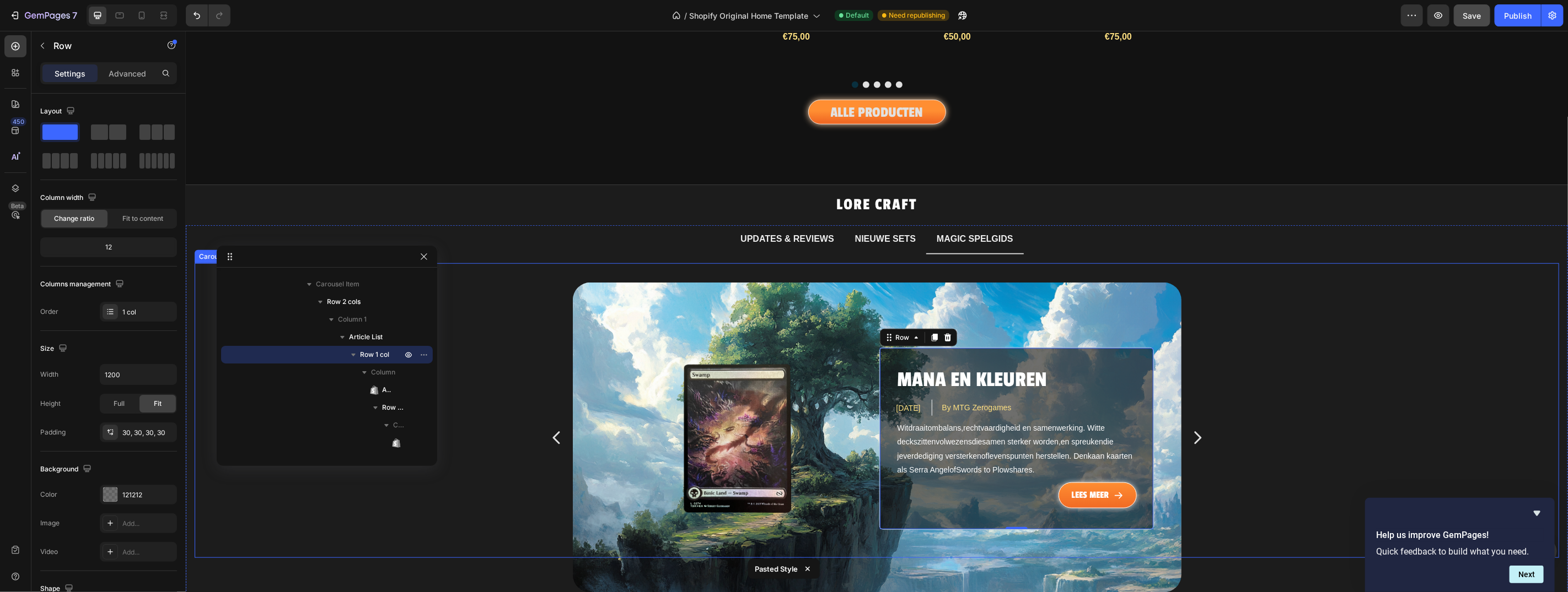
click at [1194, 418] on icon "Carousel Next Arrow" at bounding box center [1196, 437] width 17 height 82
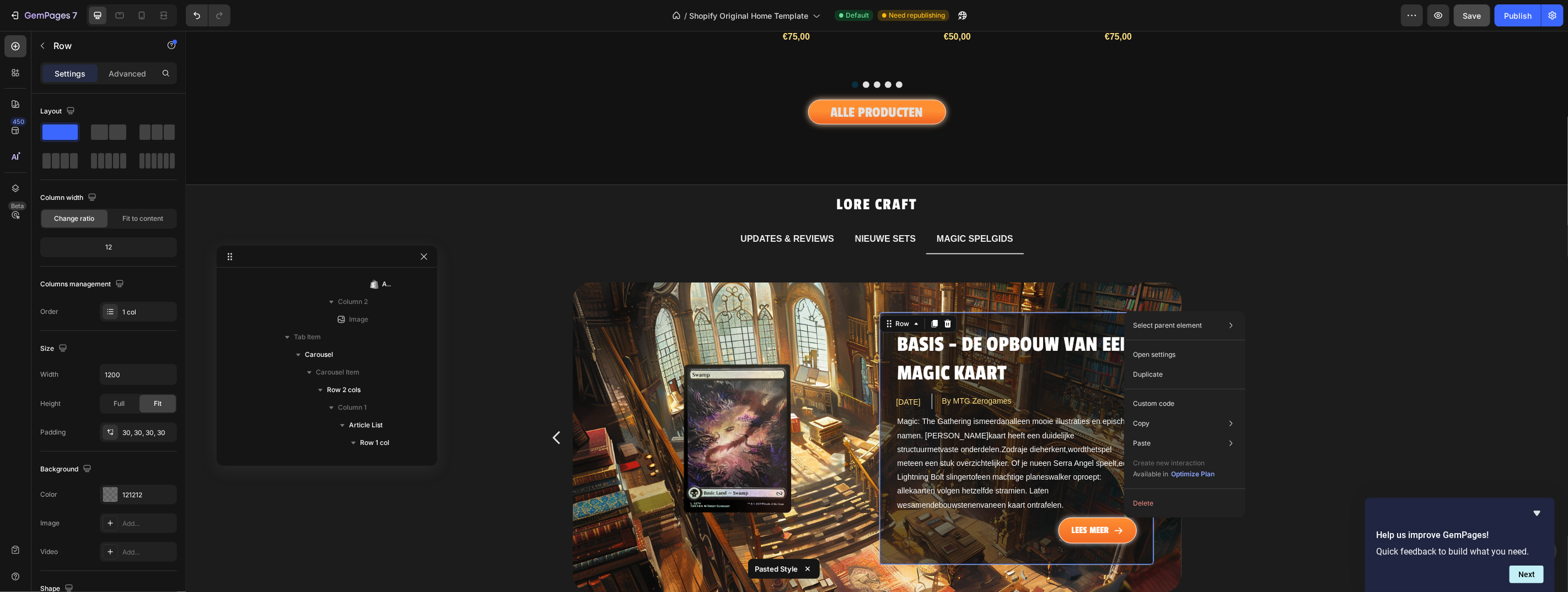
scroll to position [1955, 0]
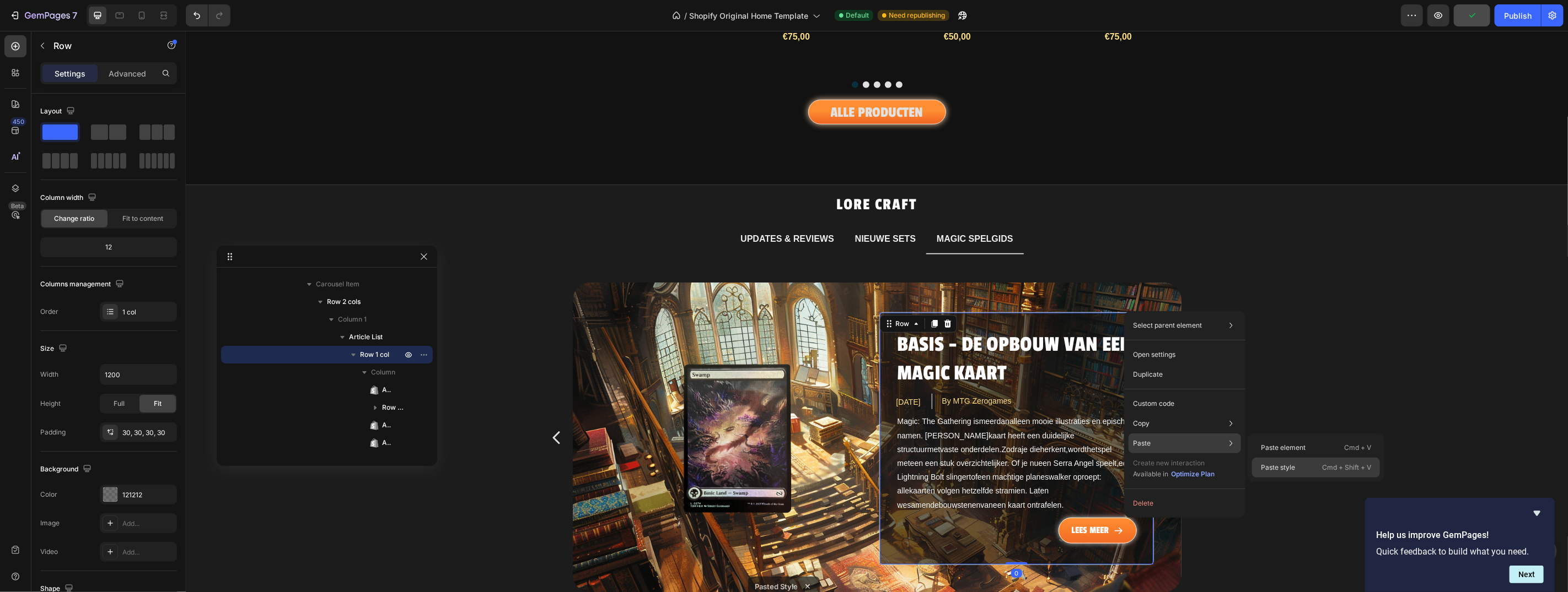
click at [1271, 469] on p "Paste style" at bounding box center [1278, 468] width 34 height 10
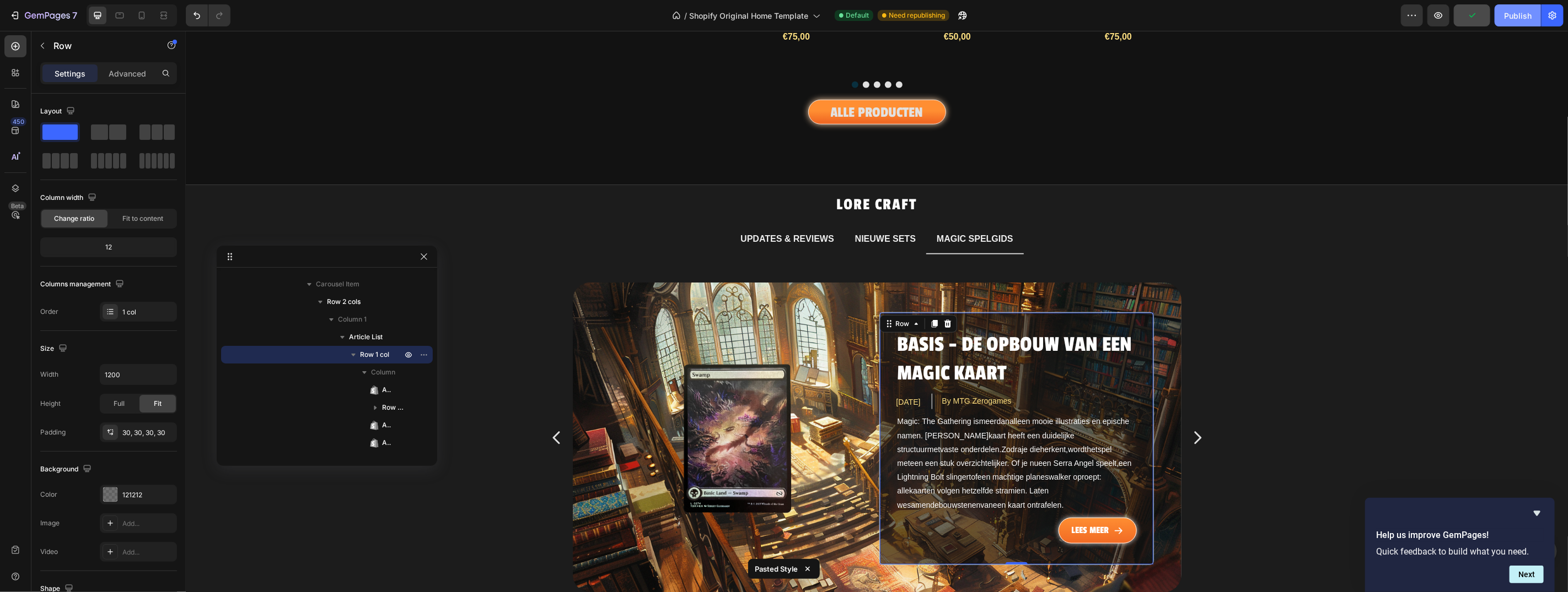
click at [1529, 20] on div "Publish" at bounding box center [1517, 15] width 27 height 12
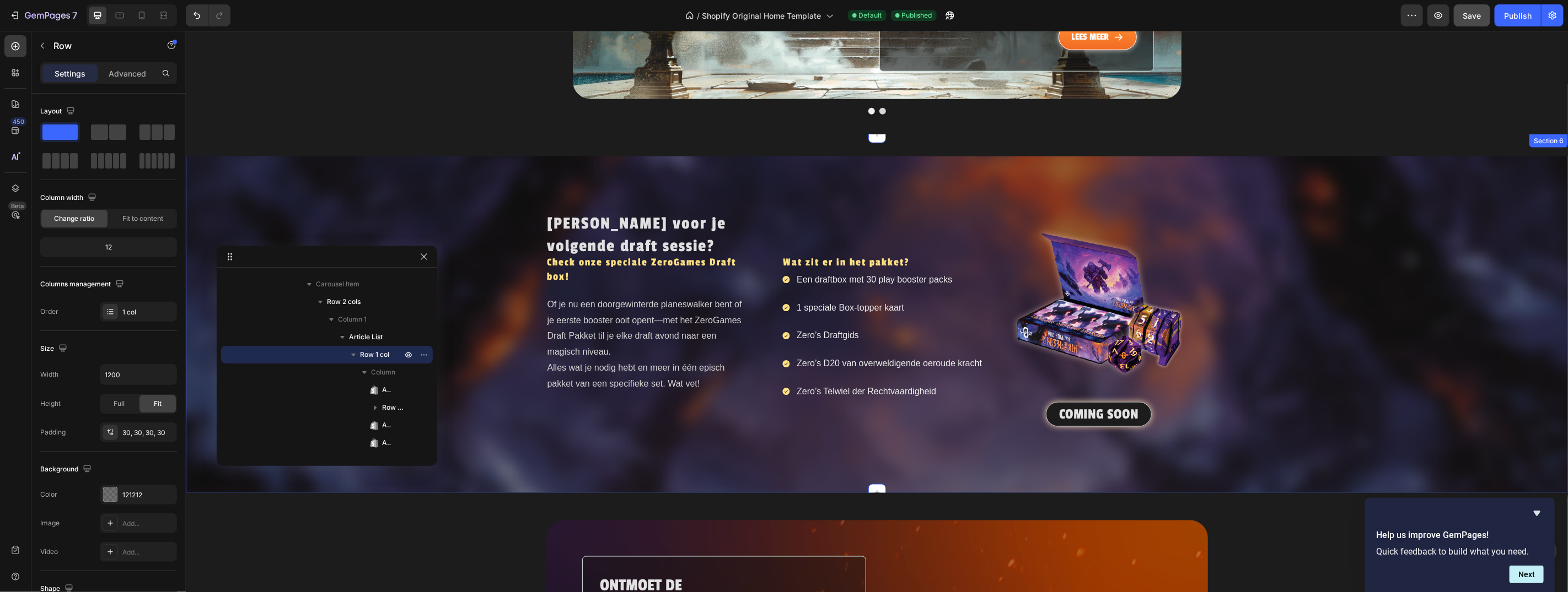
scroll to position [1208, 0]
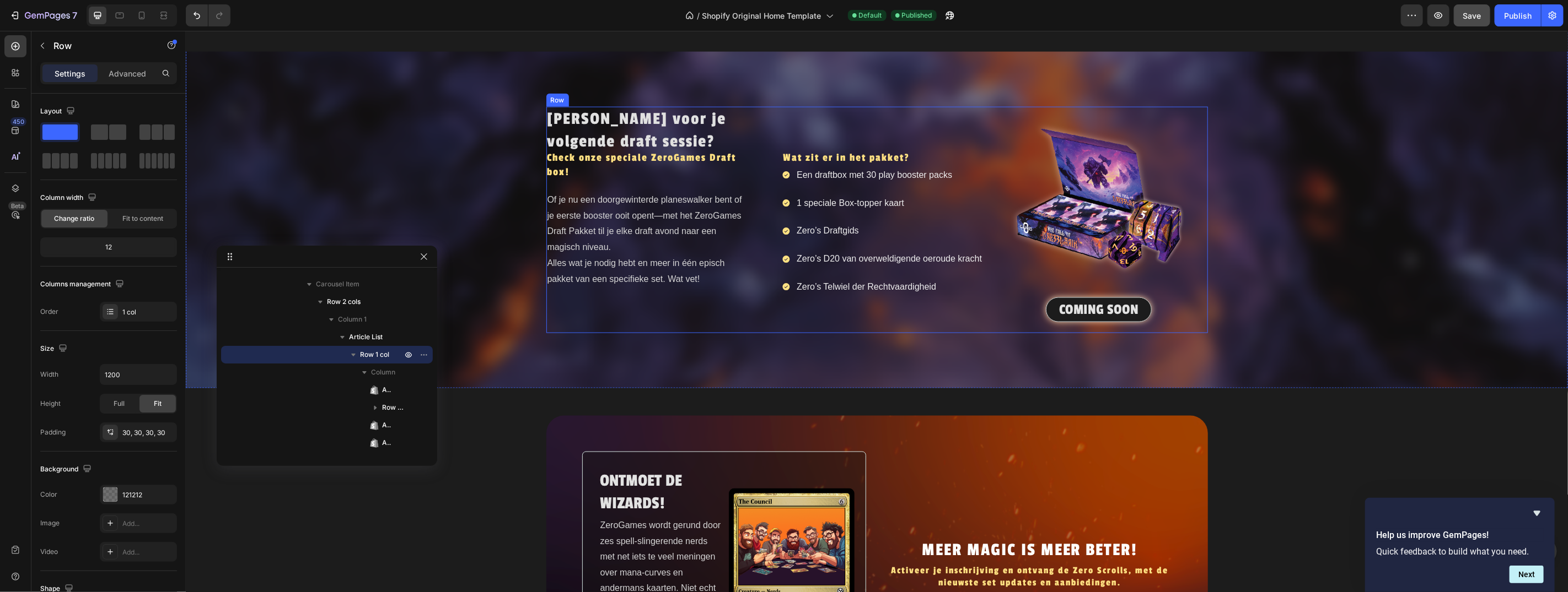
click at [755, 108] on div "[PERSON_NAME] voor je volgende draft sessie? Heading Check onze speciale ZeroGa…" at bounding box center [655, 219] width 218 height 227
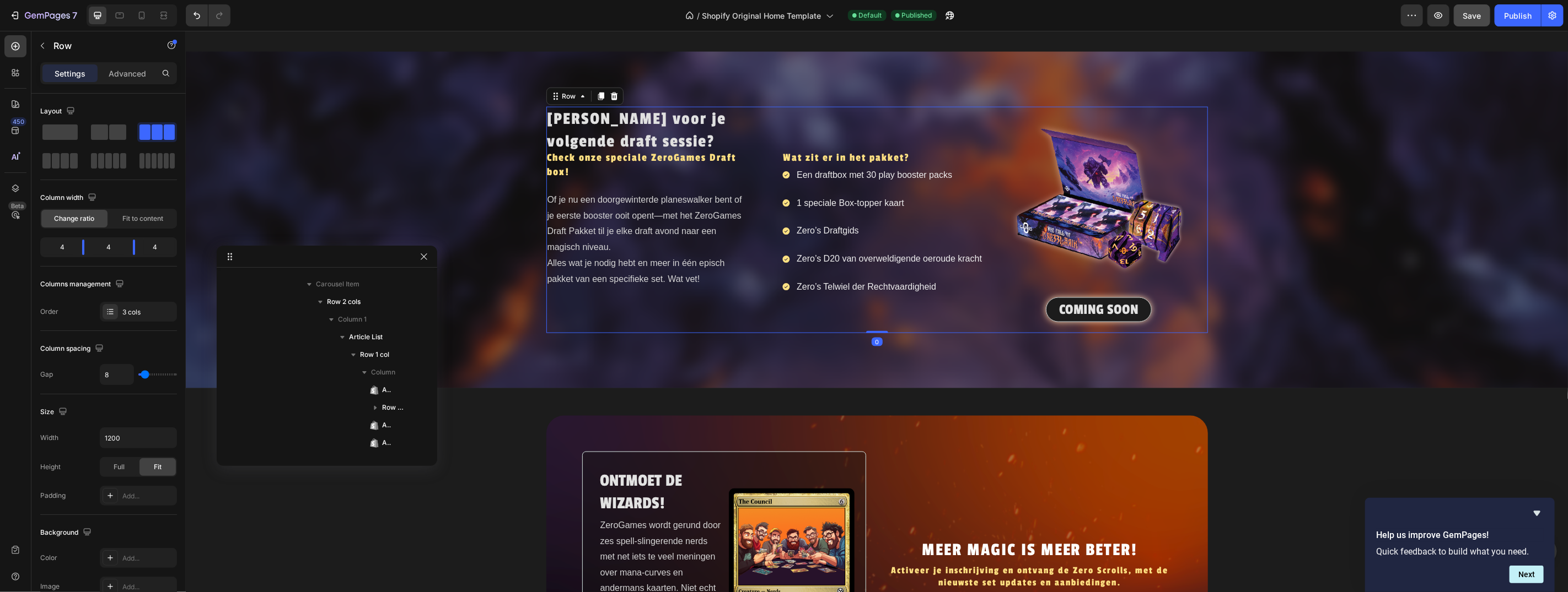
scroll to position [2145, 0]
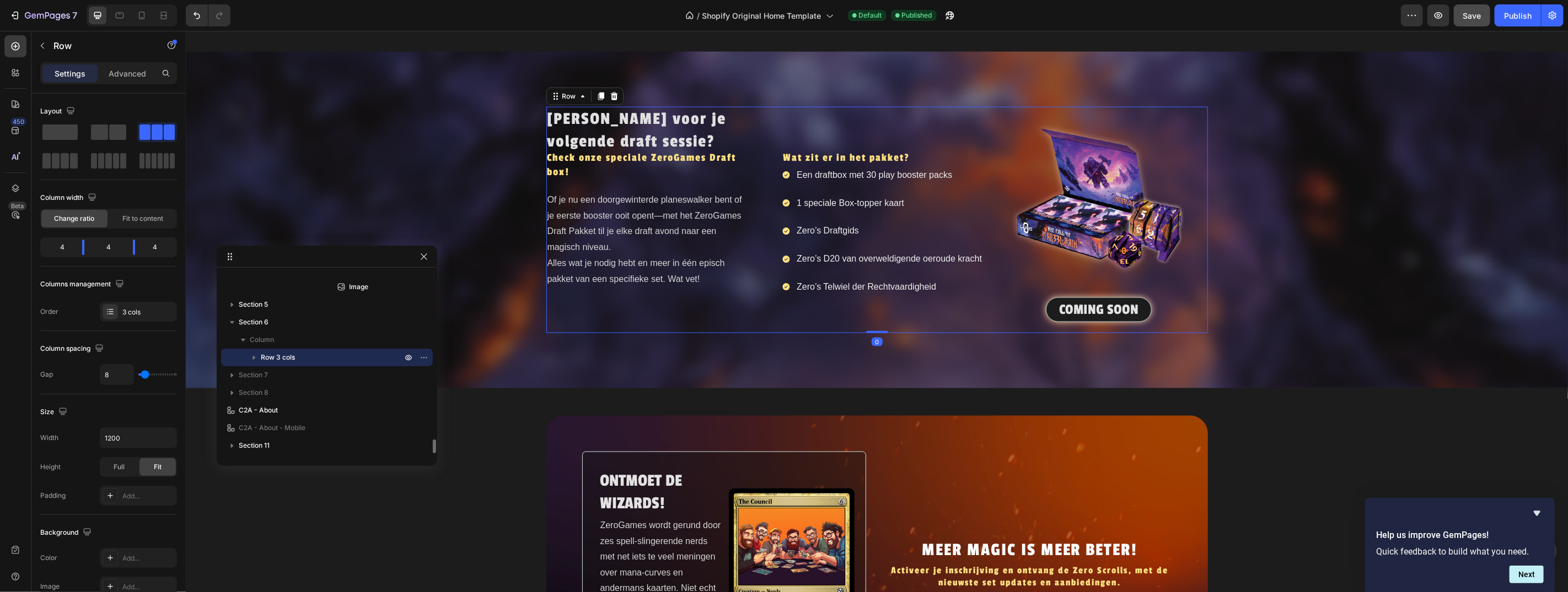
click at [122, 73] on p "Advanced" at bounding box center [127, 73] width 37 height 12
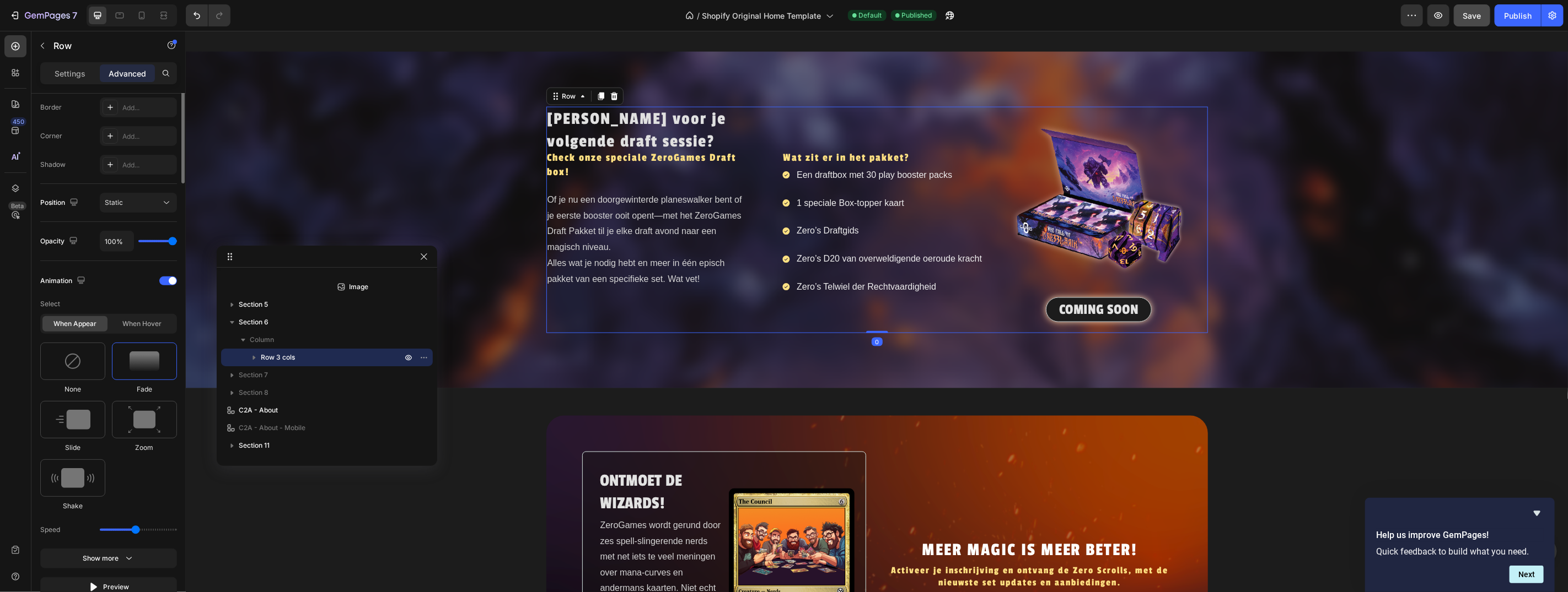
scroll to position [449, 0]
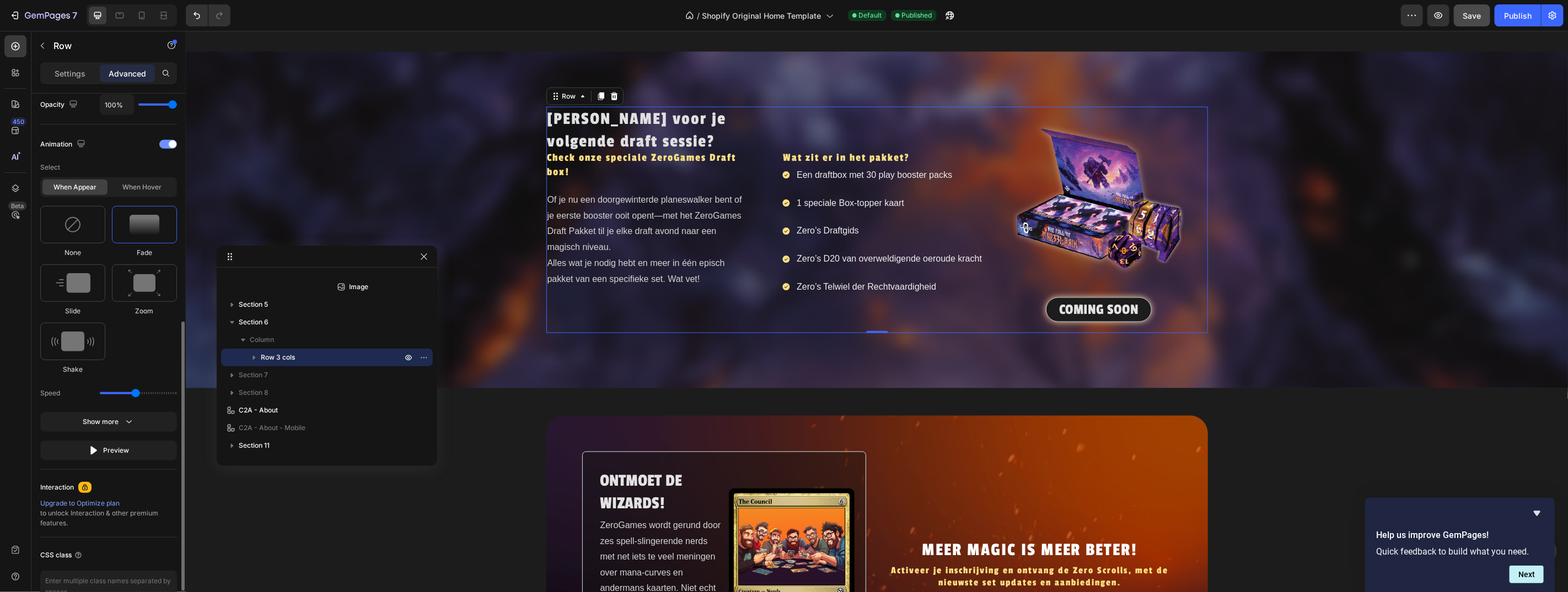
click at [164, 142] on div at bounding box center [168, 144] width 17 height 9
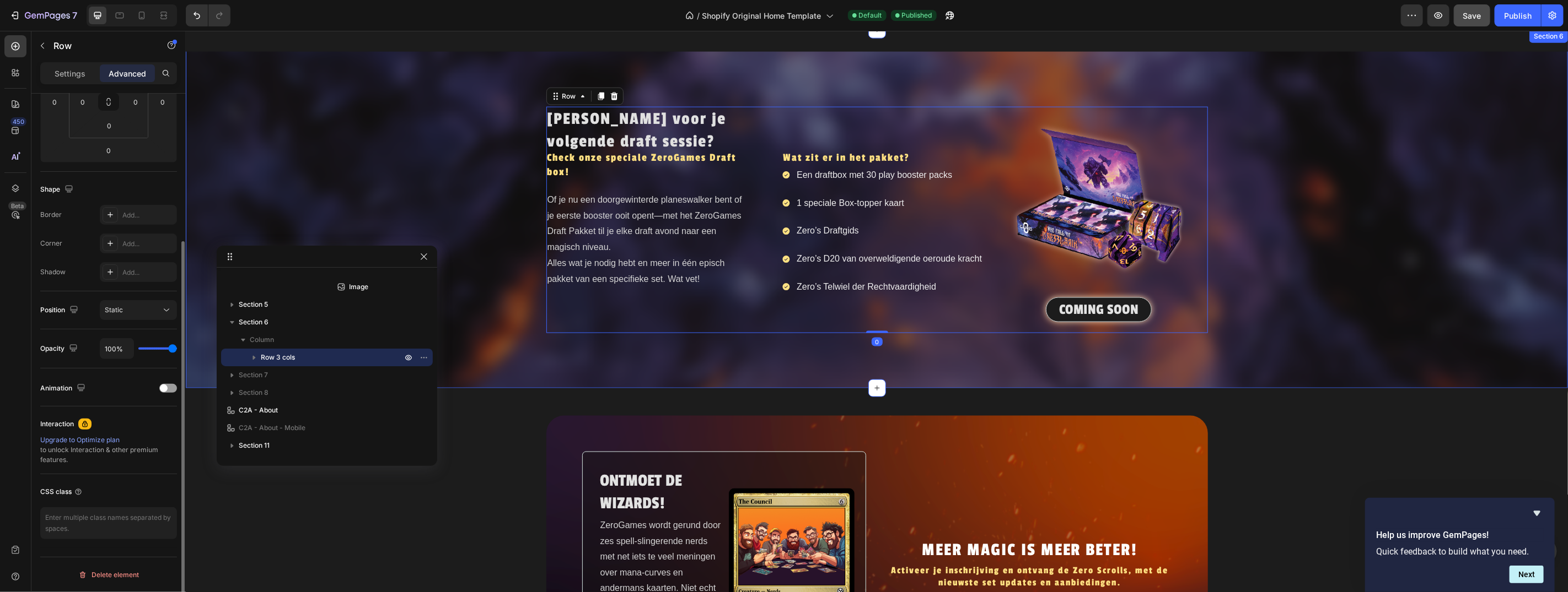
scroll to position [205, 0]
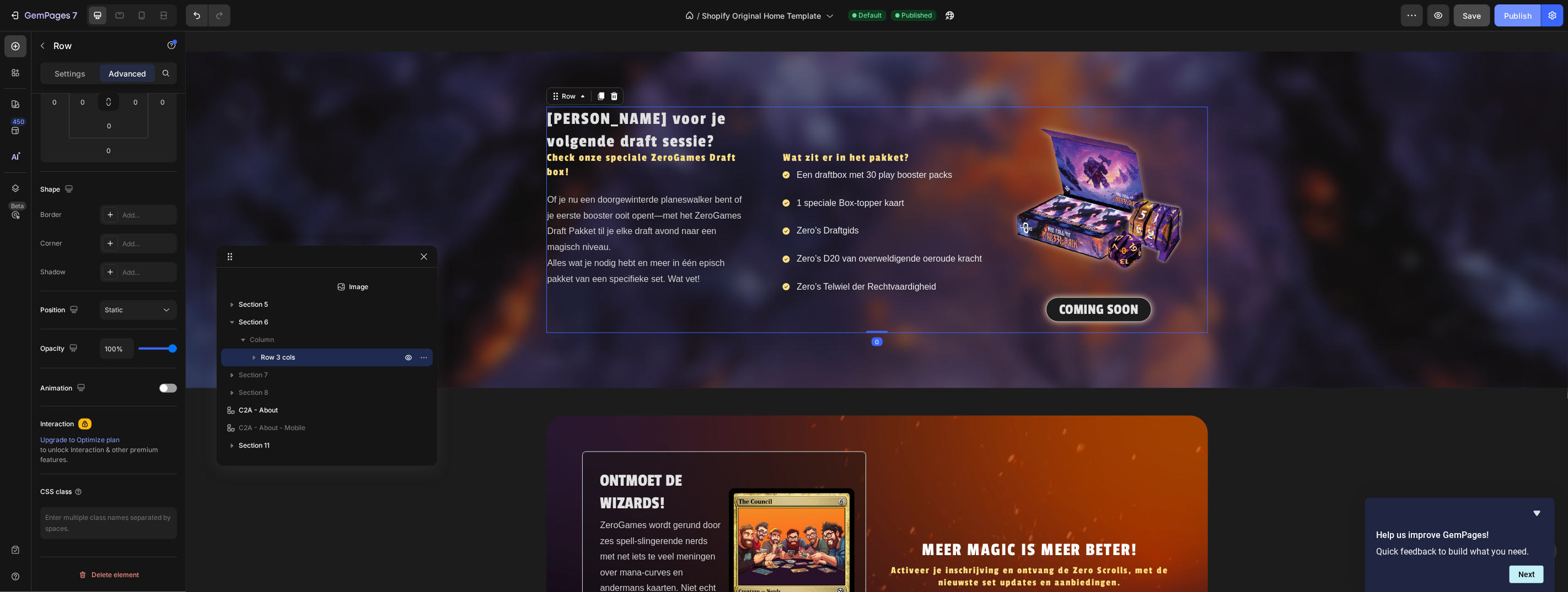
click at [1526, 22] on button "Publish" at bounding box center [1517, 15] width 46 height 22
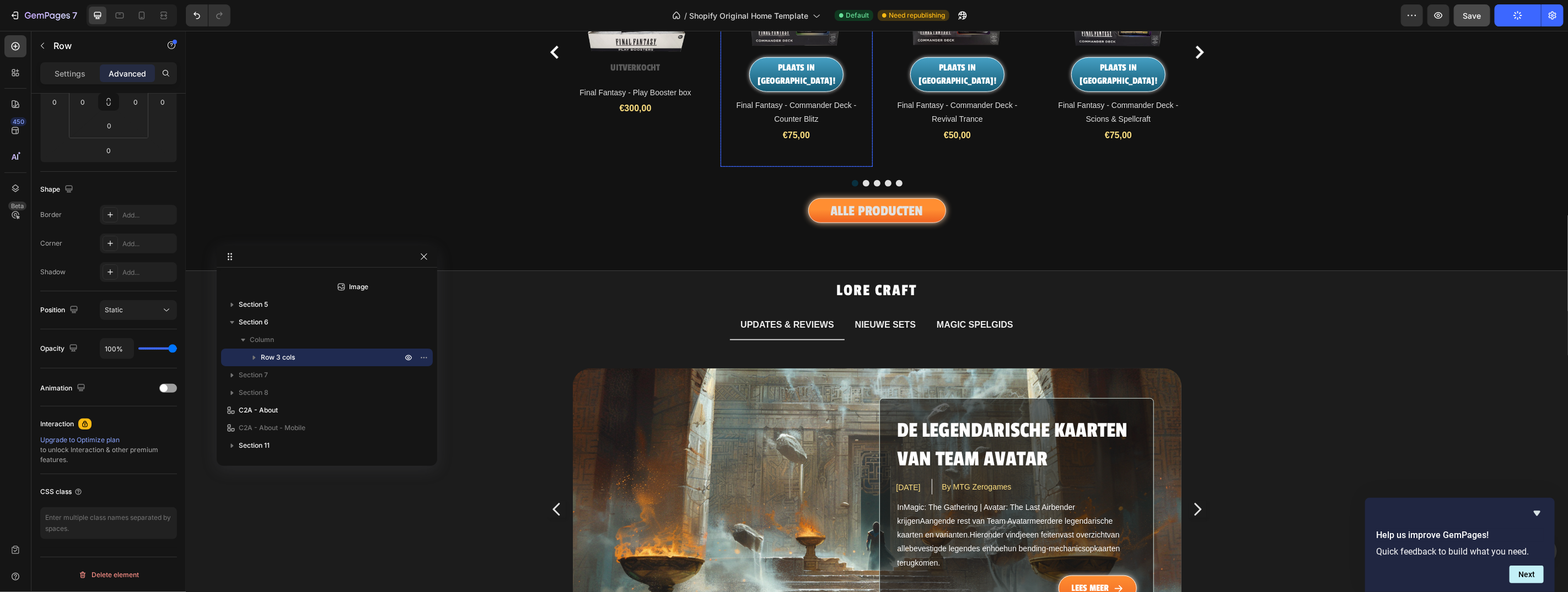
scroll to position [182, 0]
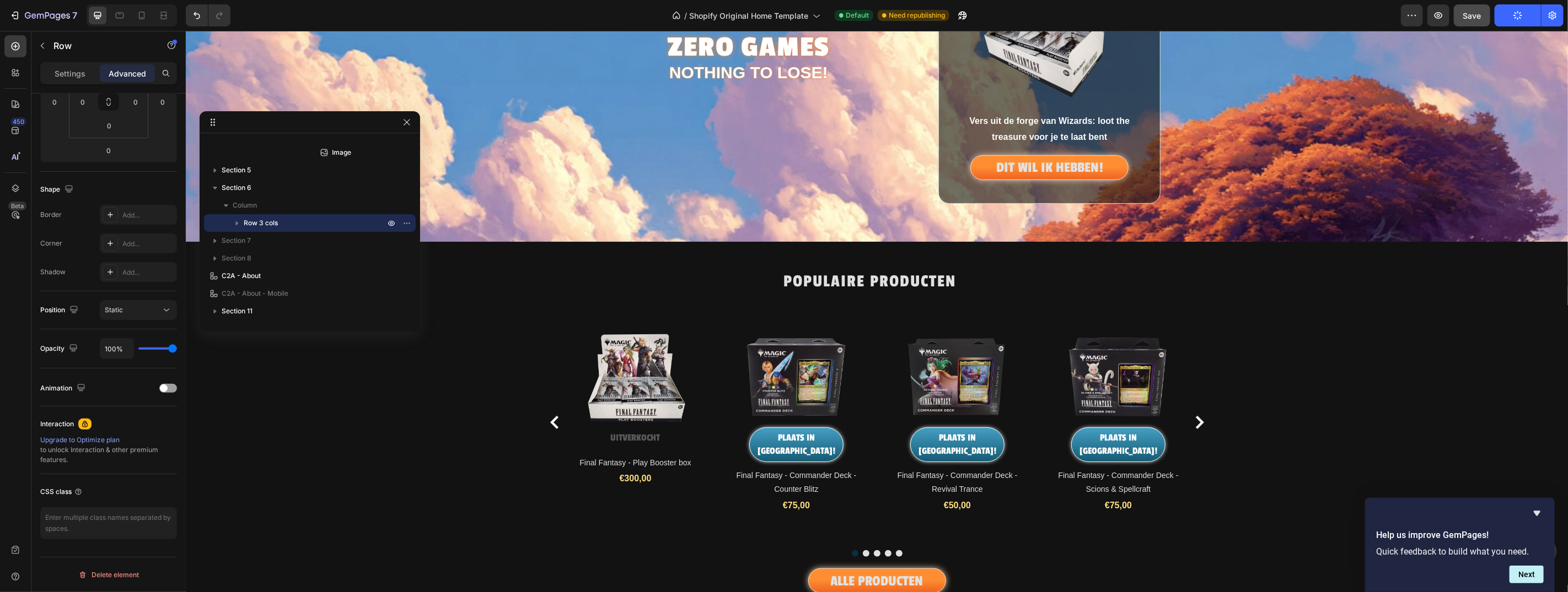
drag, startPoint x: 398, startPoint y: 256, endPoint x: 381, endPoint y: 121, distance: 136.1
click at [1544, 512] on div "Help us improve GemPages! Quick feedback to build what you need. Next" at bounding box center [1459, 546] width 190 height 94
click at [1536, 514] on icon "Hide survey" at bounding box center [1536, 513] width 6 height 5
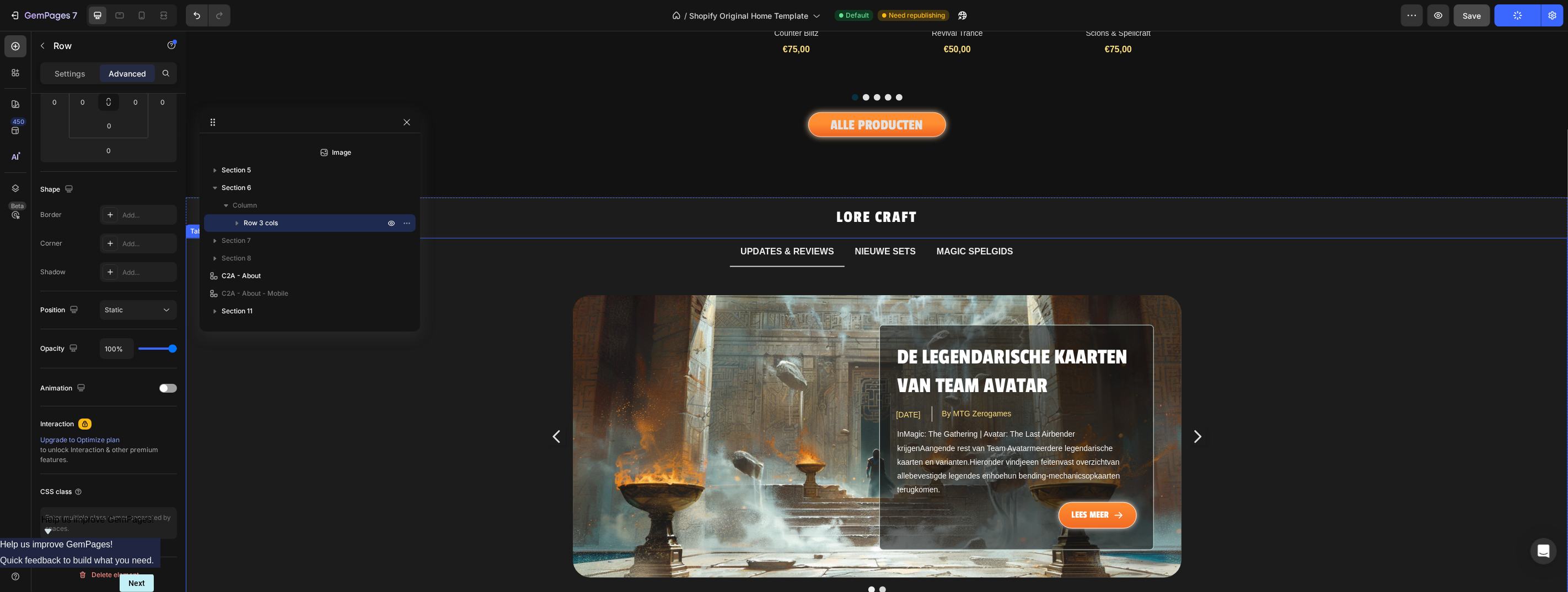
scroll to position [755, 0]
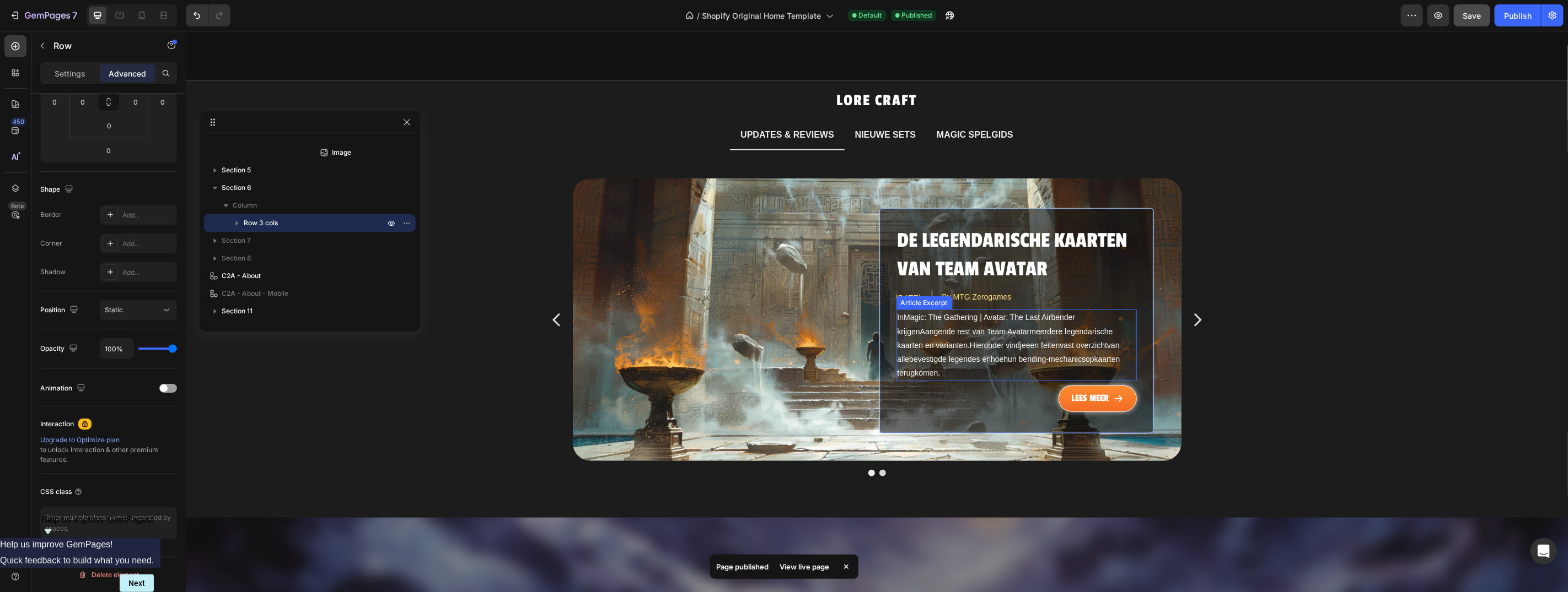
click at [949, 354] on span "legendes" at bounding box center [964, 359] width 32 height 9
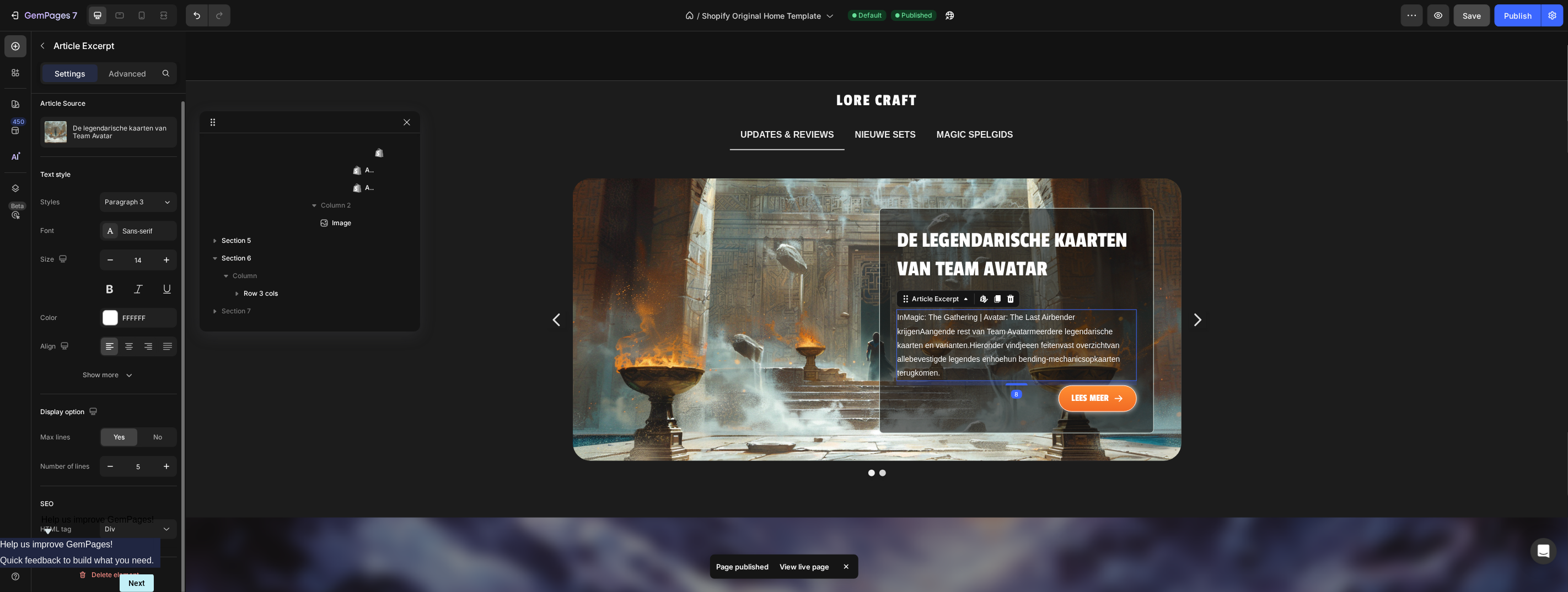
scroll to position [0, 0]
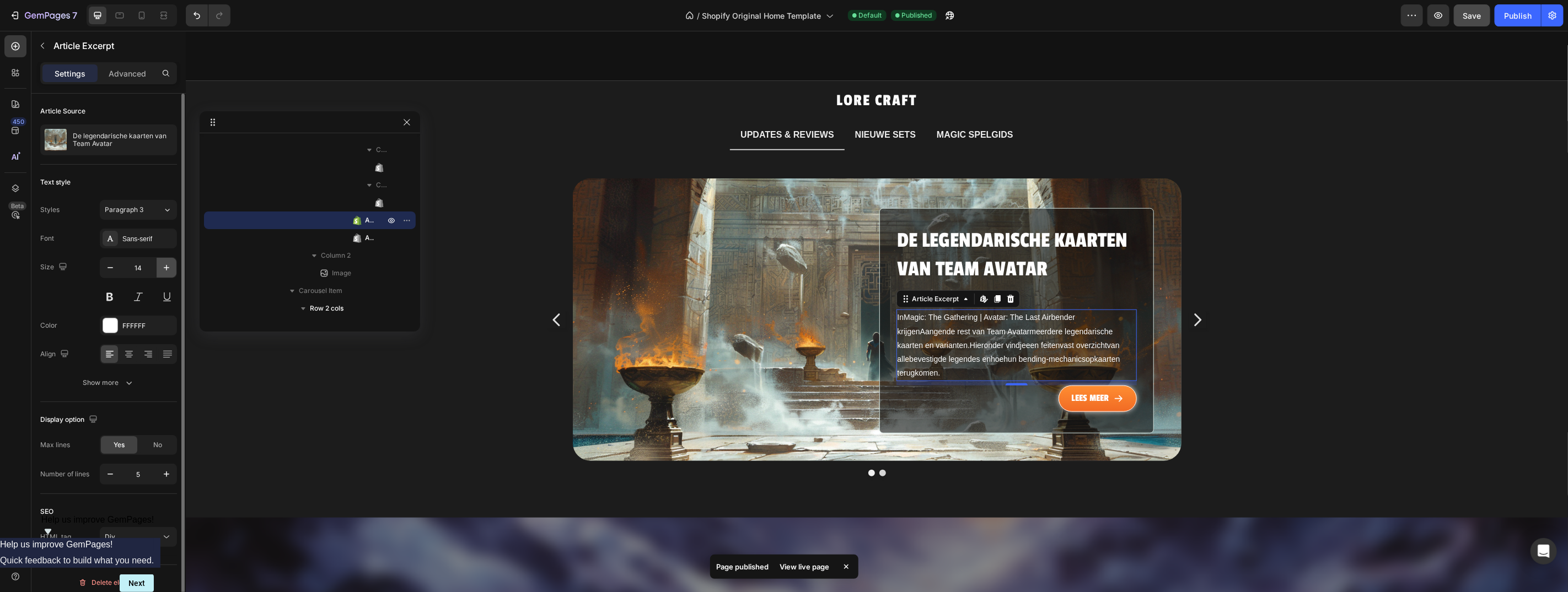
click at [168, 267] on icon "button" at bounding box center [167, 267] width 11 height 11
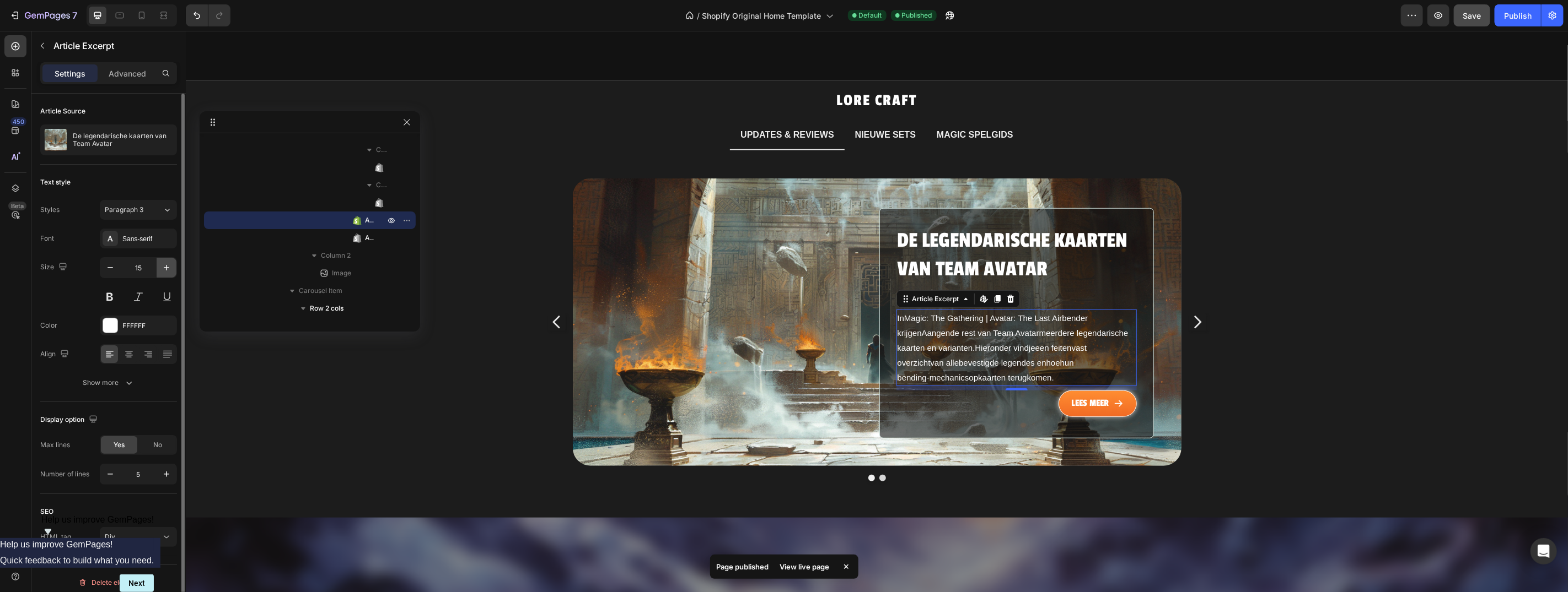
type input "16"
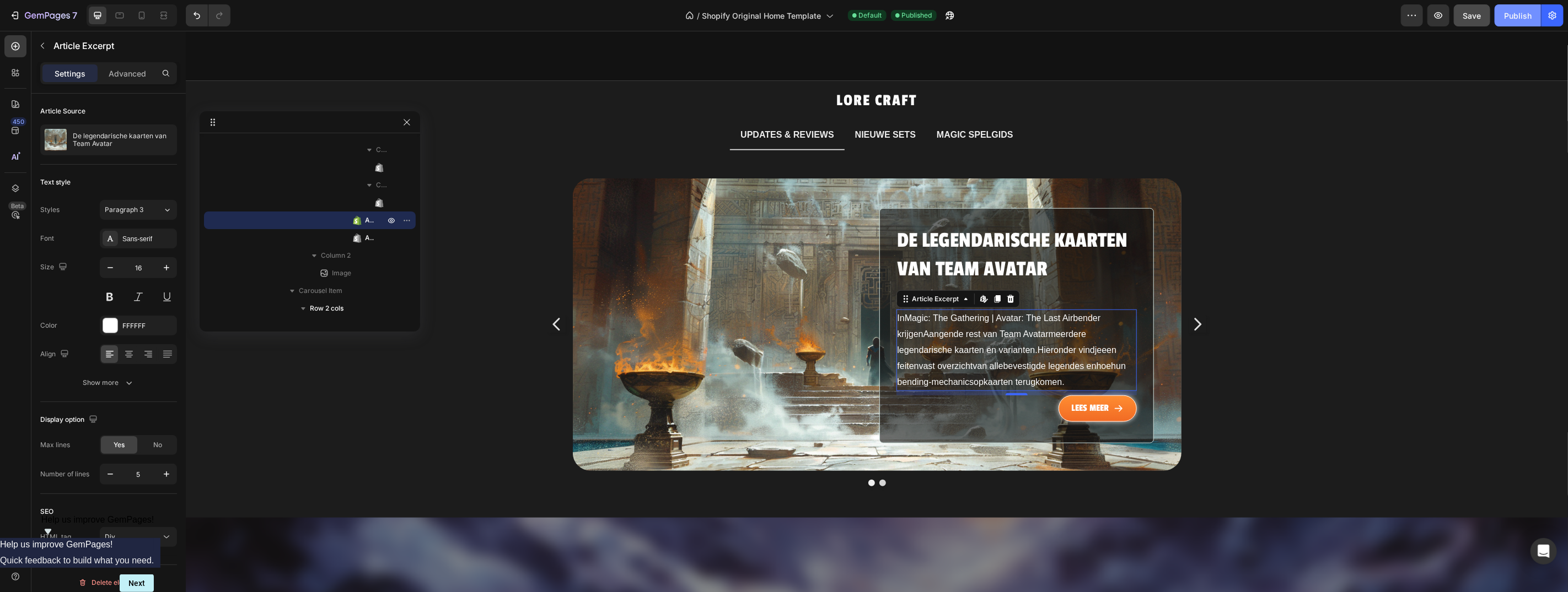
drag, startPoint x: 1524, startPoint y: 16, endPoint x: 1189, endPoint y: 146, distance: 359.3
click at [1524, 16] on div "Publish" at bounding box center [1517, 15] width 27 height 12
click at [1190, 308] on icon "Carousel Next Arrow" at bounding box center [1196, 324] width 17 height 82
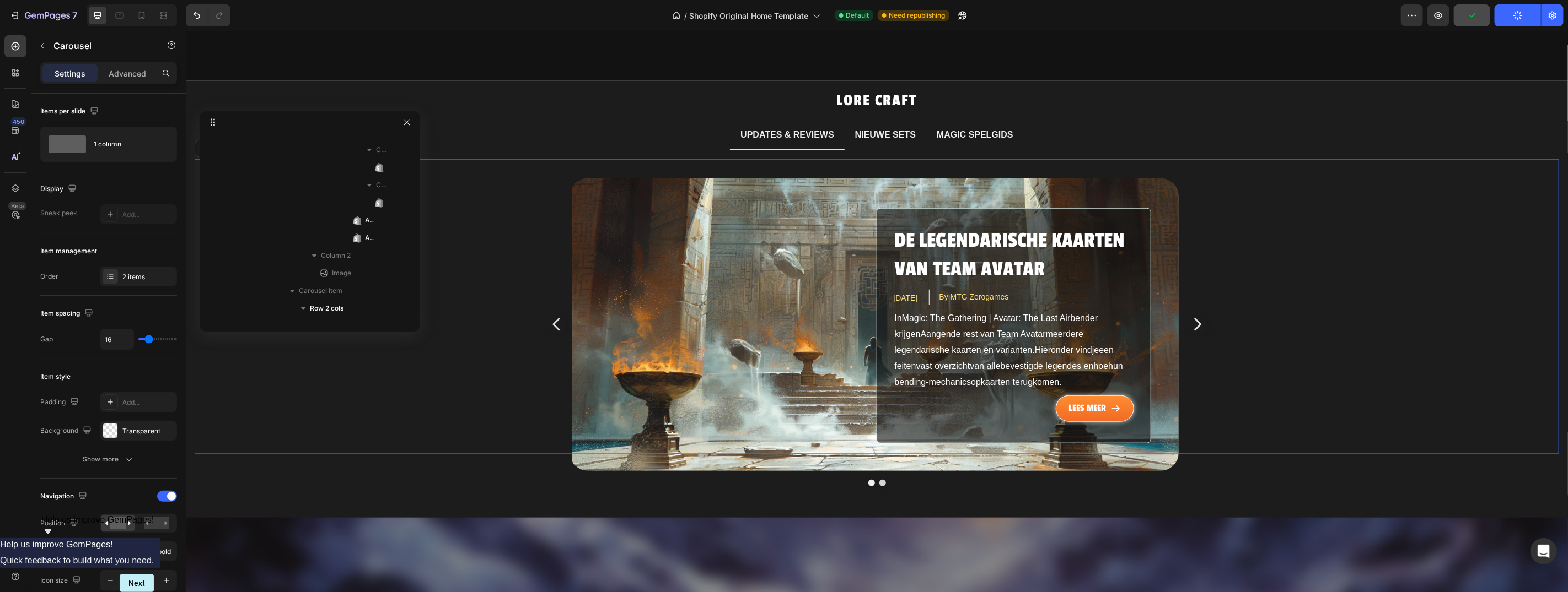
scroll to position [102, 0]
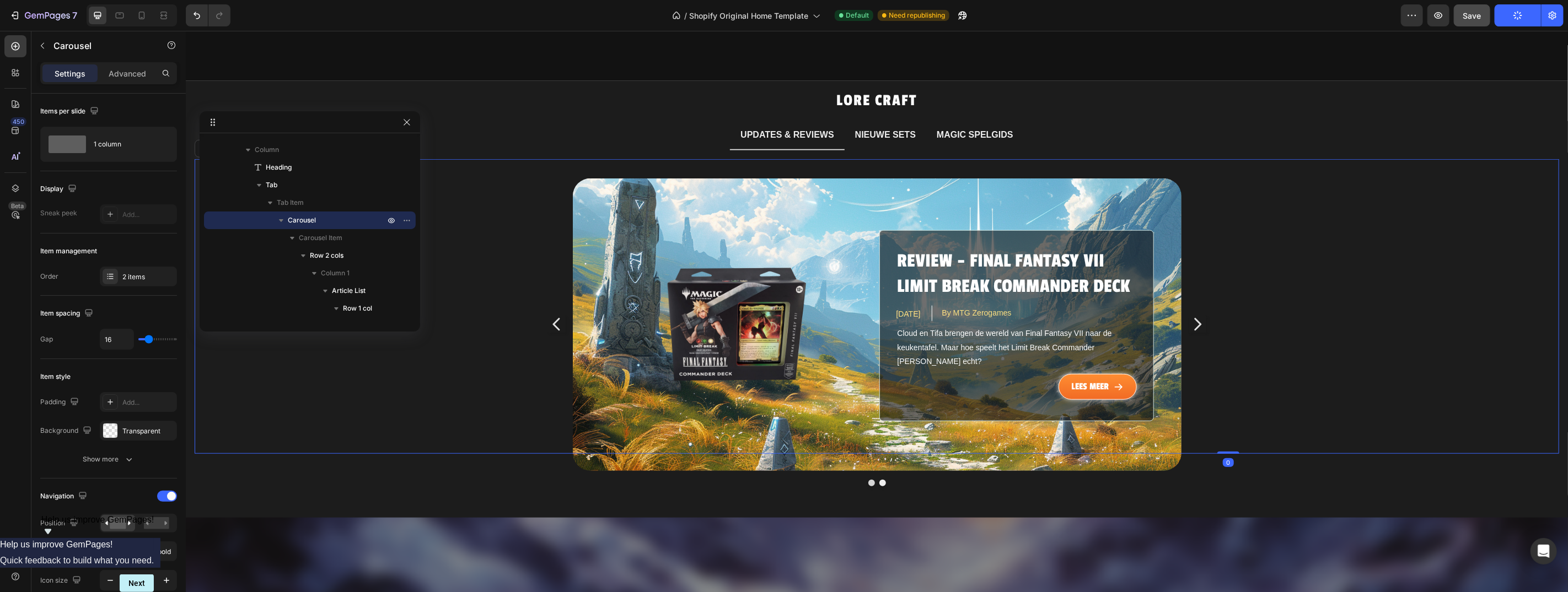
click at [1010, 328] on span "Cloud en Tifa brengen de wereld van Final Fantasy VII naar de keukentafel. Maar…" at bounding box center [1004, 346] width 217 height 36
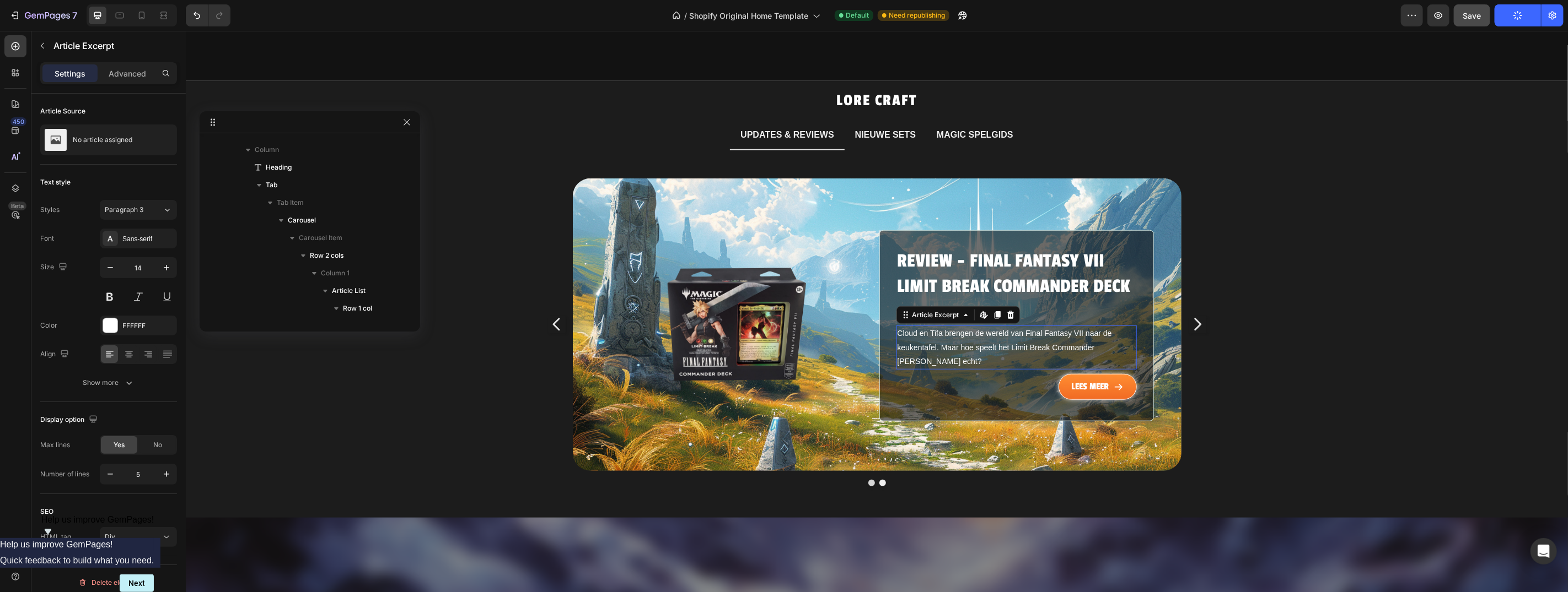
scroll to position [614, 0]
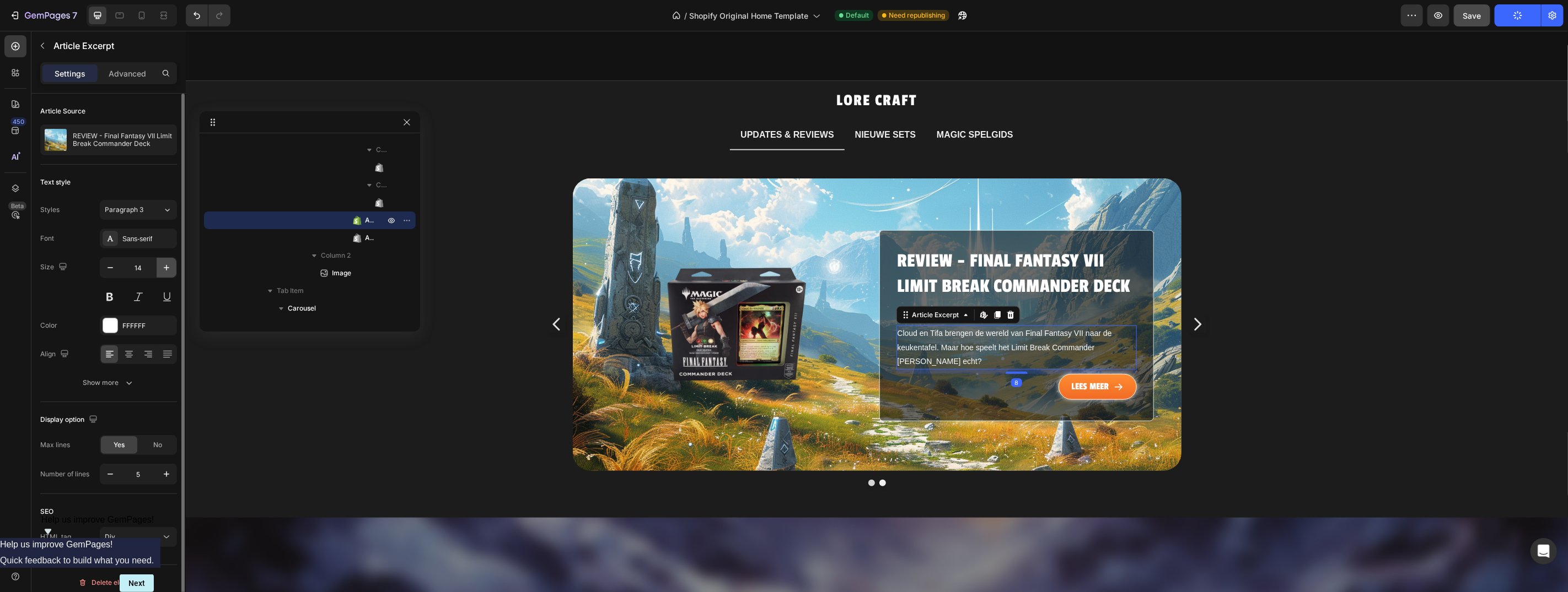
drag, startPoint x: 164, startPoint y: 263, endPoint x: 889, endPoint y: 251, distance: 725.1
click at [164, 263] on icon "button" at bounding box center [167, 267] width 11 height 11
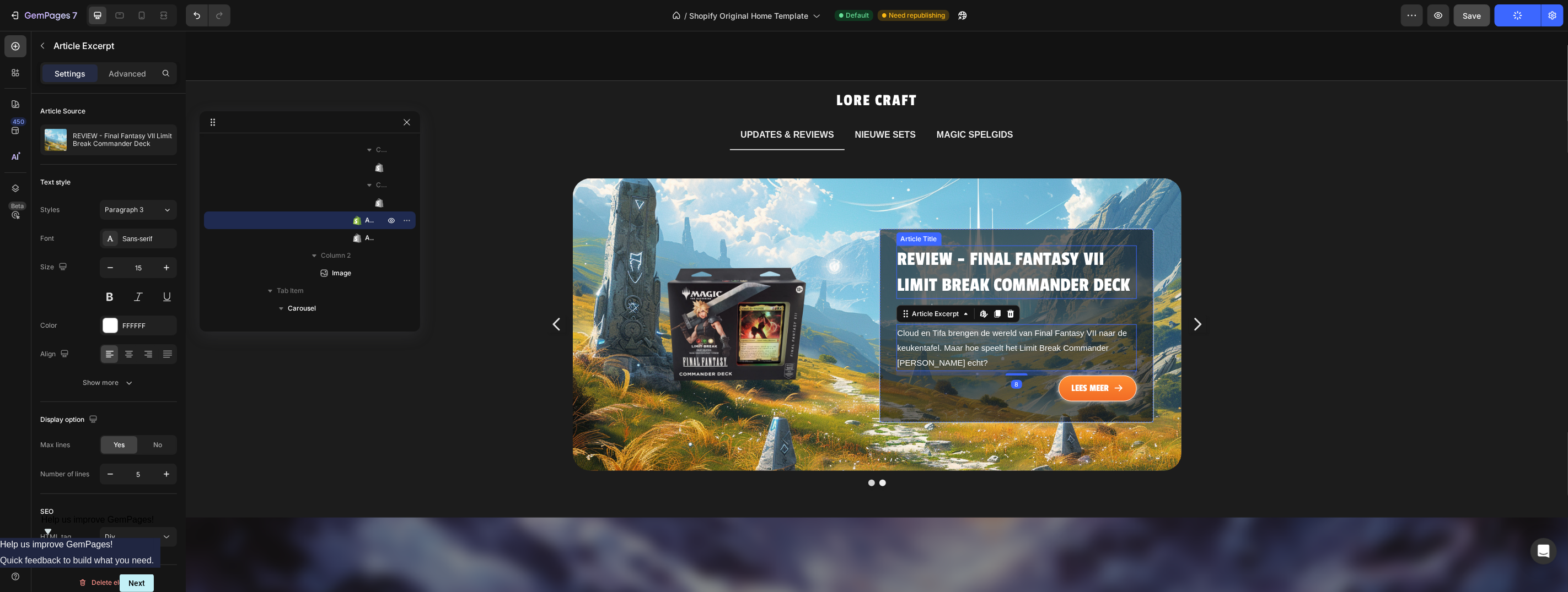
type input "16"
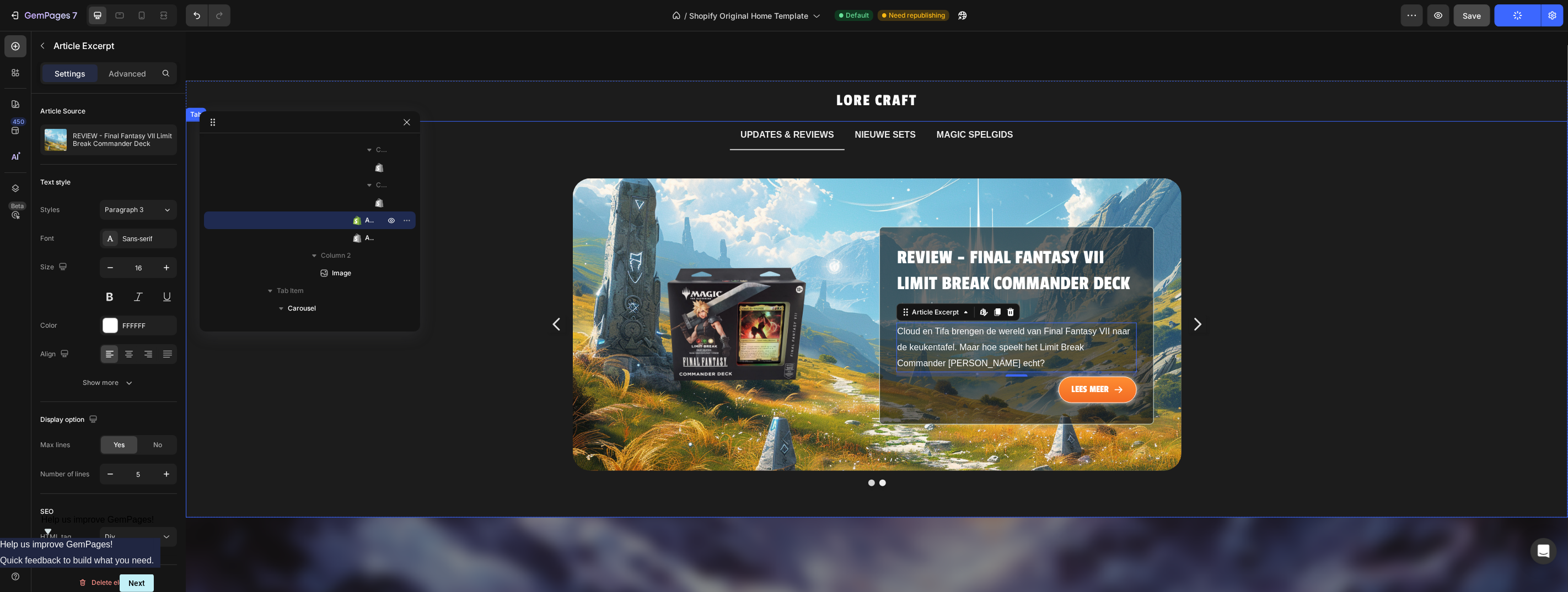
click at [1188, 311] on icon "Carousel Next Arrow" at bounding box center [1196, 324] width 17 height 82
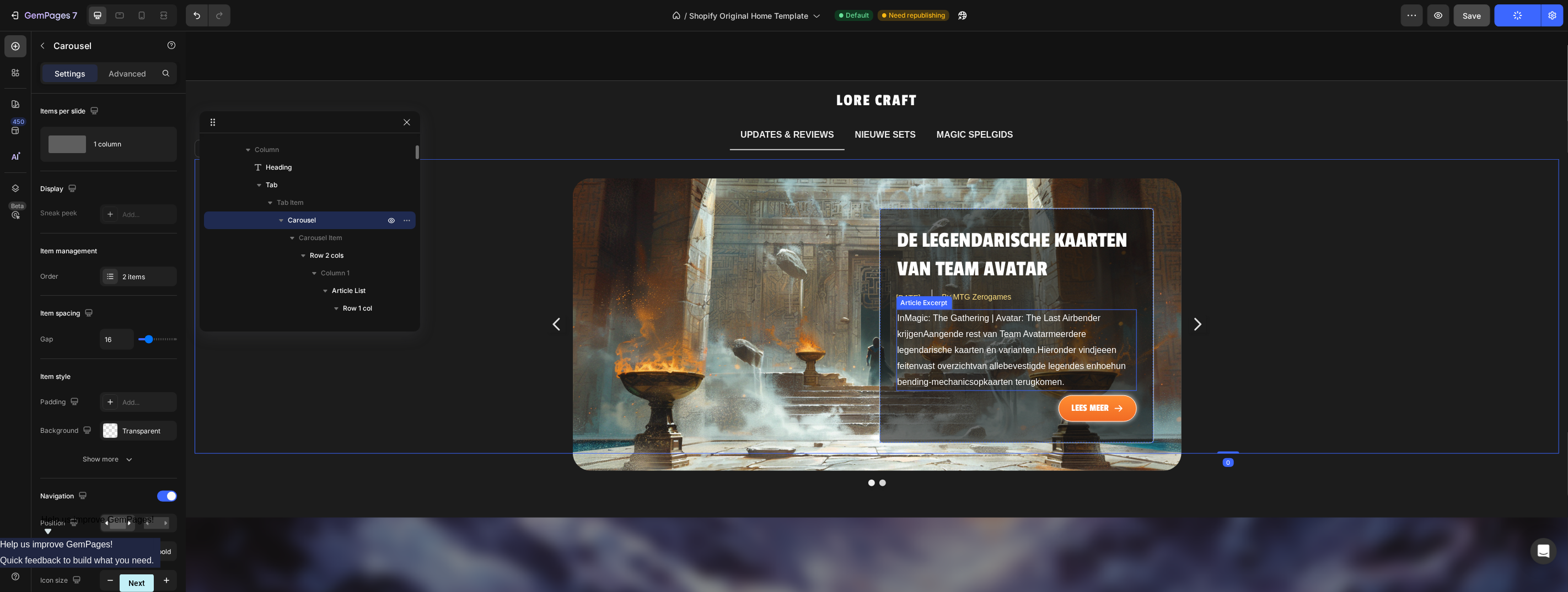
click at [1037, 345] on span "Hieronder" at bounding box center [1056, 350] width 39 height 9
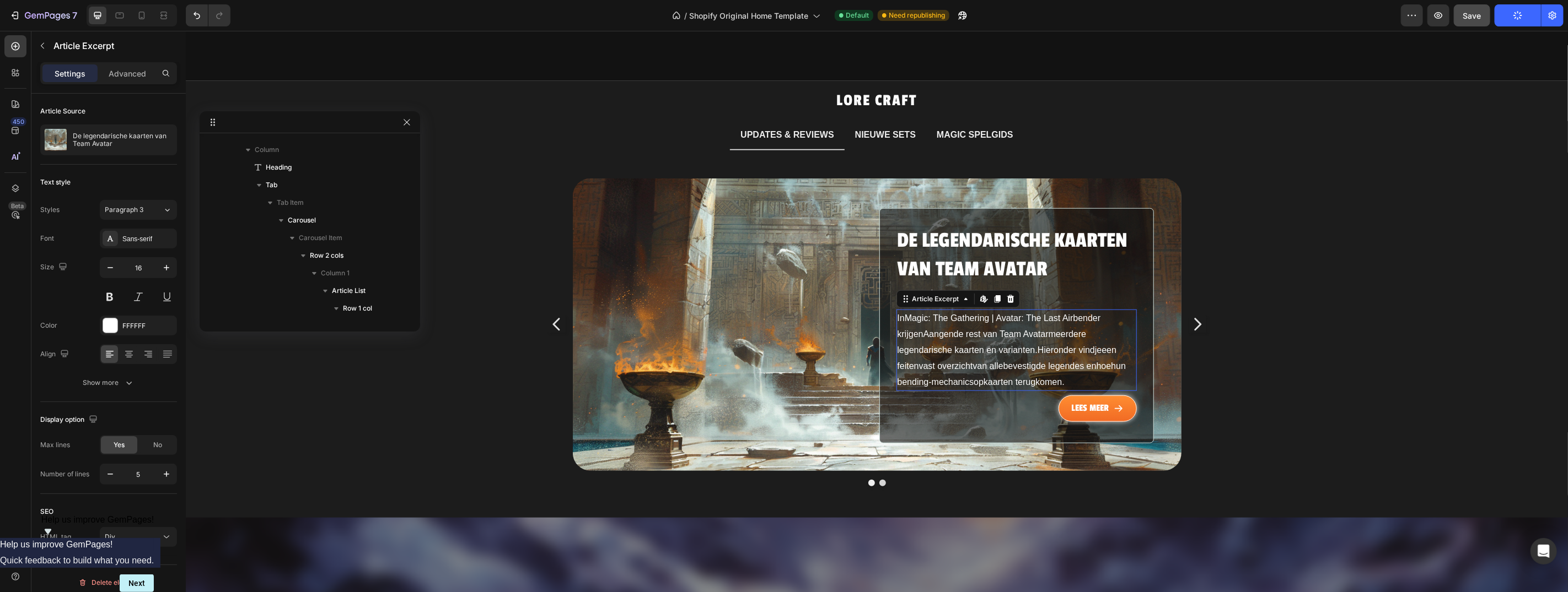
scroll to position [332, 0]
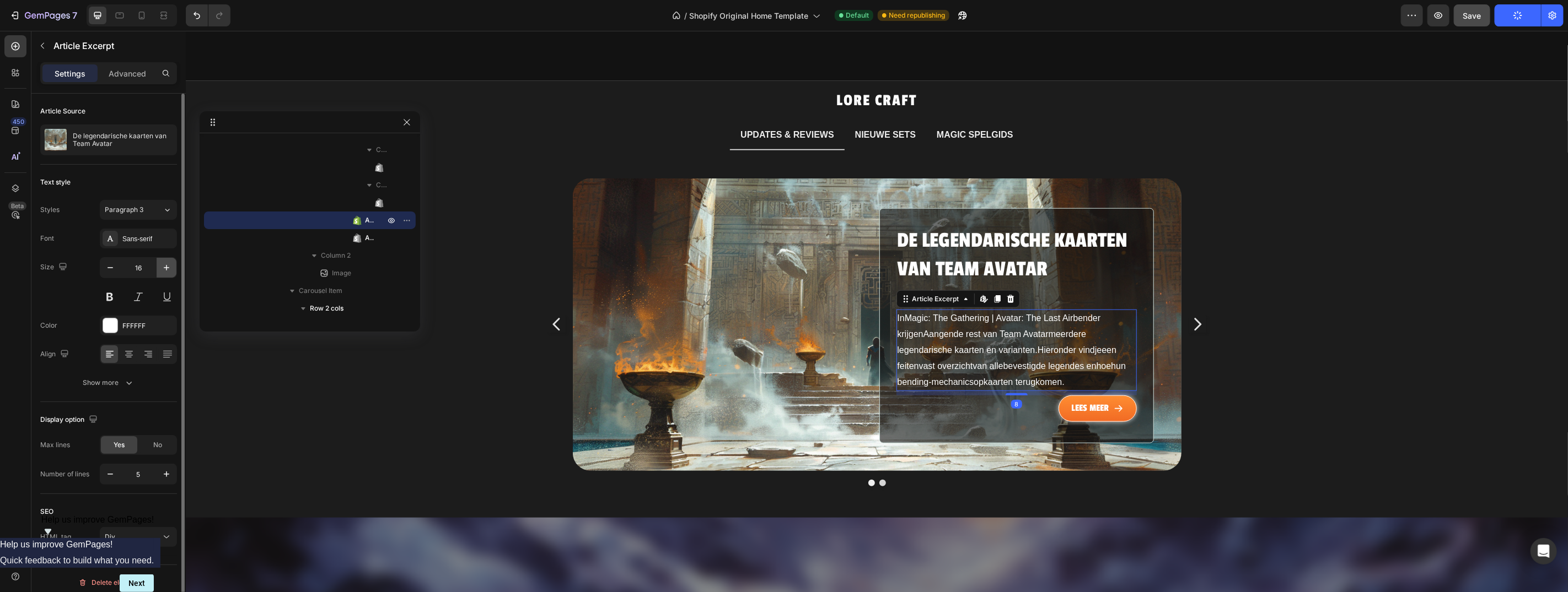
click at [167, 271] on icon "button" at bounding box center [167, 267] width 11 height 11
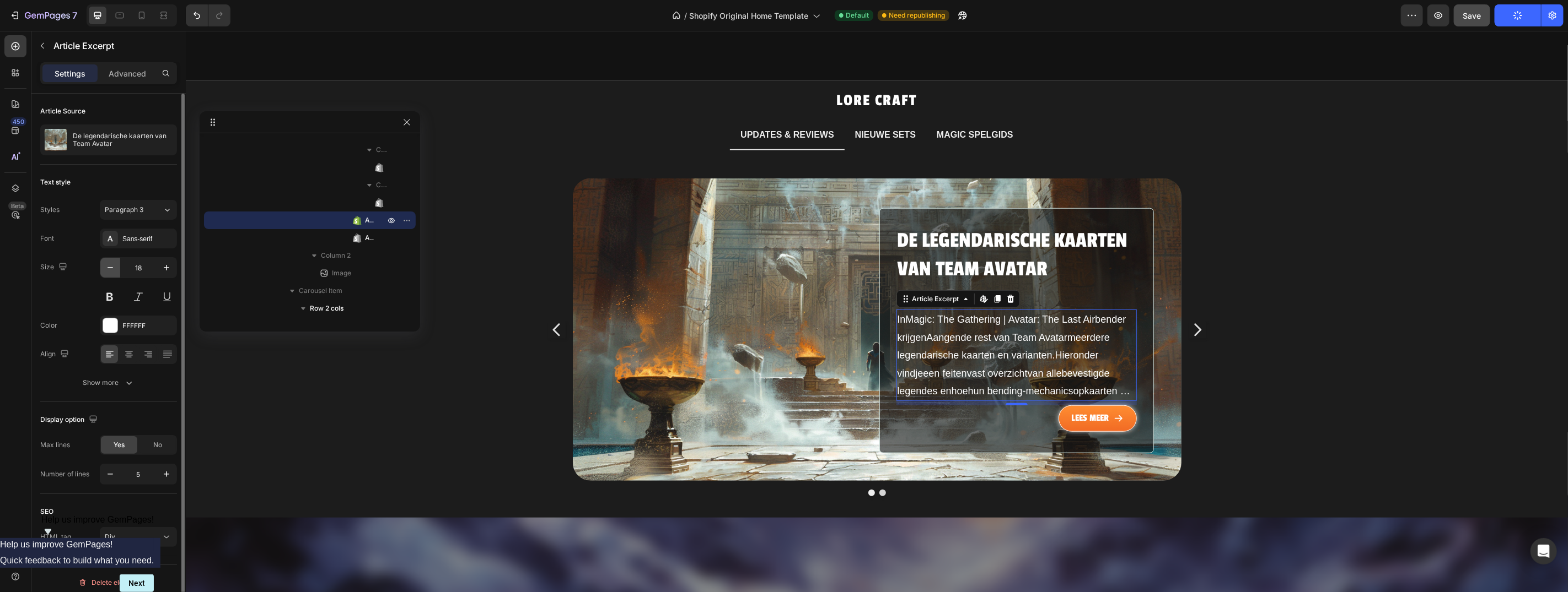
click at [112, 265] on icon "button" at bounding box center [110, 267] width 11 height 11
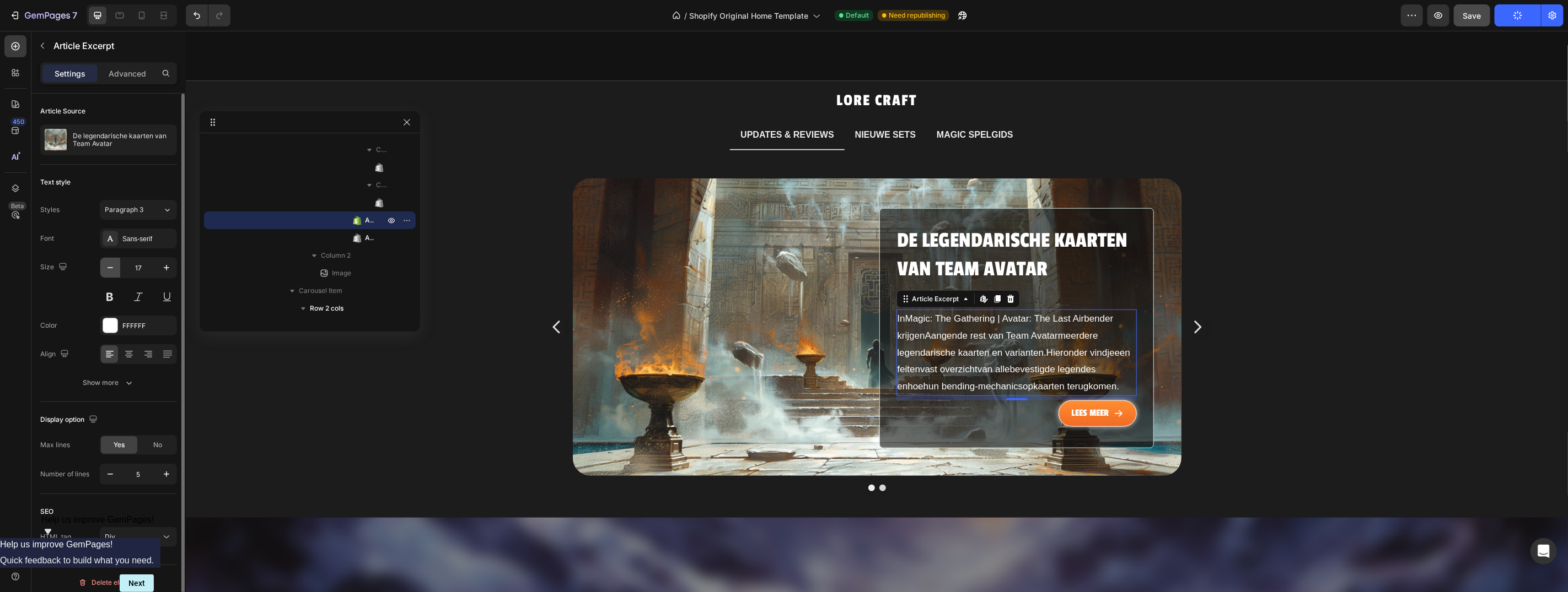
type input "16"
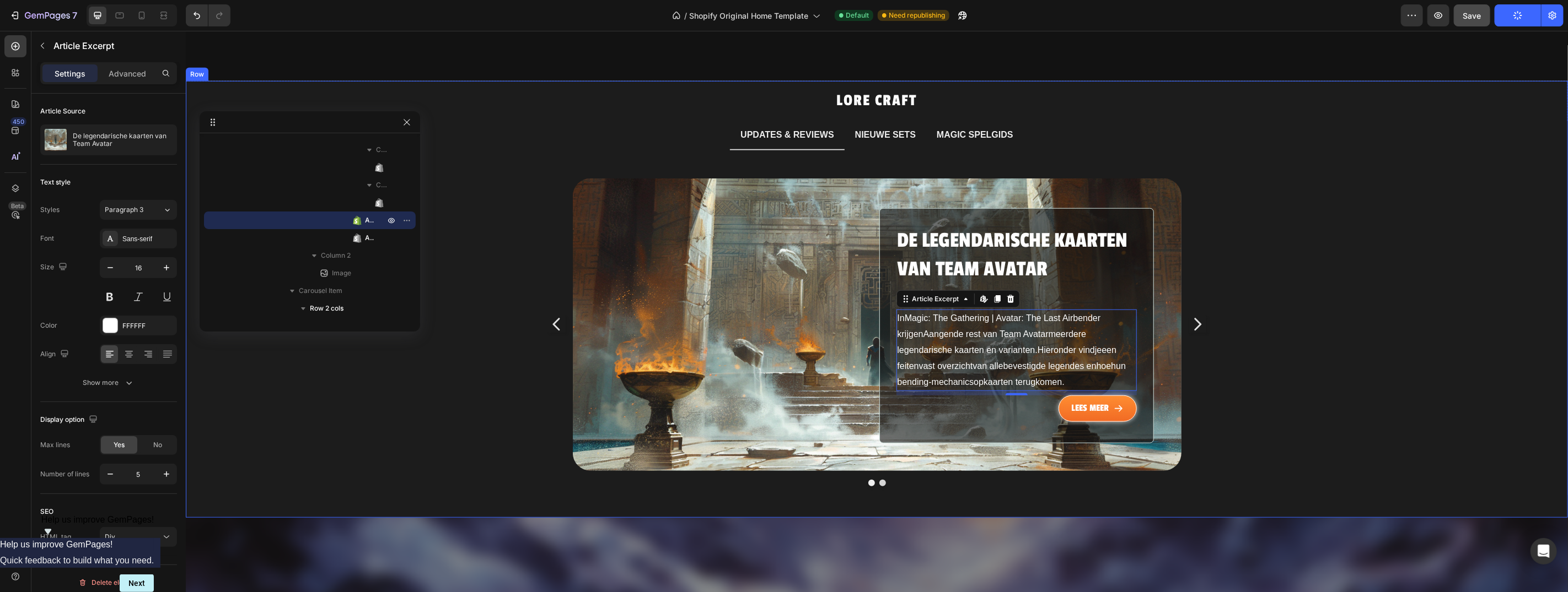
click at [870, 125] on div "NIEUWE SETS" at bounding box center [884, 134] width 64 height 19
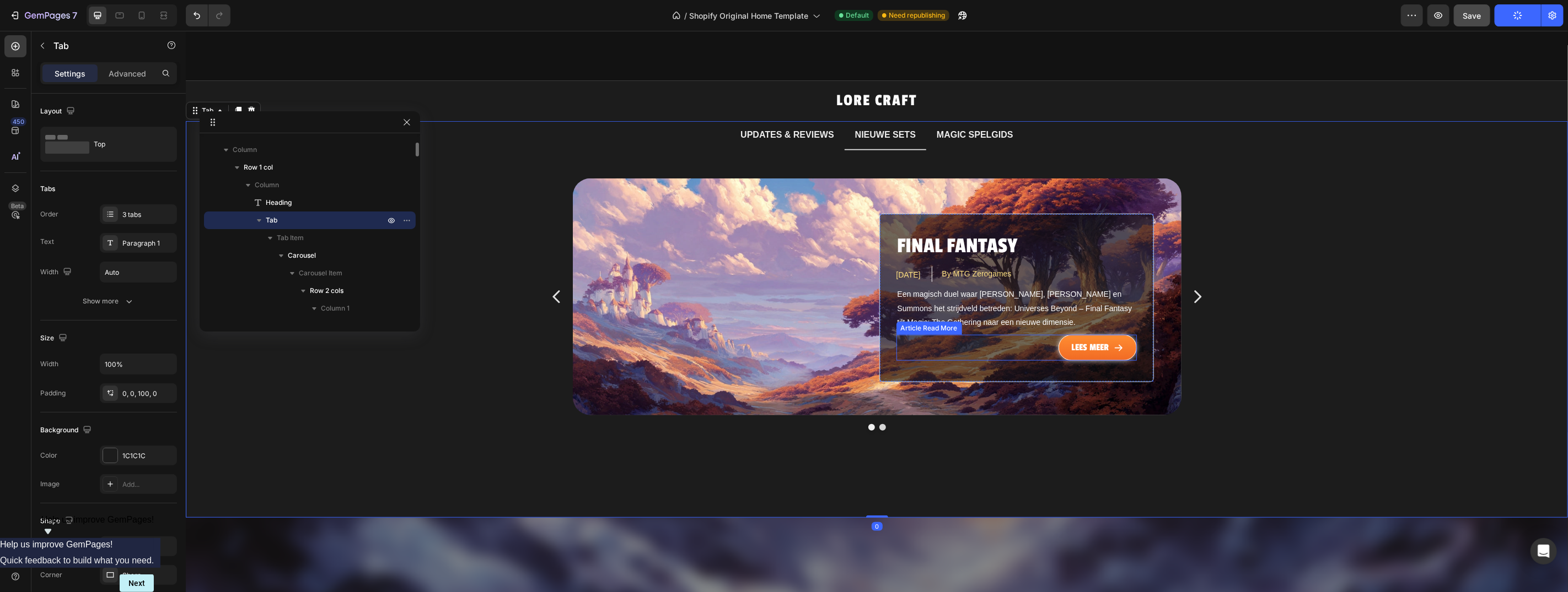
click at [1041, 289] on span "Een magisch duel waar [PERSON_NAME], [PERSON_NAME] en Summons het strijdveld be…" at bounding box center [1015, 307] width 237 height 36
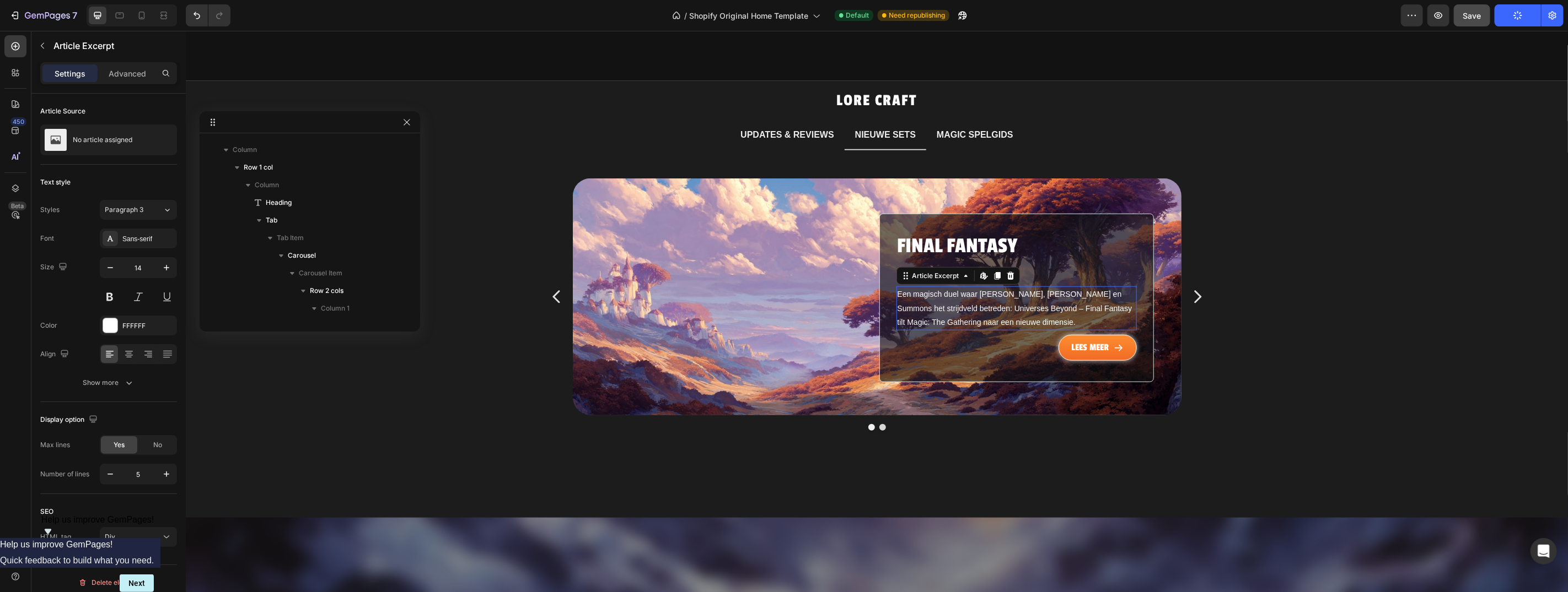
scroll to position [932, 0]
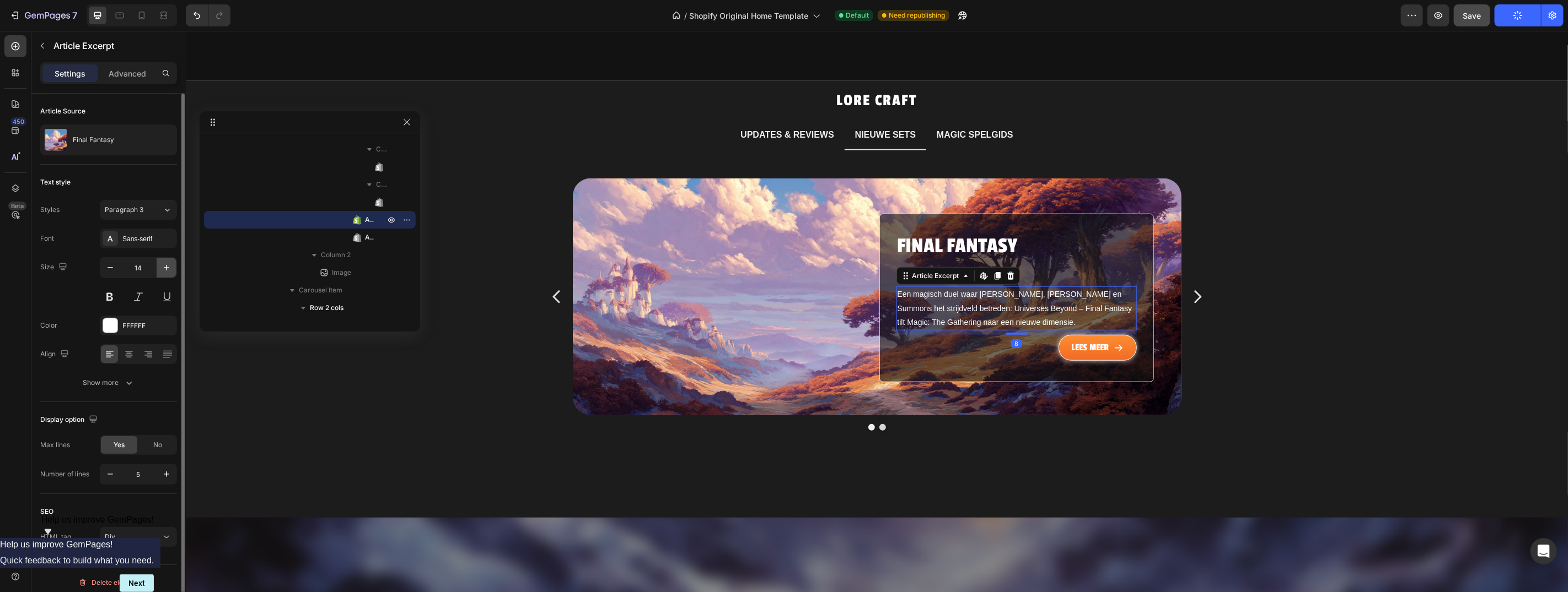
click at [163, 267] on icon "button" at bounding box center [167, 267] width 11 height 11
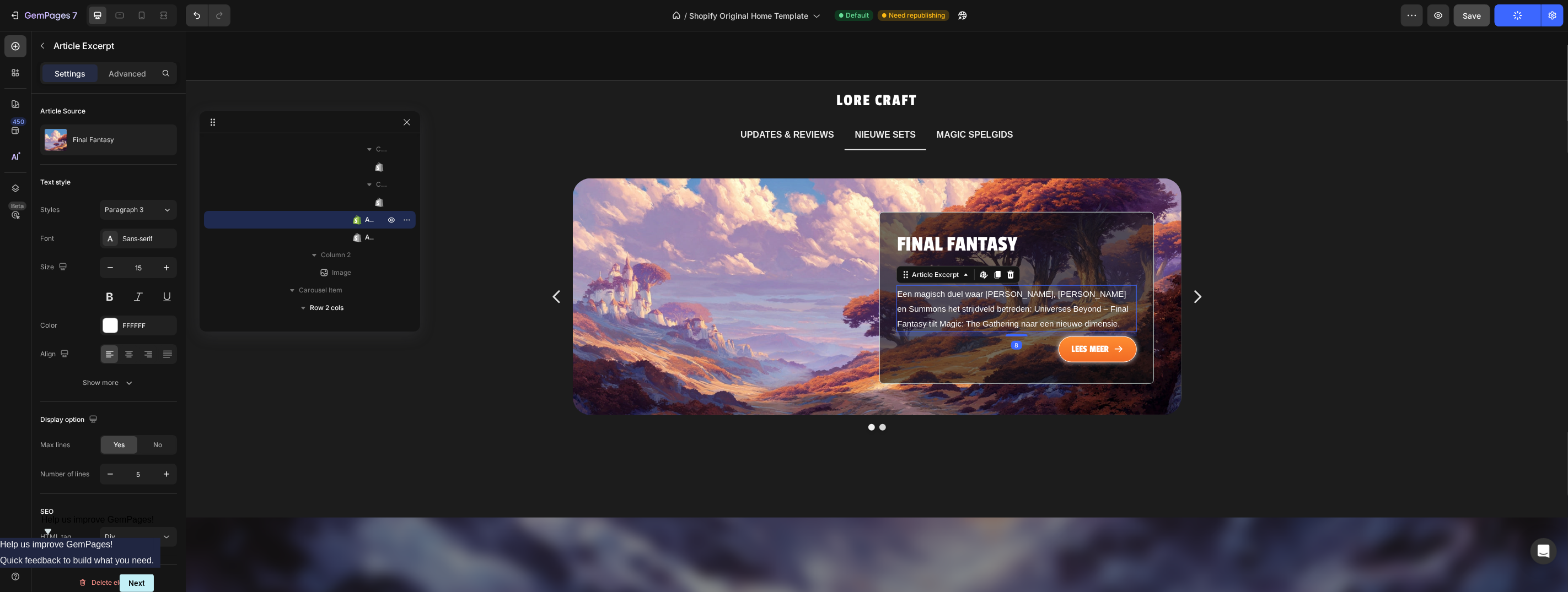
type input "16"
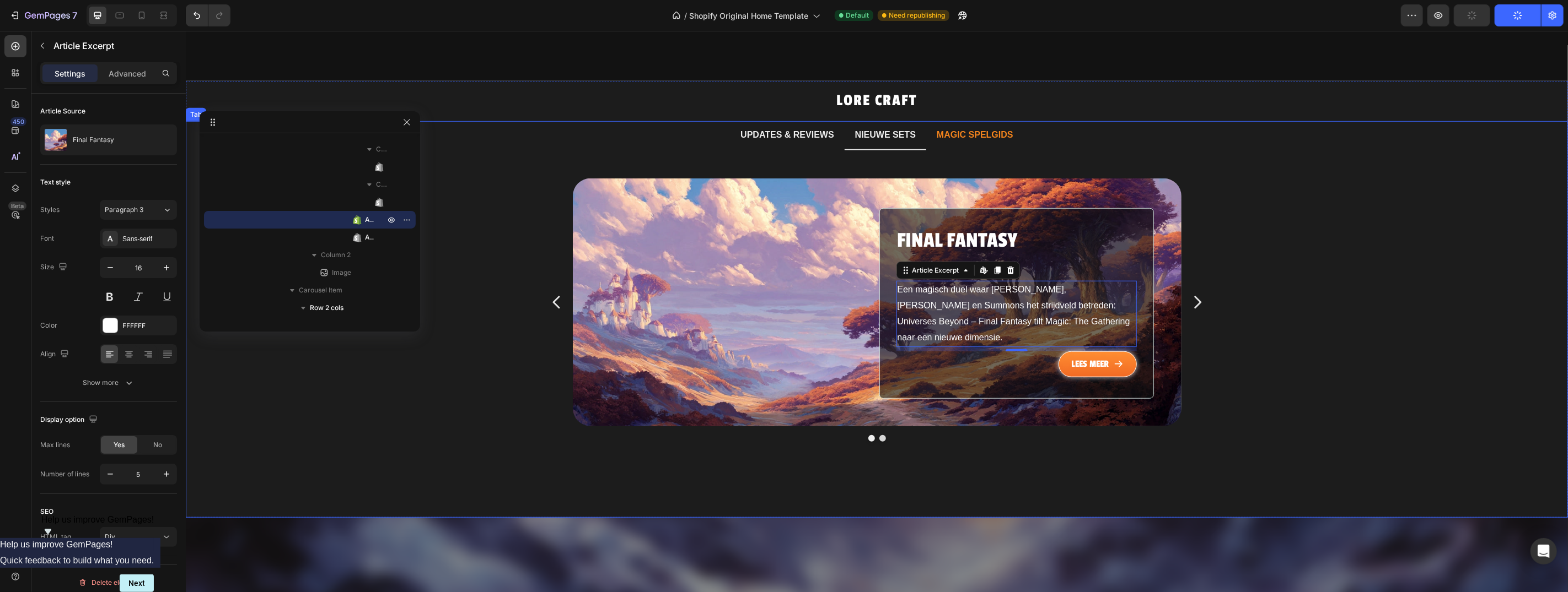
click at [965, 128] on p "MAGIC SPELGIDS" at bounding box center [974, 135] width 76 height 16
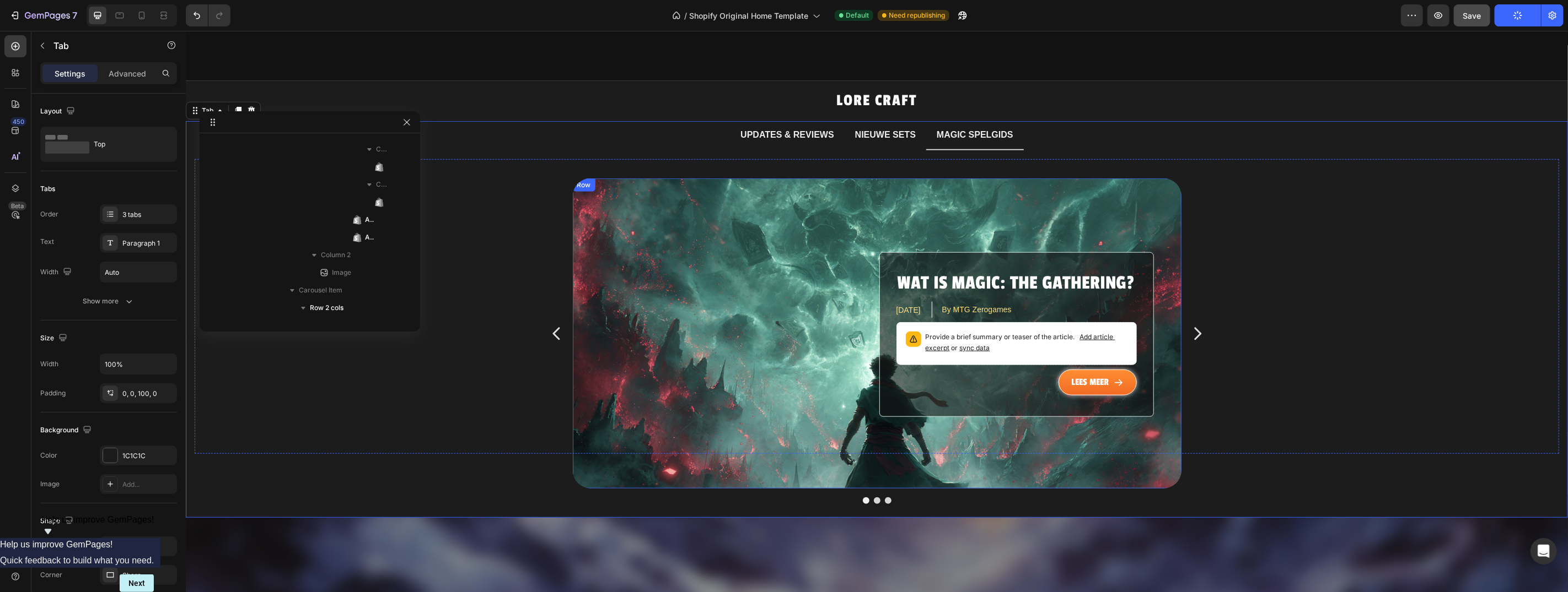
scroll to position [67, 0]
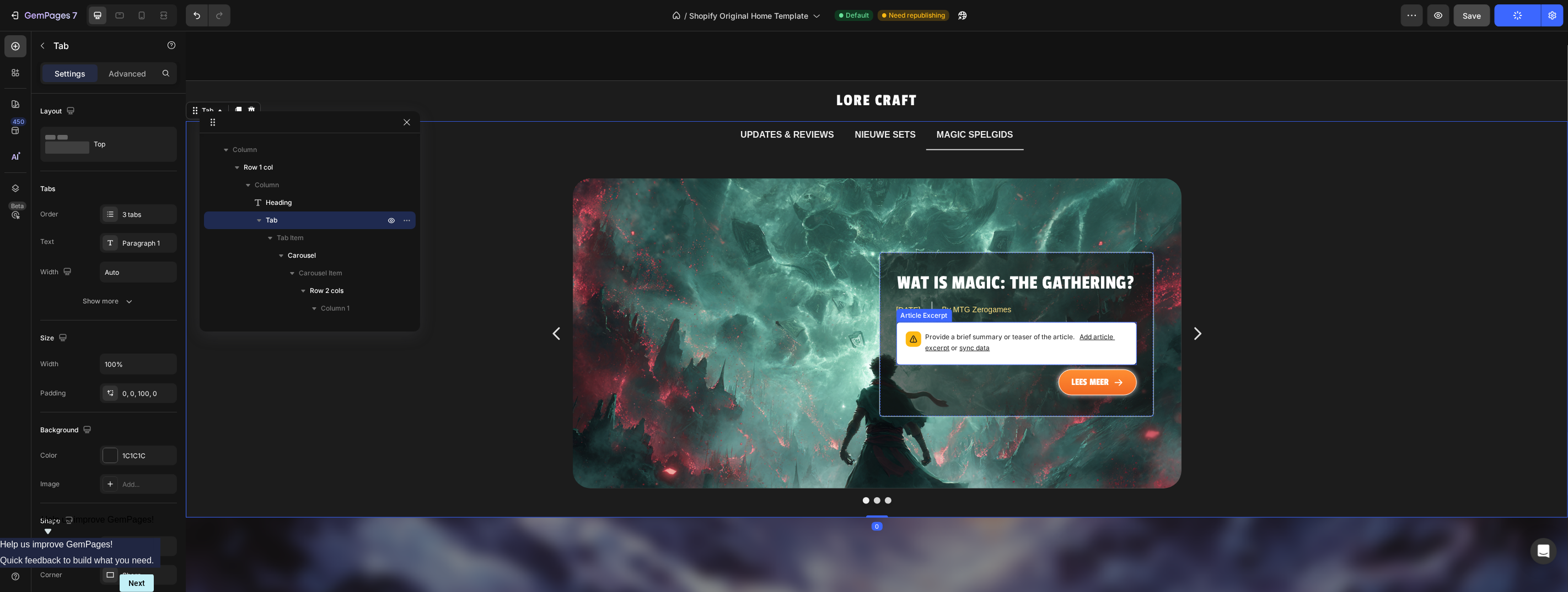
click at [1044, 333] on p "Provide a brief summary or teaser of the article. Add article excerpt or sync d…" at bounding box center [1026, 342] width 201 height 22
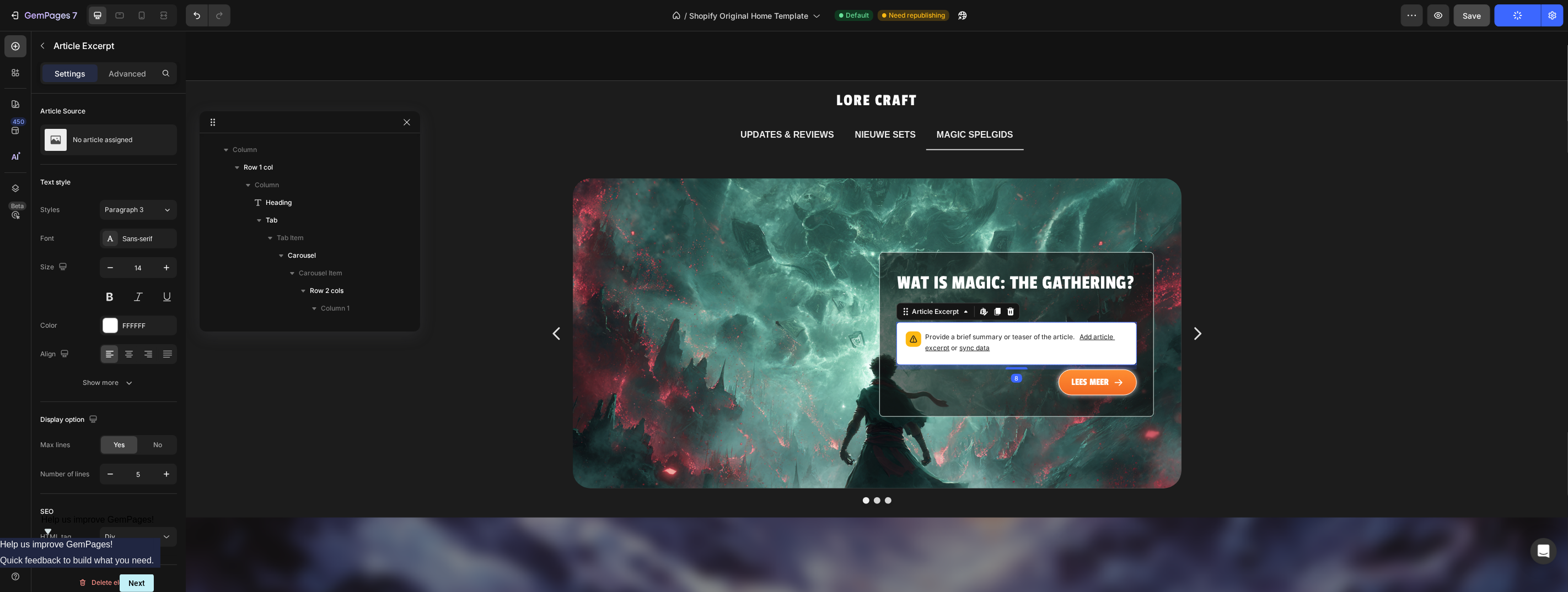
scroll to position [1531, 0]
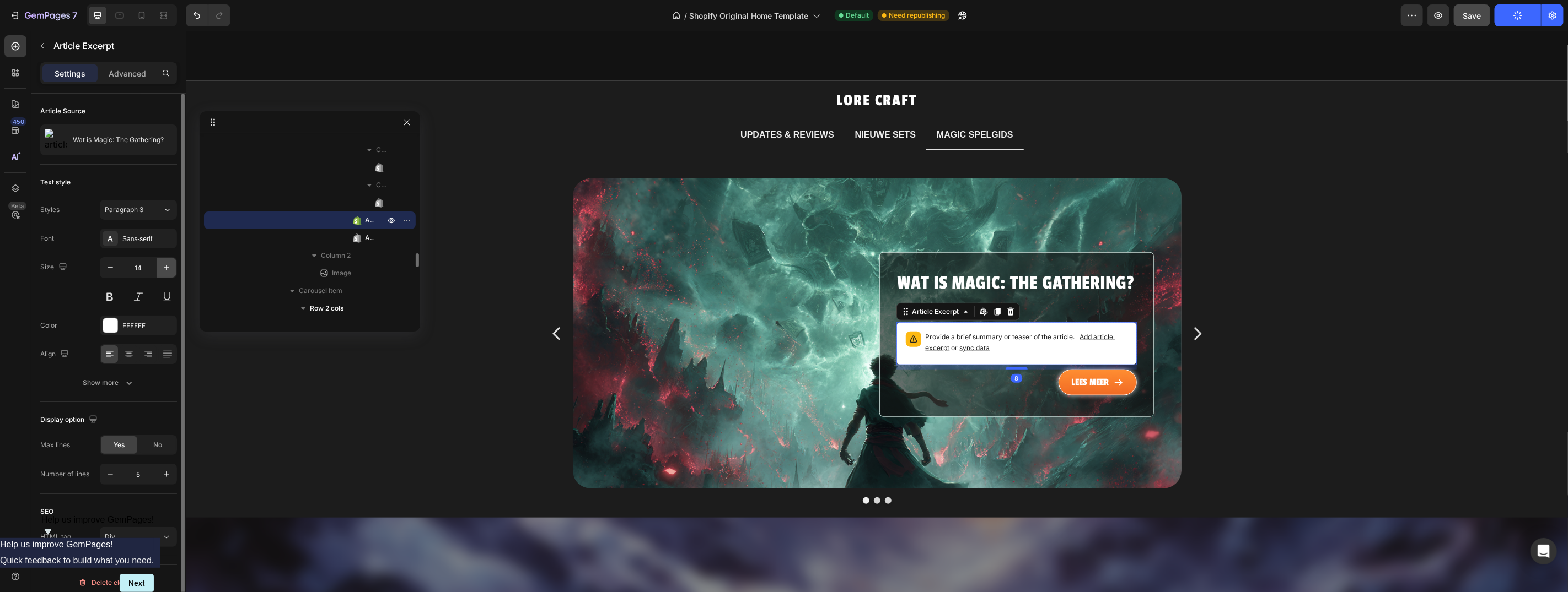
click at [170, 264] on icon "button" at bounding box center [167, 267] width 11 height 11
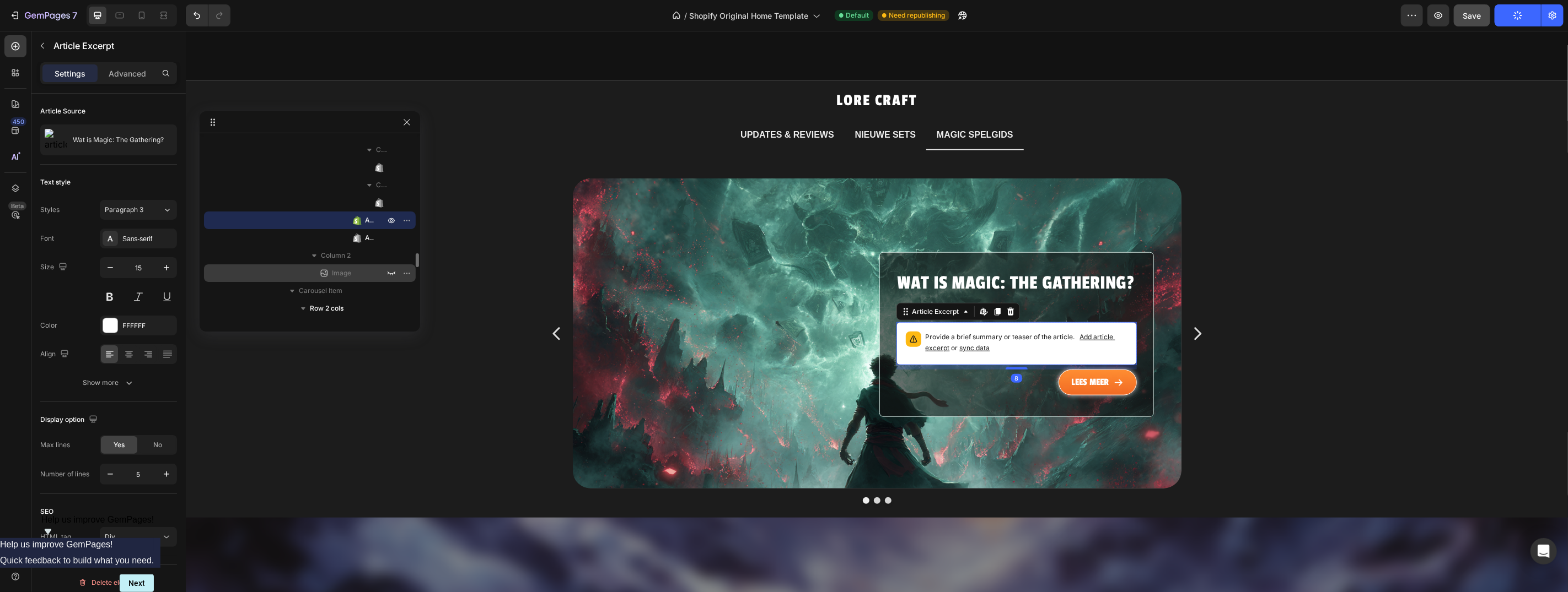
type input "16"
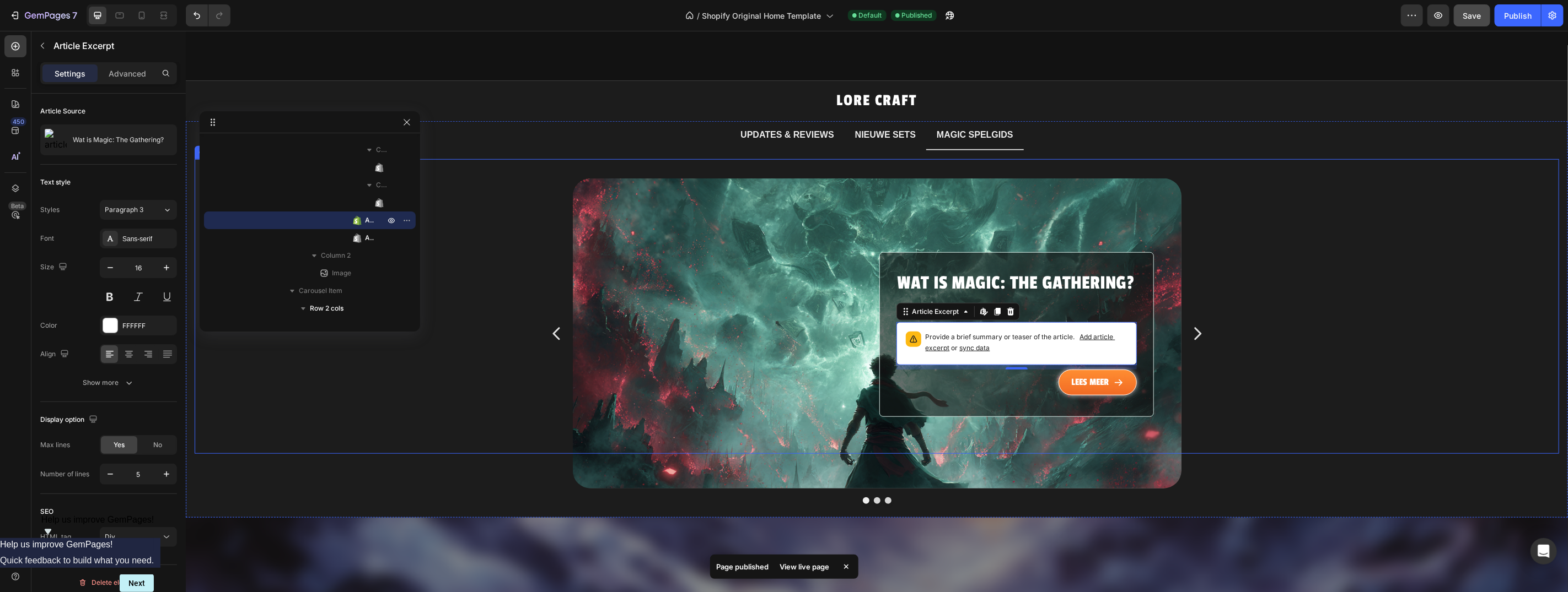
click at [1197, 325] on icon "Carousel Next Arrow" at bounding box center [1196, 333] width 17 height 82
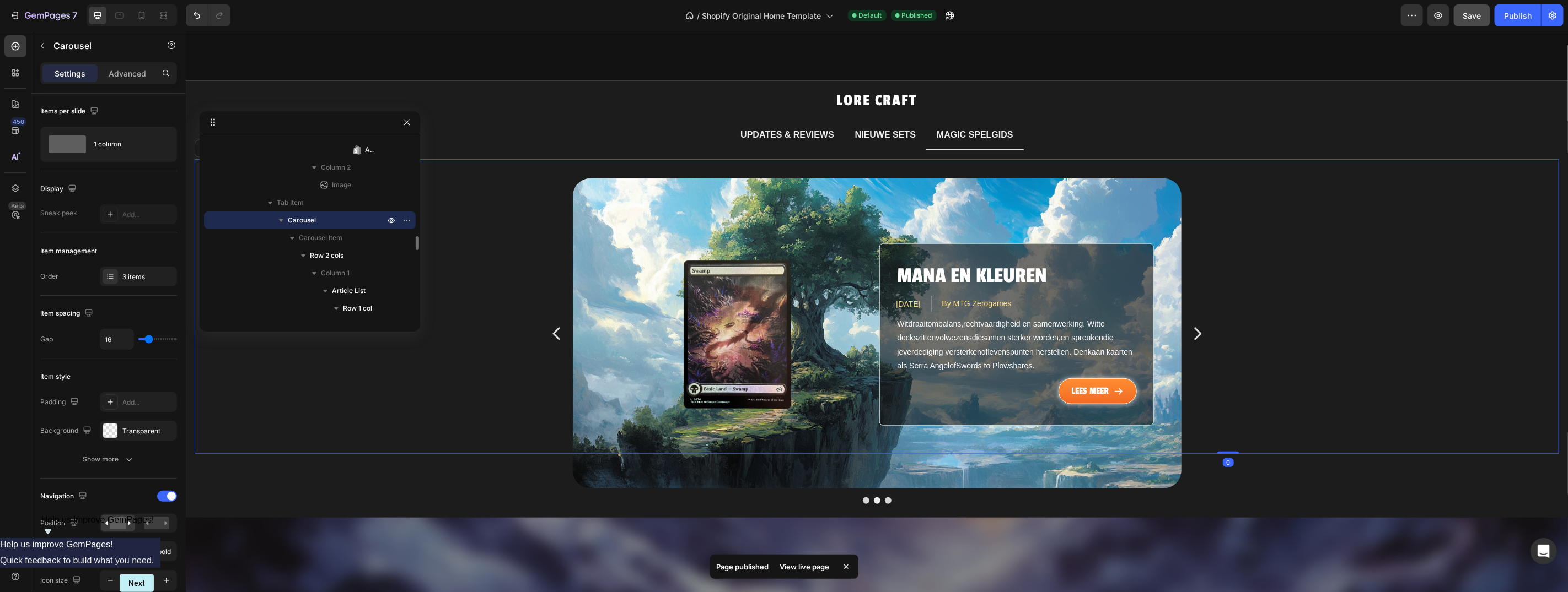
click at [1051, 319] on span "samenwerking" at bounding box center [1057, 324] width 50 height 9
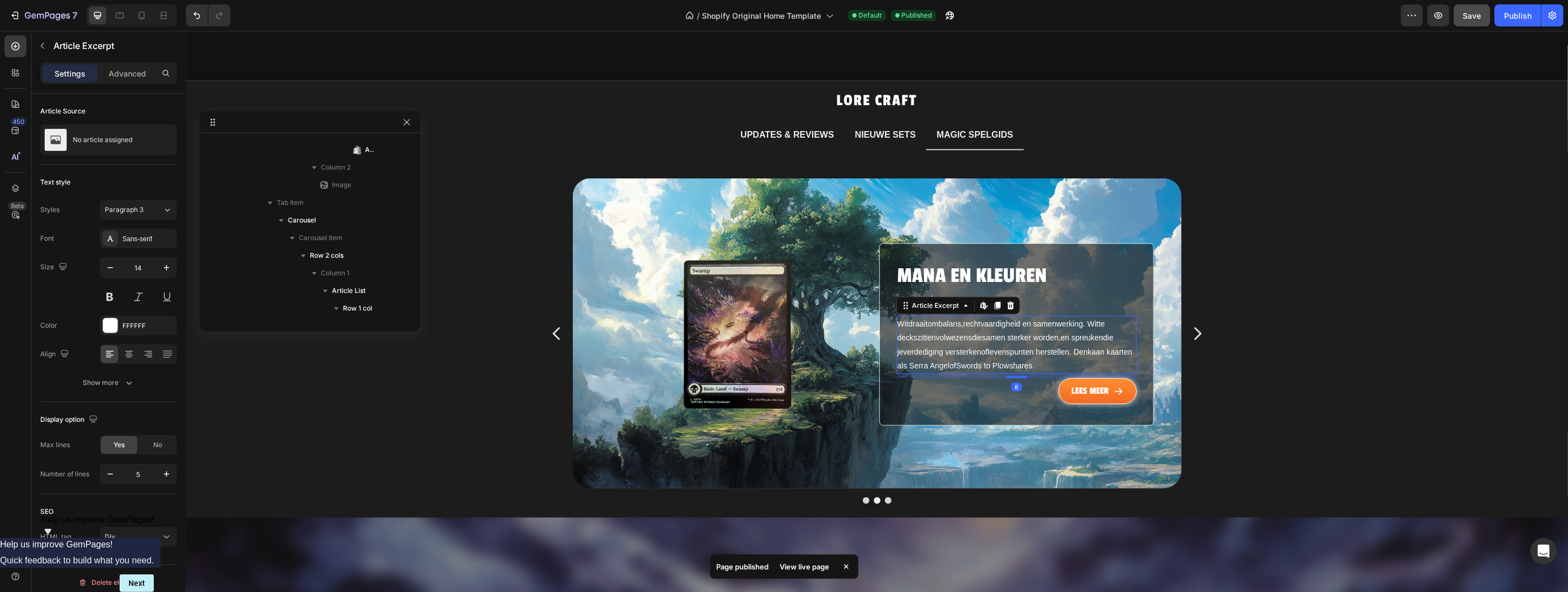
scroll to position [1814, 0]
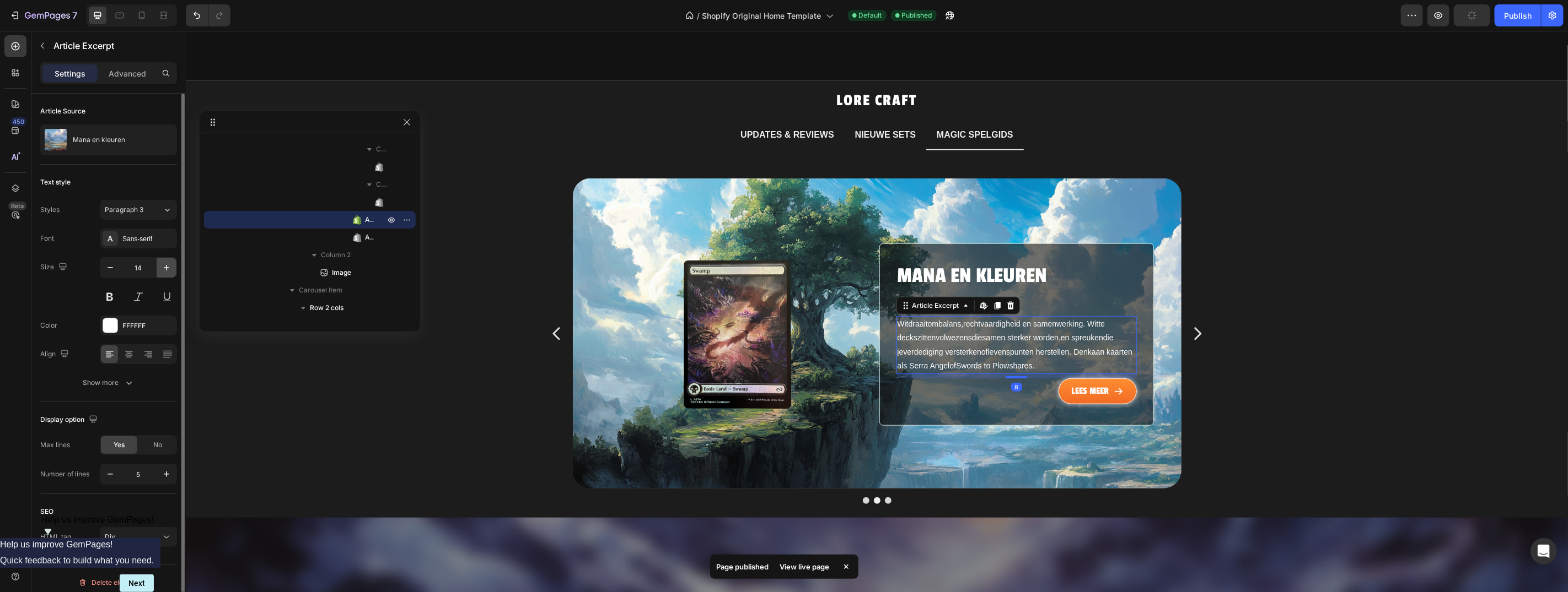
click at [164, 267] on icon "button" at bounding box center [167, 267] width 5 height 5
type input "16"
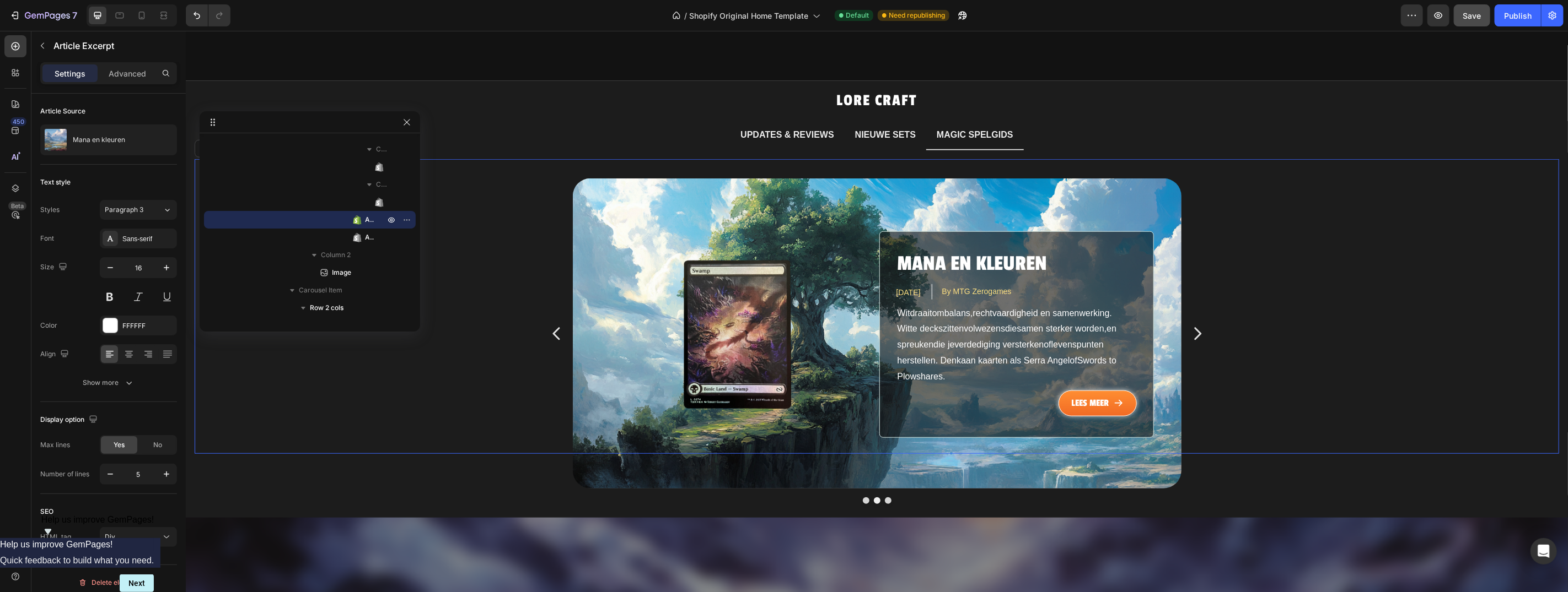
click at [1194, 317] on icon "Carousel Next Arrow" at bounding box center [1196, 333] width 17 height 82
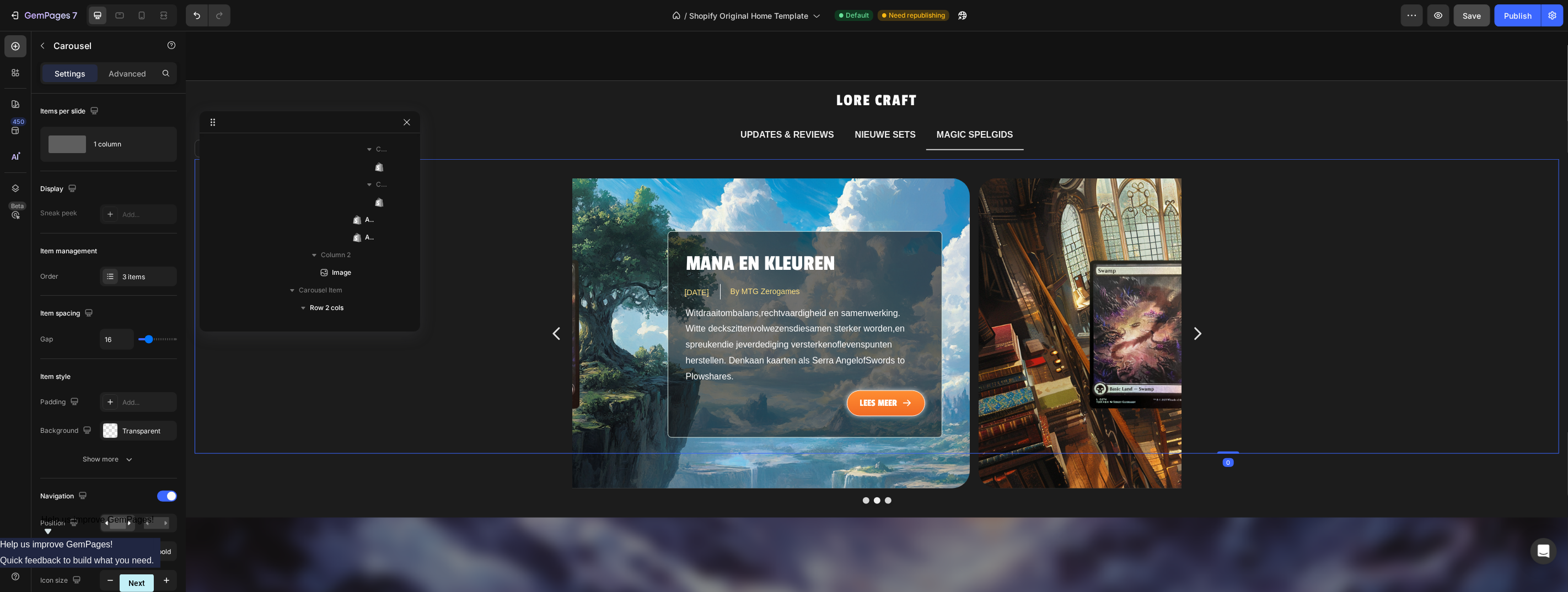
scroll to position [1302, 0]
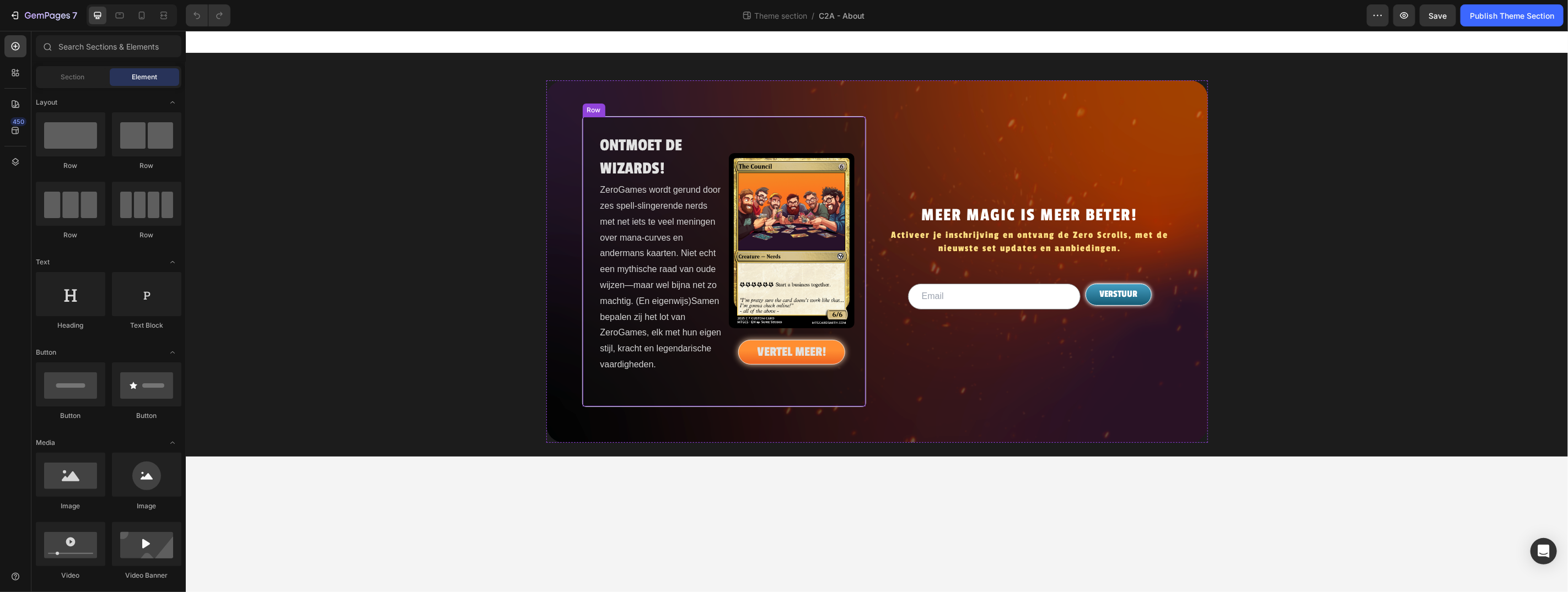
click at [842, 120] on div "ONTMOET DE WIZARDS! Heading ZeroGames wordt gerund door zes spell-slingerende n…" at bounding box center [724, 261] width 285 height 291
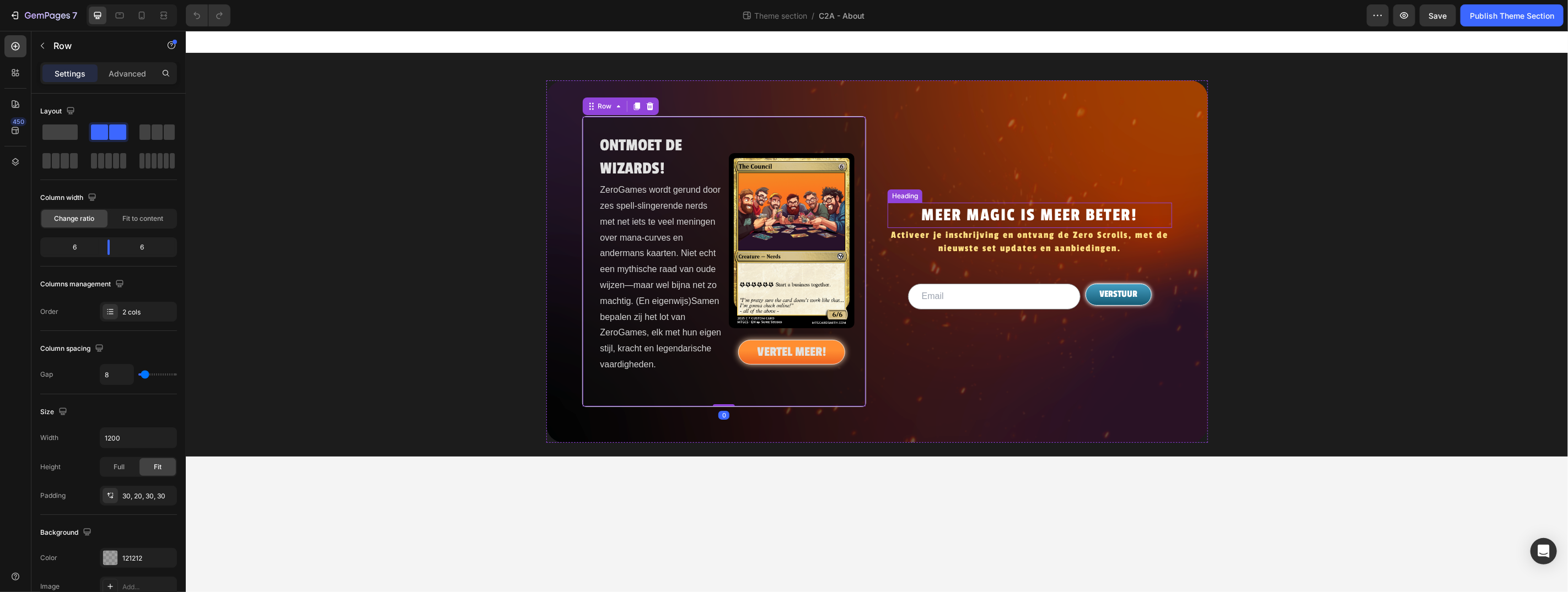
click at [1020, 211] on h2 "MEER MAGIC IS MEER BETER!" at bounding box center [1029, 215] width 285 height 26
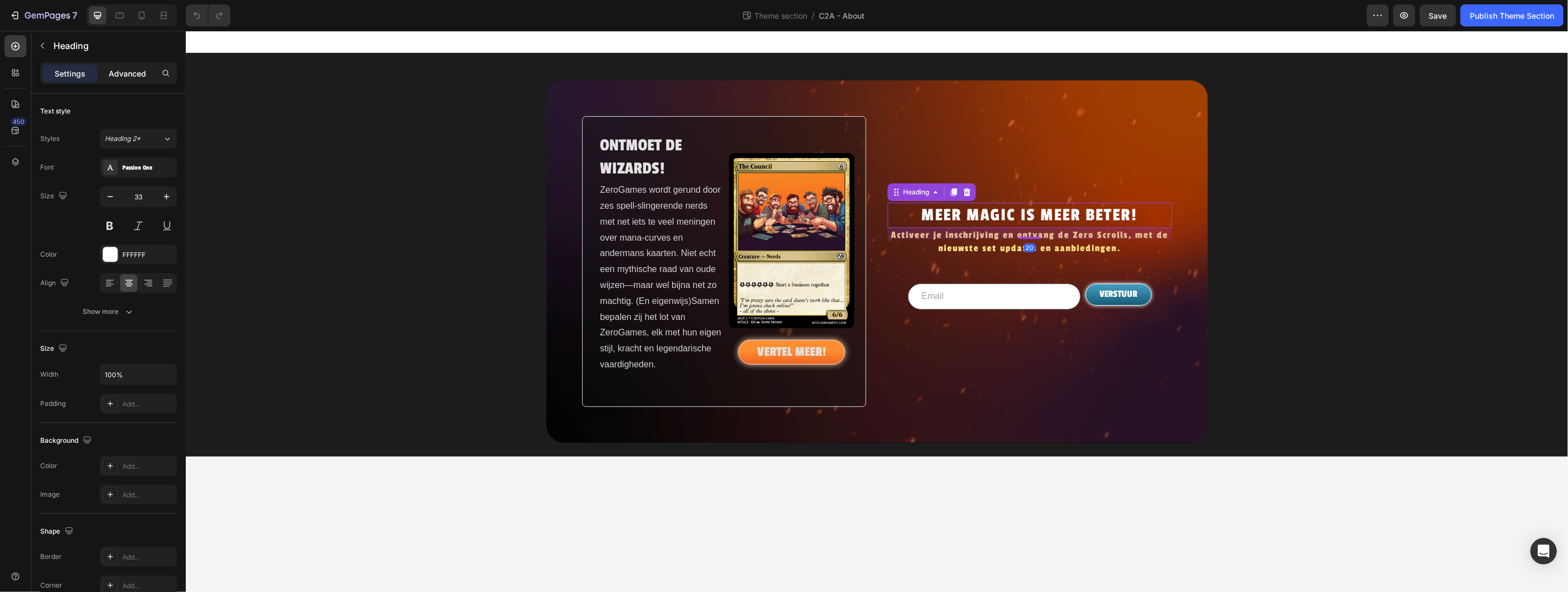
click at [138, 76] on p "Advanced" at bounding box center [127, 73] width 37 height 12
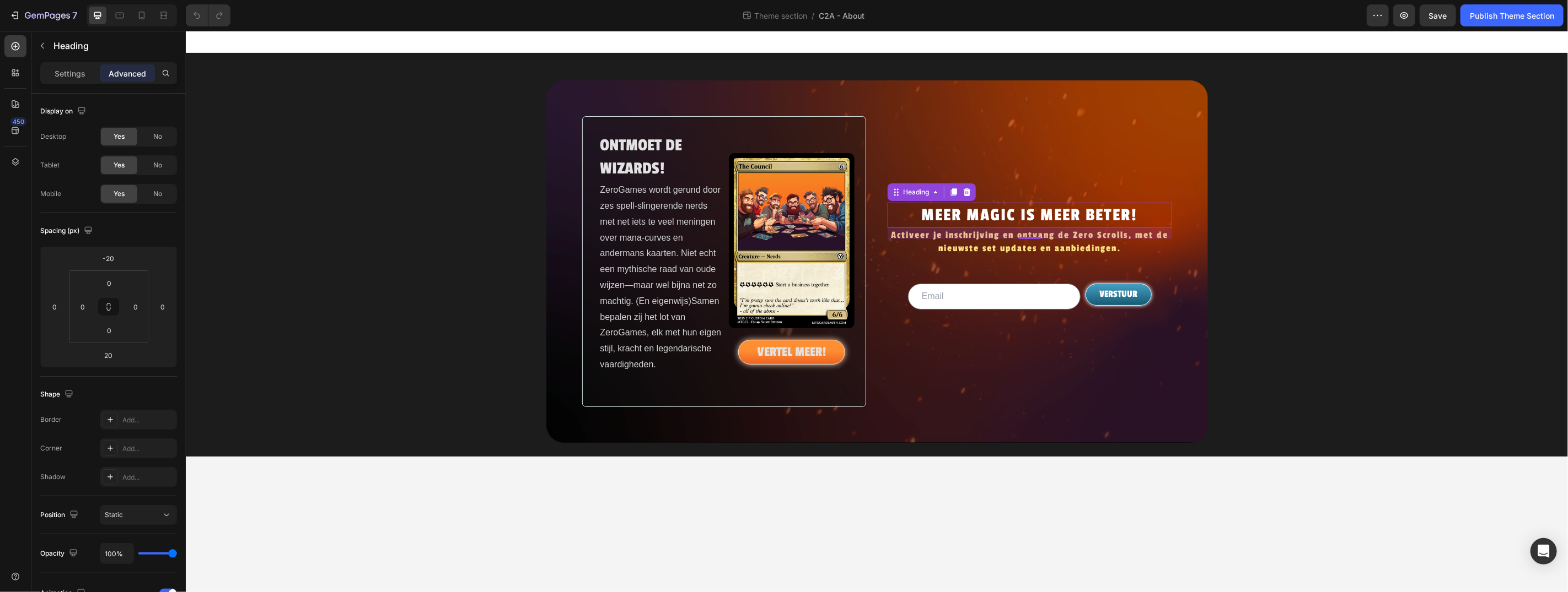
scroll to position [512, 0]
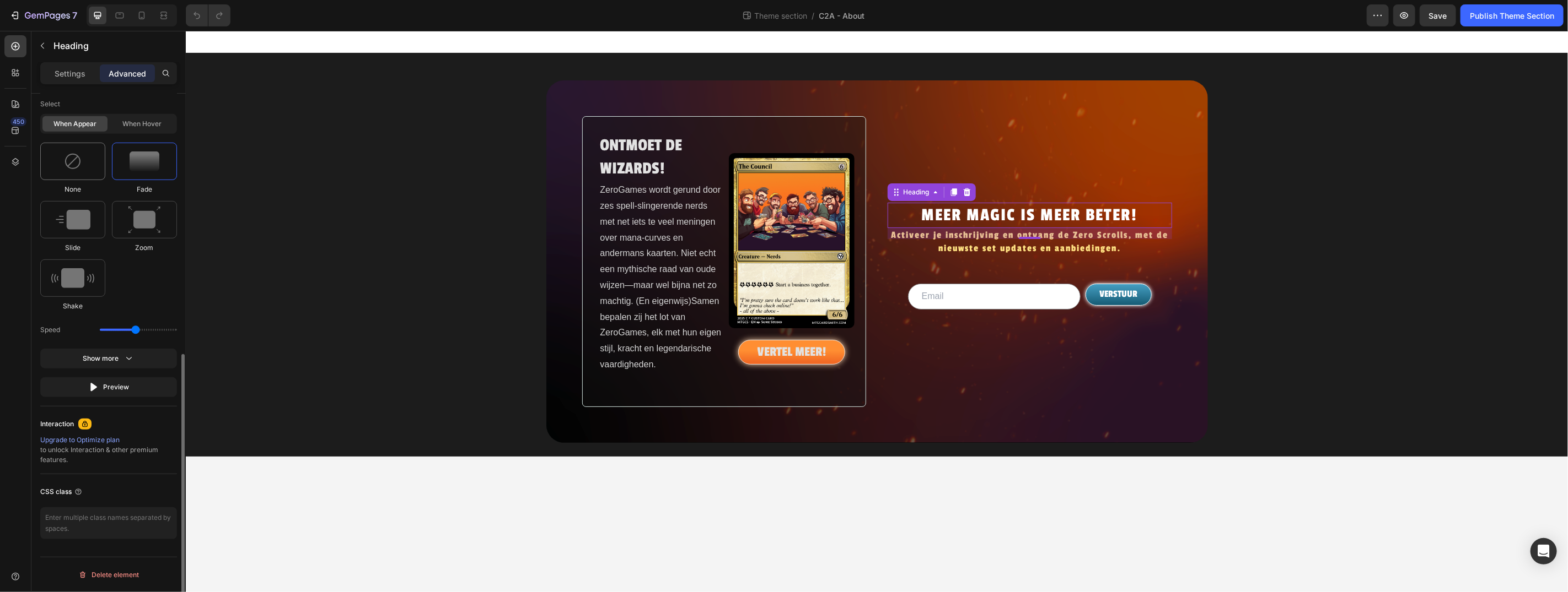
click at [74, 160] on img at bounding box center [73, 160] width 17 height 17
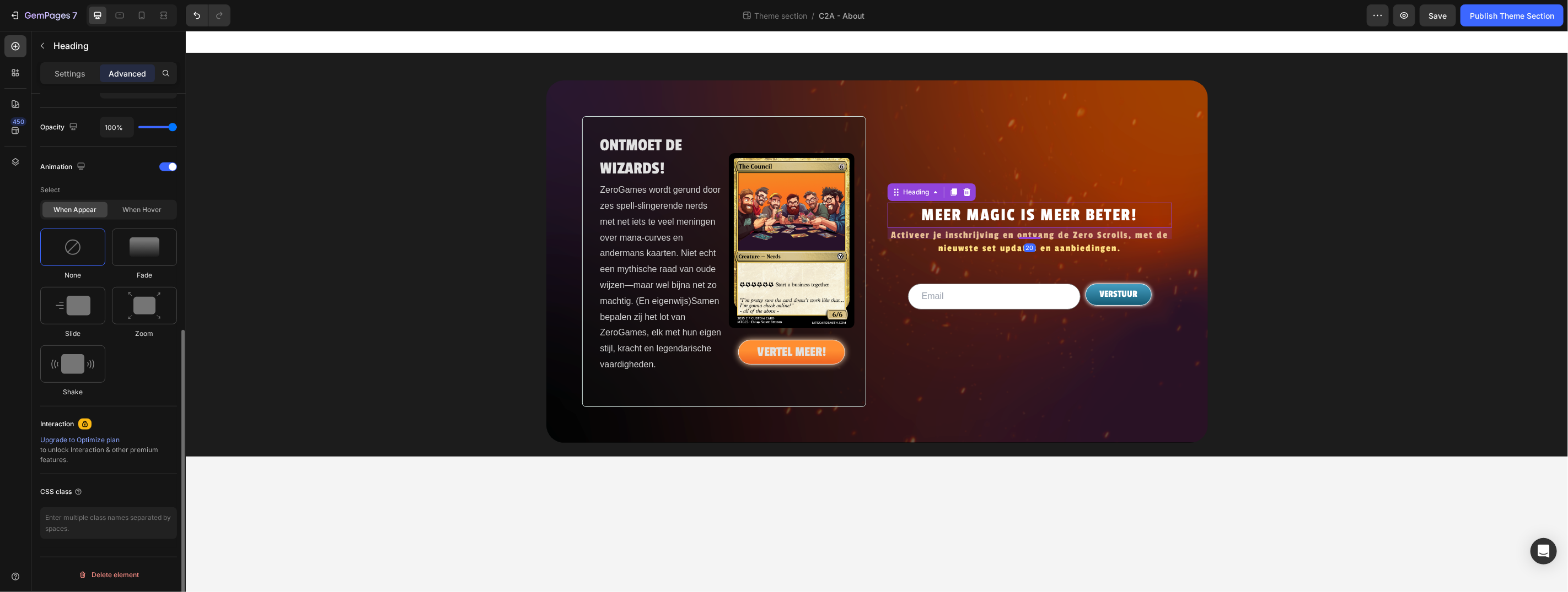
scroll to position [427, 0]
click at [973, 238] on div "20" at bounding box center [1029, 233] width 285 height 11
click at [1006, 248] on h2 "Activeer je inschrijving en ontvang de Zero Scrolls, met de nieuwste set update…" at bounding box center [1029, 241] width 285 height 28
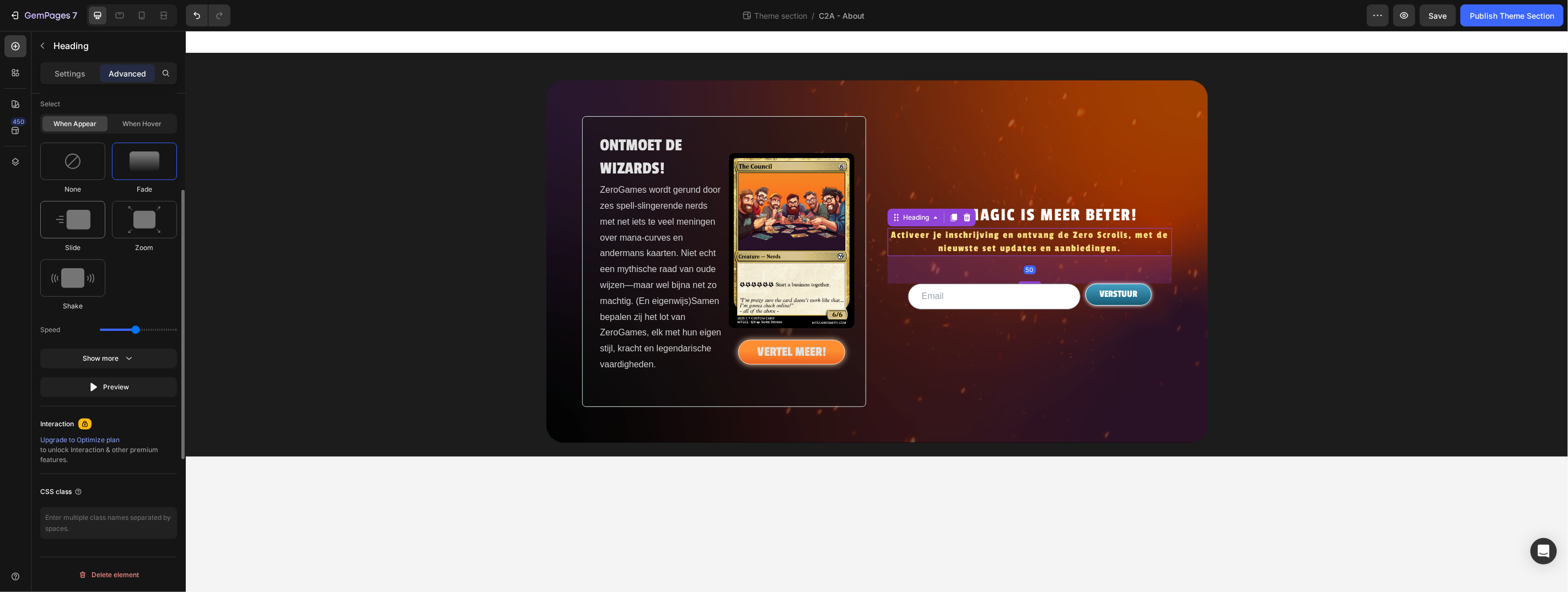
scroll to position [404, 0]
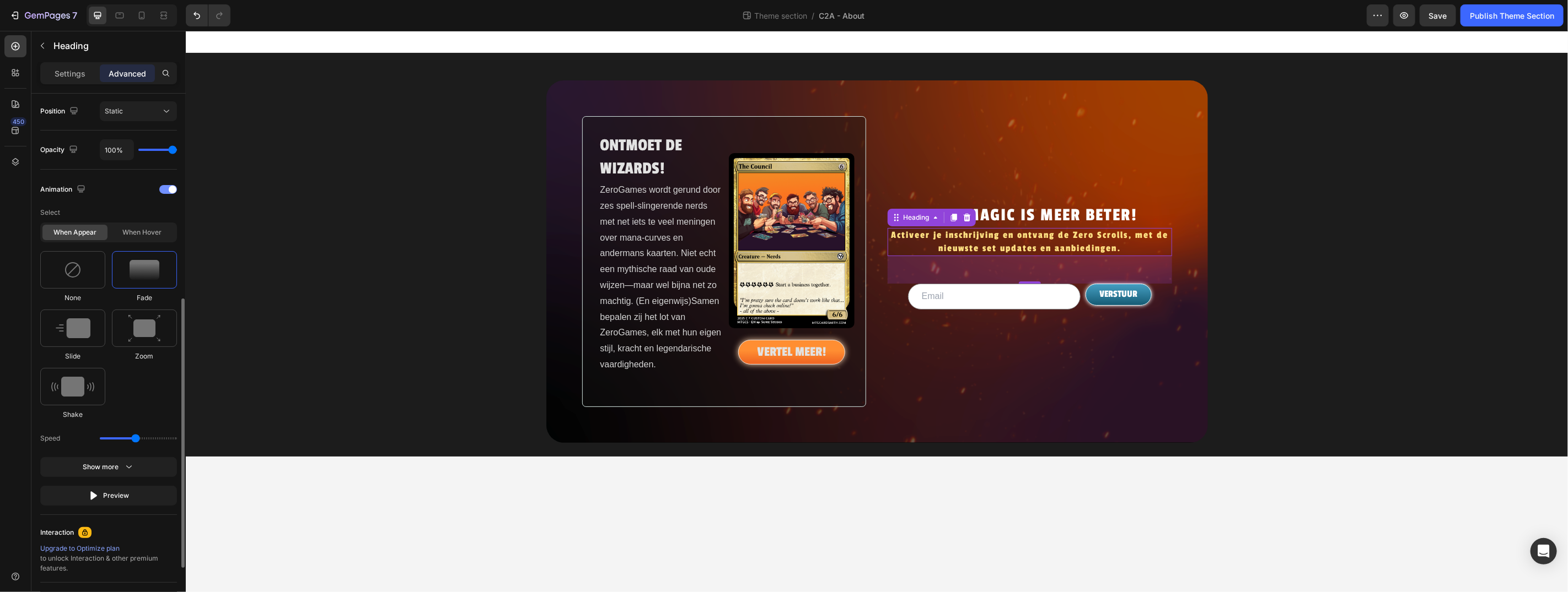
click at [165, 186] on div at bounding box center [168, 189] width 17 height 9
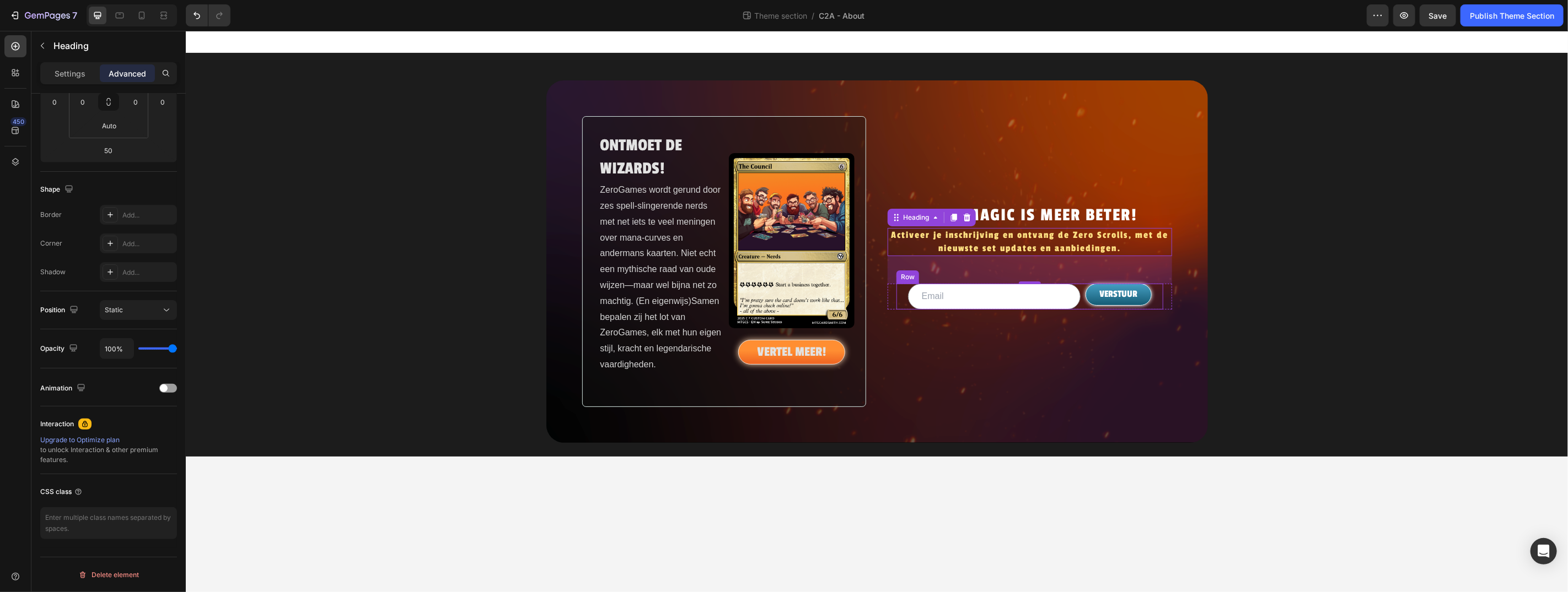
click at [901, 299] on div "Email Field VERSTUUR Submit Button Row" at bounding box center [1029, 296] width 267 height 26
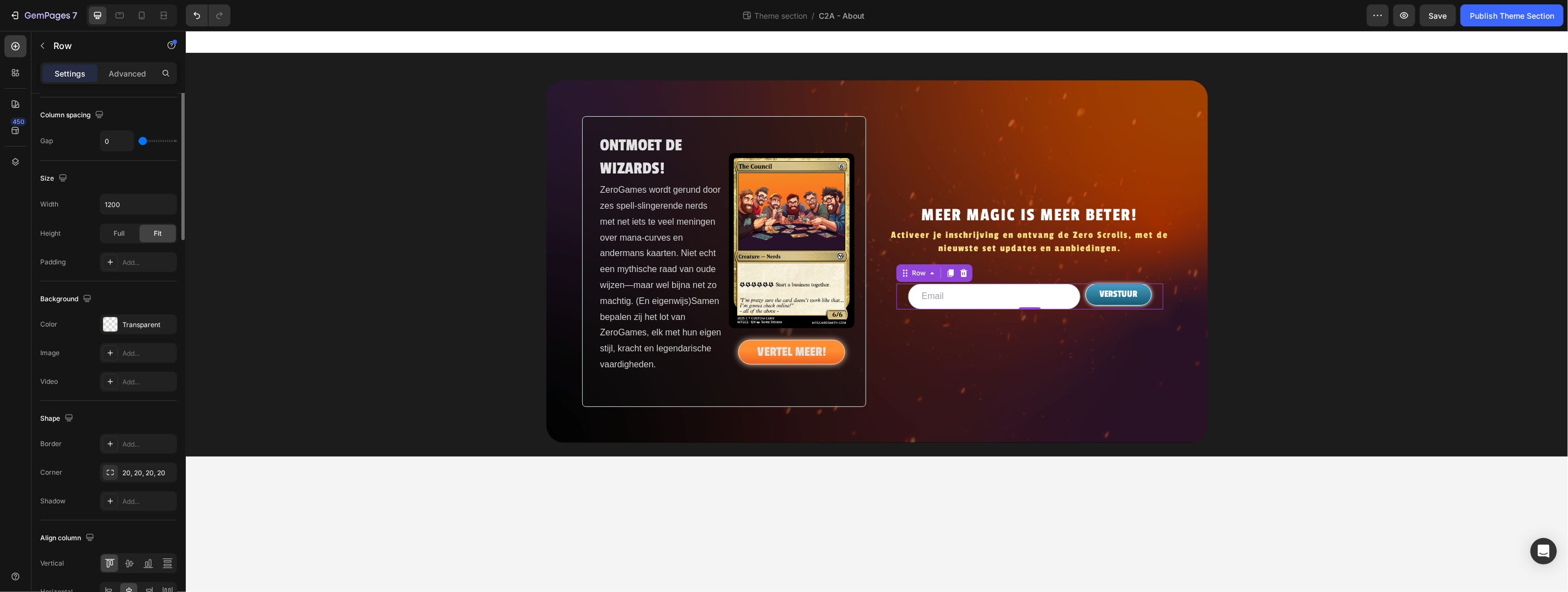
scroll to position [0, 0]
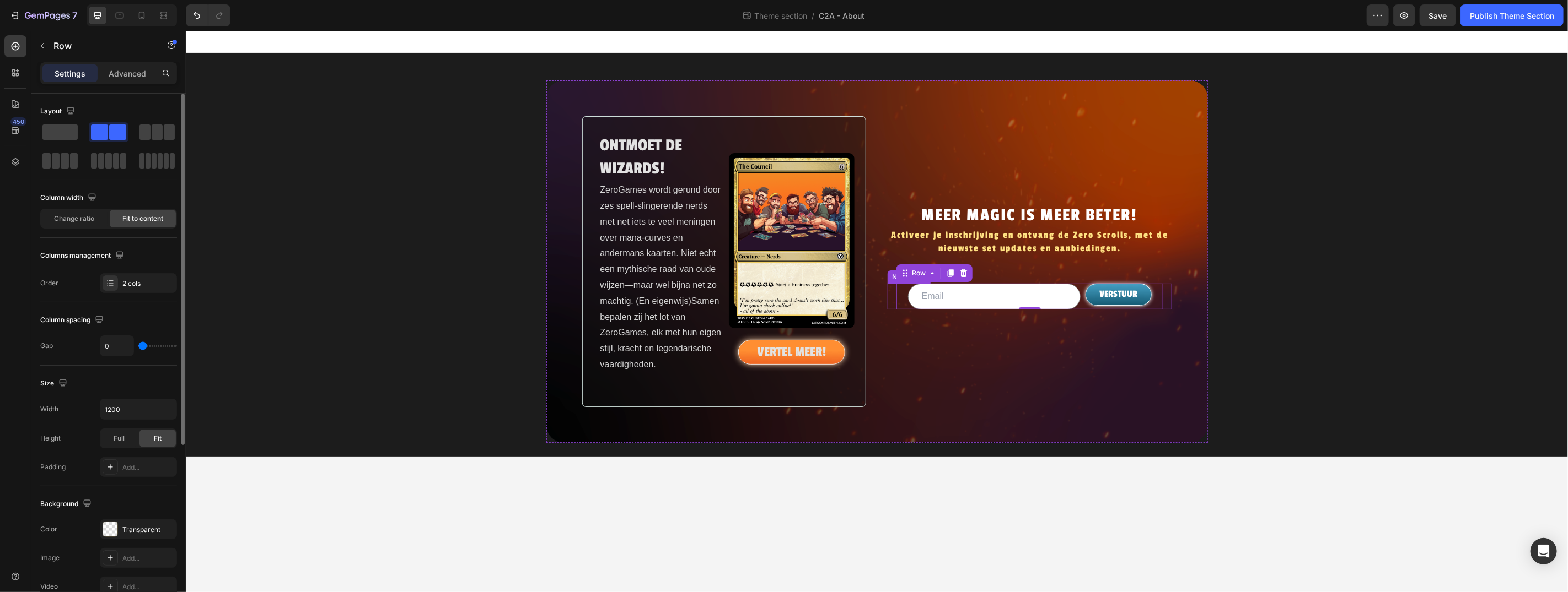
click at [893, 299] on div "Email Field VERSTUUR Submit Button Row 0 Newsletter" at bounding box center [1029, 296] width 285 height 26
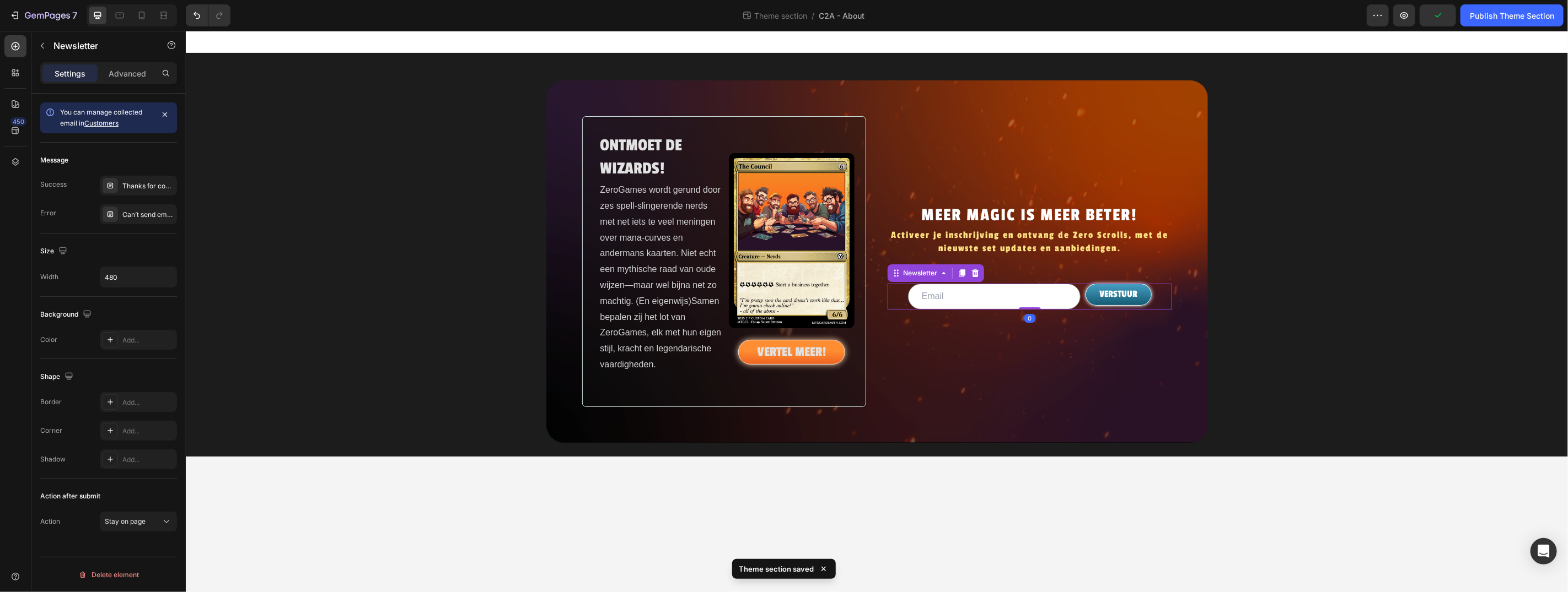
click at [131, 69] on p "Advanced" at bounding box center [127, 73] width 37 height 12
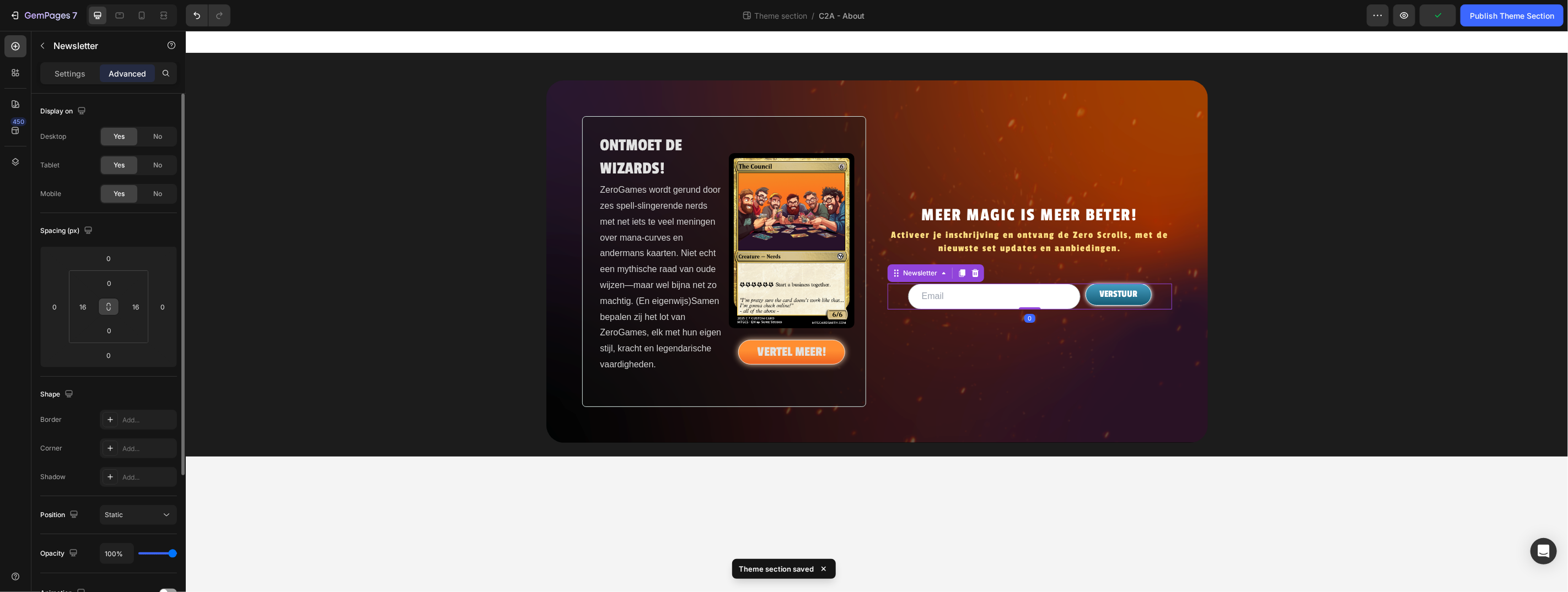
scroll to position [205, 0]
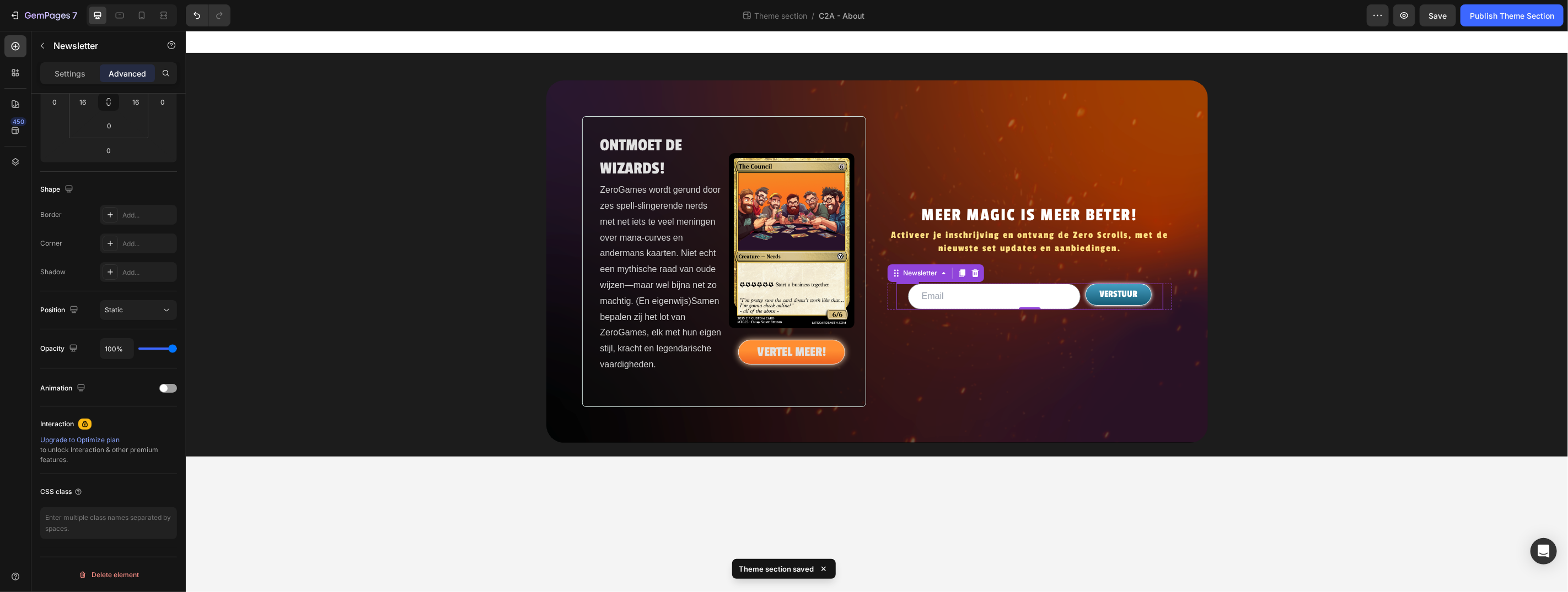
click at [901, 302] on div "Email Field VERSTUUR Submit Button Row" at bounding box center [1029, 296] width 267 height 26
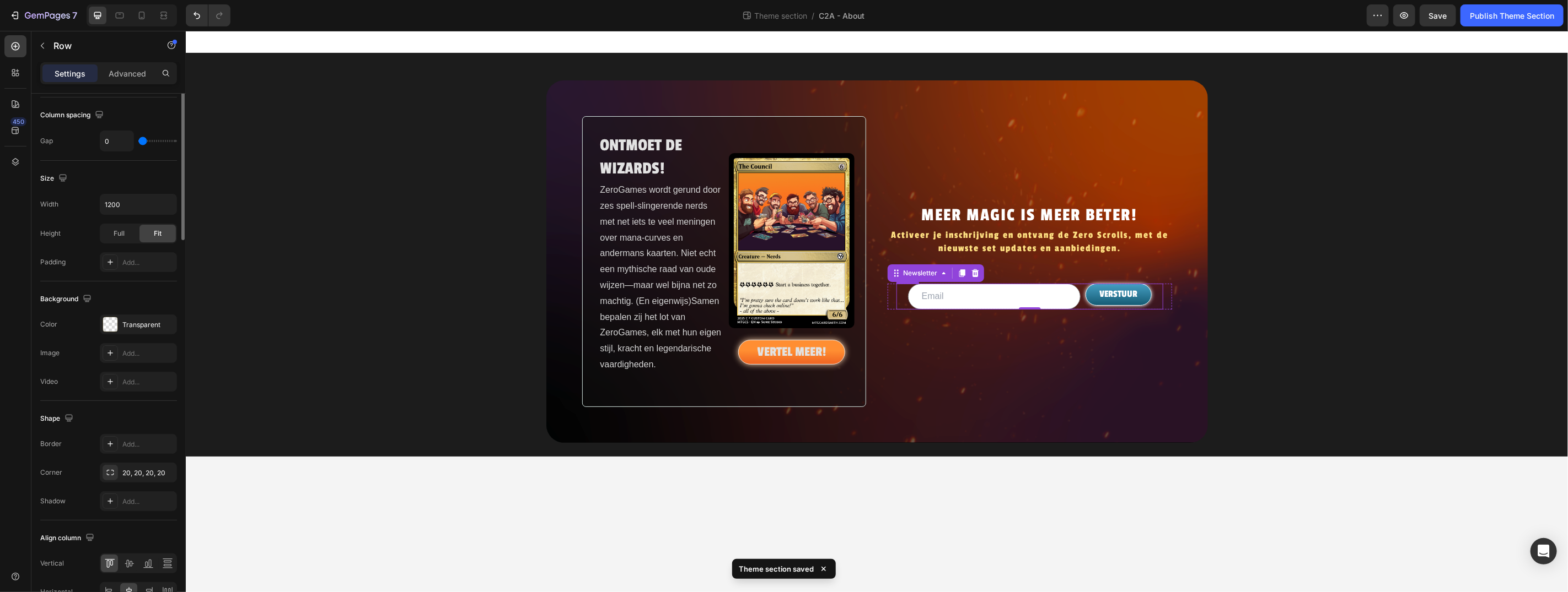
scroll to position [0, 0]
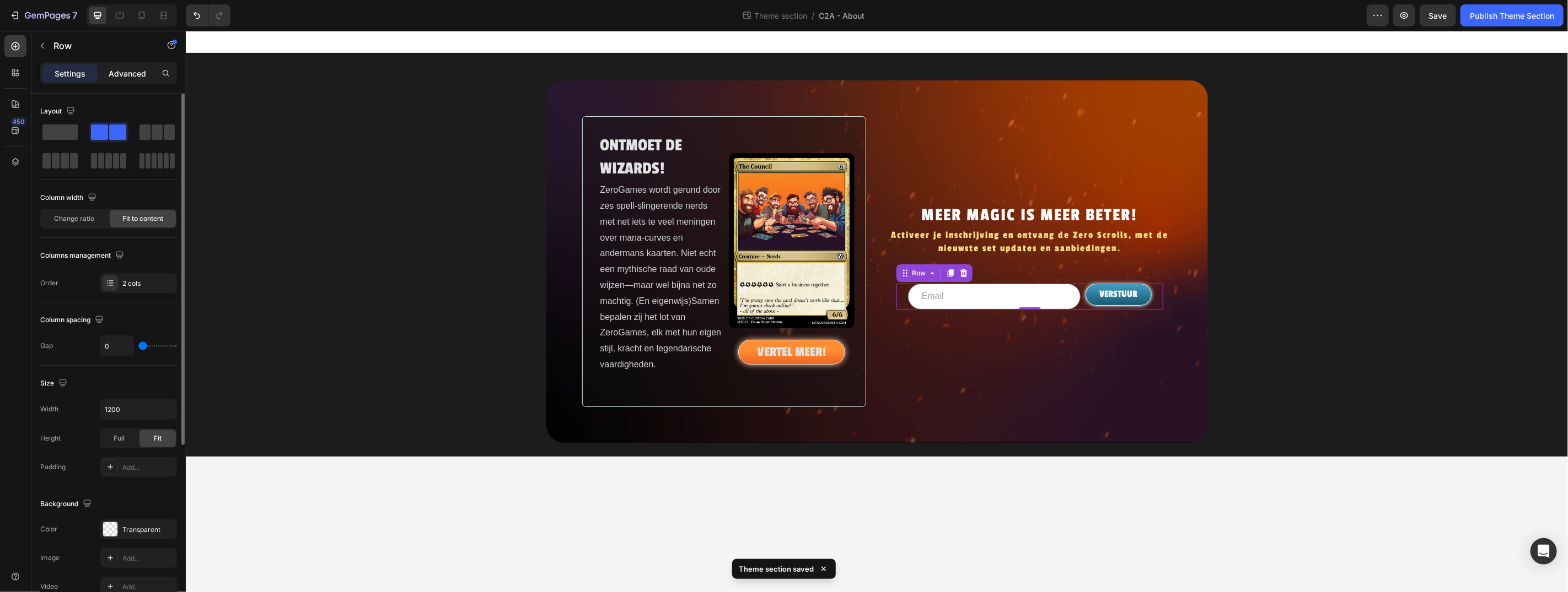
click at [121, 77] on p "Advanced" at bounding box center [127, 73] width 37 height 12
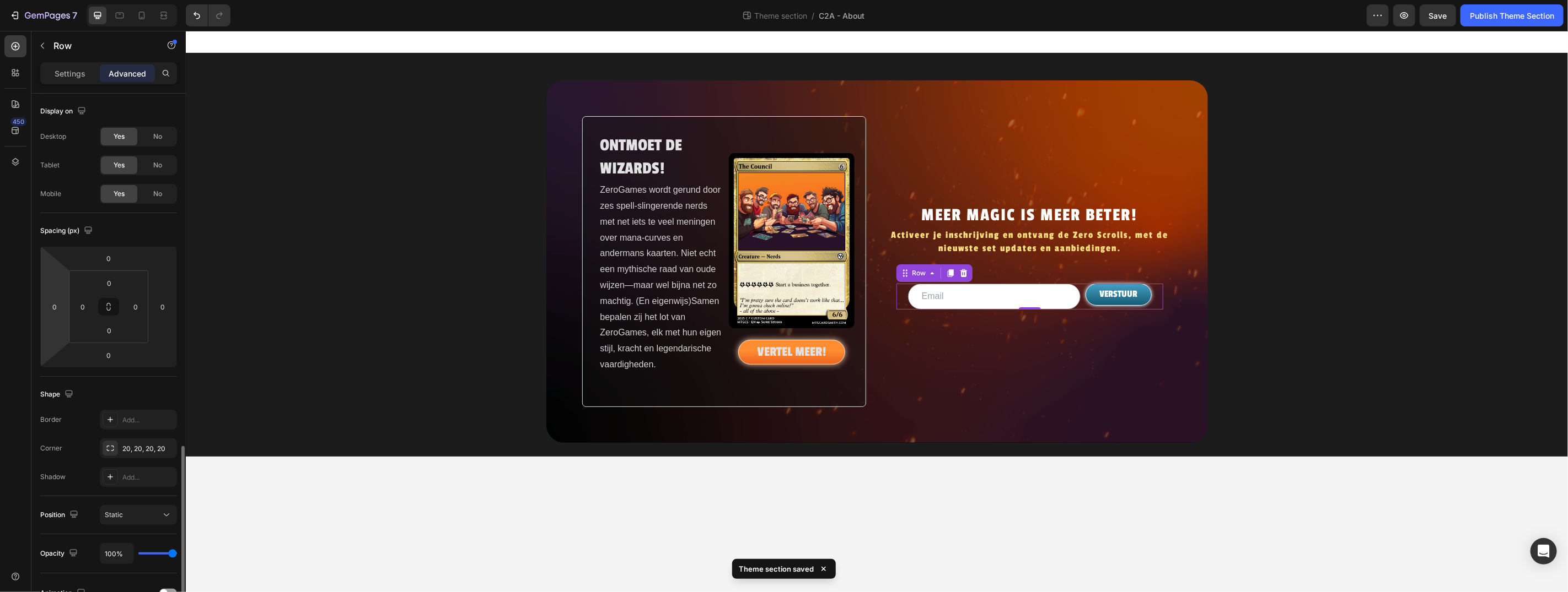
scroll to position [205, 0]
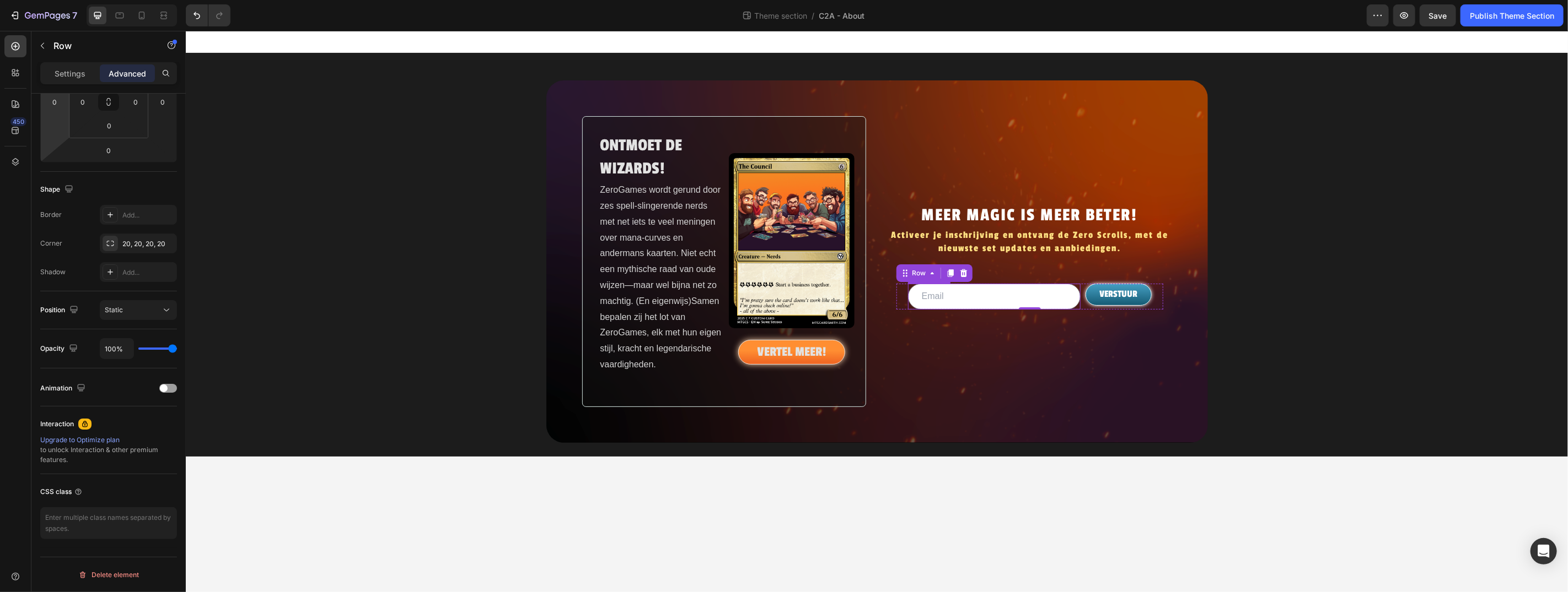
click at [972, 298] on input "email" at bounding box center [994, 296] width 172 height 26
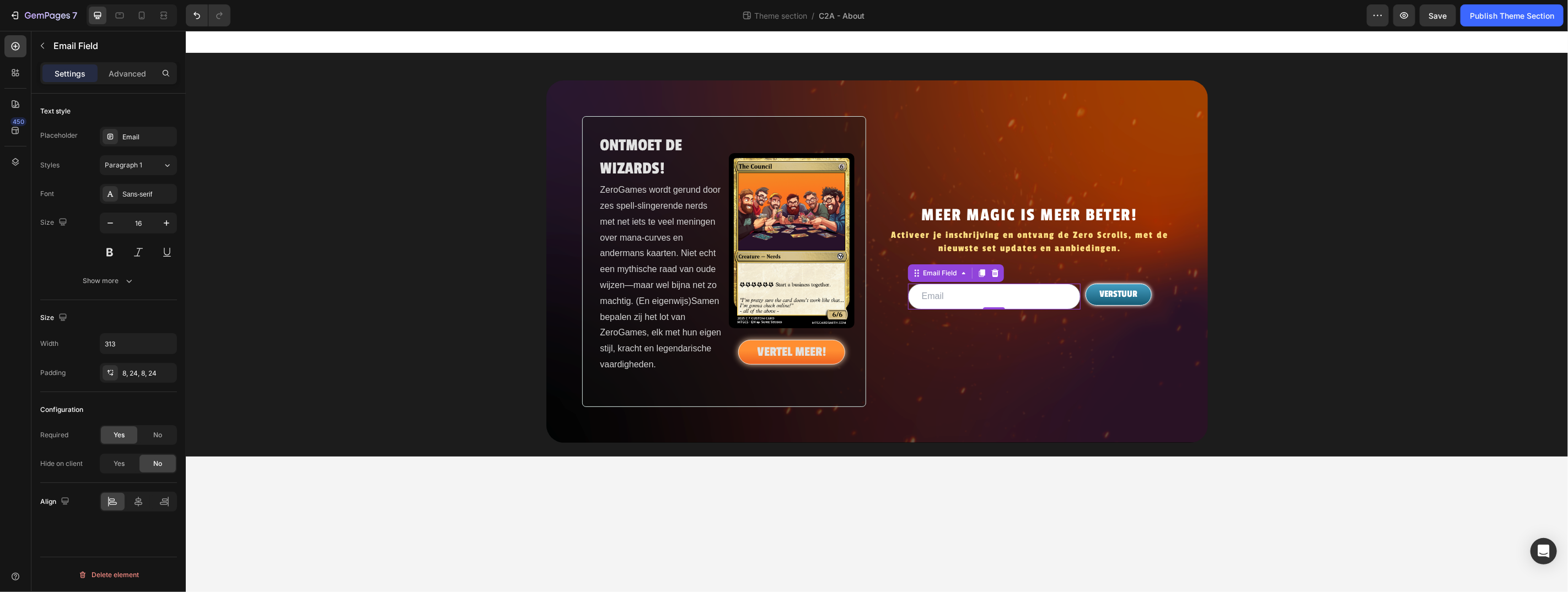
scroll to position [0, 0]
click at [1188, 342] on div "ONTMOET DE WIZARDS! Heading ZeroGames wordt gerund door zes spell-slingerende n…" at bounding box center [876, 261] width 661 height 363
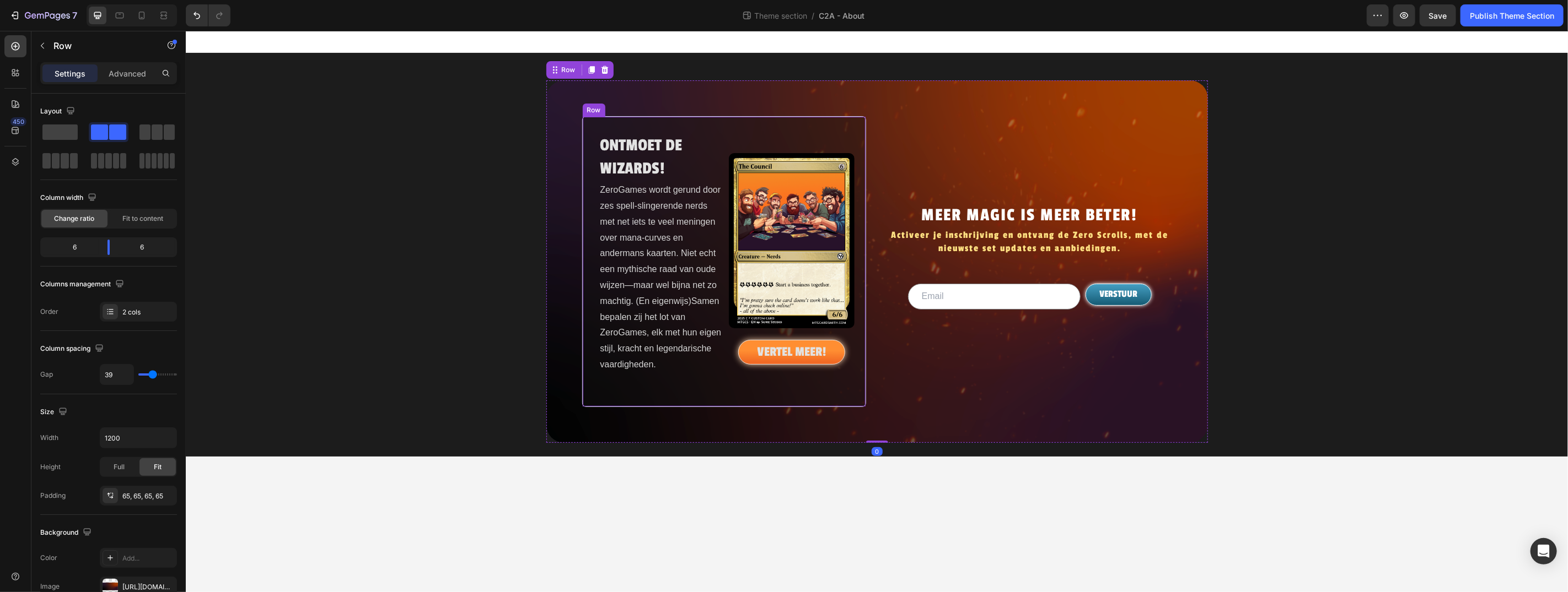
click at [708, 120] on div "ONTMOET DE WIZARDS! Heading ZeroGames wordt gerund door zes spell-slingerende n…" at bounding box center [724, 261] width 285 height 291
click at [121, 73] on p "Advanced" at bounding box center [127, 73] width 37 height 12
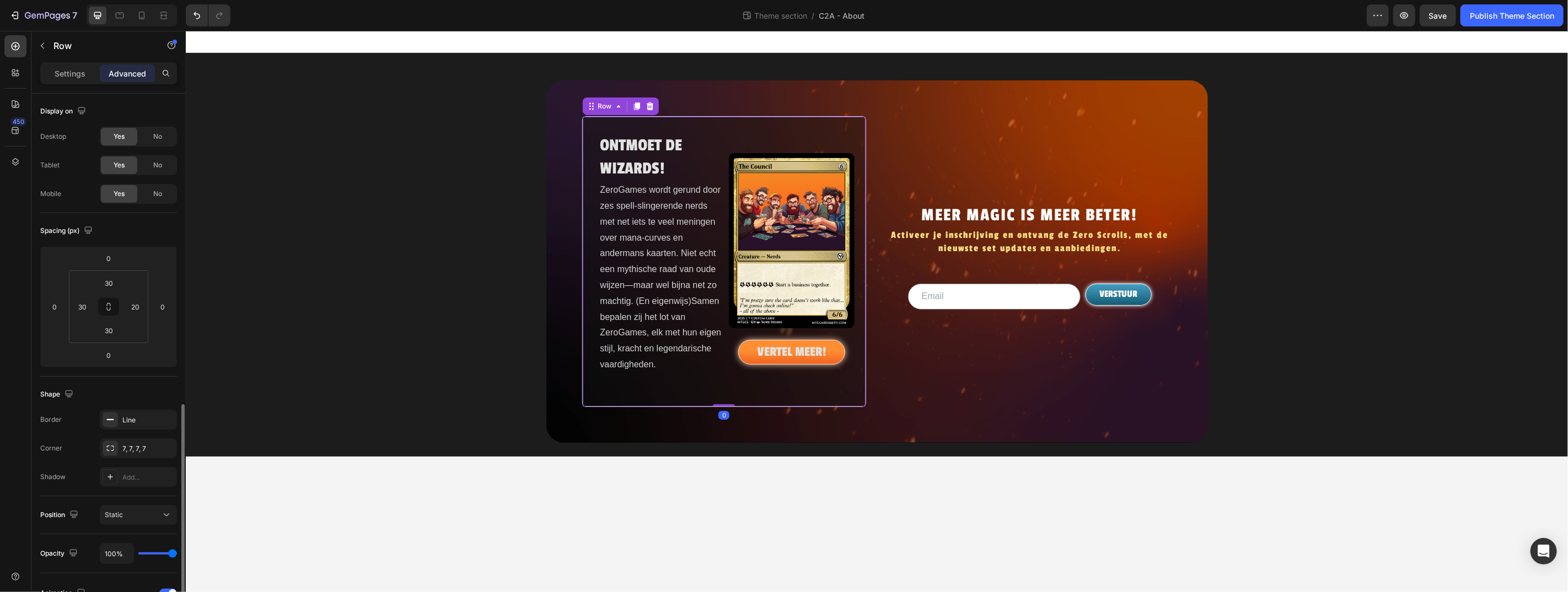
scroll to position [335, 0]
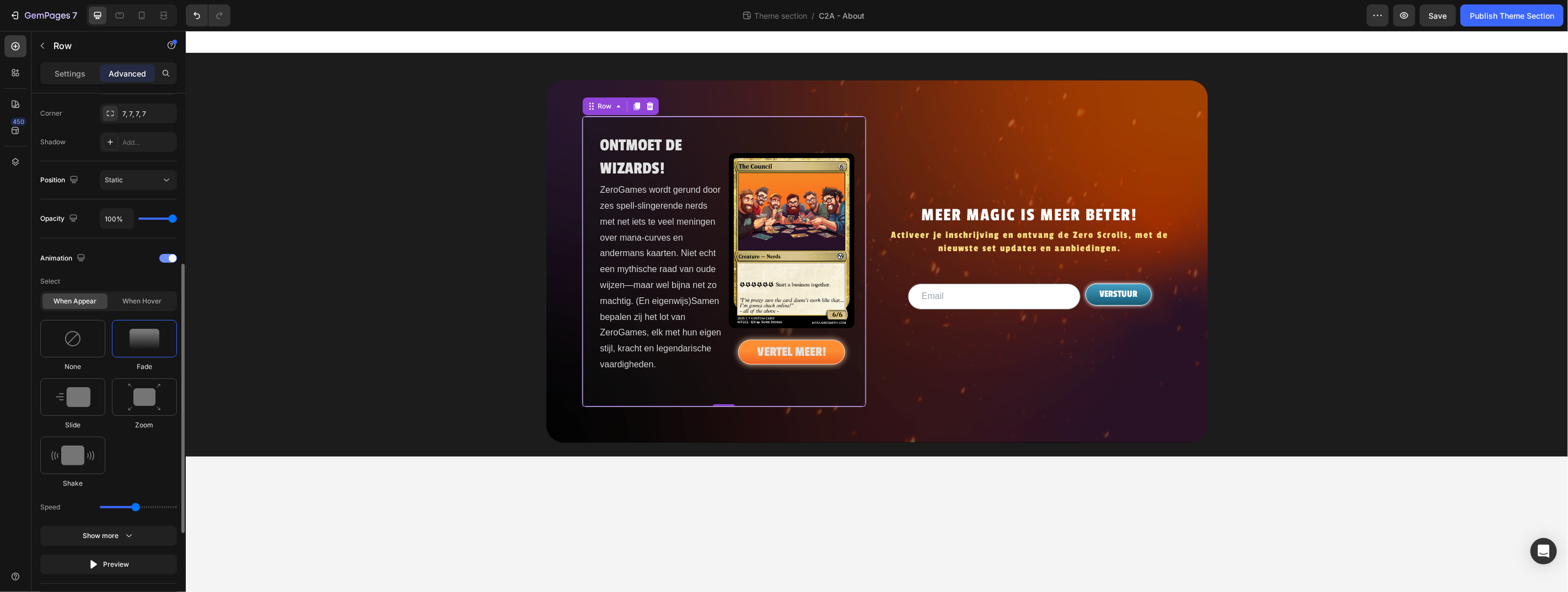
click at [171, 258] on span at bounding box center [172, 258] width 8 height 8
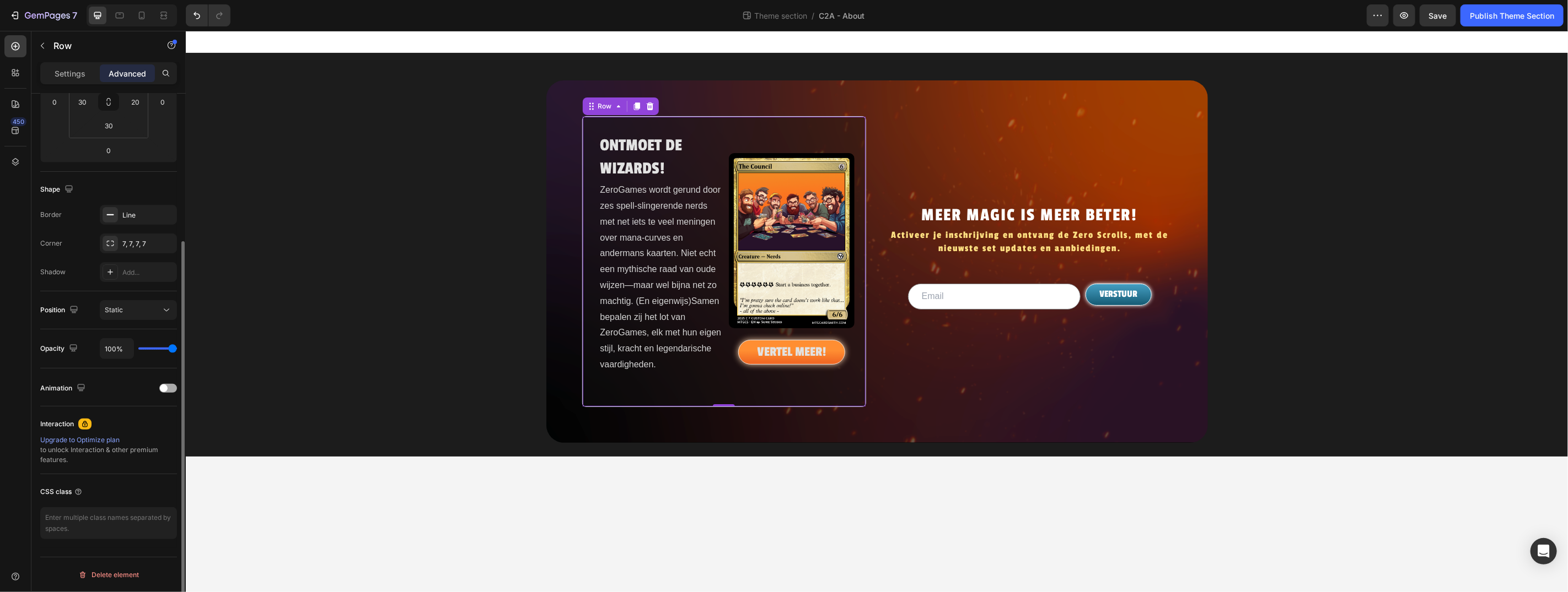
scroll to position [205, 0]
click at [887, 125] on div "MEER MAGIC IS MEER BETER! Heading Activeer je inschrijving en ontvang de Zero S…" at bounding box center [1029, 261] width 285 height 291
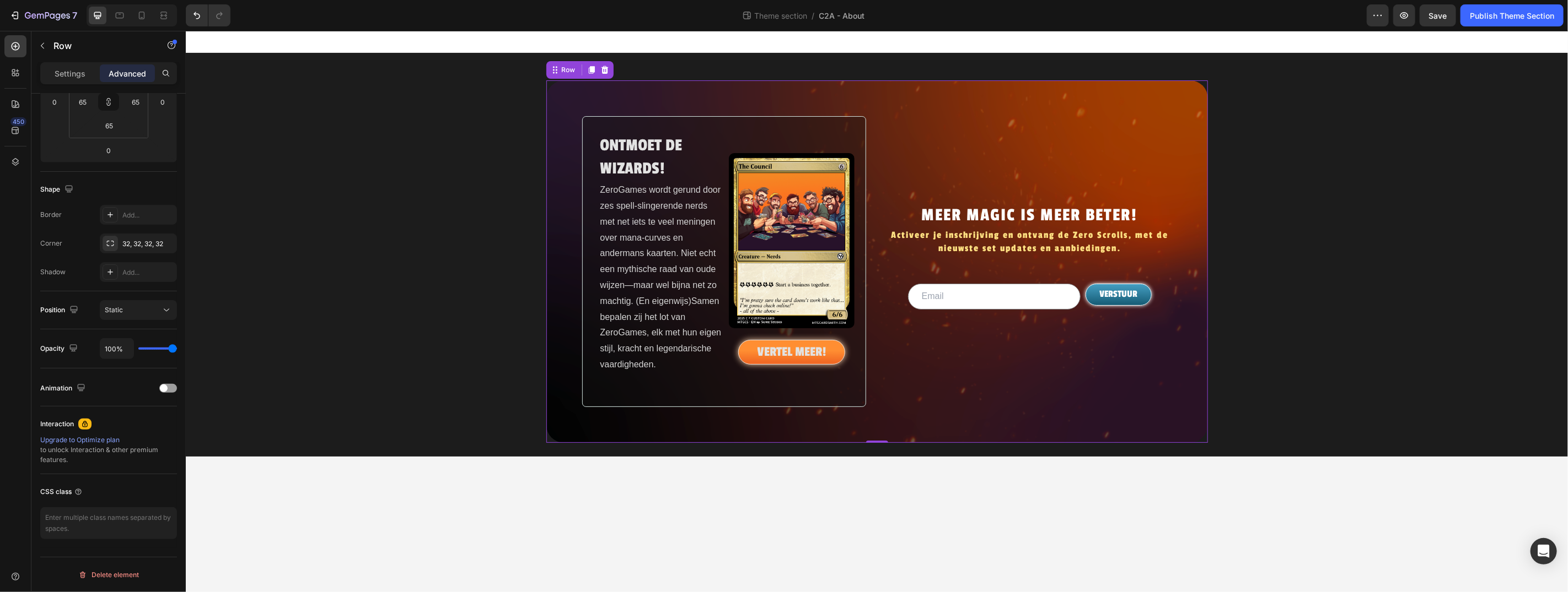
click at [867, 126] on div "ONTMOET DE WIZARDS! Heading ZeroGames wordt gerund door zes spell-slingerende n…" at bounding box center [876, 261] width 661 height 363
click at [865, 124] on div "ONTMOET DE WIZARDS! Heading ZeroGames wordt gerund door zes spell-slingerende n…" at bounding box center [876, 261] width 661 height 363
click at [1550, 9] on button "Publish Theme Section" at bounding box center [1512, 15] width 103 height 22
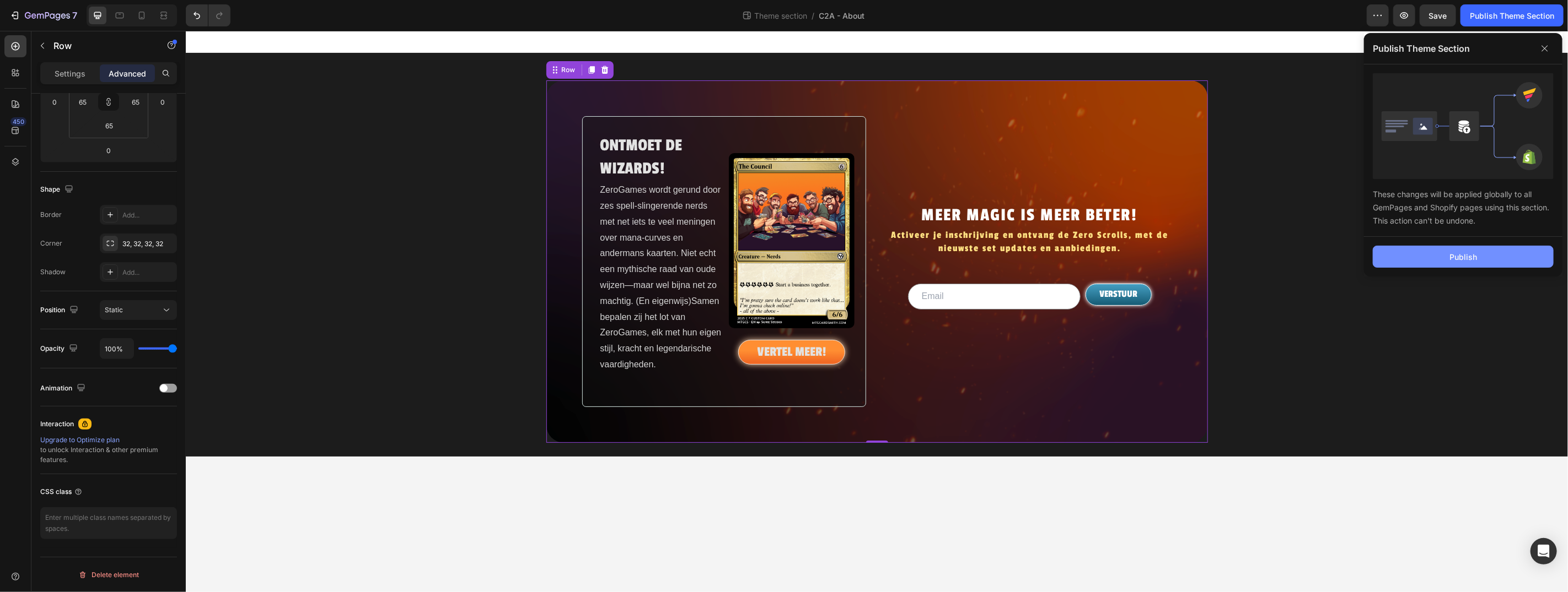
click at [1495, 262] on button "Publish" at bounding box center [1463, 257] width 180 height 22
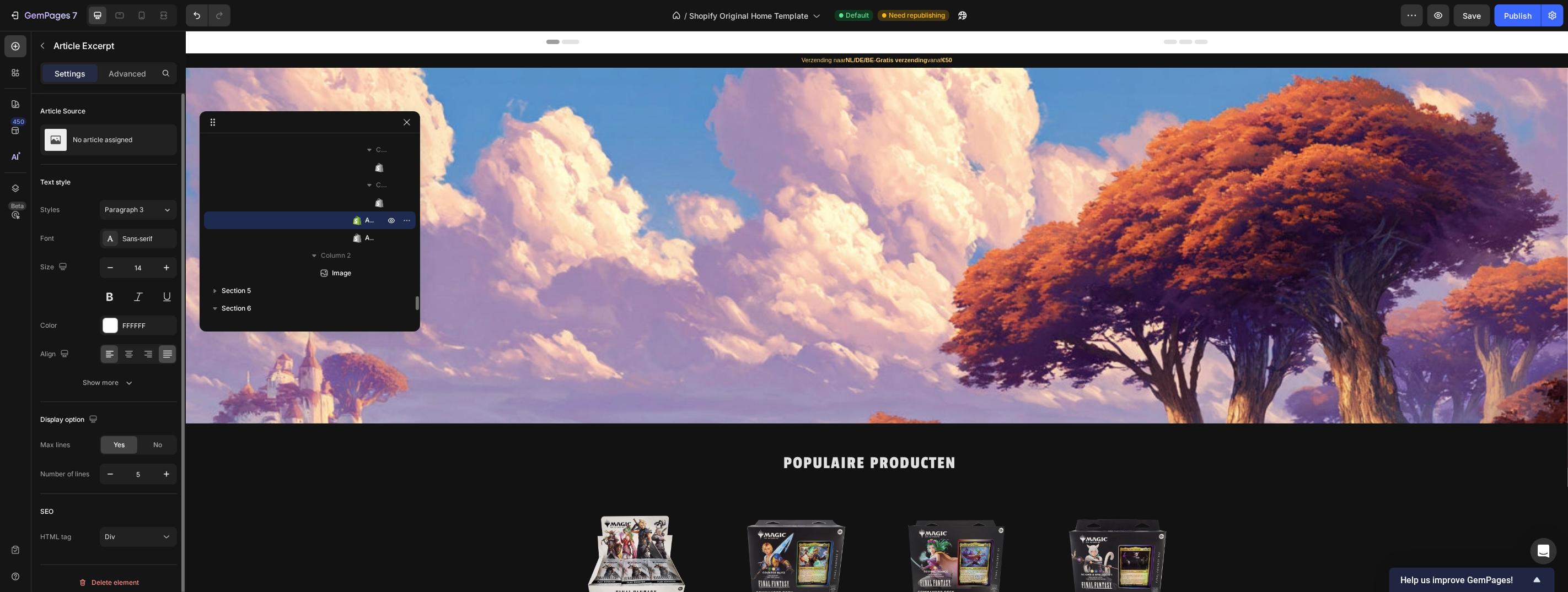
scroll to position [755, 0]
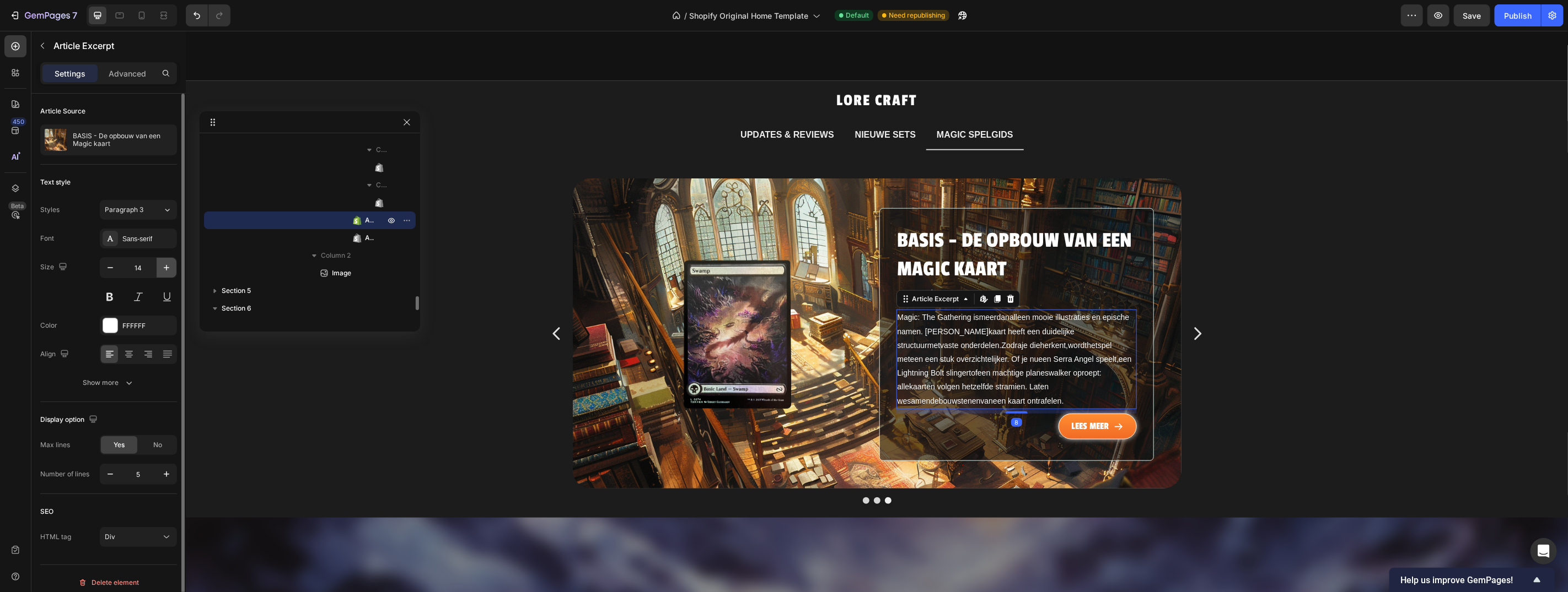
click at [165, 262] on icon "button" at bounding box center [167, 267] width 11 height 11
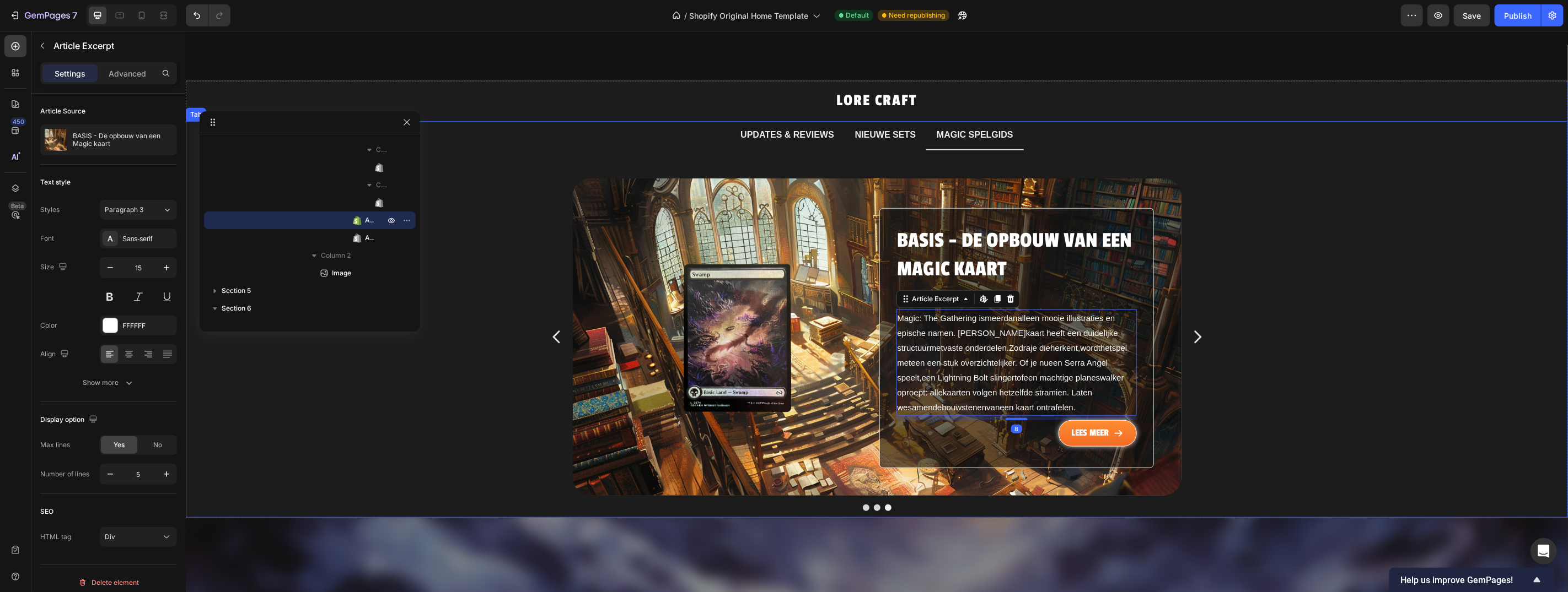
type input "16"
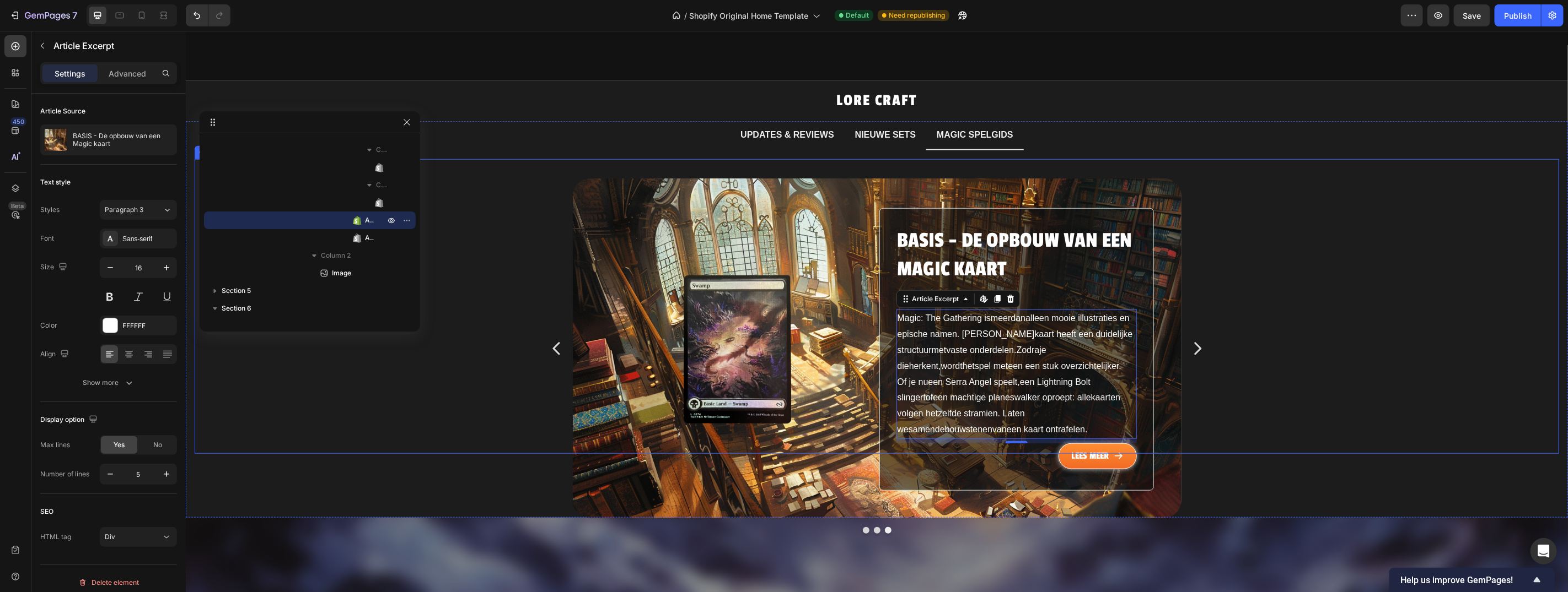
click at [1188, 333] on icon "Carousel Next Arrow" at bounding box center [1196, 348] width 17 height 82
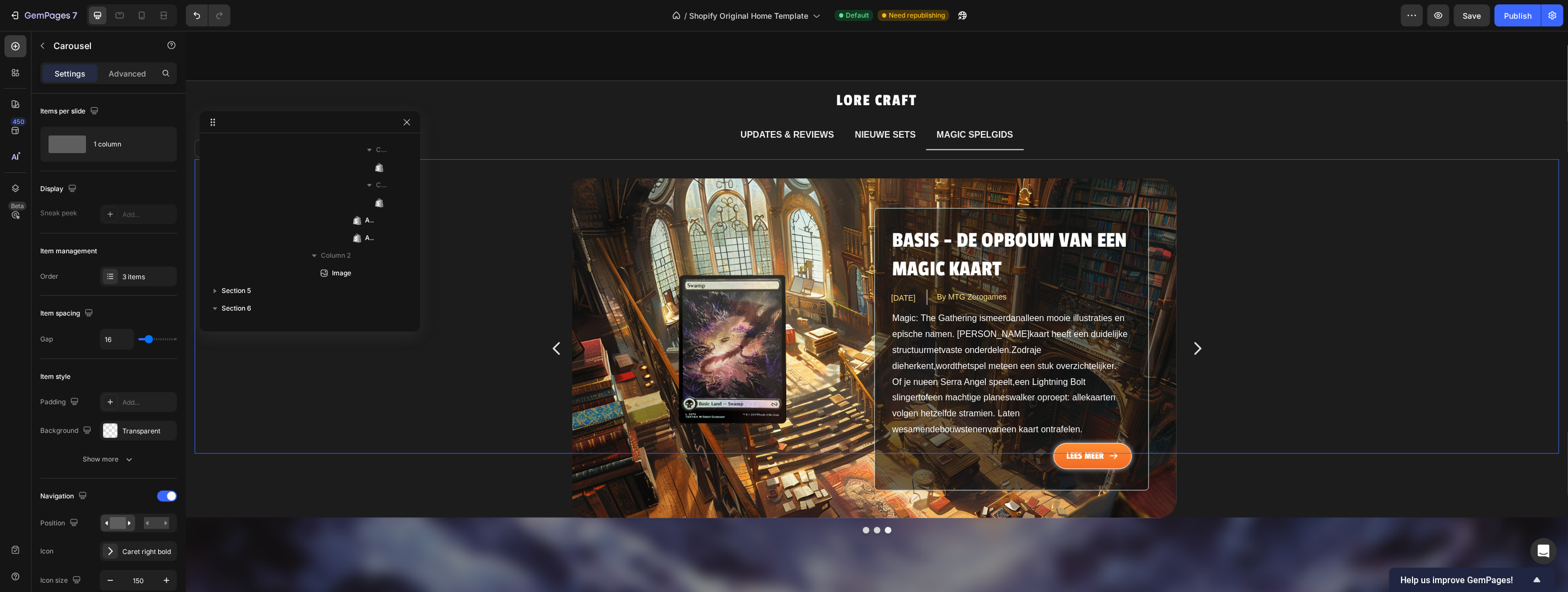
scroll to position [1302, 0]
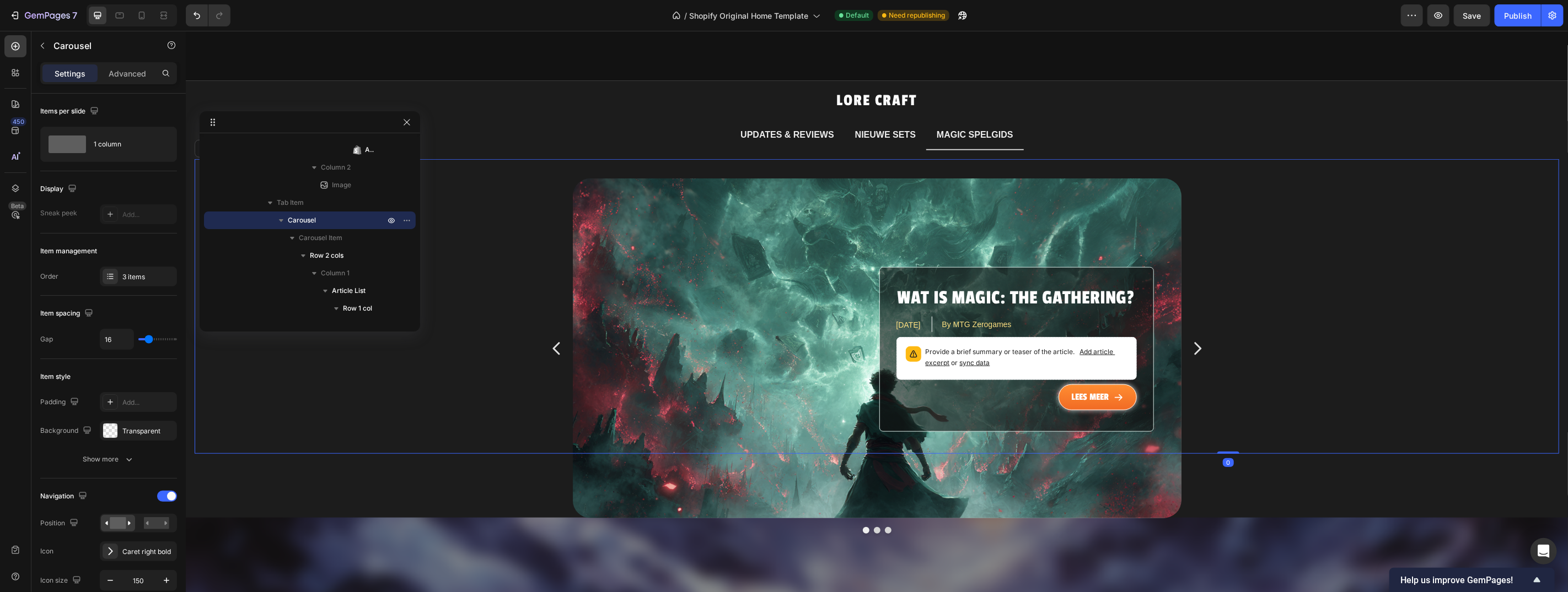
click at [1198, 339] on icon "Carousel Next Arrow" at bounding box center [1196, 348] width 17 height 82
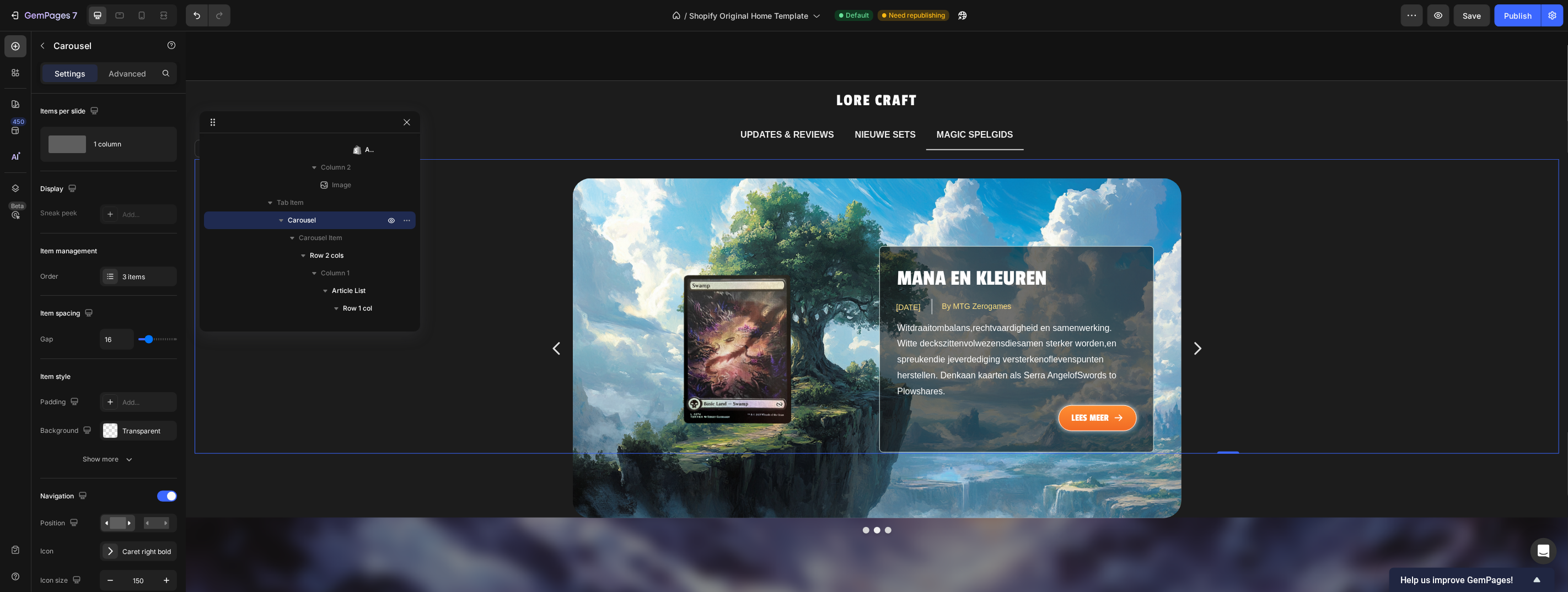
click at [1198, 339] on icon "Carousel Next Arrow" at bounding box center [1196, 348] width 17 height 82
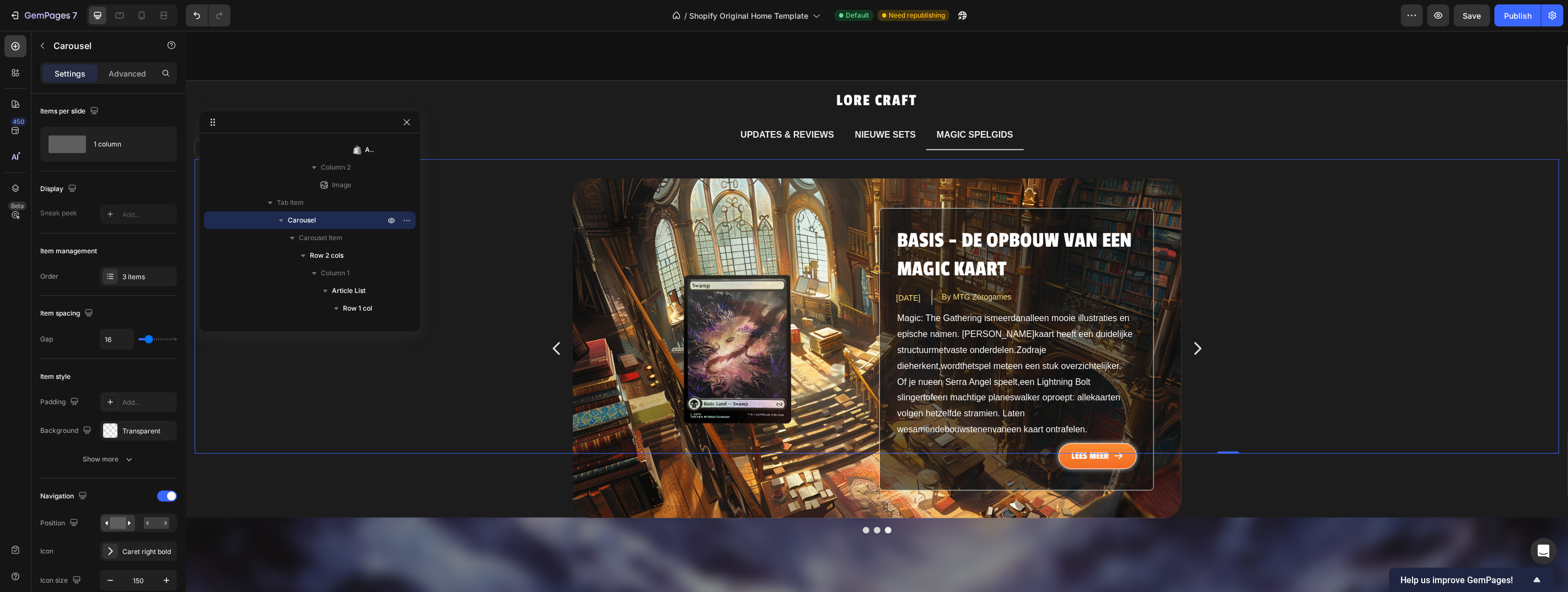
click at [959, 325] on p "Magic: The Gathering is meer dan alleen mooie illustraties en epische namen . E…" at bounding box center [1015, 374] width 239 height 127
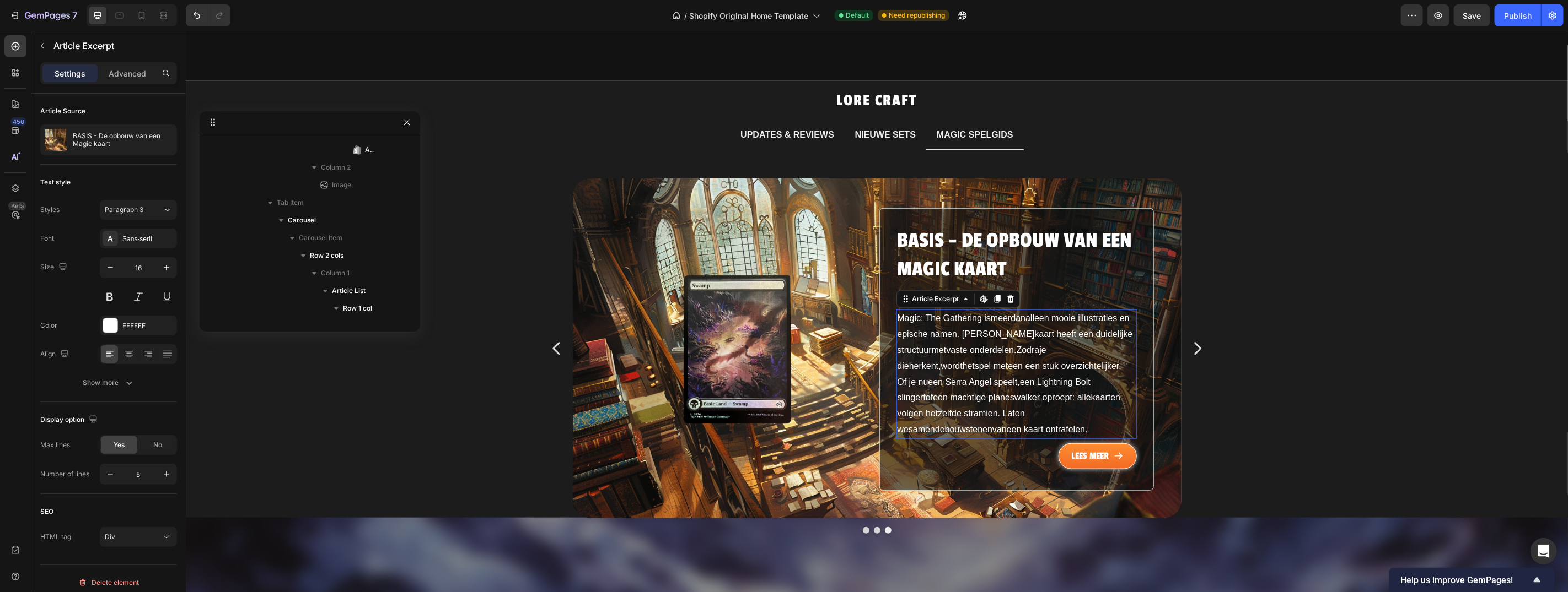
scroll to position [2095, 0]
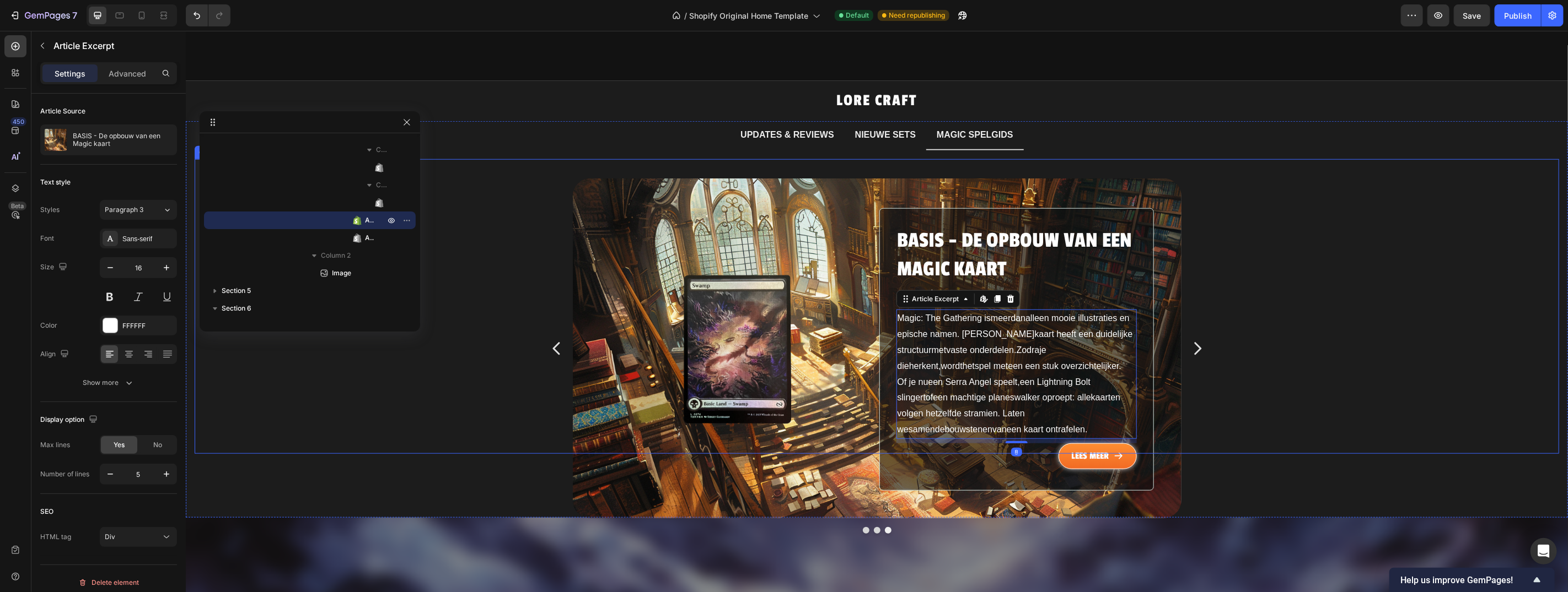
click at [1194, 342] on icon "Carousel Next Arrow" at bounding box center [1197, 348] width 7 height 13
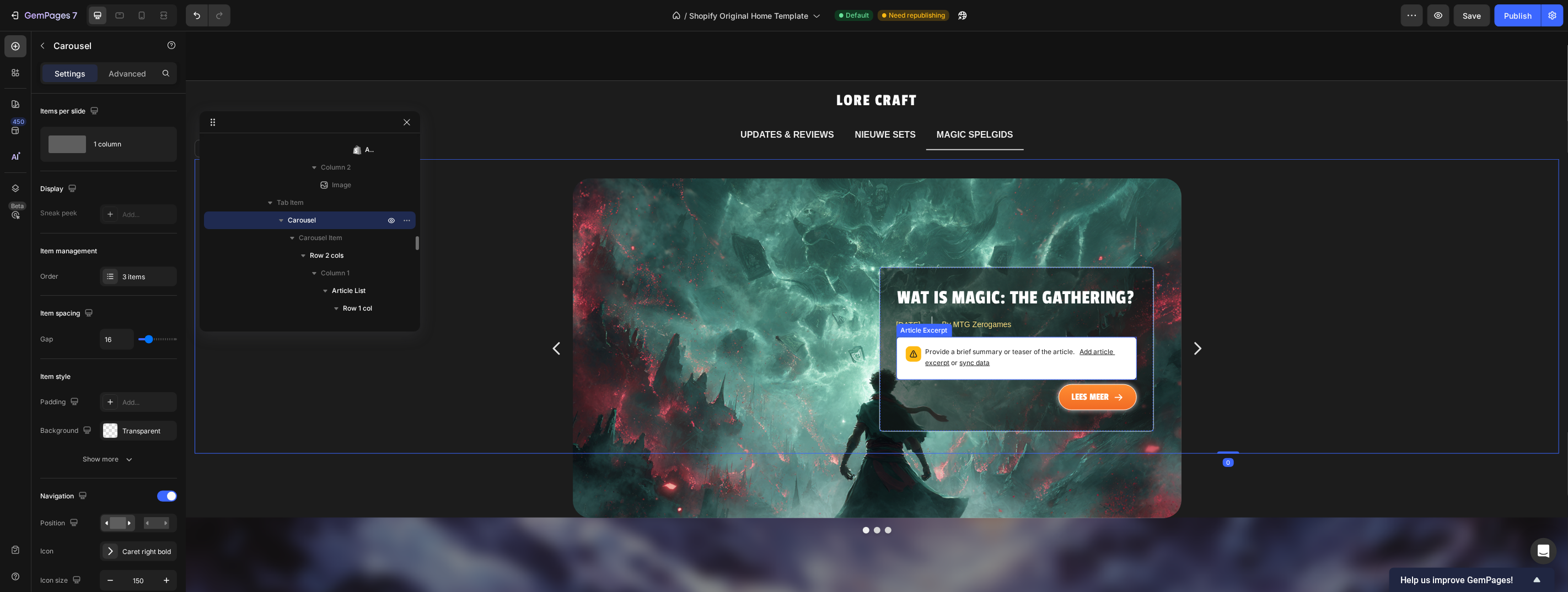
click at [1012, 346] on p "Provide a brief summary or teaser of the article. Add article excerpt or sync d…" at bounding box center [1026, 357] width 201 height 22
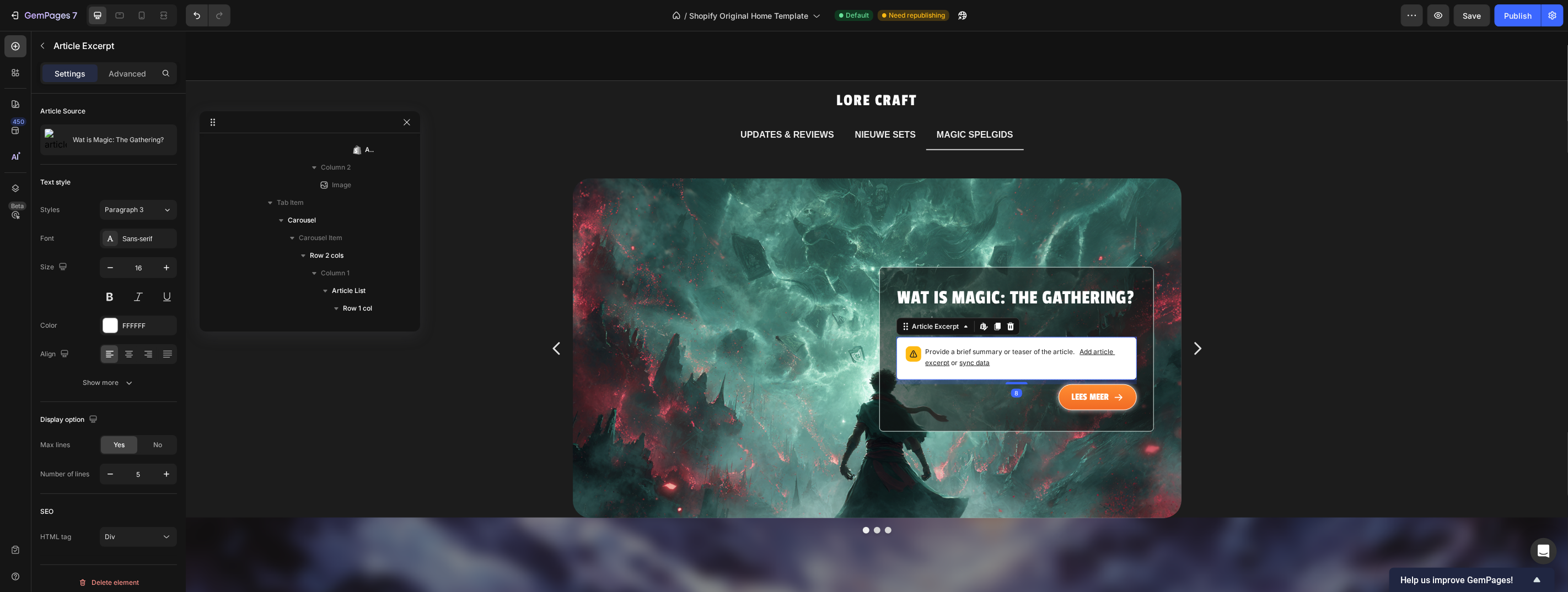
scroll to position [1531, 0]
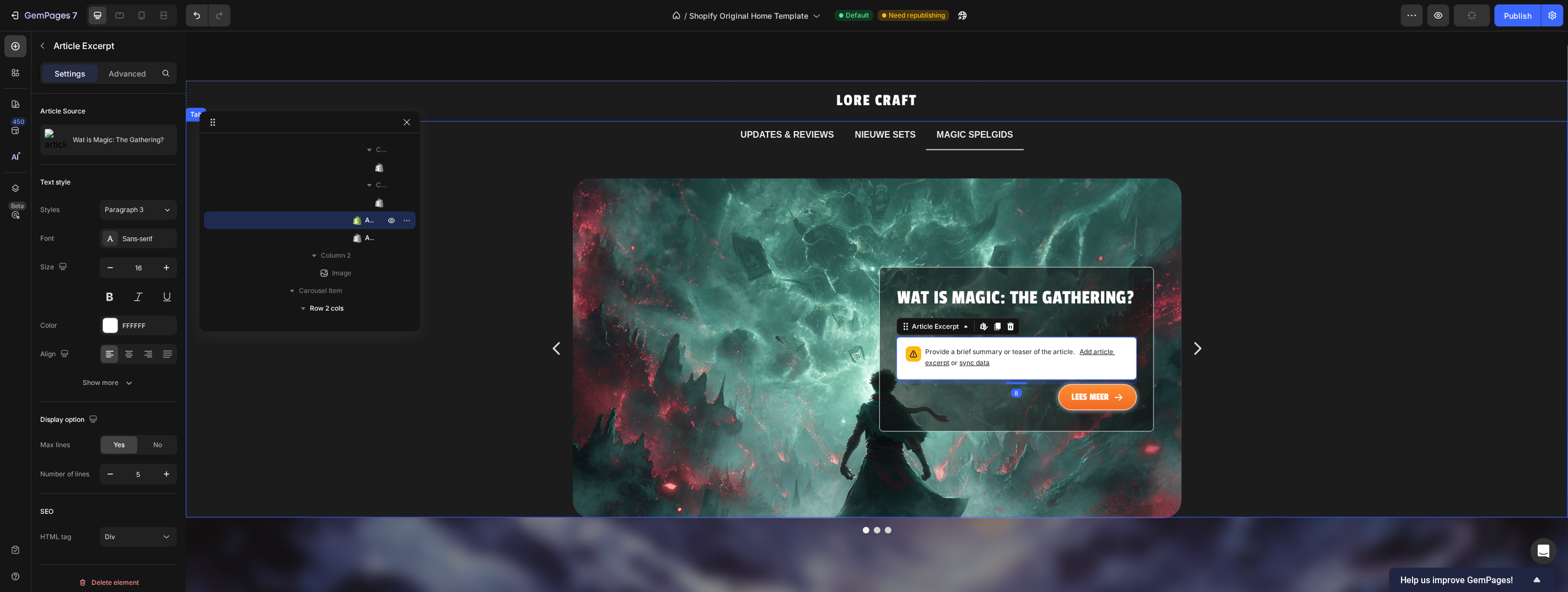
click at [1200, 333] on icon "Carousel Next Arrow" at bounding box center [1196, 348] width 17 height 82
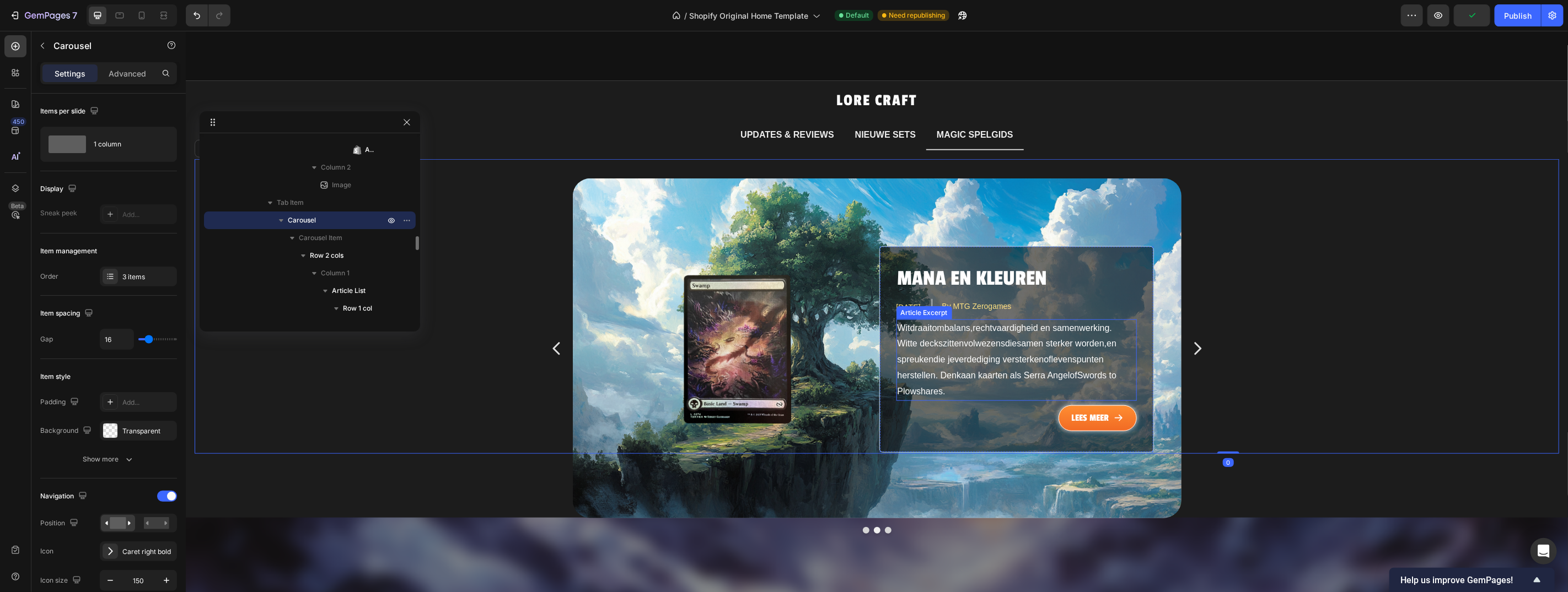
click at [961, 354] on span "verdediging" at bounding box center [977, 359] width 45 height 9
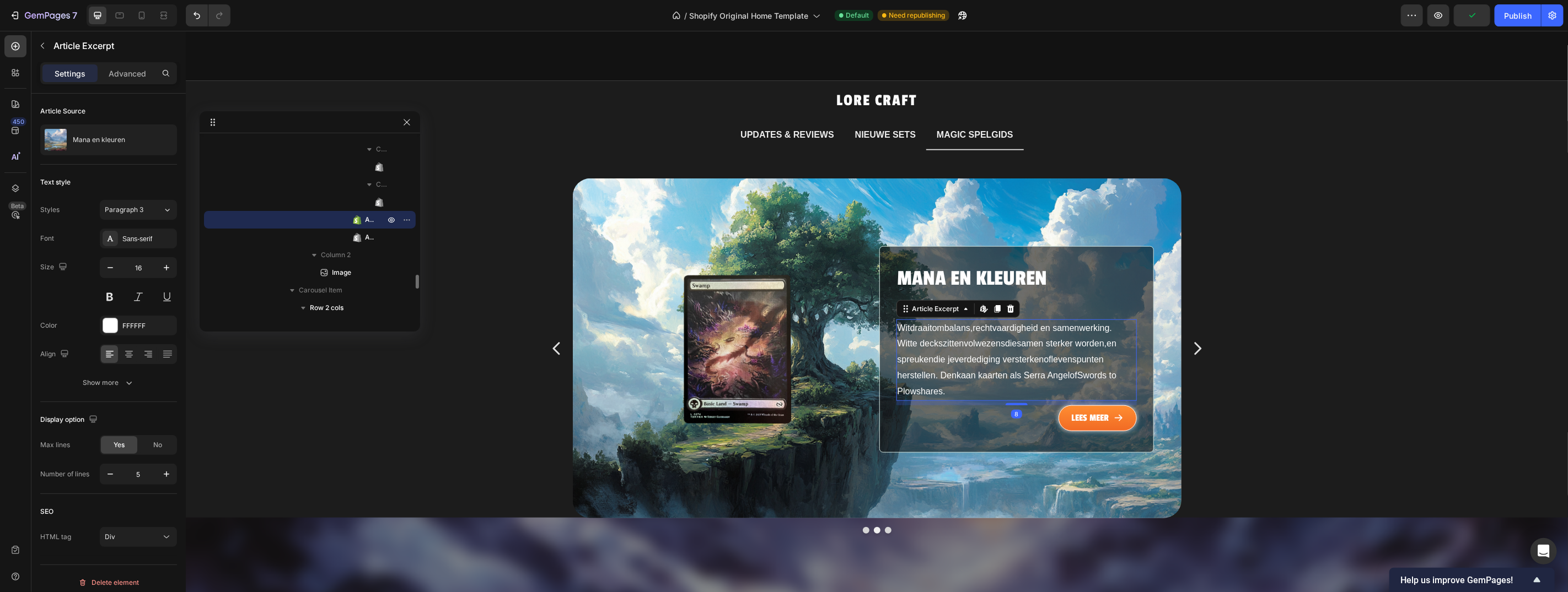
click at [1251, 346] on div "Wat is Magic: The Gathering? Article Title Sep 23, 2025 Article Date By MTG Zer…" at bounding box center [876, 306] width 1365 height 295
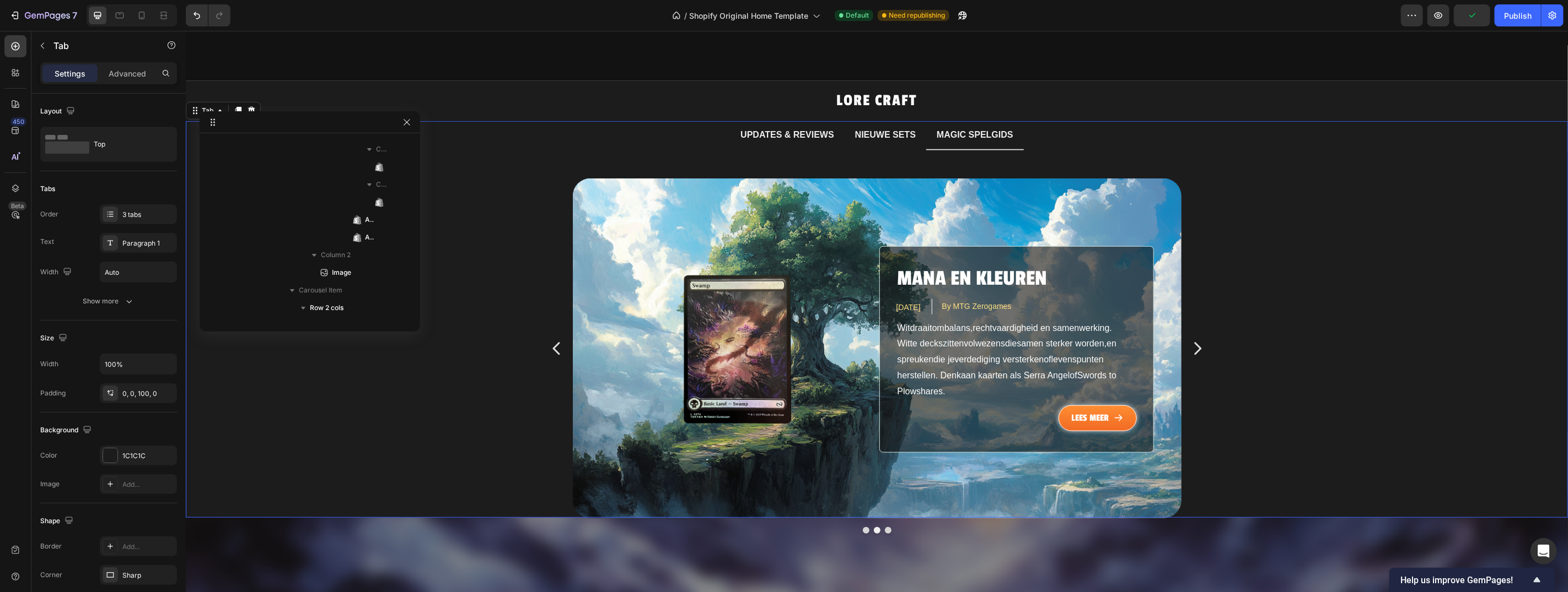
scroll to position [67, 0]
click at [1328, 333] on div "Wat is Magic: The Gathering? Article Title [DATE] Article Date By MTG Zerogames…" at bounding box center [876, 306] width 1365 height 295
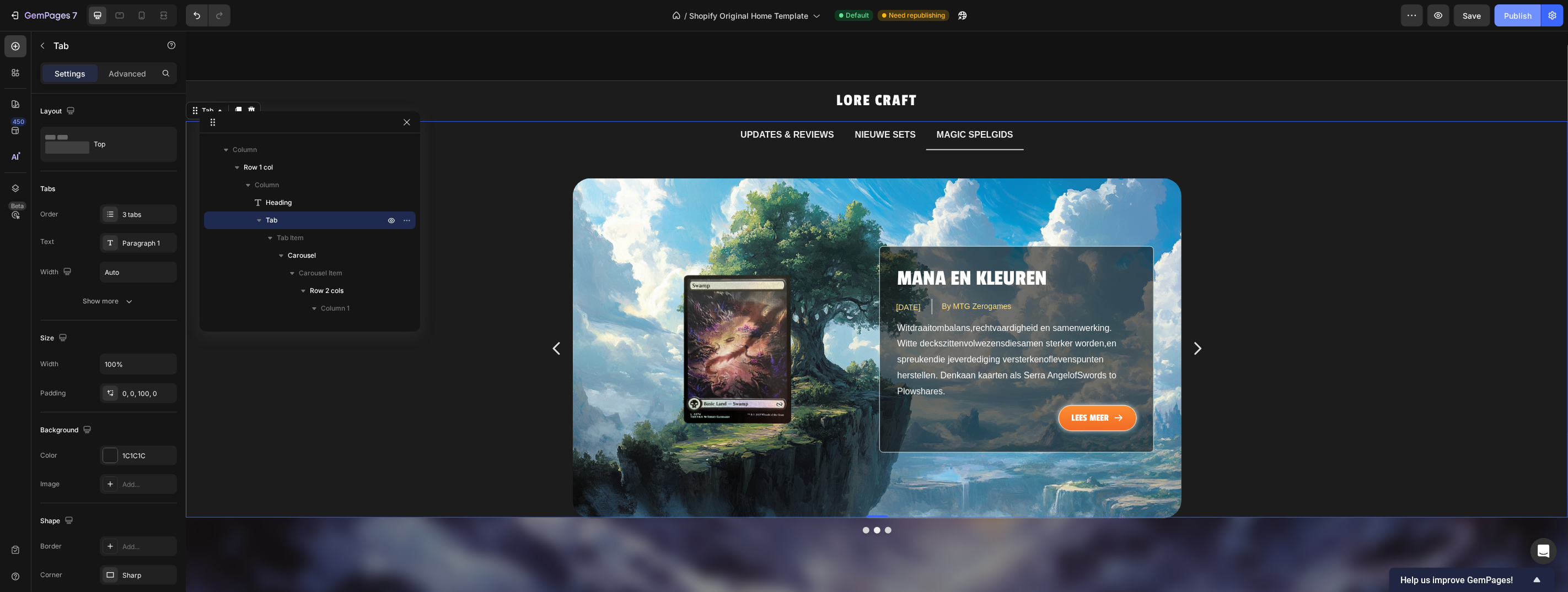
click at [1524, 15] on div "Publish" at bounding box center [1517, 15] width 27 height 12
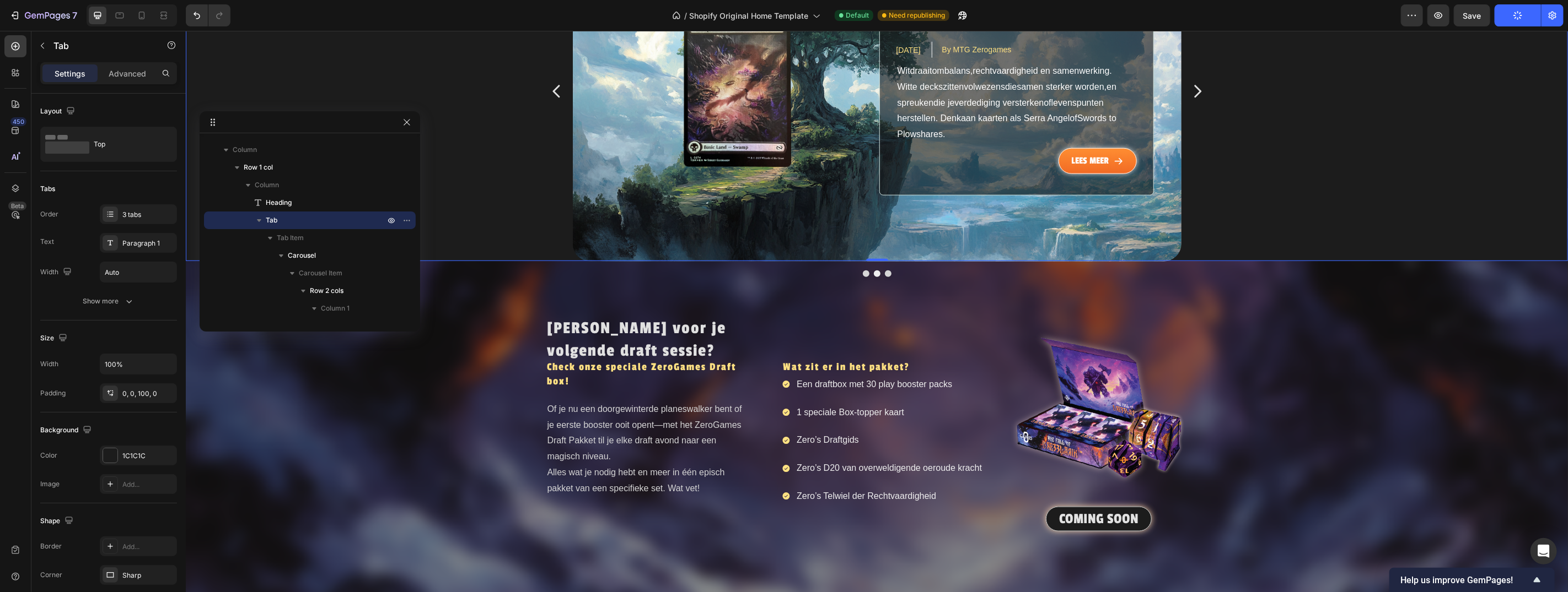
scroll to position [1045, 0]
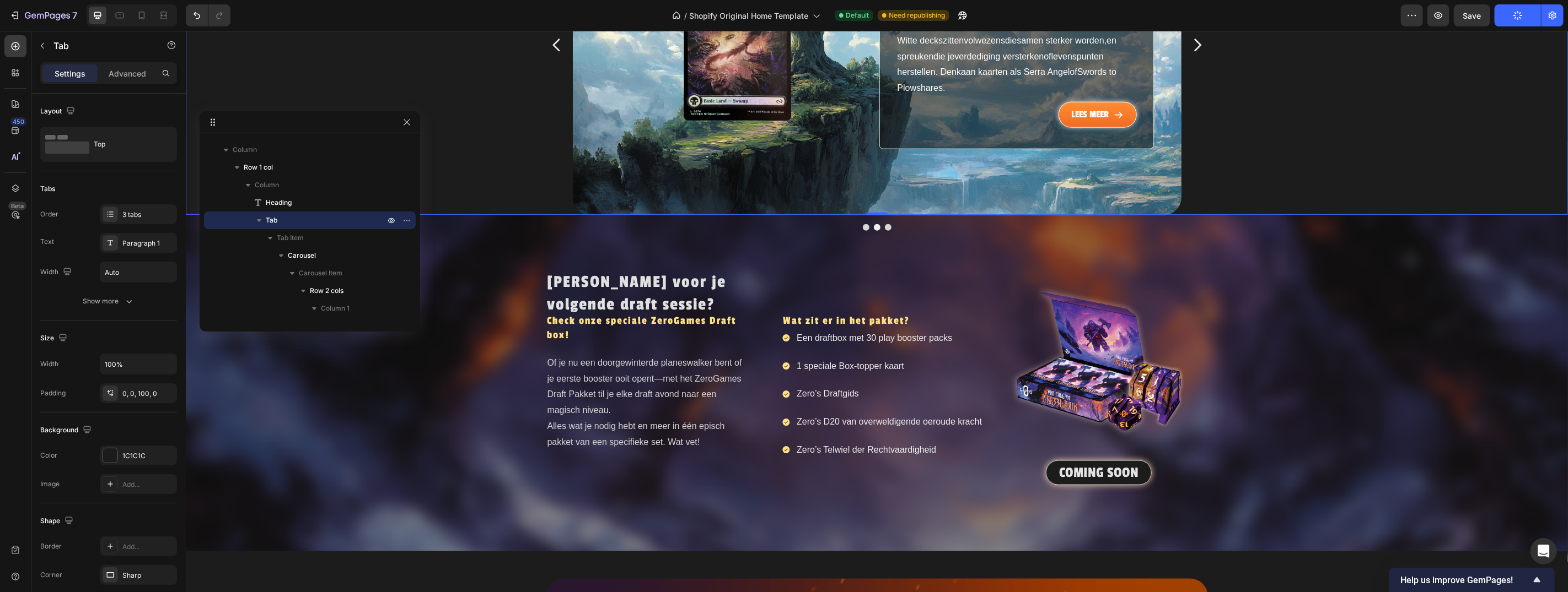
click at [1397, 164] on div "UPDATES & REVIEWS NIEUWE SETS MAGIC SPELGIDS De legendarische kaarten van Team …" at bounding box center [876, 16] width 1382 height 397
click at [1365, 363] on div "Klaar voor je volgende draft sessie? Heading Check onze speciale ZeroGames Draf…" at bounding box center [876, 383] width 1382 height 227
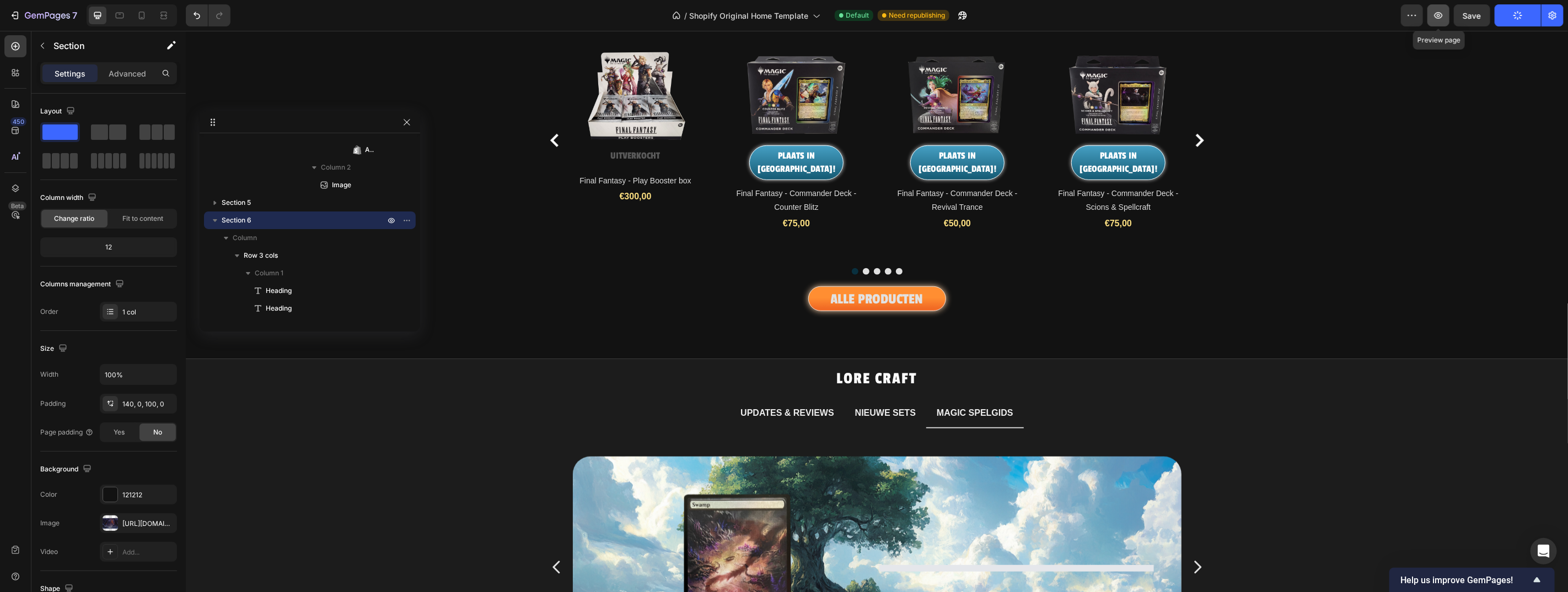
scroll to position [696, 0]
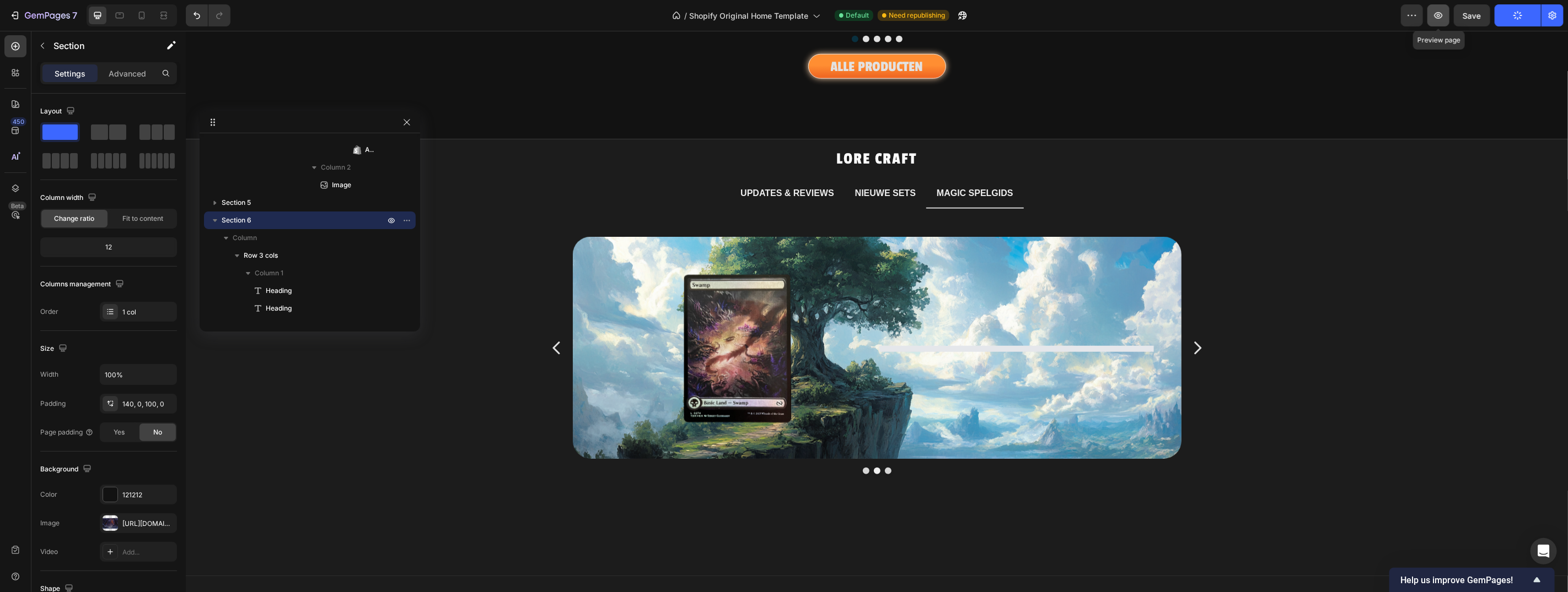
click at [1441, 17] on icon "button" at bounding box center [1438, 15] width 11 height 11
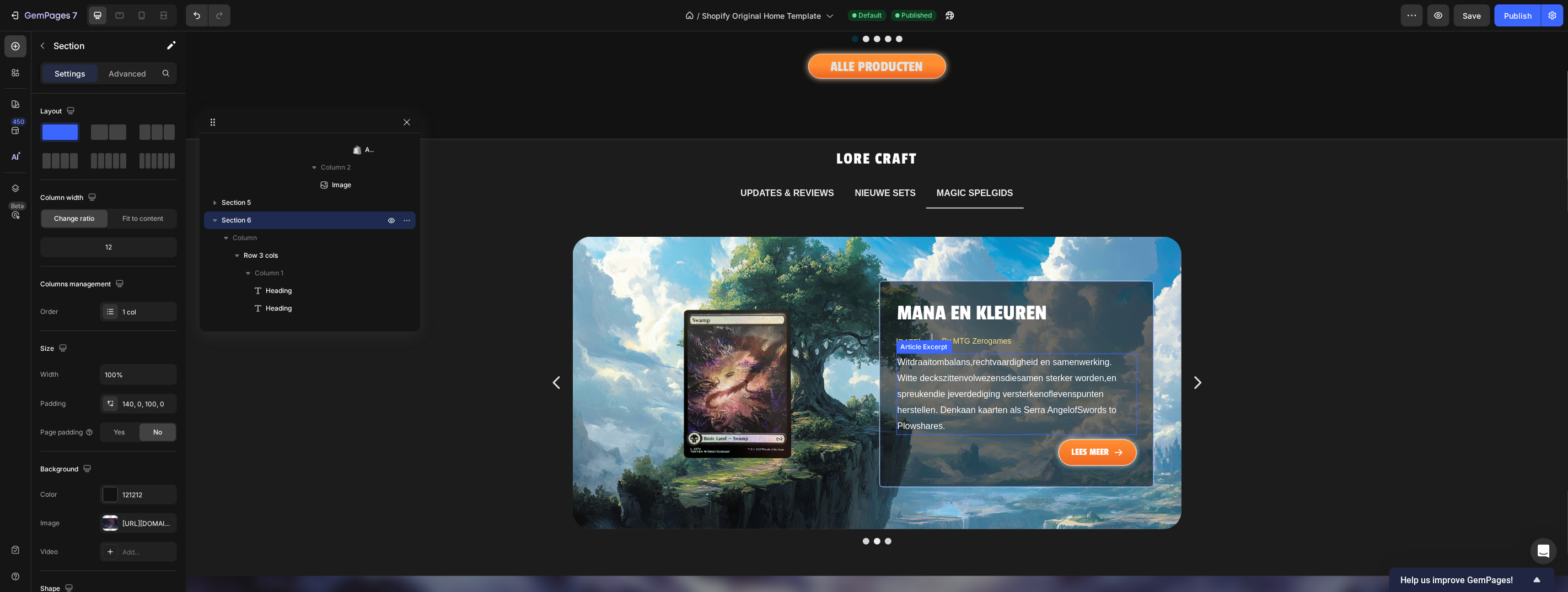
click at [968, 389] on span "verdediging" at bounding box center [977, 393] width 45 height 9
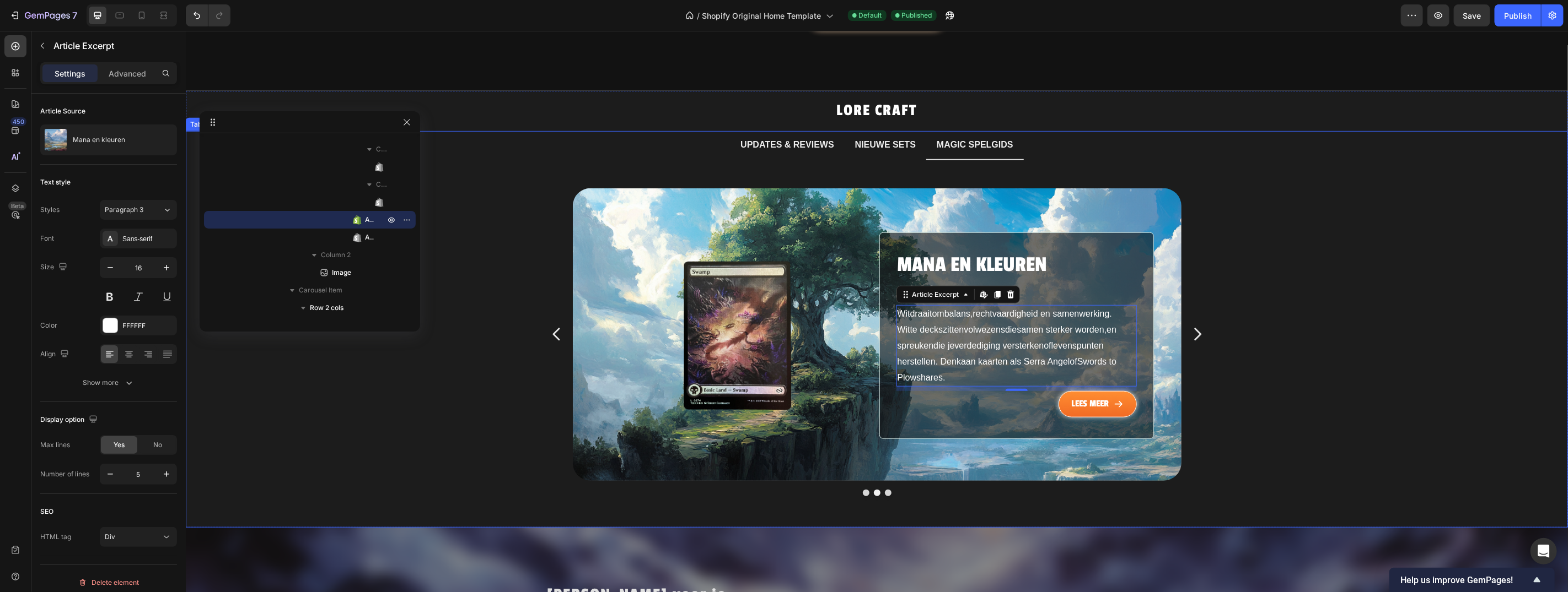
scroll to position [761, 0]
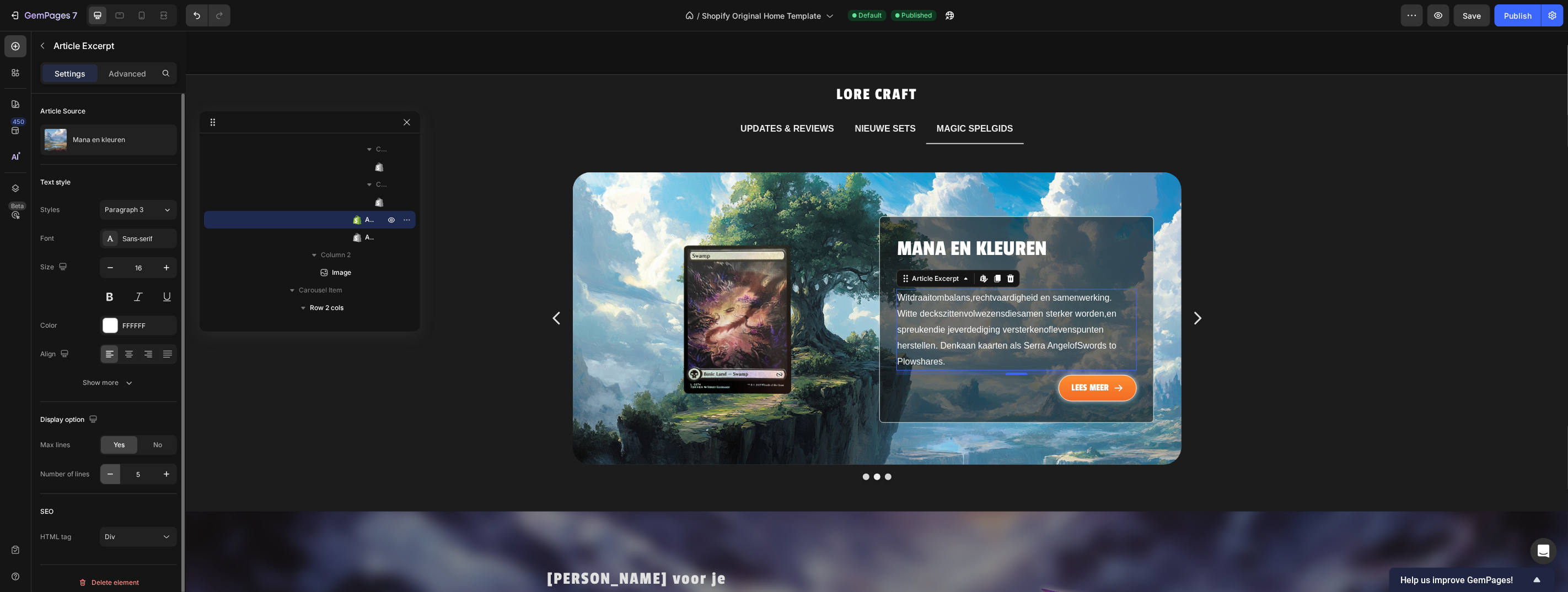
click at [119, 476] on button "button" at bounding box center [111, 474] width 20 height 20
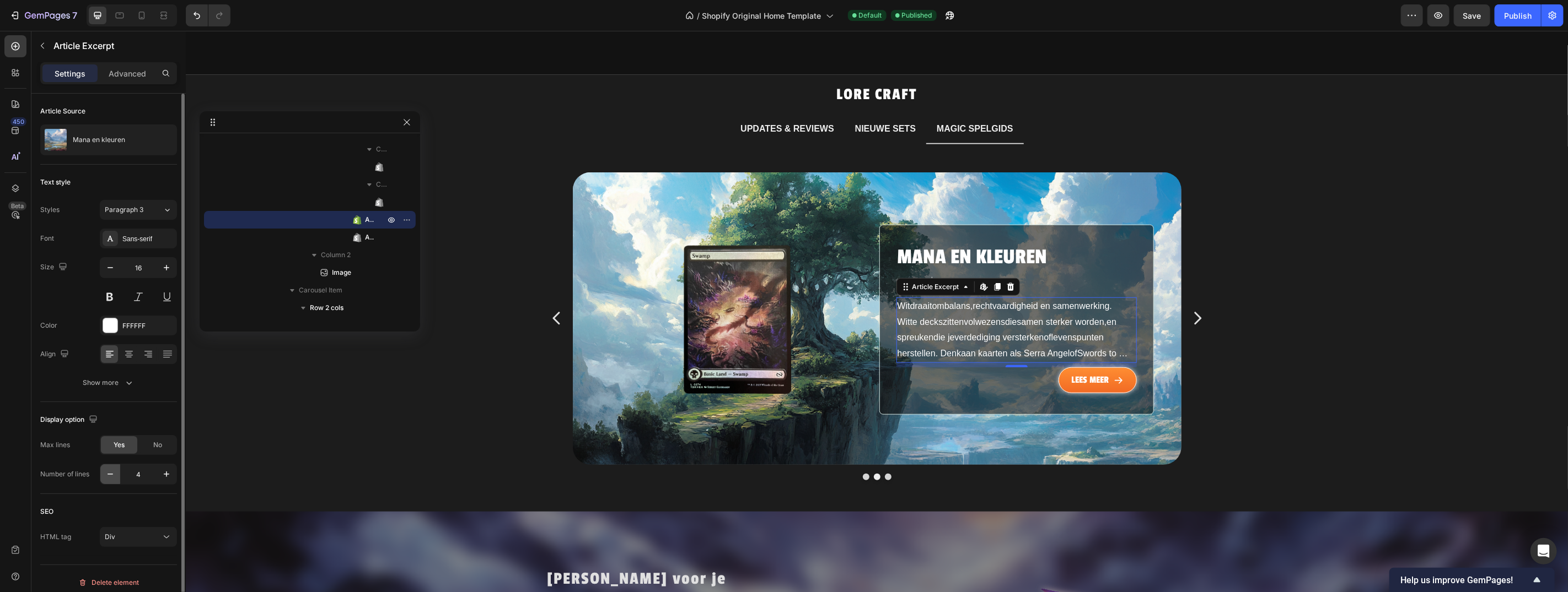
click at [115, 476] on icon "button" at bounding box center [110, 474] width 11 height 11
type input "3"
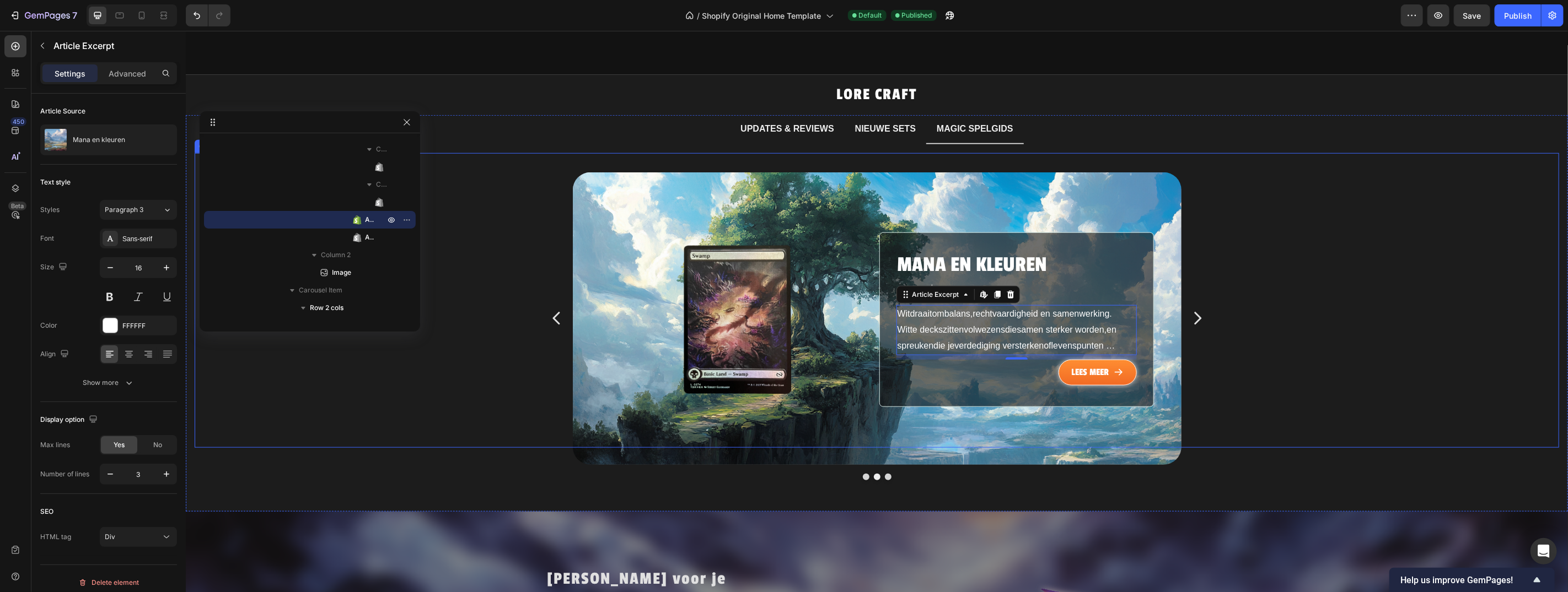
click at [1193, 299] on icon "Carousel Next Arrow" at bounding box center [1196, 317] width 17 height 82
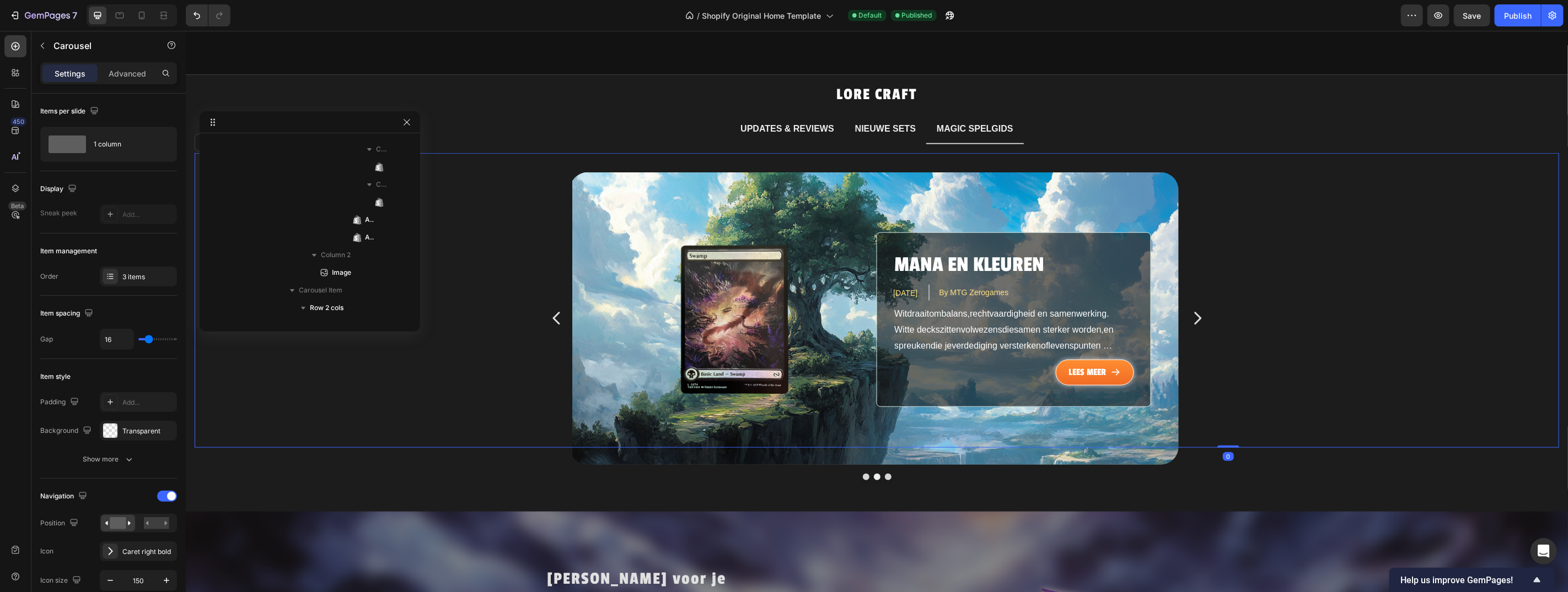
scroll to position [1302, 0]
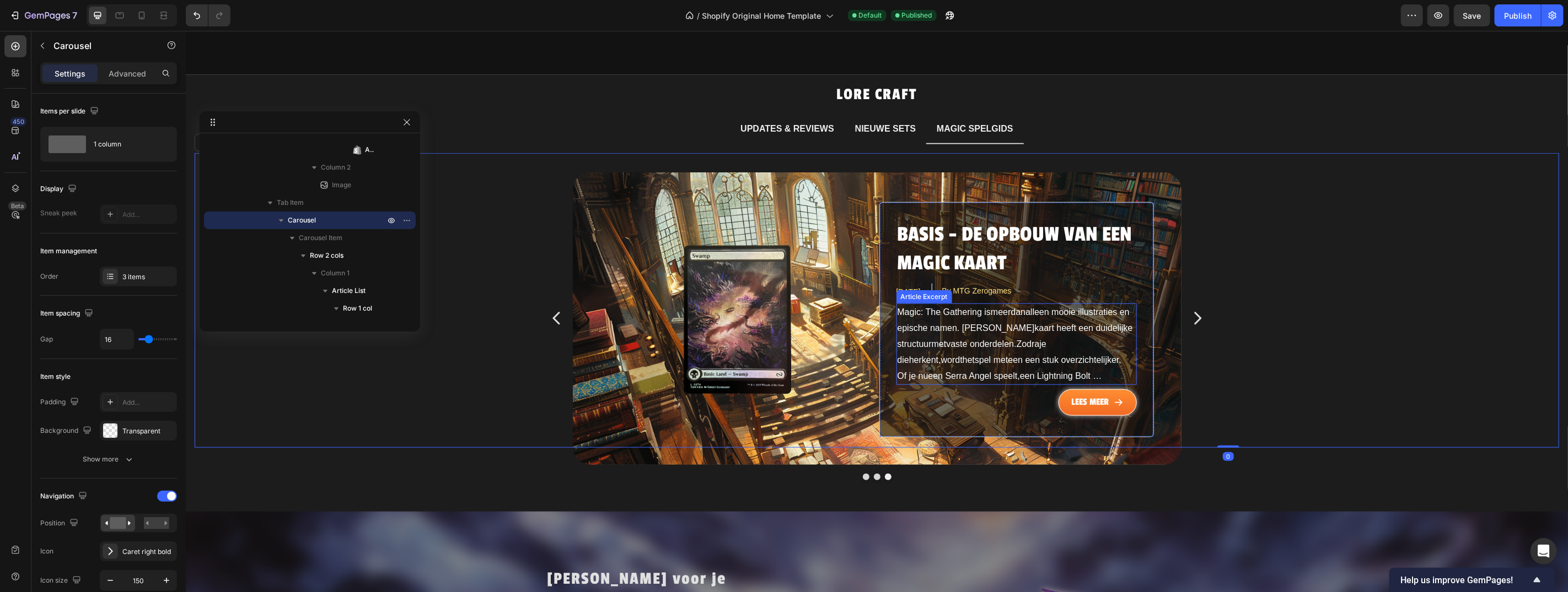
click at [930, 320] on p "Magic: The Gathering is meer dan alleen mooie illustraties en epische namen . E…" at bounding box center [1015, 345] width 239 height 80
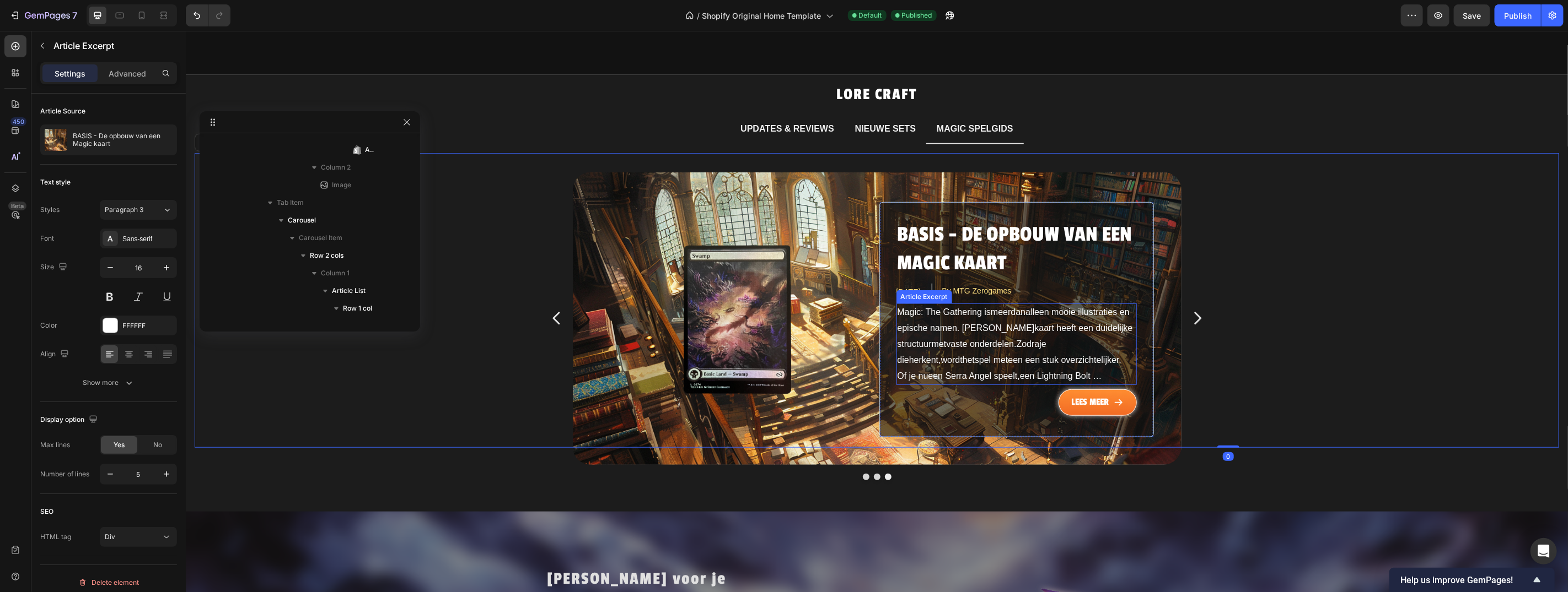
scroll to position [2095, 0]
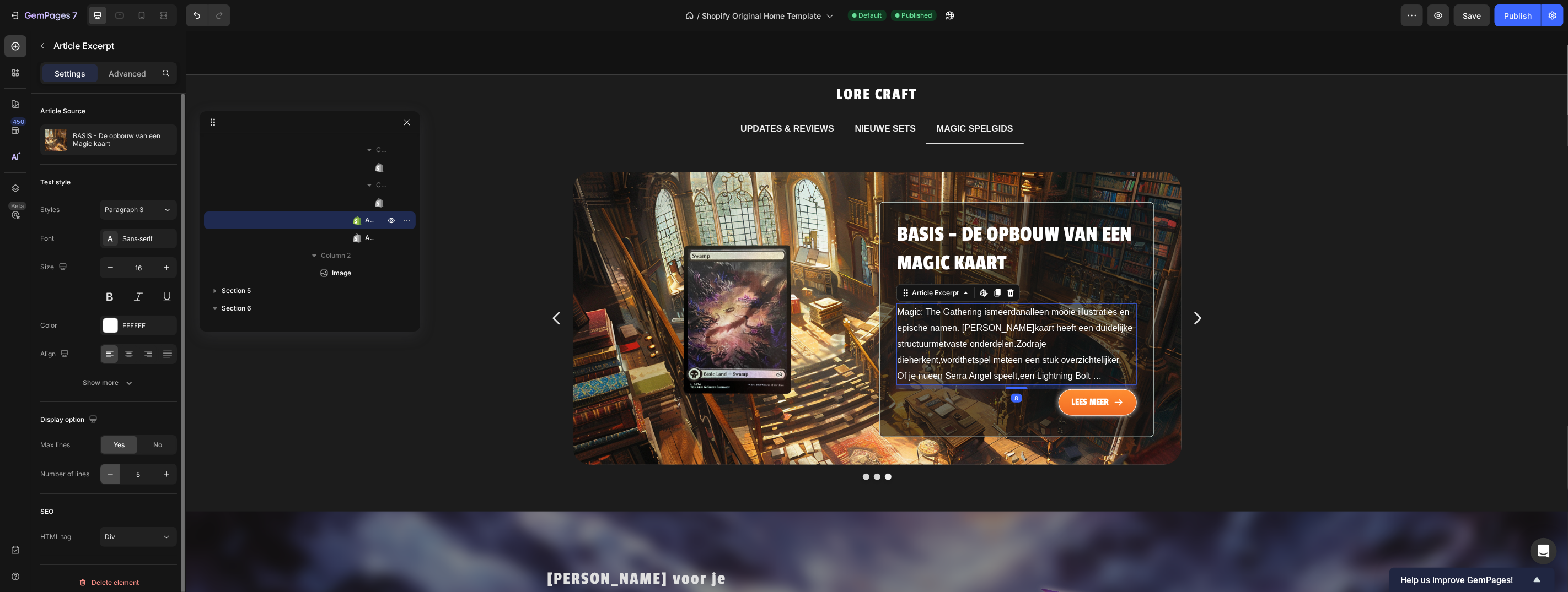
click at [110, 476] on icon "button" at bounding box center [110, 474] width 11 height 11
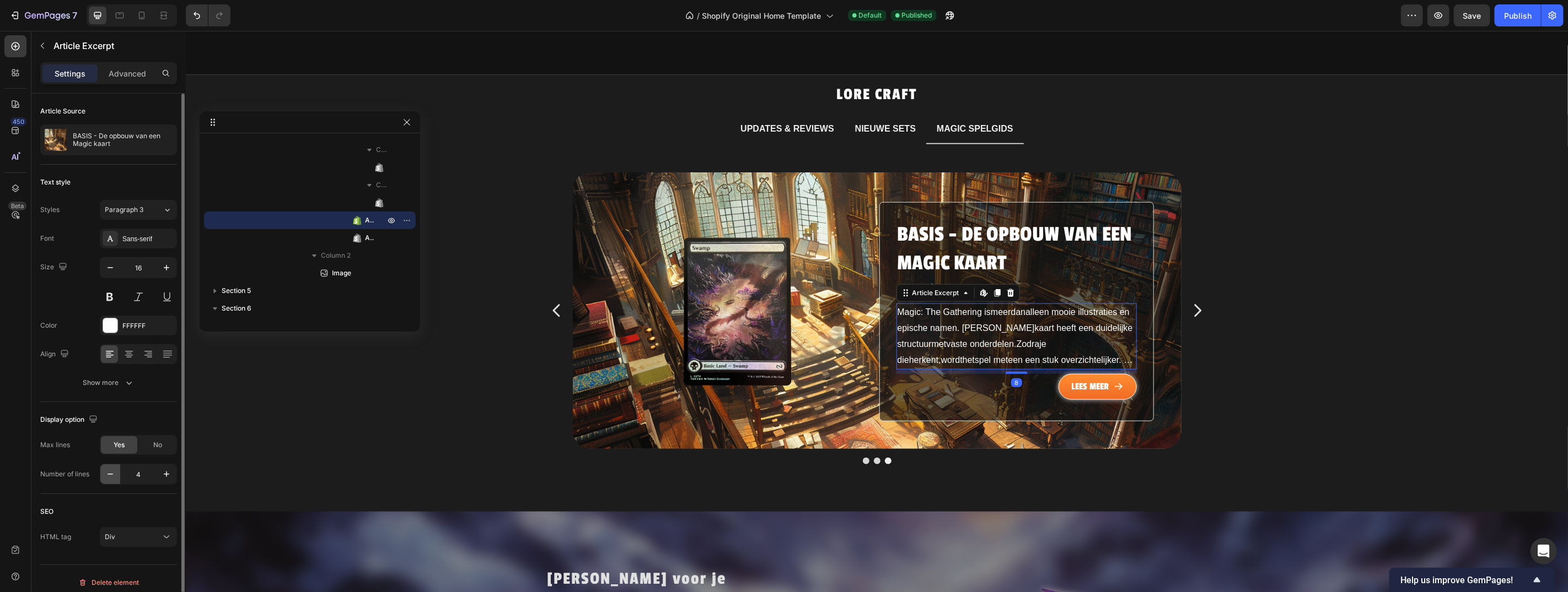
click at [110, 476] on icon "button" at bounding box center [110, 474] width 11 height 11
type input "3"
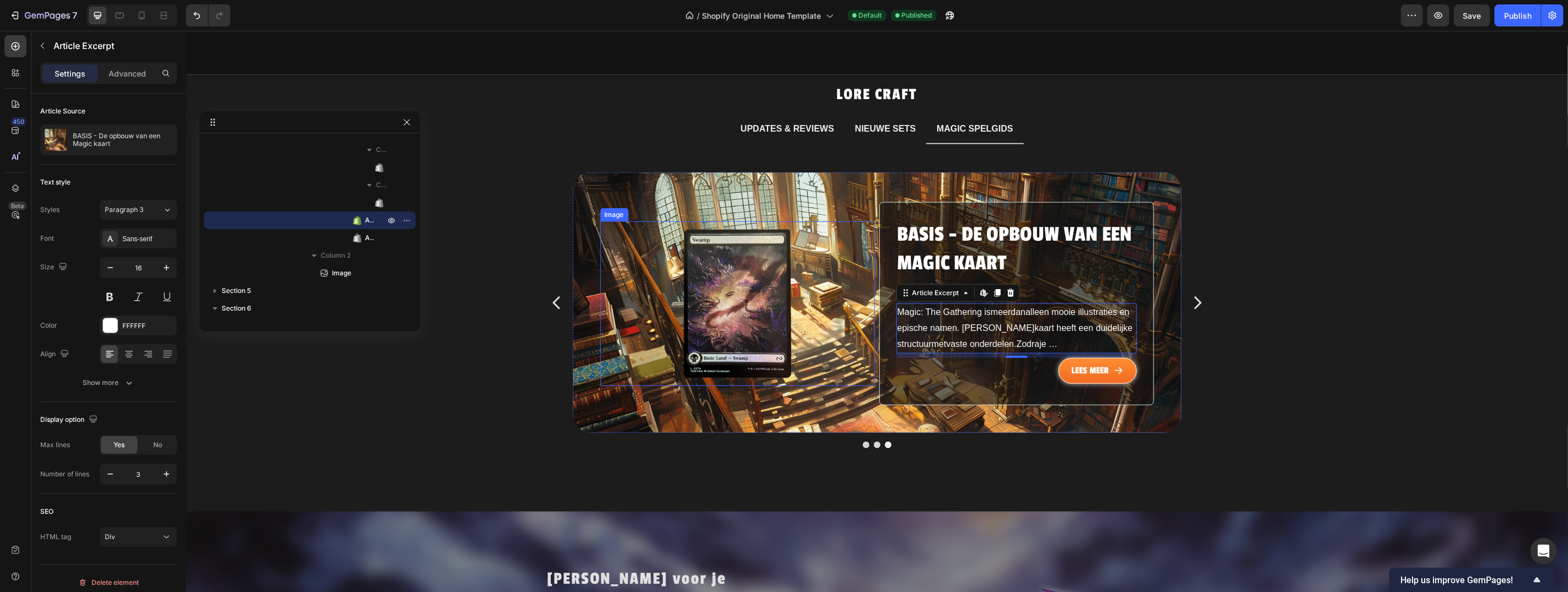
click at [688, 335] on img at bounding box center [737, 304] width 165 height 165
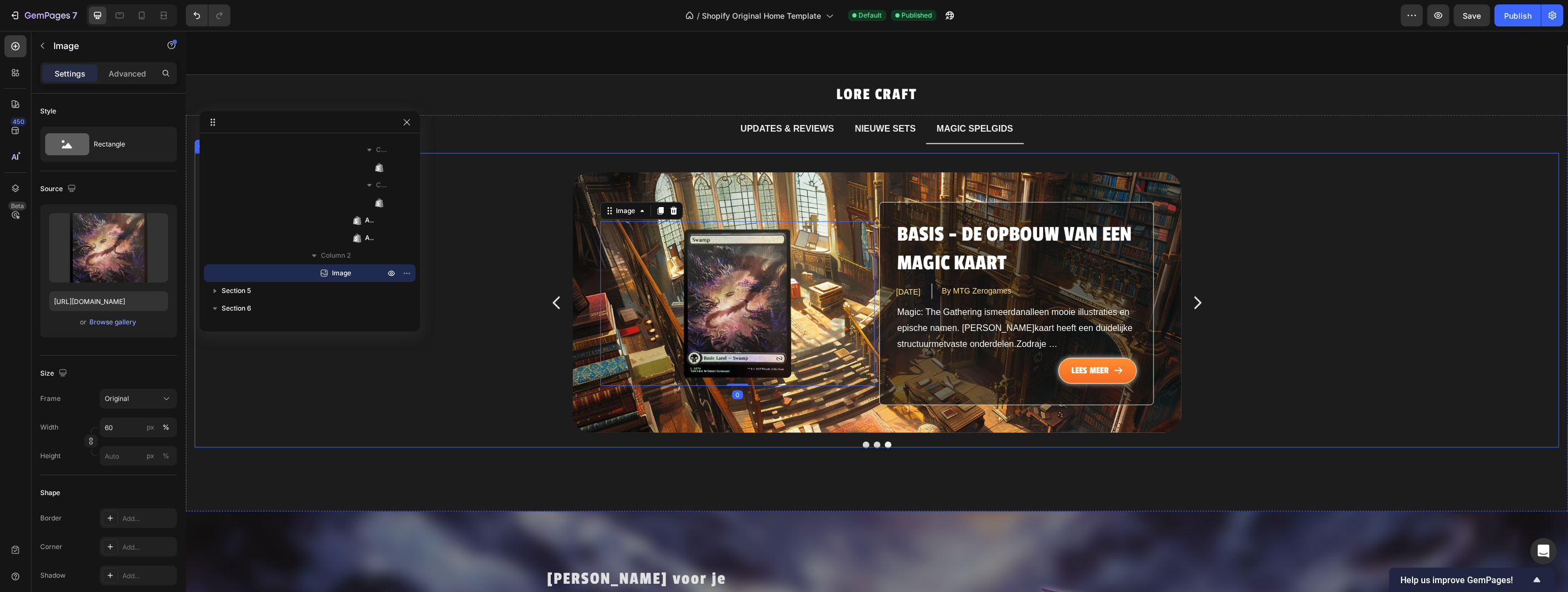
click at [1192, 286] on icon "Carousel Next Arrow" at bounding box center [1196, 302] width 17 height 82
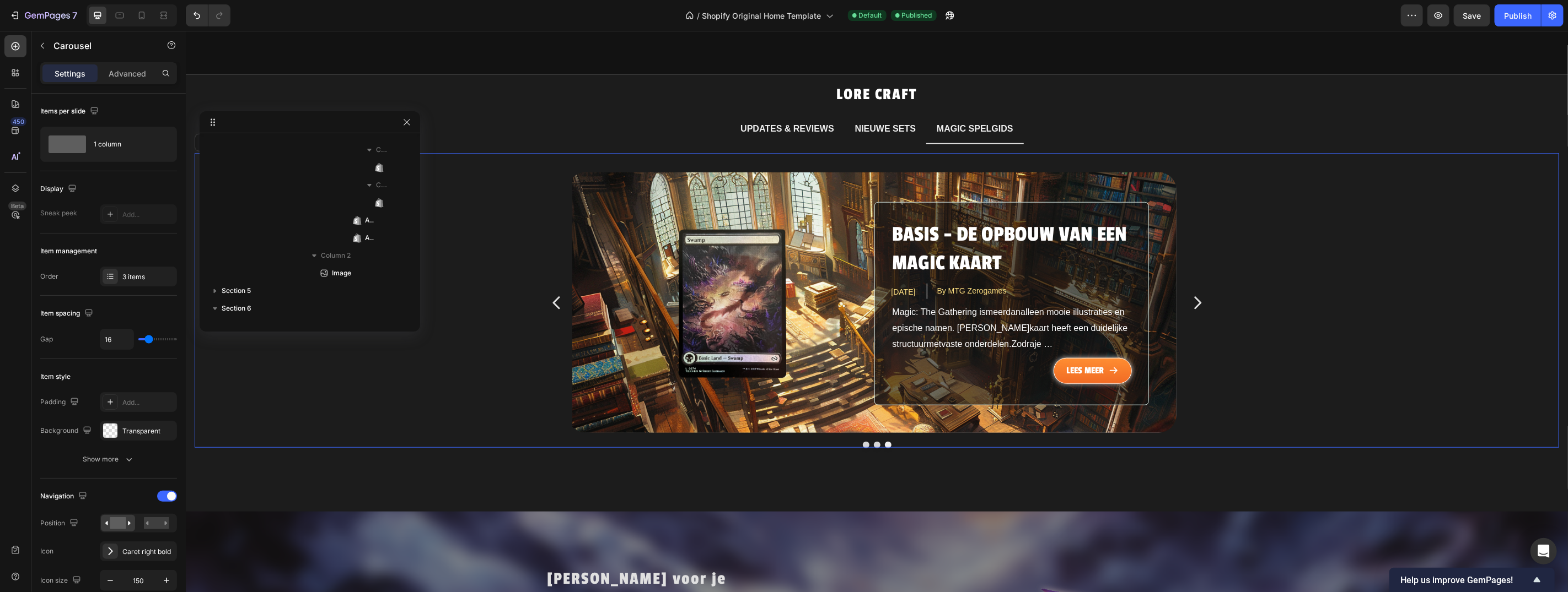
scroll to position [1302, 0]
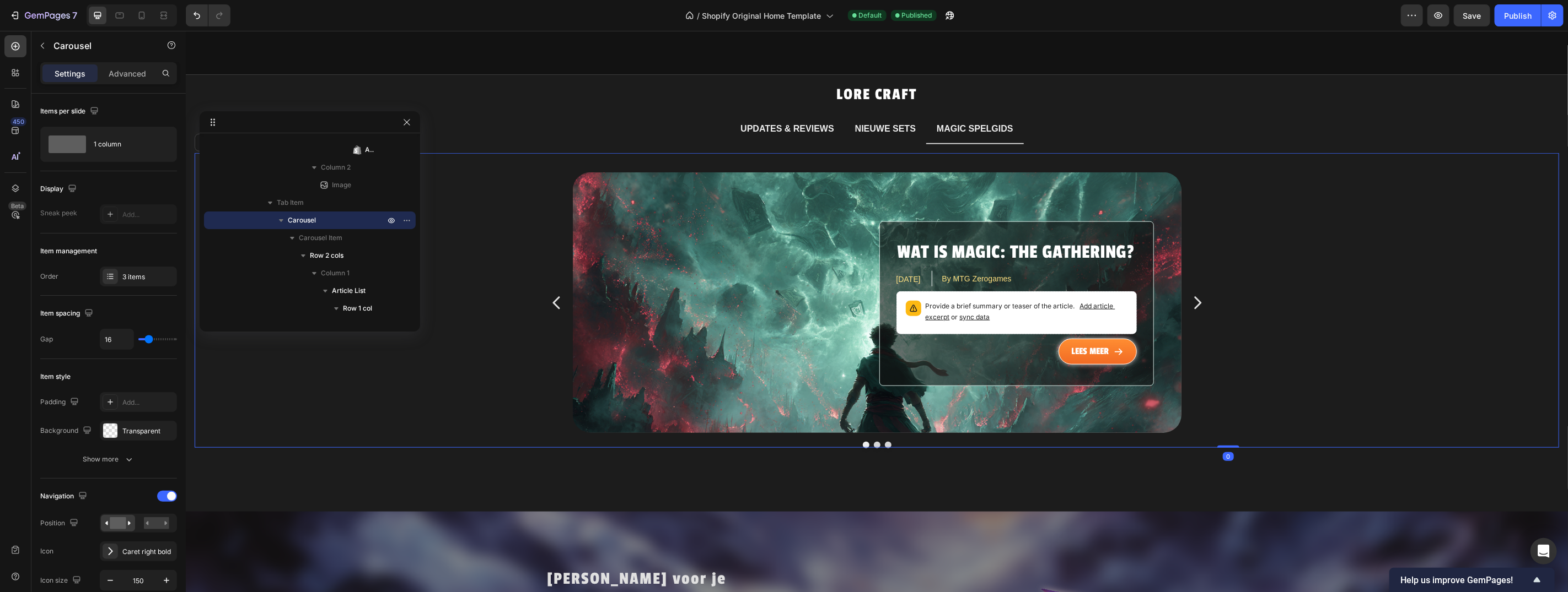
click at [1192, 286] on icon "Carousel Next Arrow" at bounding box center [1196, 302] width 17 height 82
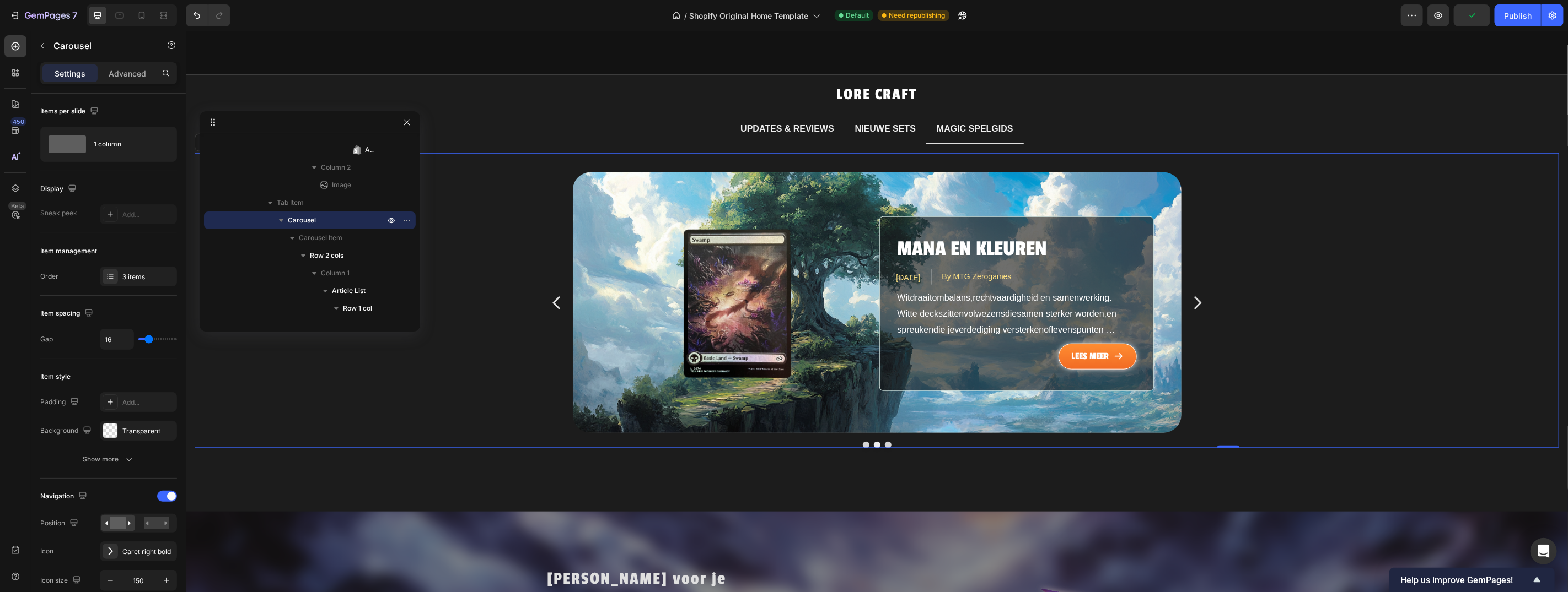
click at [1192, 286] on icon "Carousel Next Arrow" at bounding box center [1196, 302] width 17 height 82
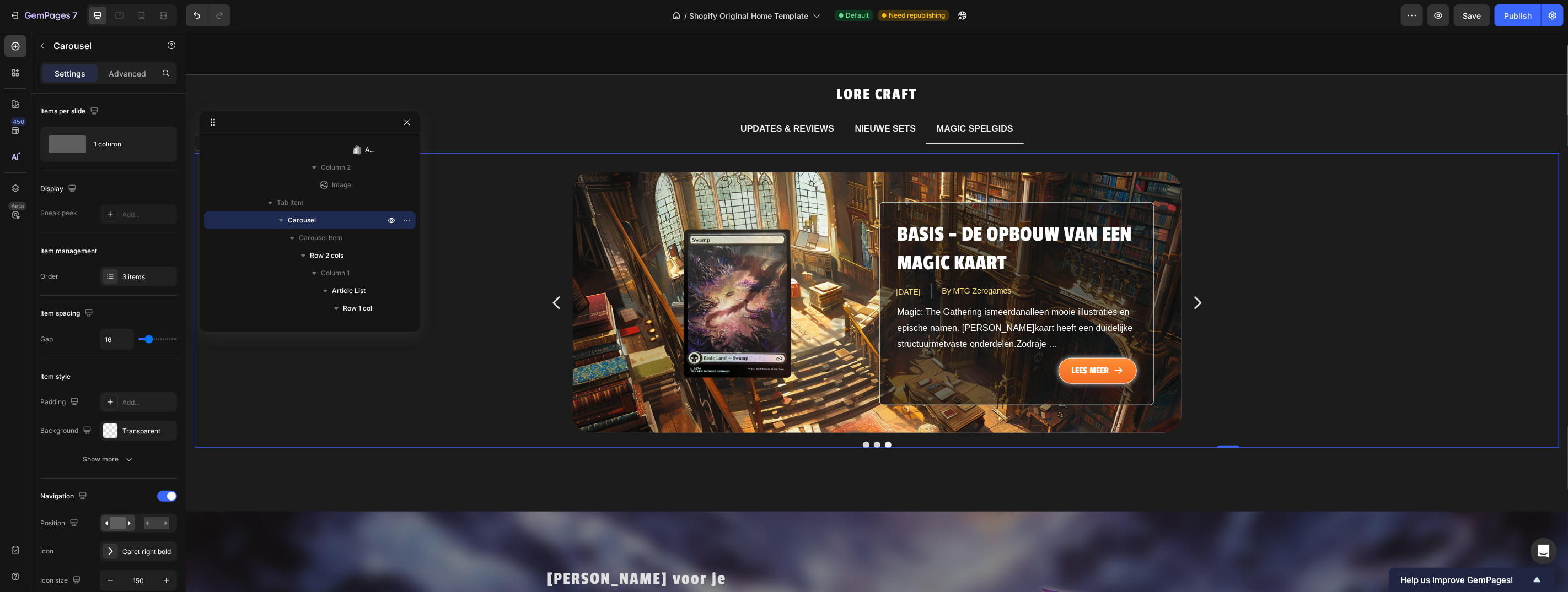
click at [1192, 286] on icon "Carousel Next Arrow" at bounding box center [1196, 302] width 17 height 82
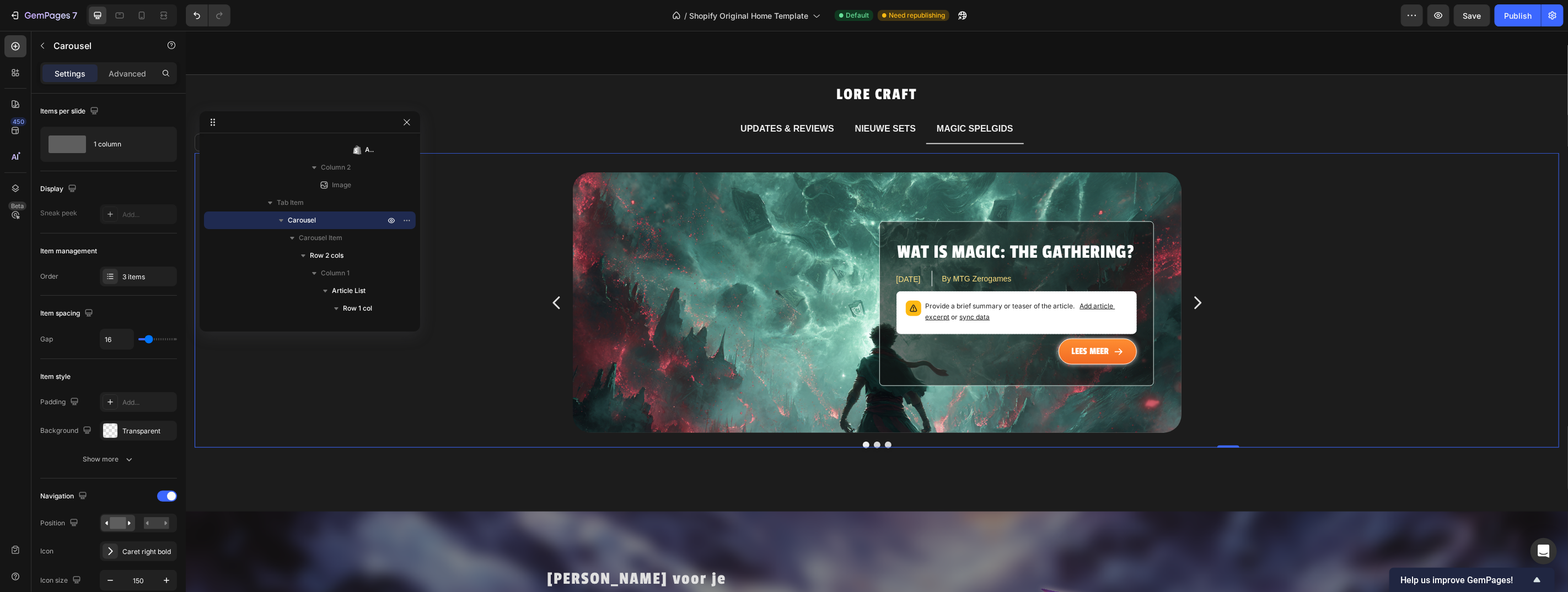
click at [1192, 286] on icon "Carousel Next Arrow" at bounding box center [1196, 302] width 17 height 82
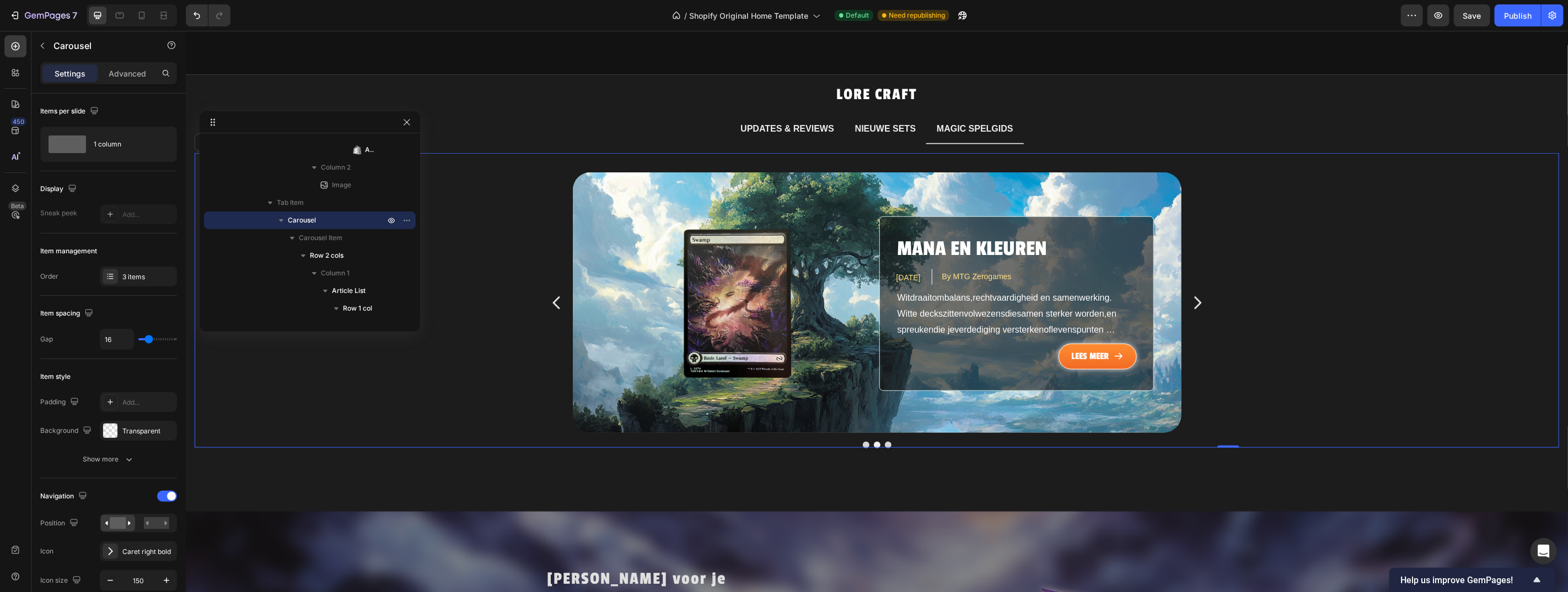
click at [1192, 286] on icon "Carousel Next Arrow" at bounding box center [1196, 302] width 17 height 82
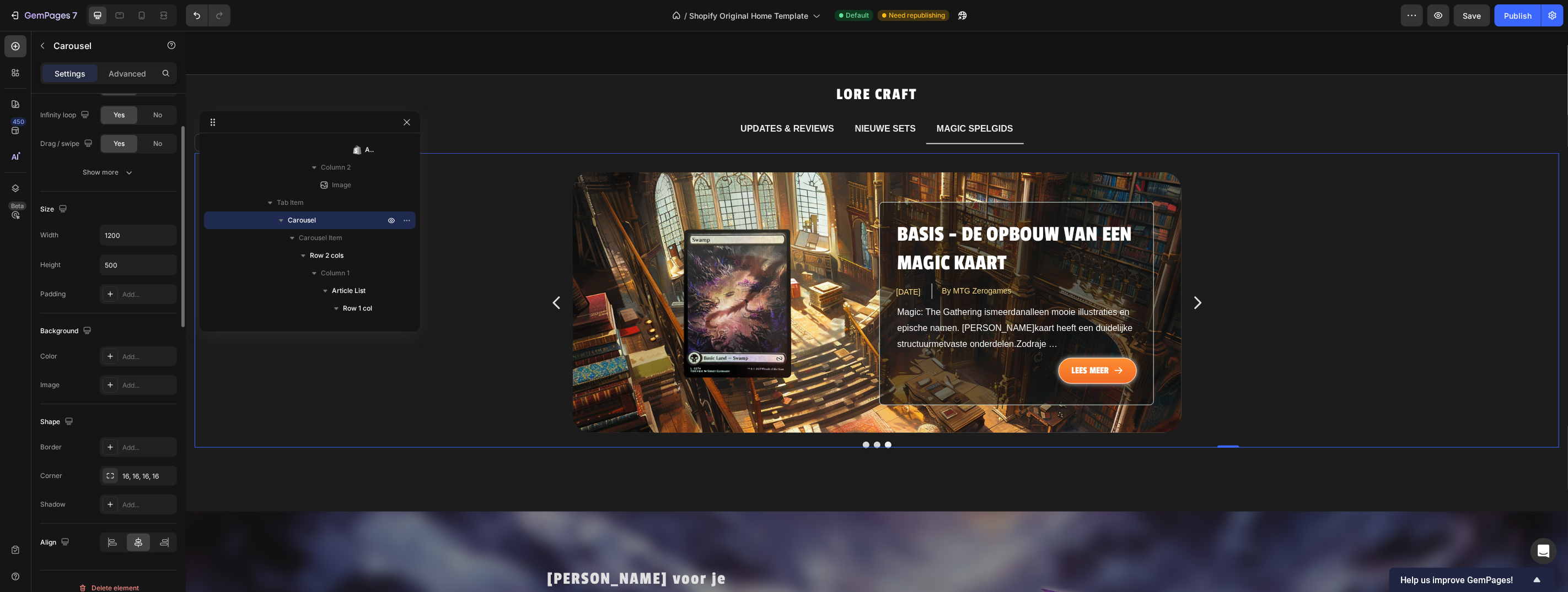
scroll to position [864, 0]
click at [1193, 296] on icon "Carousel Next Arrow" at bounding box center [1197, 302] width 7 height 13
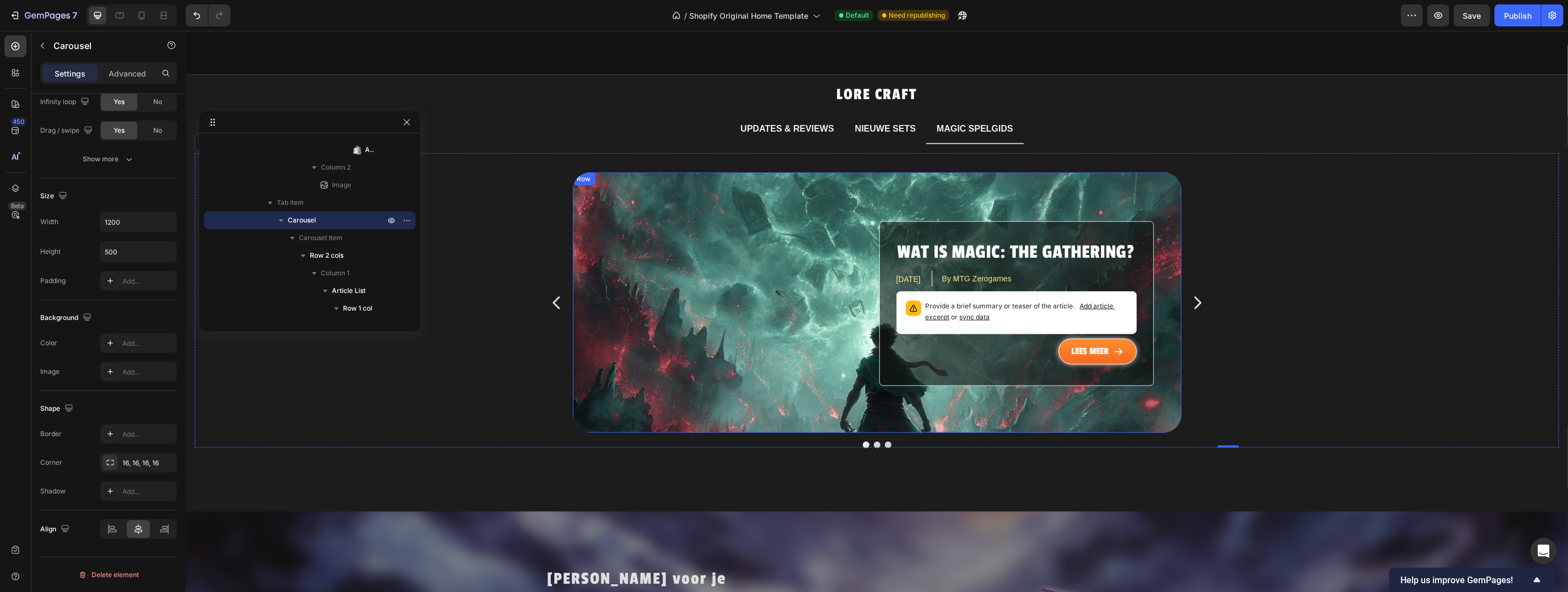
click at [1057, 300] on p "Provide a brief summary or teaser of the article. Add article excerpt or sync d…" at bounding box center [1026, 311] width 201 height 22
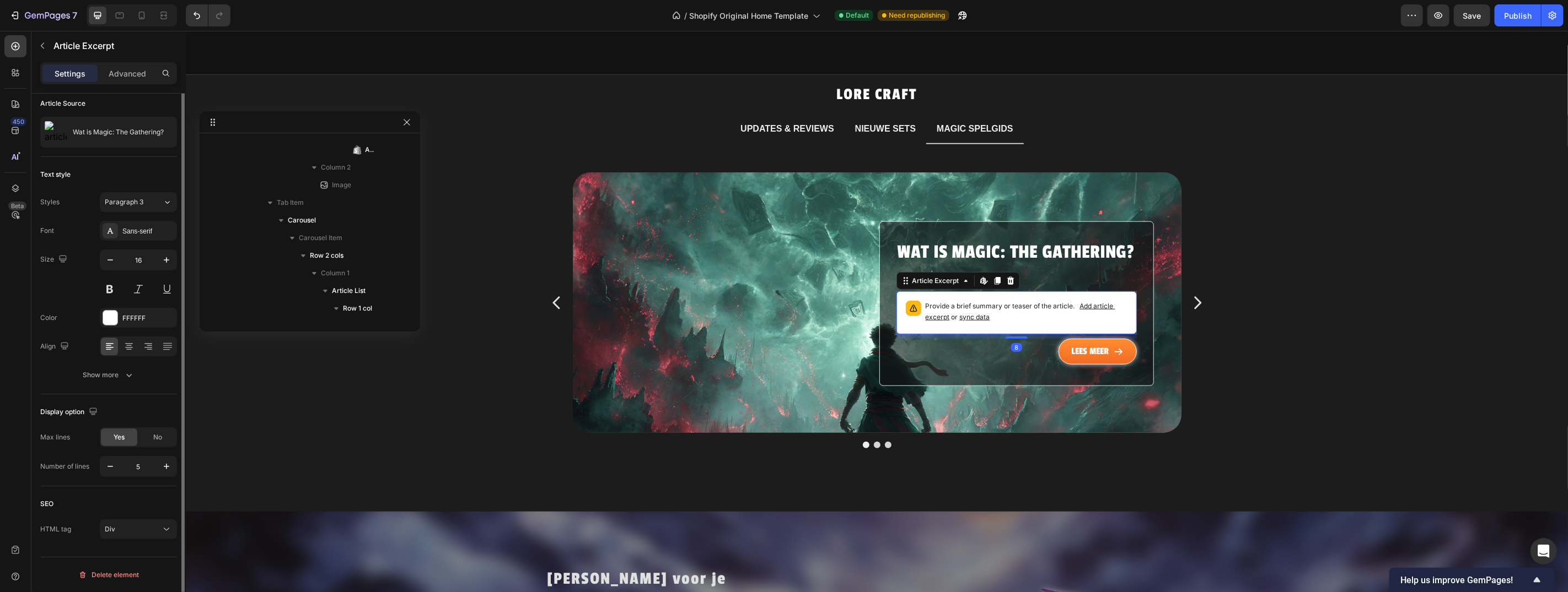
scroll to position [0, 0]
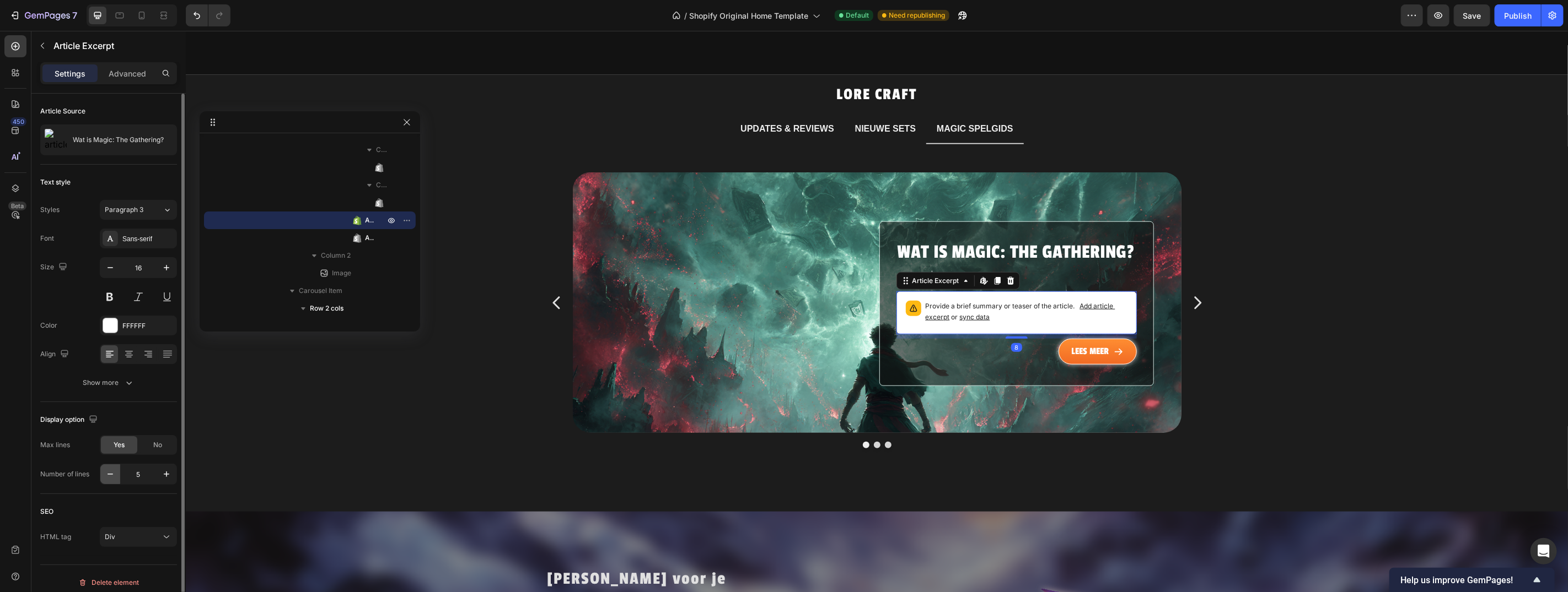
click at [106, 473] on icon "button" at bounding box center [110, 474] width 11 height 11
type input "3"
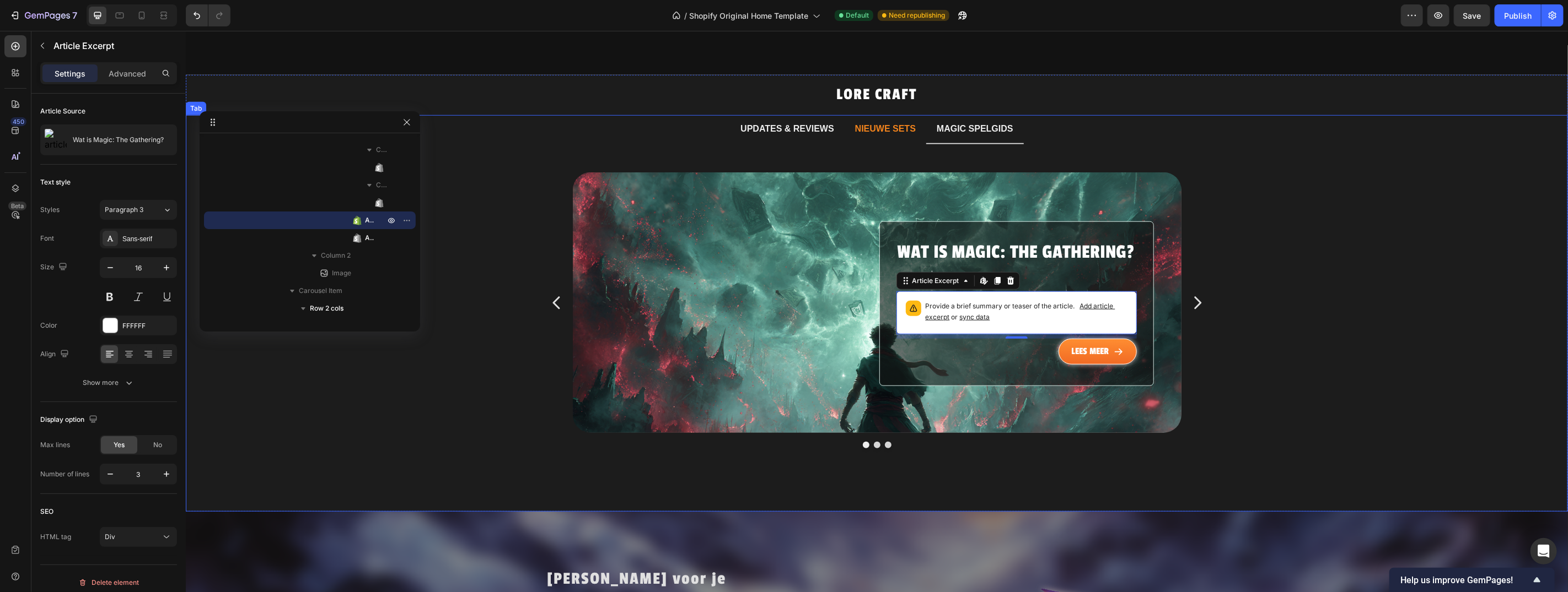
click at [888, 121] on p "NIEUWE SETS" at bounding box center [884, 129] width 61 height 16
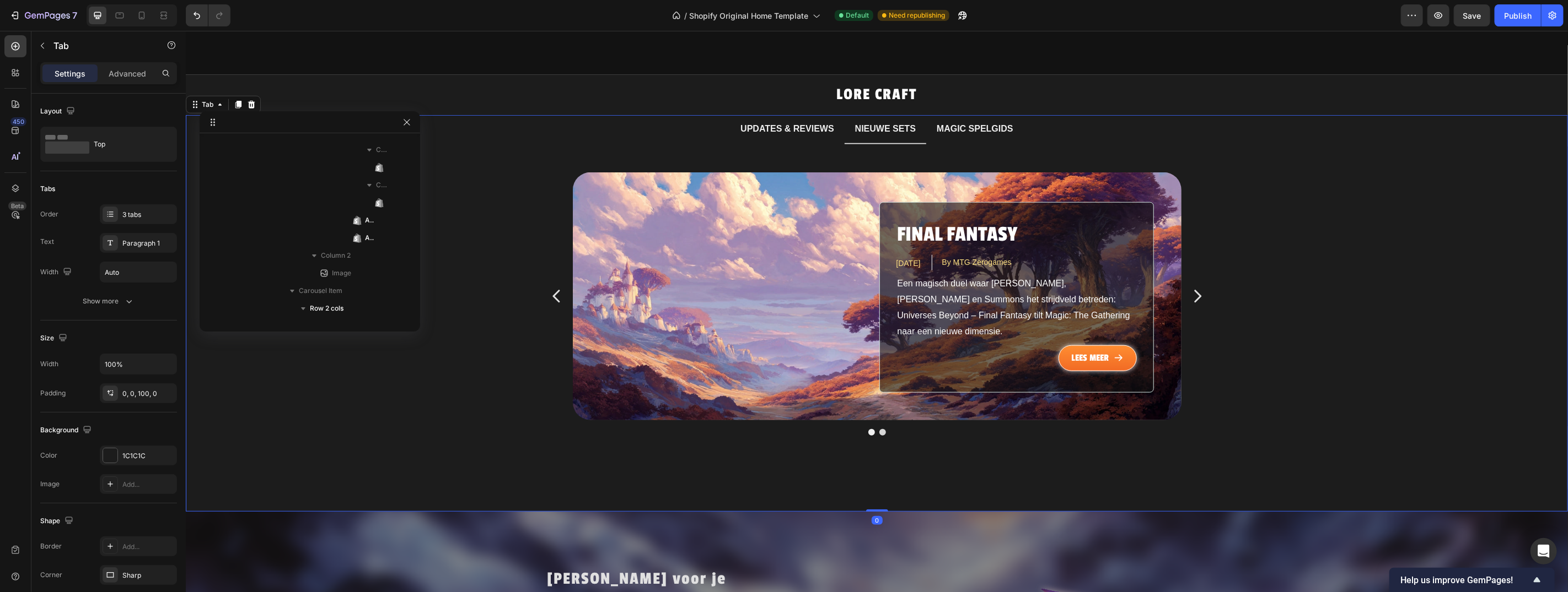
scroll to position [67, 0]
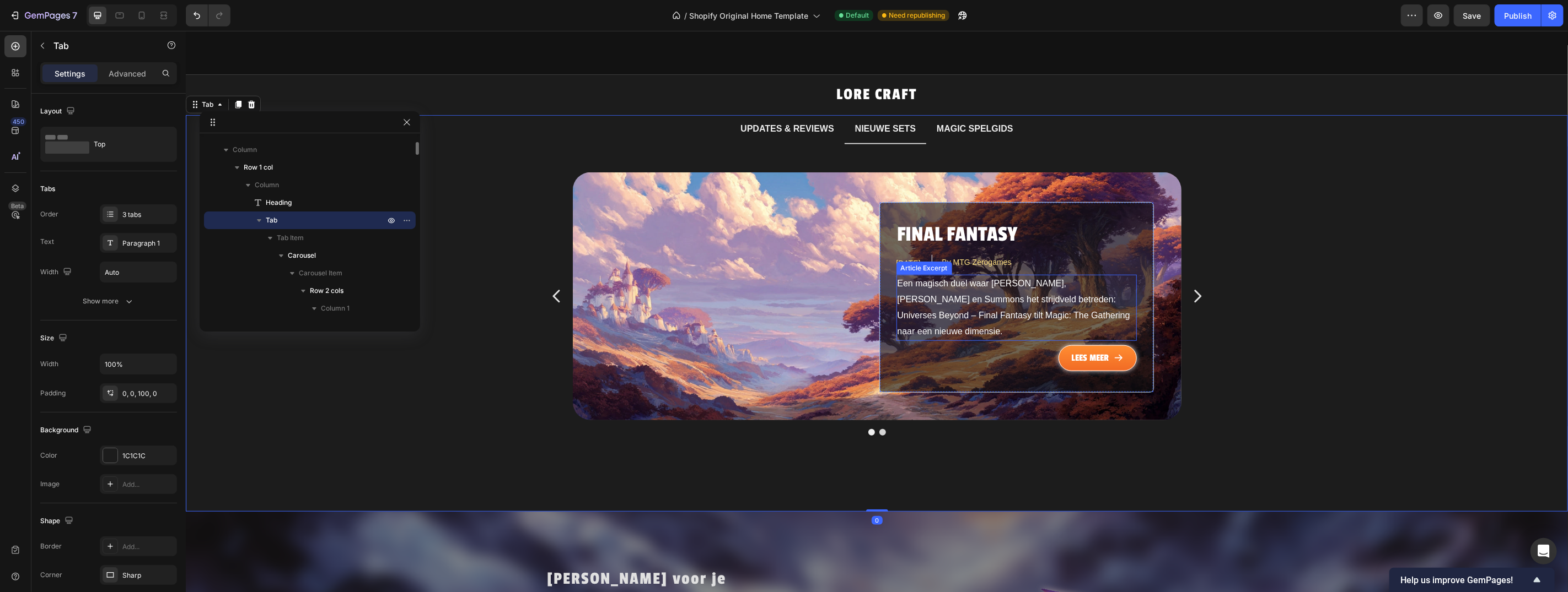
click at [1007, 286] on span "Een magisch duel waar [PERSON_NAME], [PERSON_NAME] en Summons het strijdveld be…" at bounding box center [1015, 306] width 236 height 57
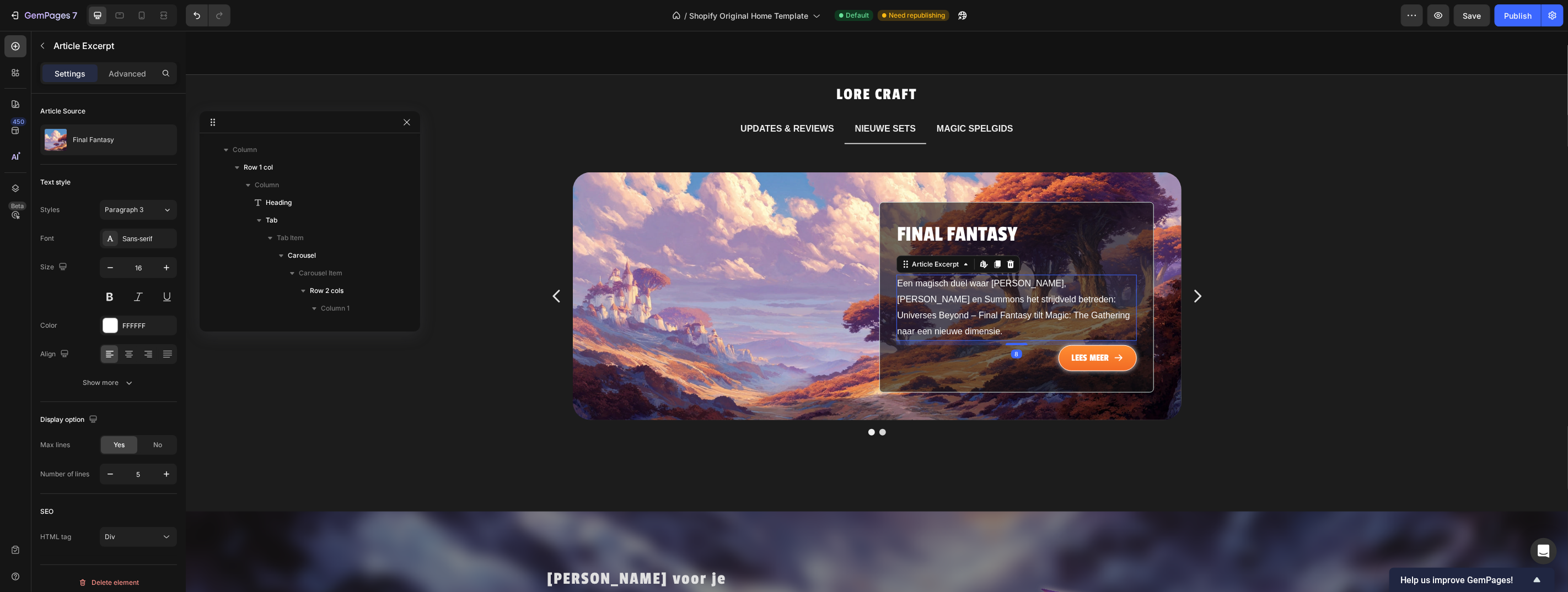
scroll to position [932, 0]
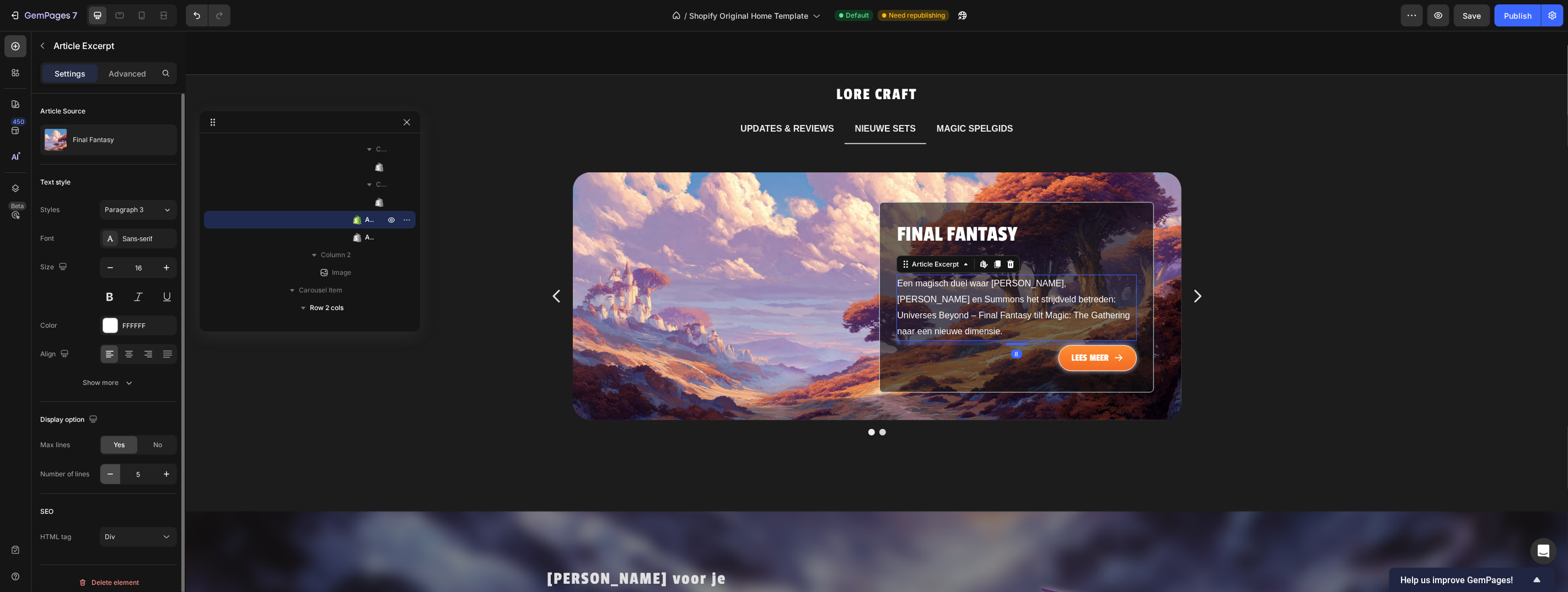
click at [112, 479] on icon "button" at bounding box center [110, 474] width 11 height 11
type input "3"
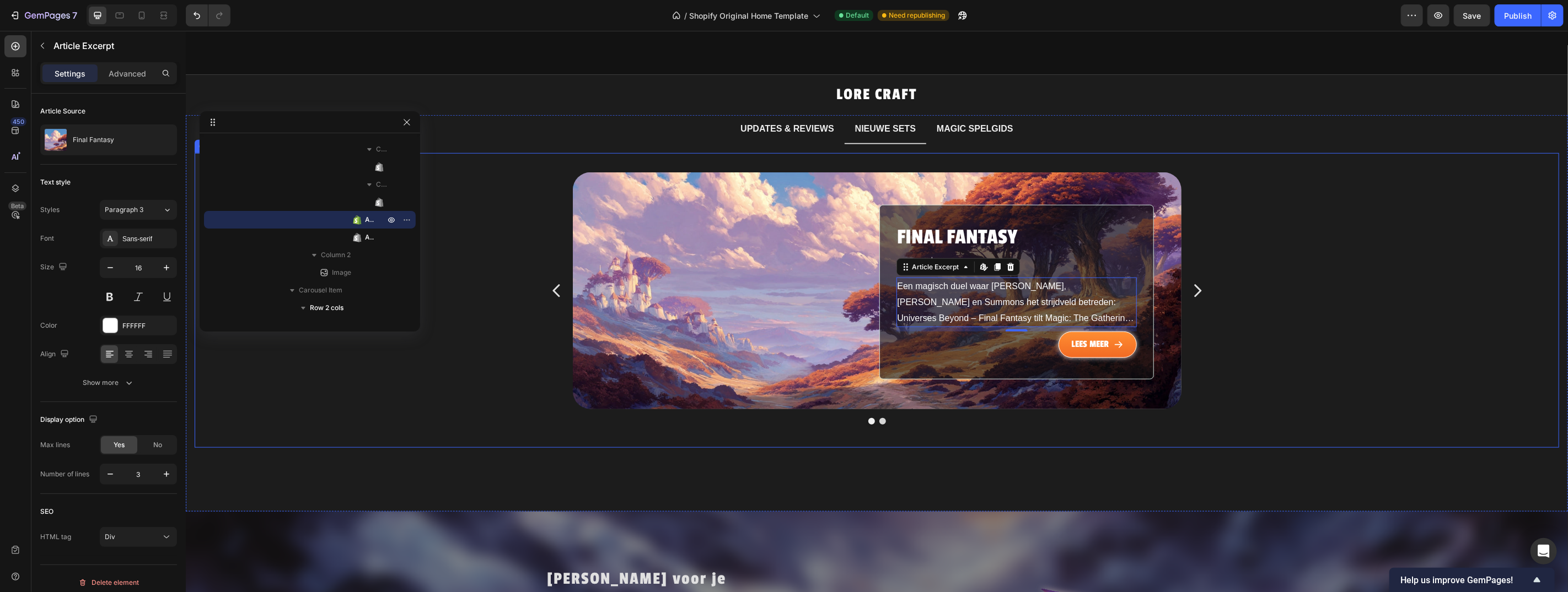
click at [1190, 279] on icon "Carousel Next Arrow" at bounding box center [1196, 290] width 17 height 82
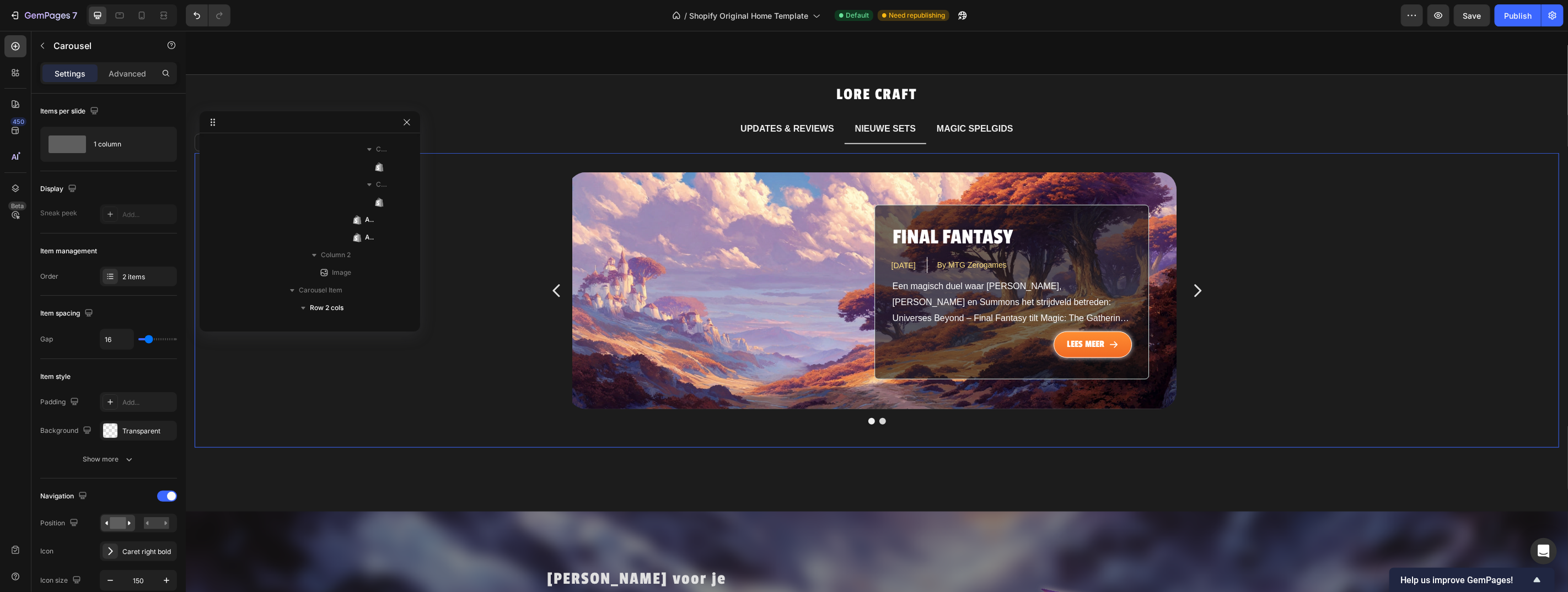
scroll to position [702, 0]
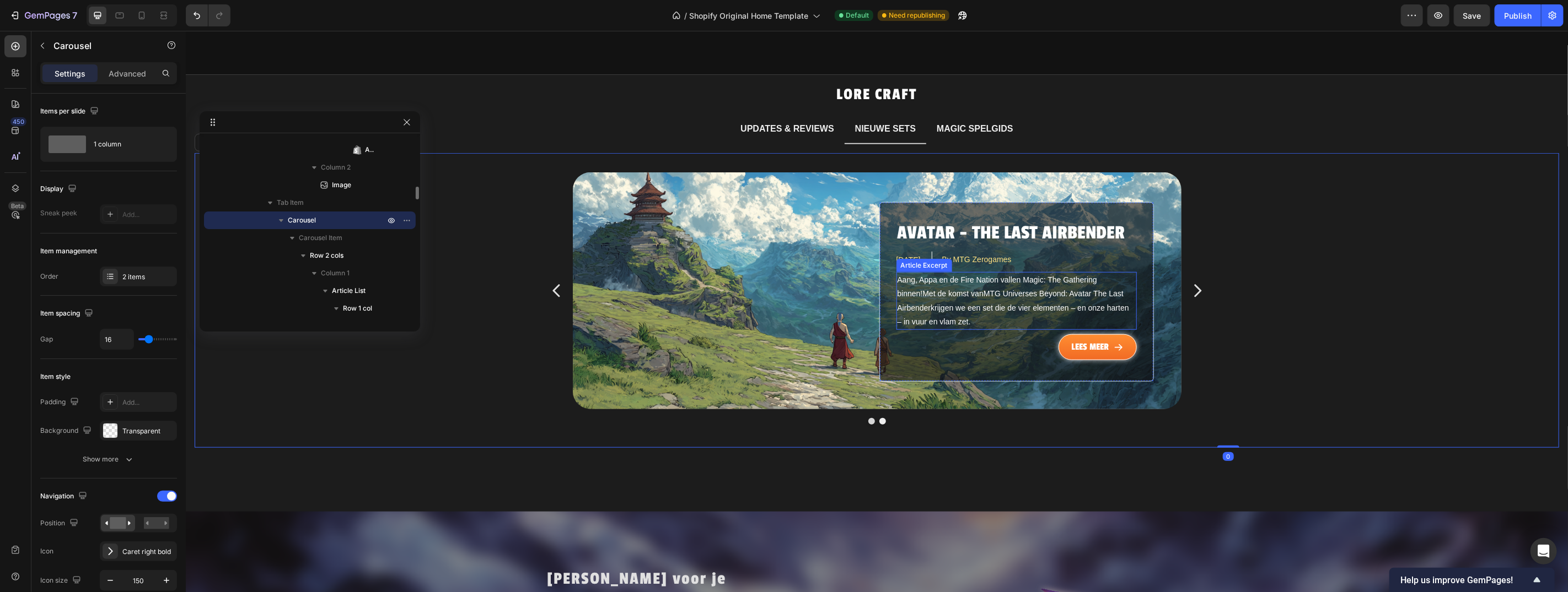
click at [918, 287] on p "Aang, Appa en de Fire Nation vallen Magic: The Gathering binnen! Met de komst v…" at bounding box center [1015, 300] width 239 height 55
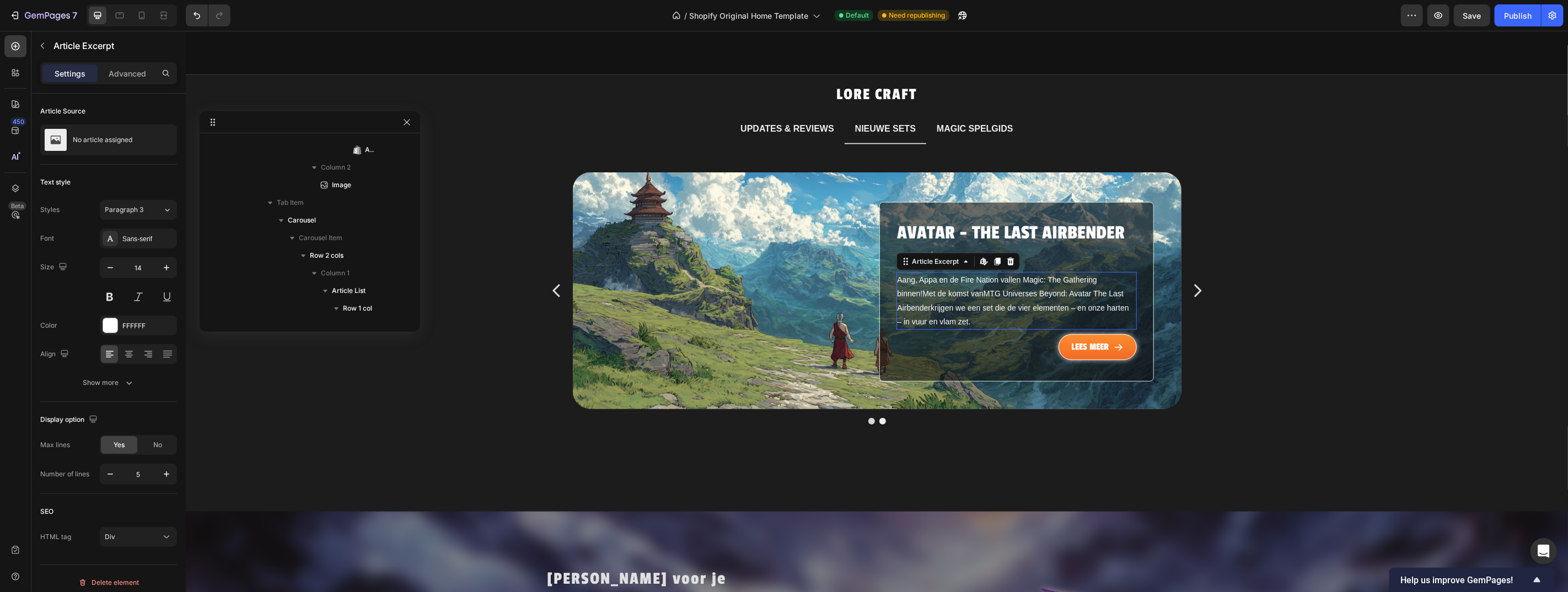
scroll to position [1214, 0]
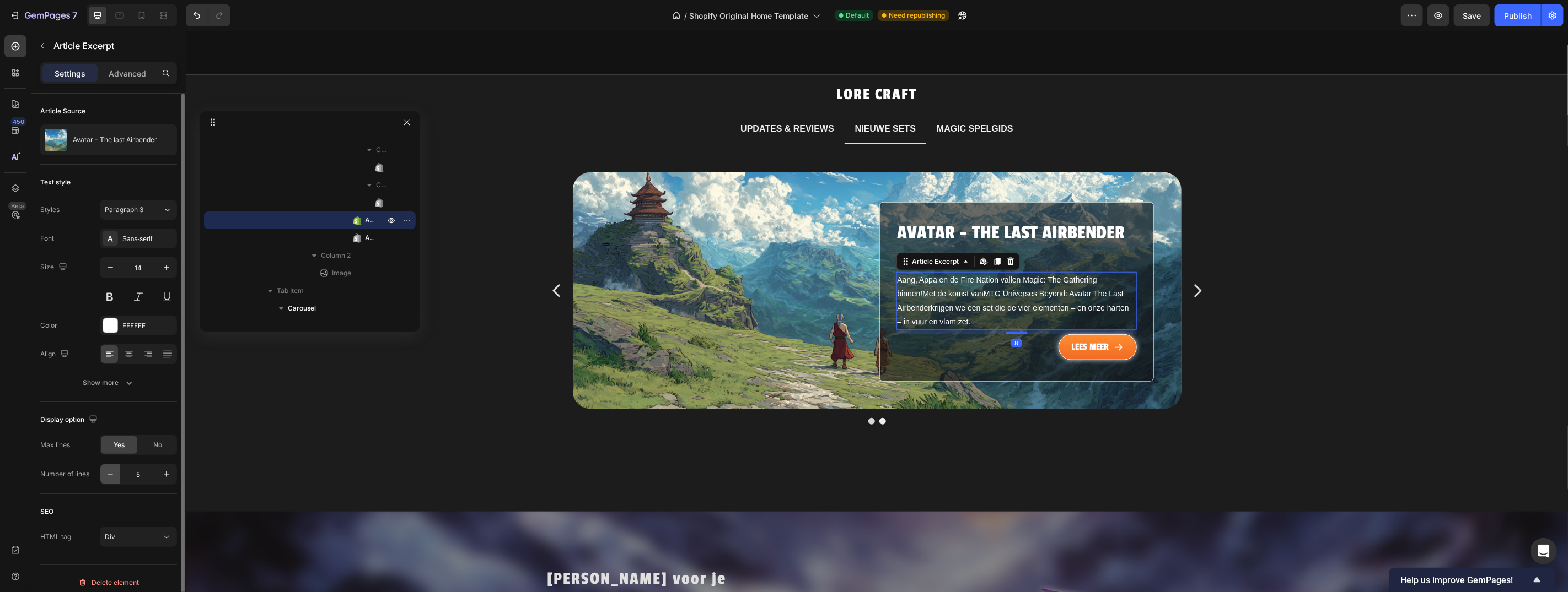
click at [112, 480] on button "button" at bounding box center [111, 474] width 20 height 20
click at [112, 477] on icon "button" at bounding box center [110, 474] width 11 height 11
type input "3"
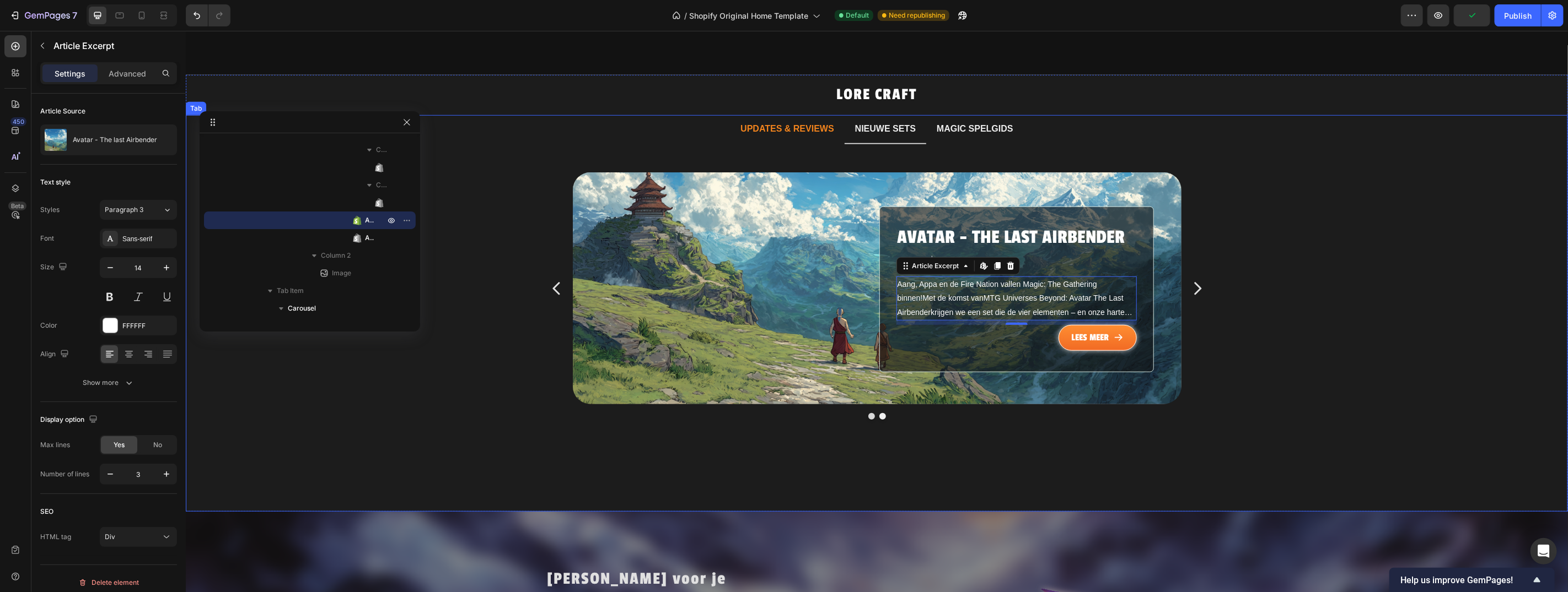
click at [784, 121] on p "UPDATES & REVIEWS" at bounding box center [786, 129] width 93 height 16
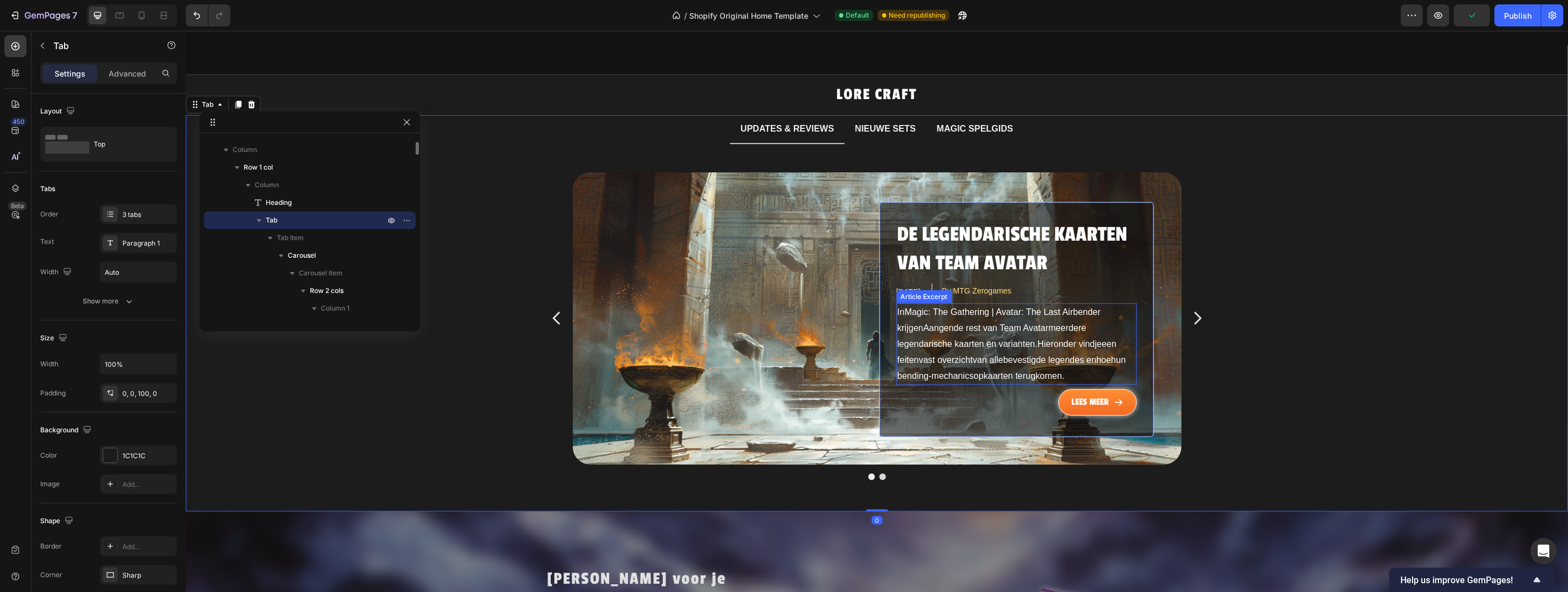
click at [989, 339] on p "In Magic: The Gathering | Avatar: The Last Airbender krijgen Aang en de rest va…" at bounding box center [1016, 345] width 239 height 80
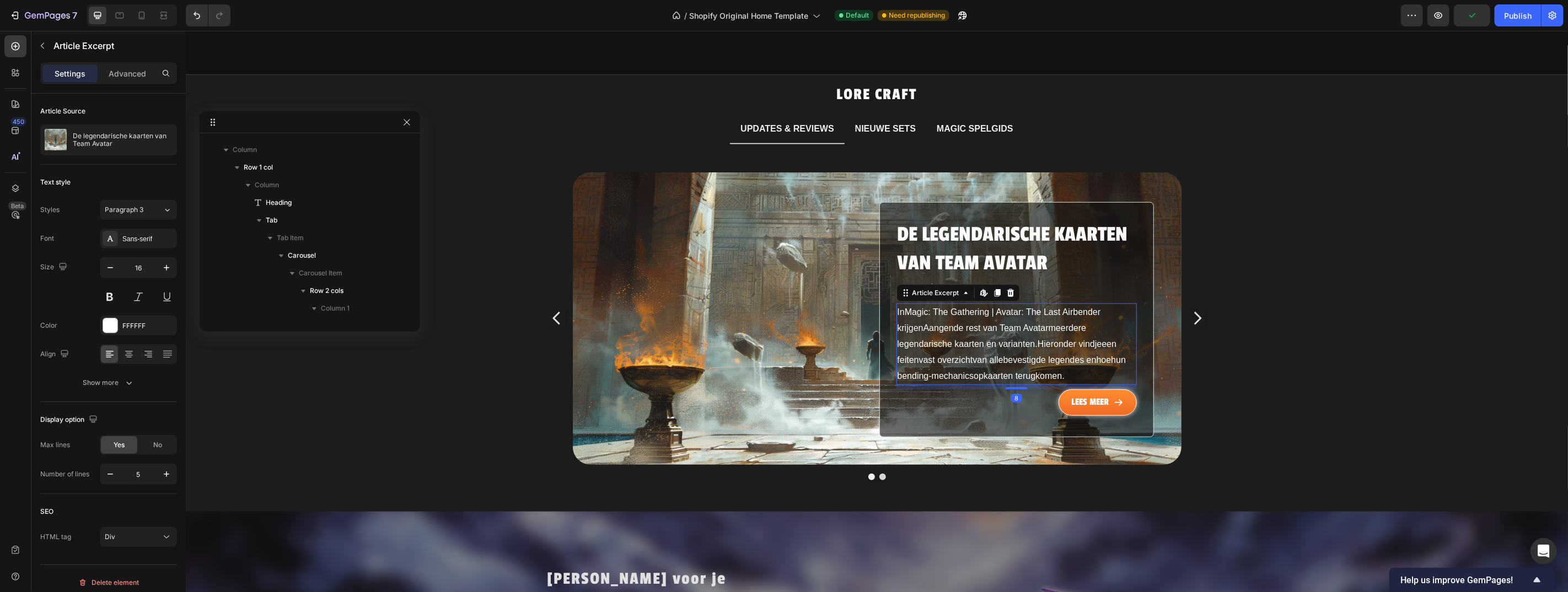
scroll to position [332, 0]
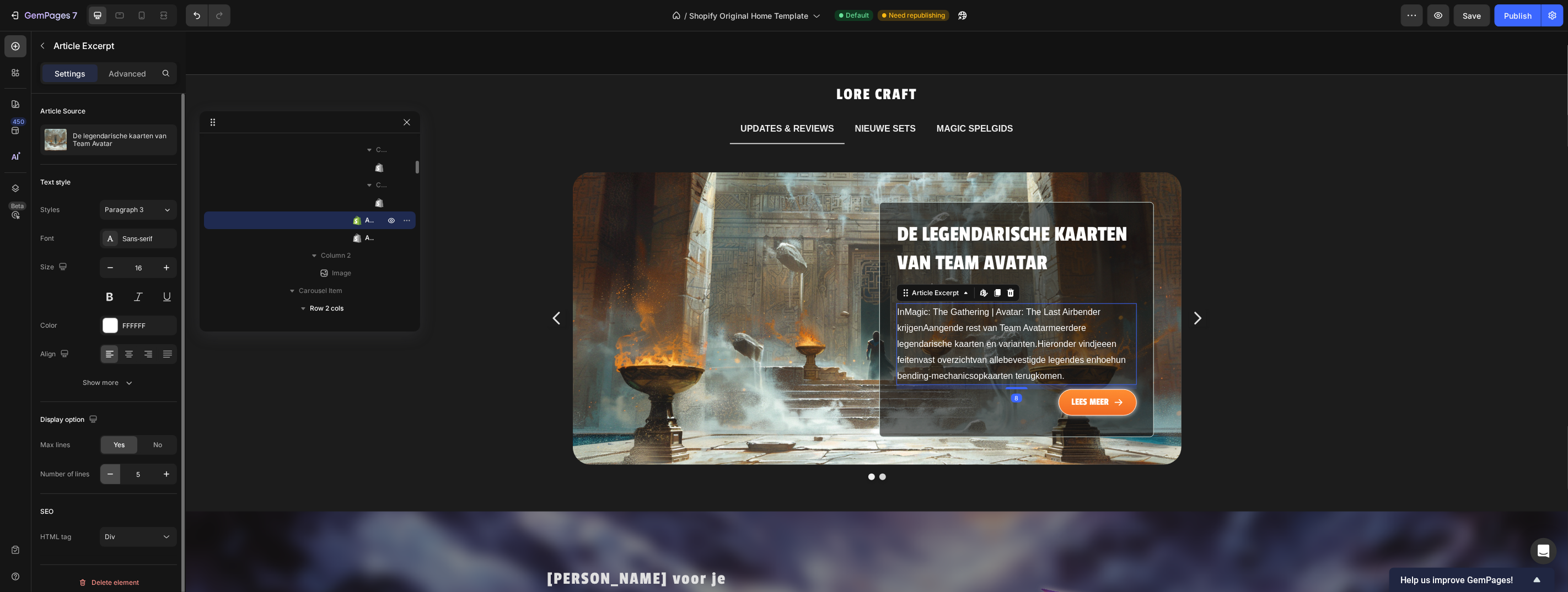
click at [116, 471] on button "button" at bounding box center [111, 474] width 20 height 20
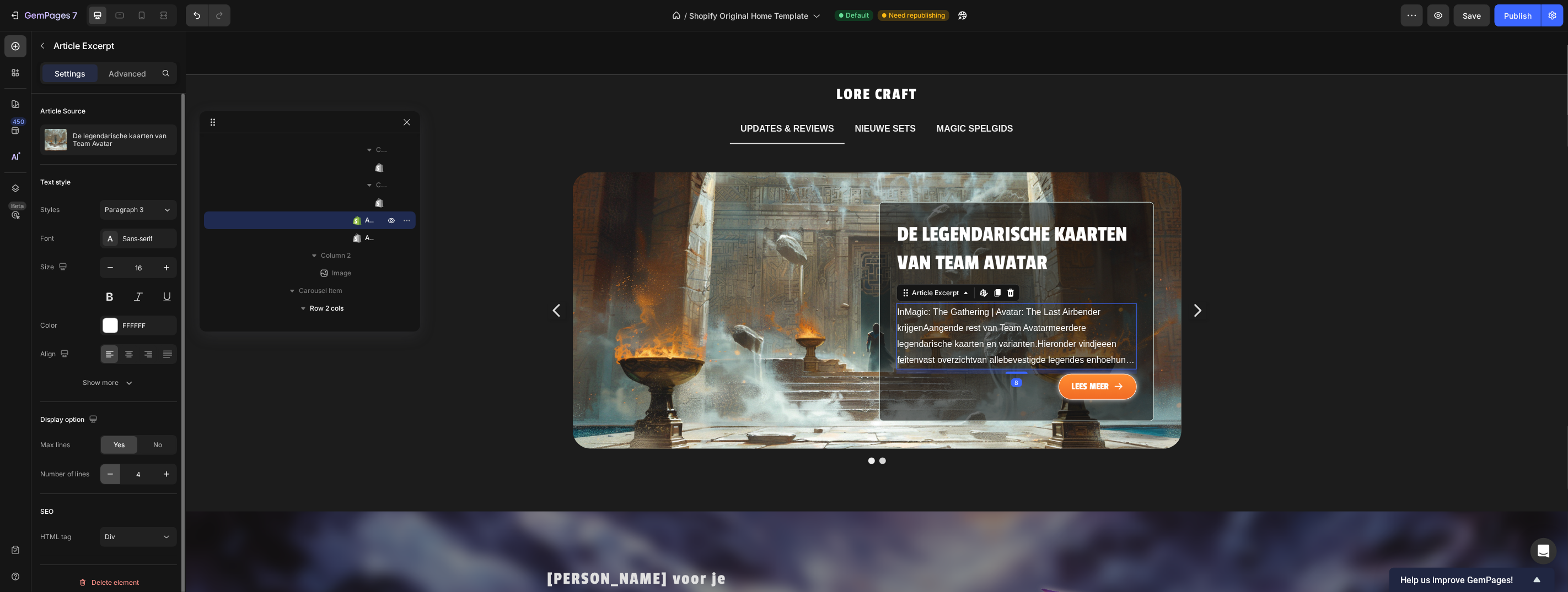
click at [116, 471] on button "button" at bounding box center [111, 474] width 20 height 20
type input "3"
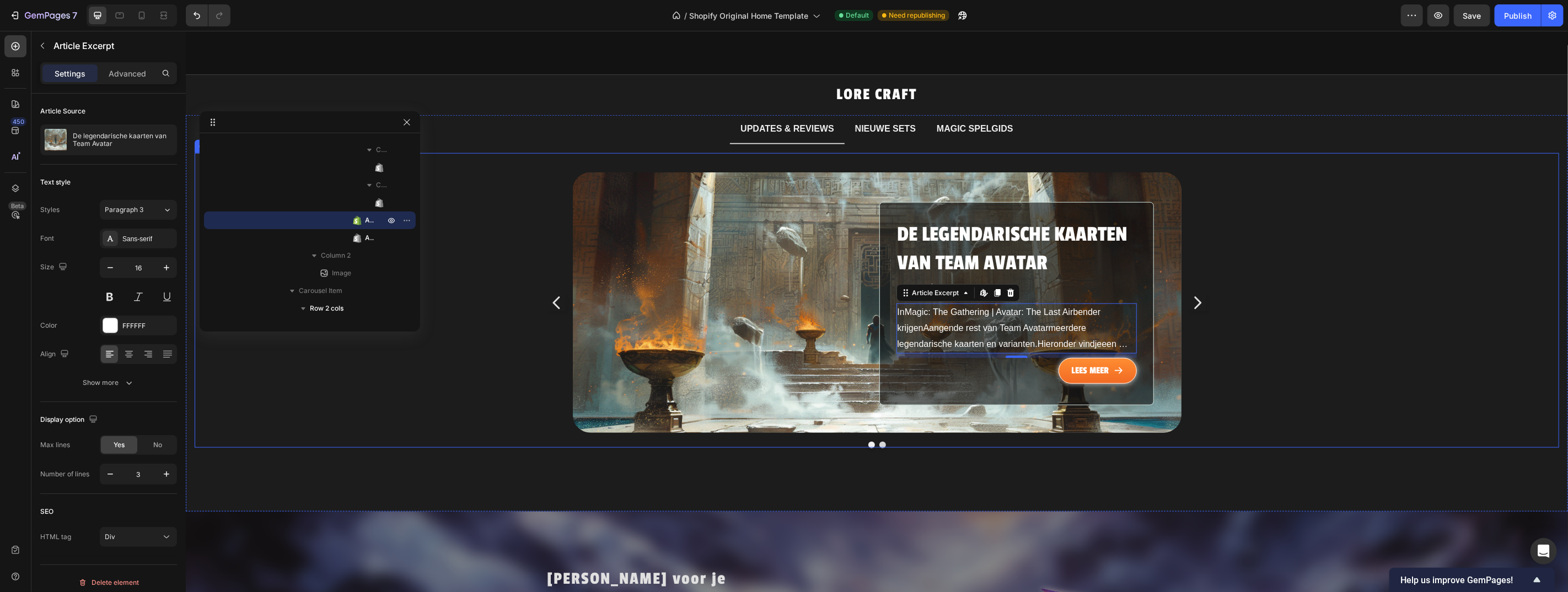
click at [1188, 286] on icon "Carousel Next Arrow" at bounding box center [1196, 302] width 17 height 82
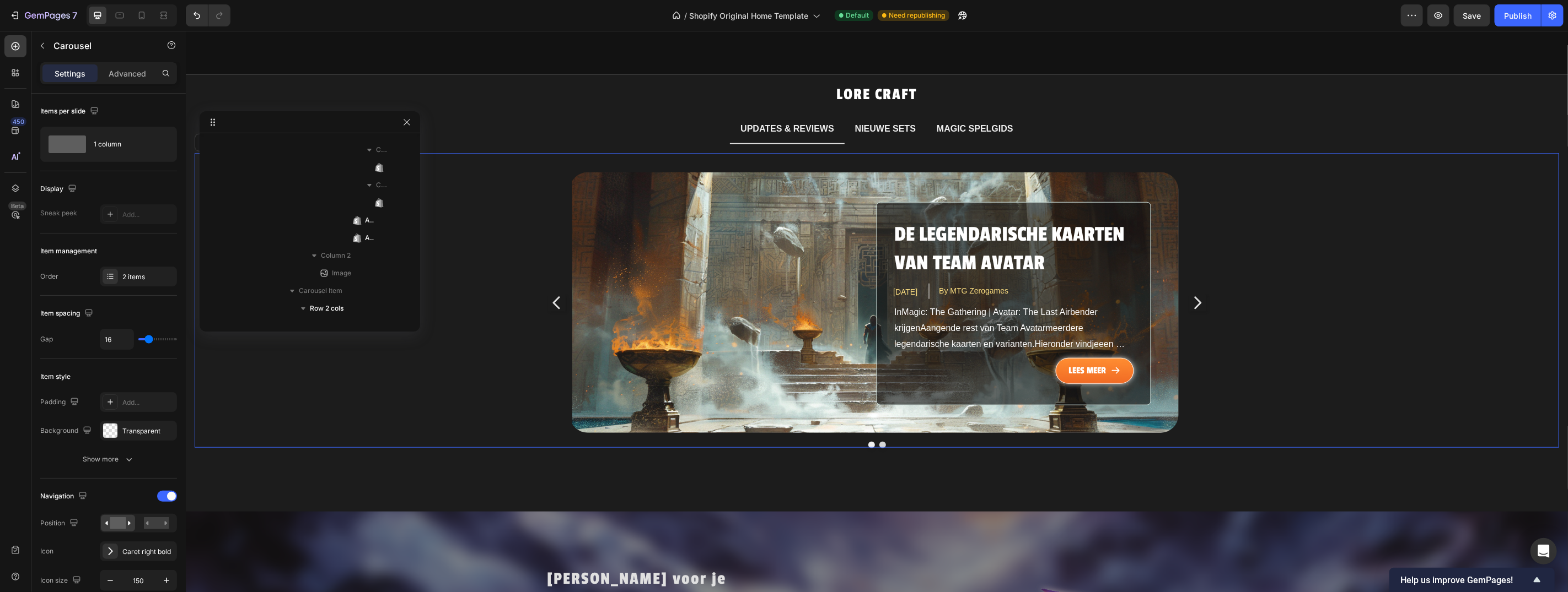
scroll to position [102, 0]
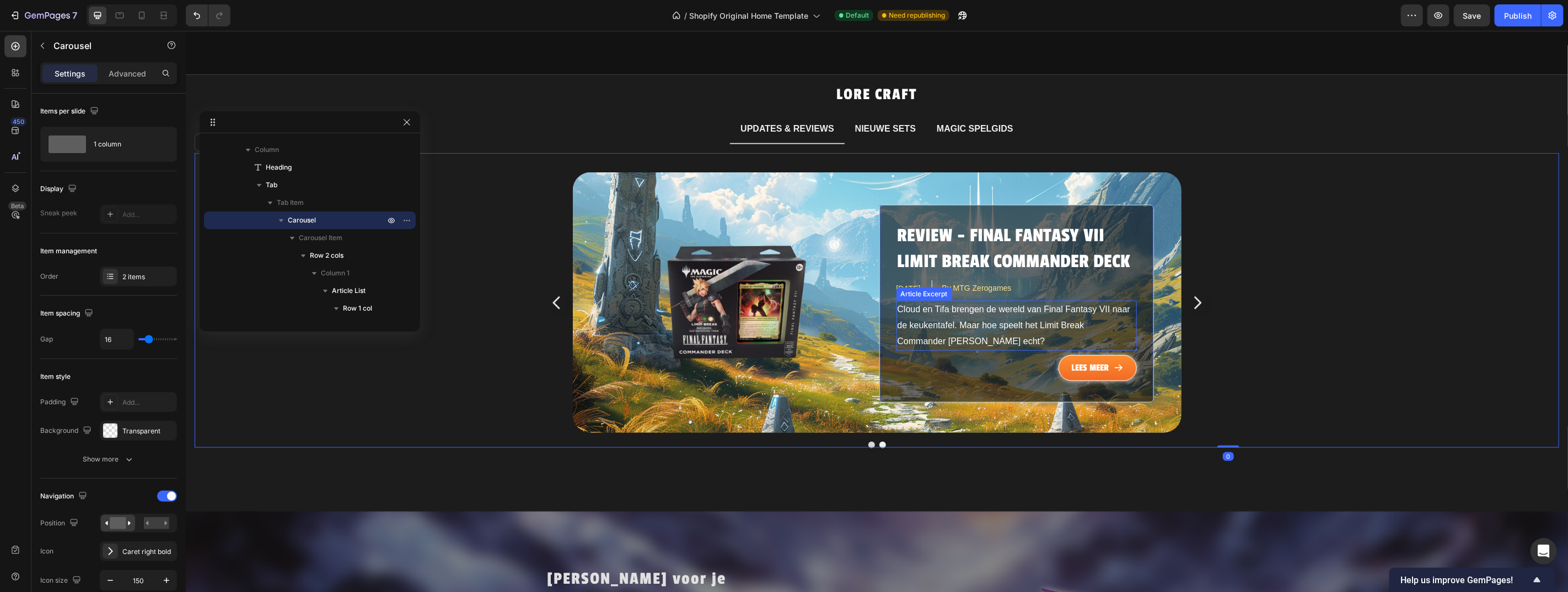
click at [1009, 313] on span "Cloud en Tifa brengen de wereld van Final Fantasy VII naar de keukentafel. Maar…" at bounding box center [1014, 325] width 236 height 42
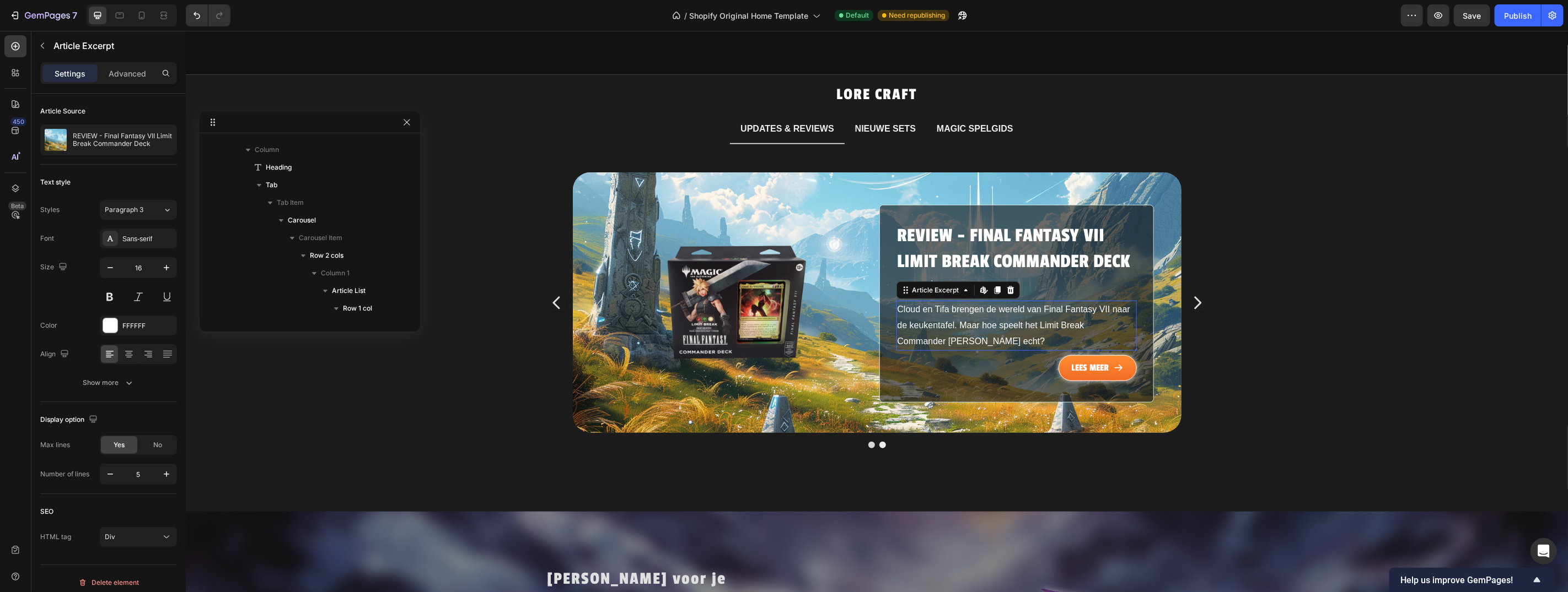
scroll to position [614, 0]
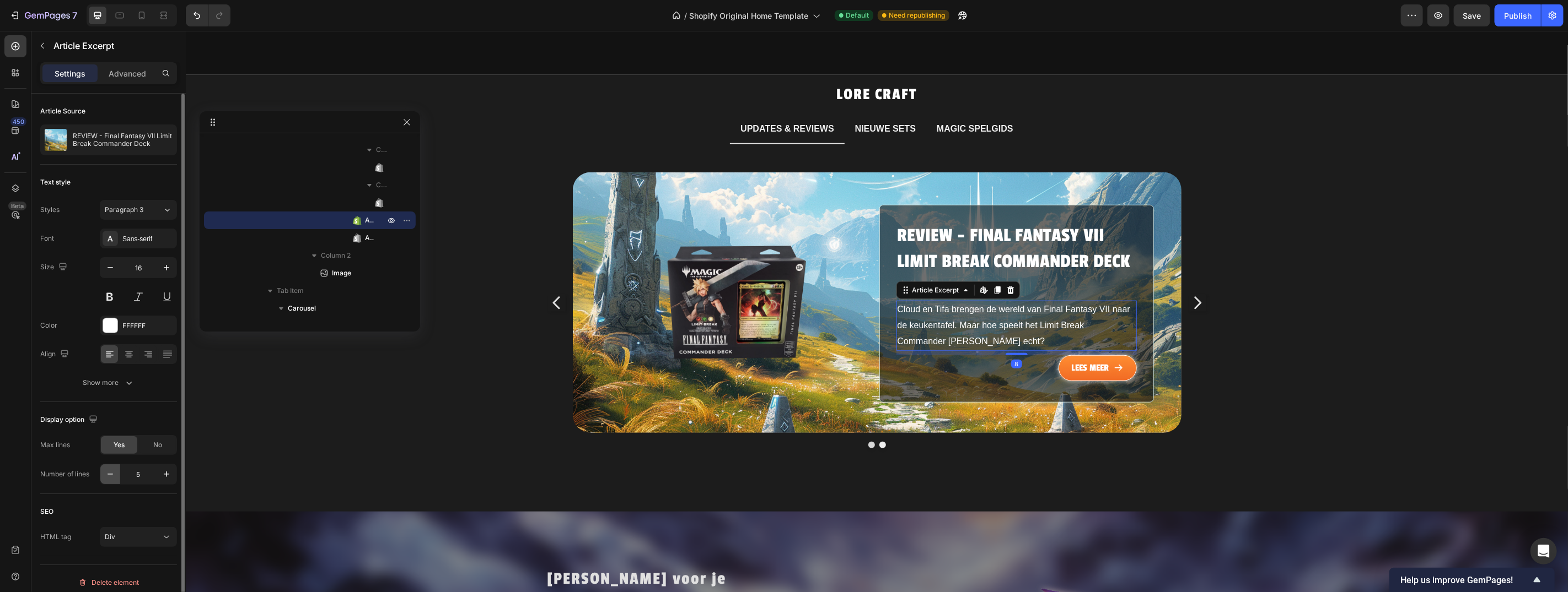
click at [101, 481] on button "button" at bounding box center [111, 474] width 20 height 20
click at [109, 476] on icon "button" at bounding box center [110, 474] width 11 height 11
type input "3"
click at [1512, 10] on div "Publish" at bounding box center [1517, 15] width 27 height 12
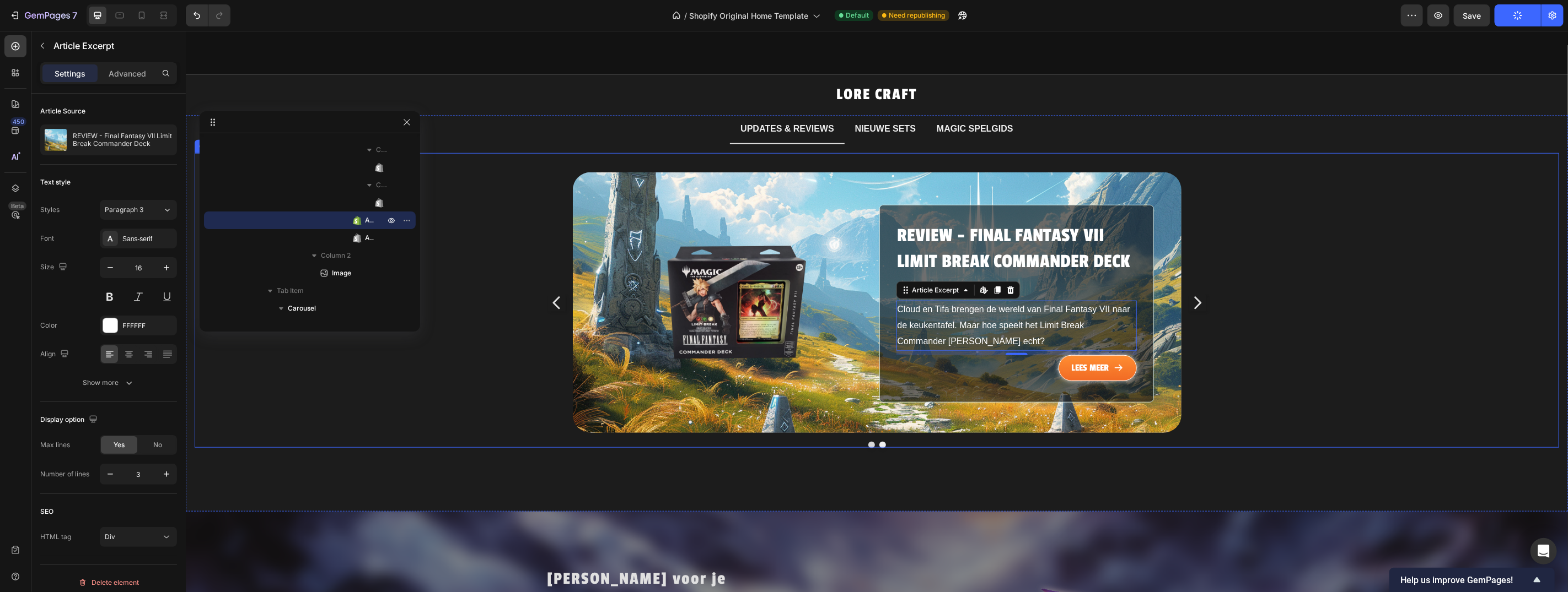
click at [1192, 290] on icon "Carousel Next Arrow" at bounding box center [1196, 302] width 17 height 82
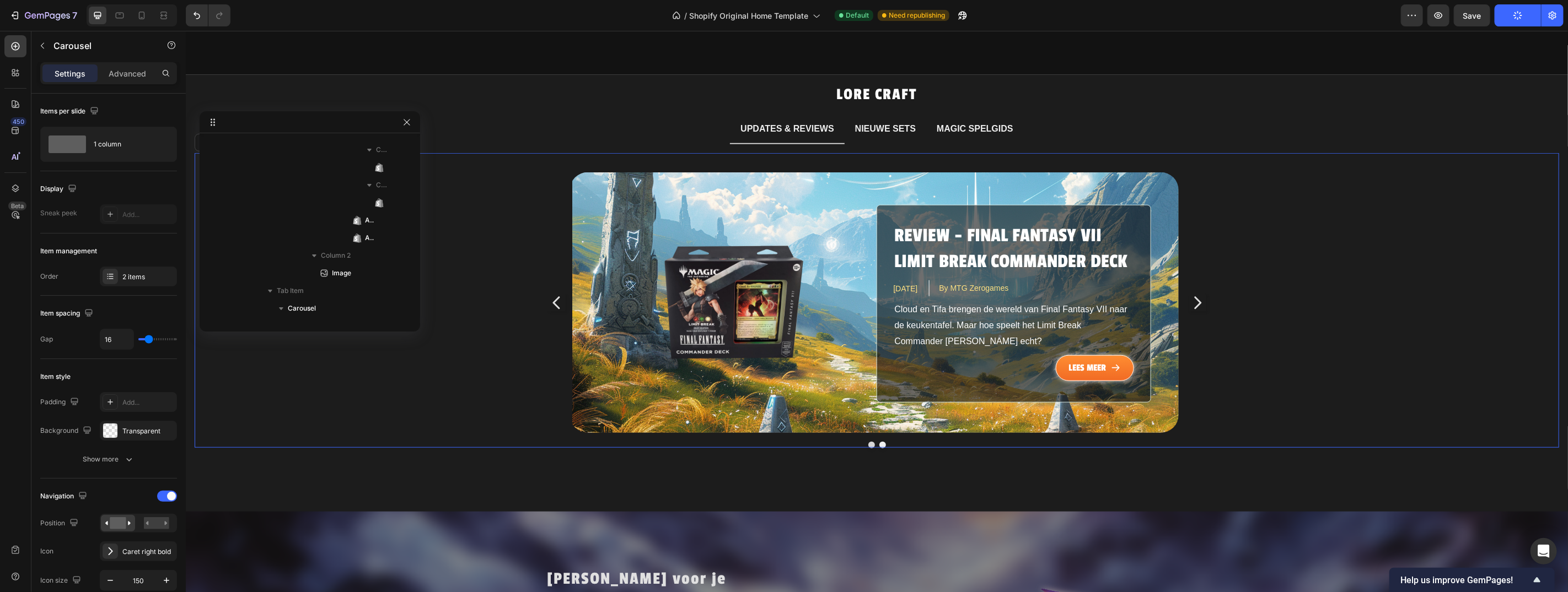
scroll to position [102, 0]
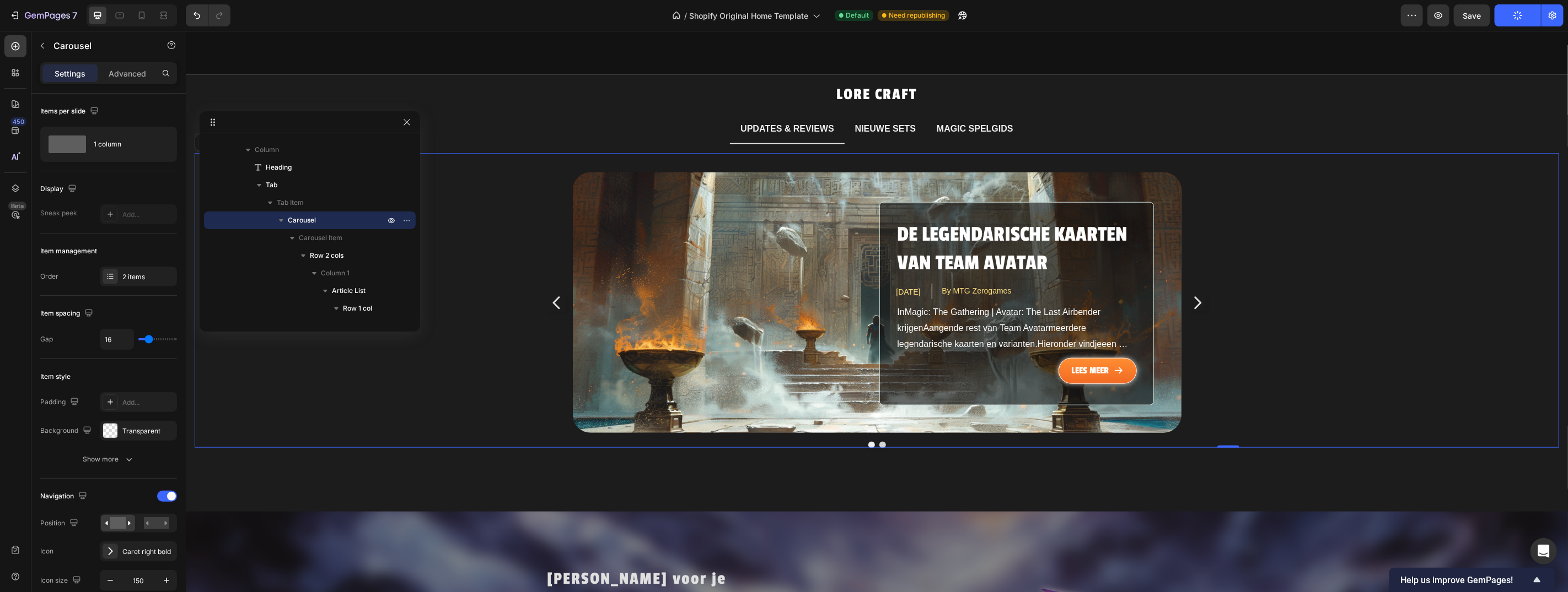
click at [1192, 290] on icon "Carousel Next Arrow" at bounding box center [1196, 302] width 17 height 82
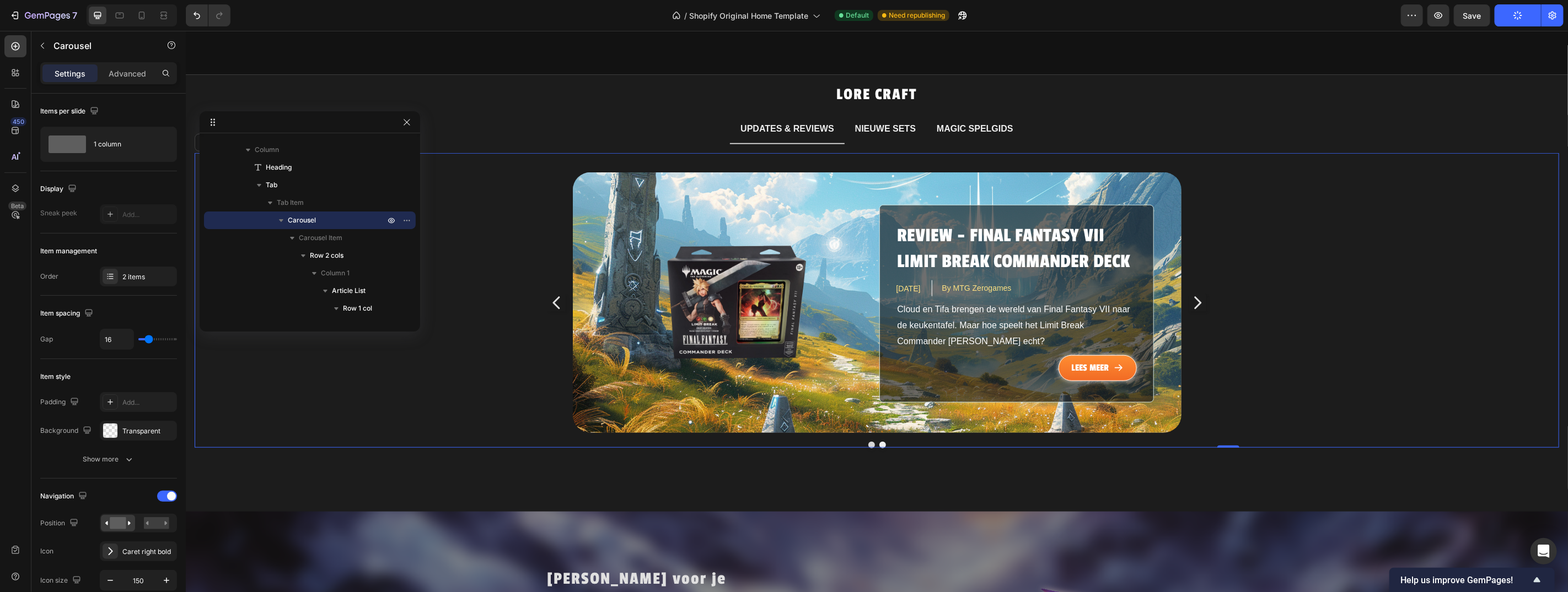
click at [1192, 290] on icon "Carousel Next Arrow" at bounding box center [1196, 302] width 17 height 82
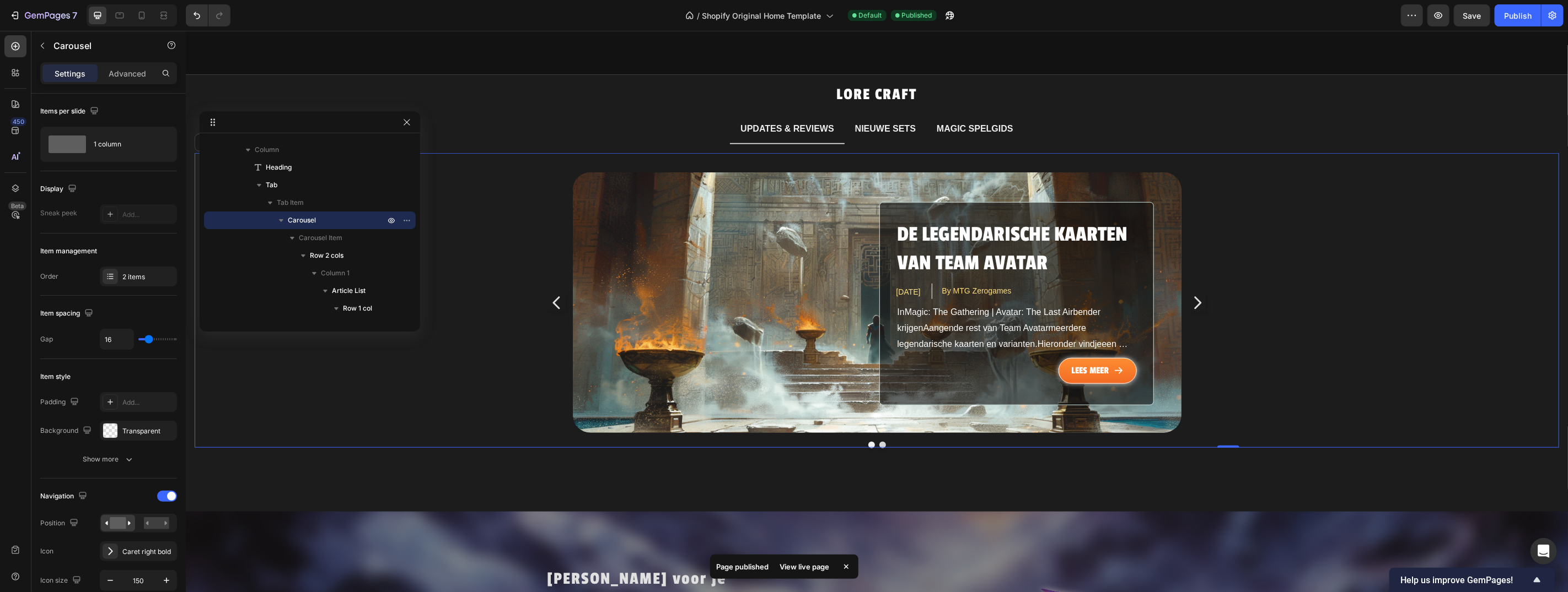
click at [1192, 290] on icon "Carousel Next Arrow" at bounding box center [1196, 302] width 17 height 82
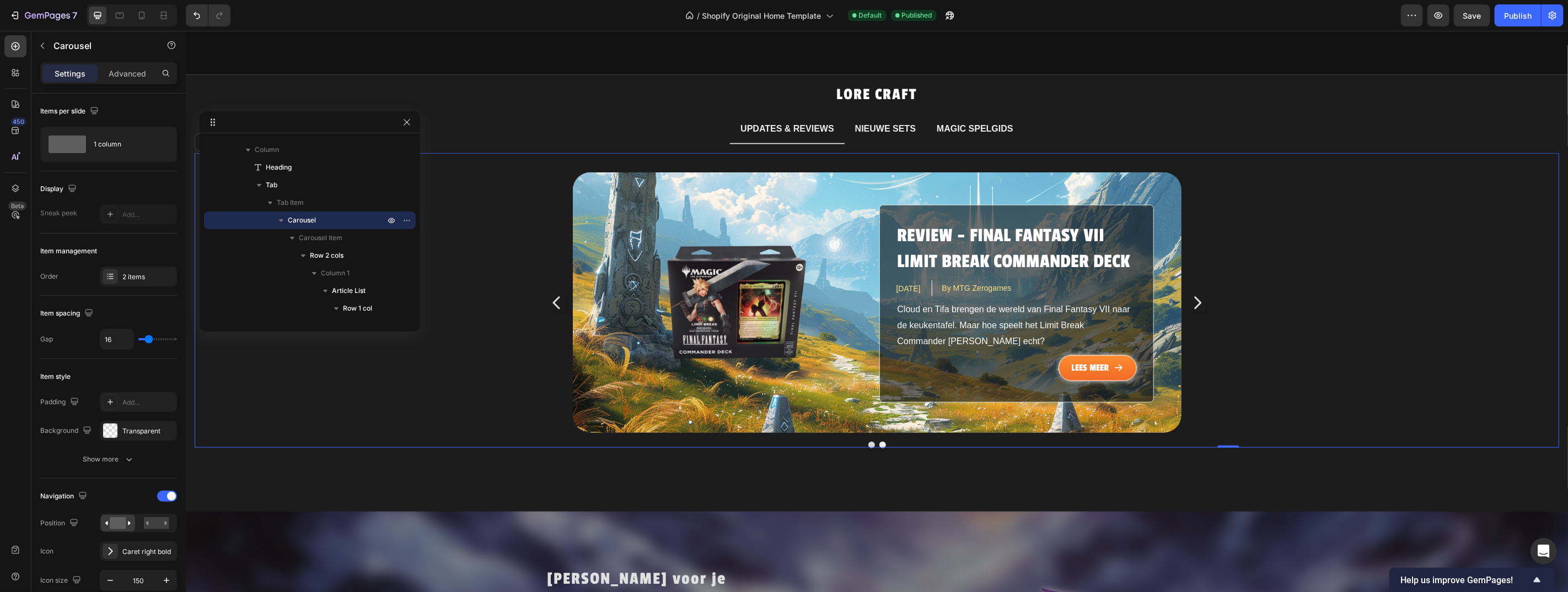
click at [1192, 290] on icon "Carousel Next Arrow" at bounding box center [1196, 302] width 17 height 82
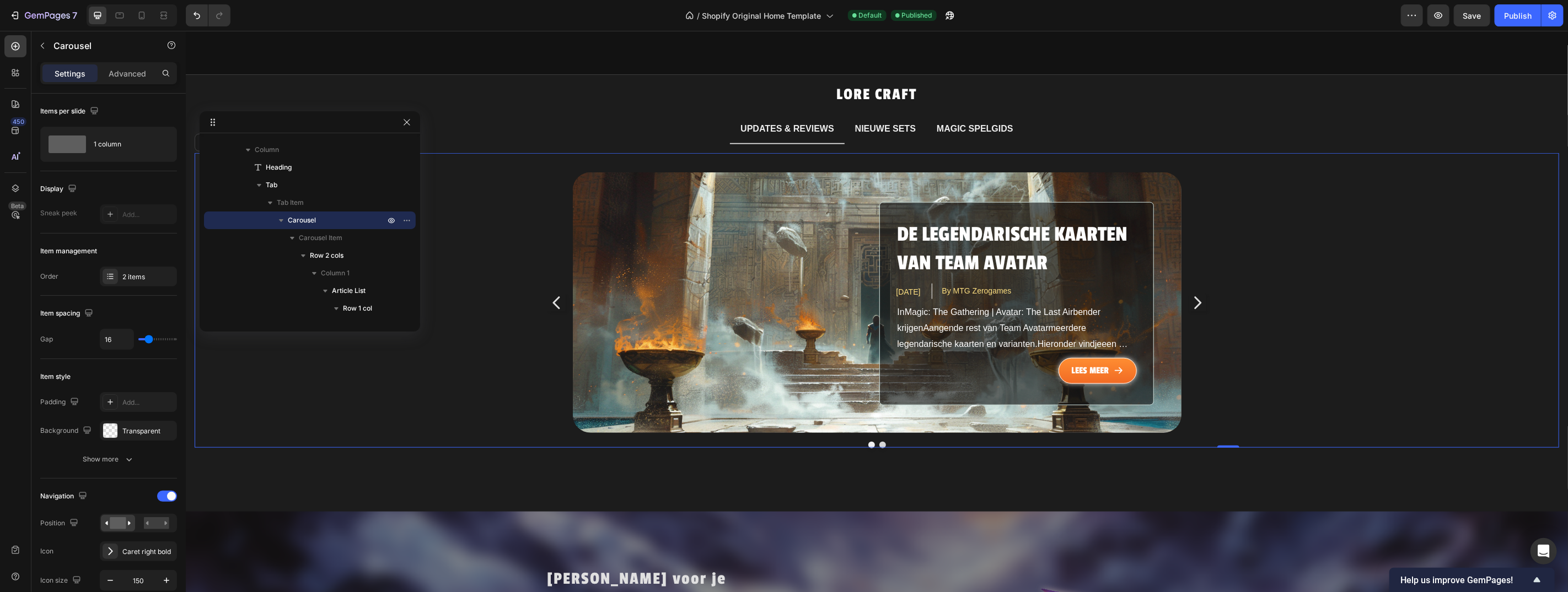
click at [1192, 290] on icon "Carousel Next Arrow" at bounding box center [1196, 302] width 17 height 82
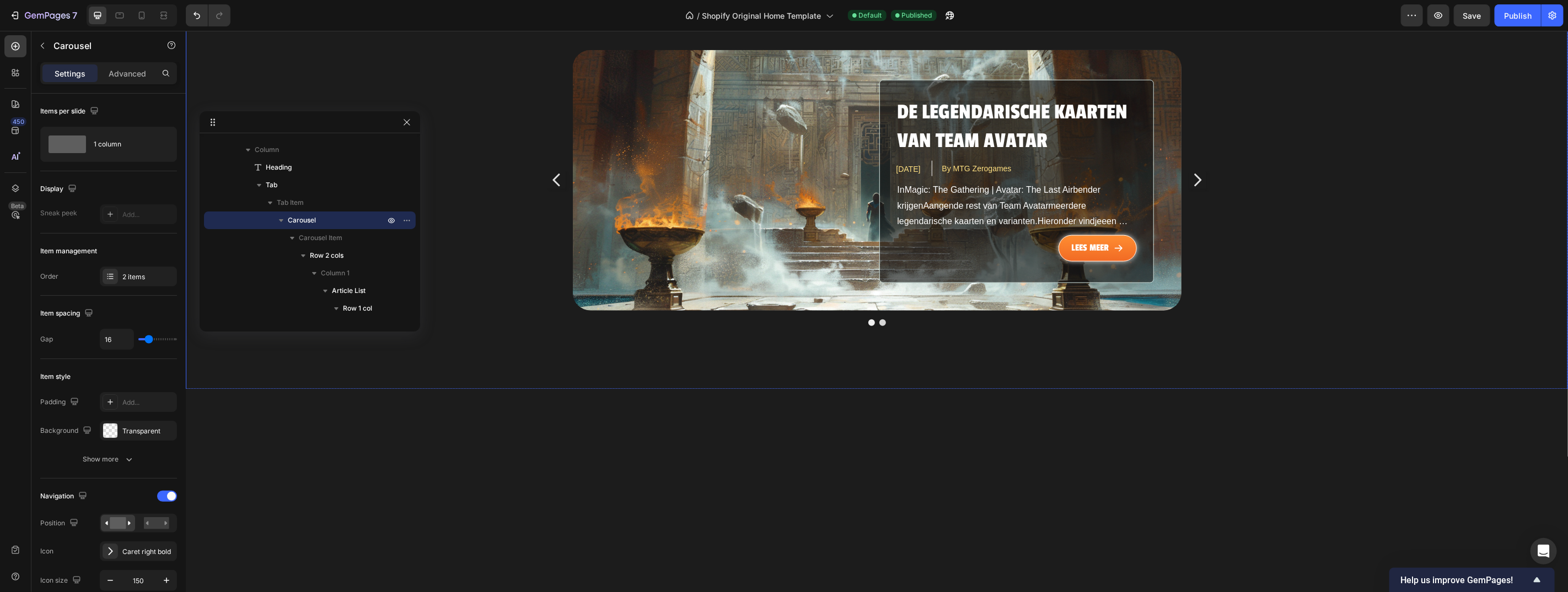
scroll to position [709, 0]
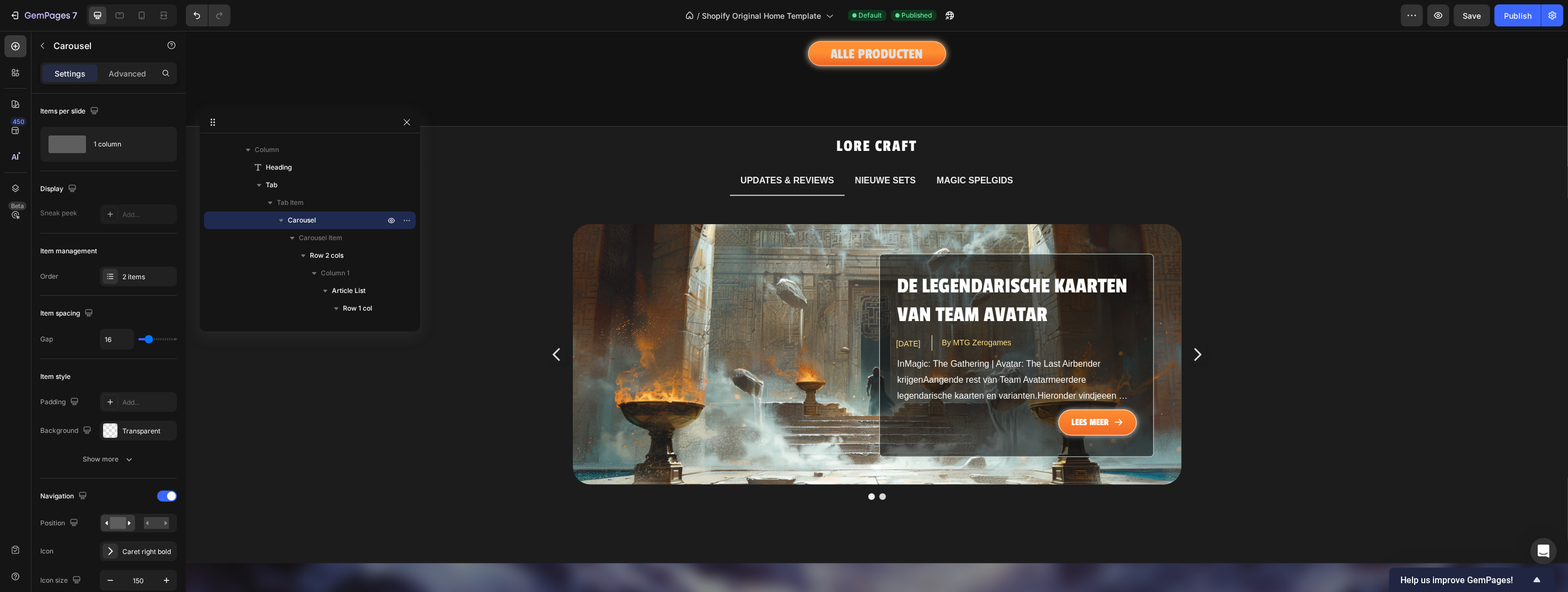
click at [1197, 341] on icon "Carousel Next Arrow" at bounding box center [1196, 354] width 17 height 82
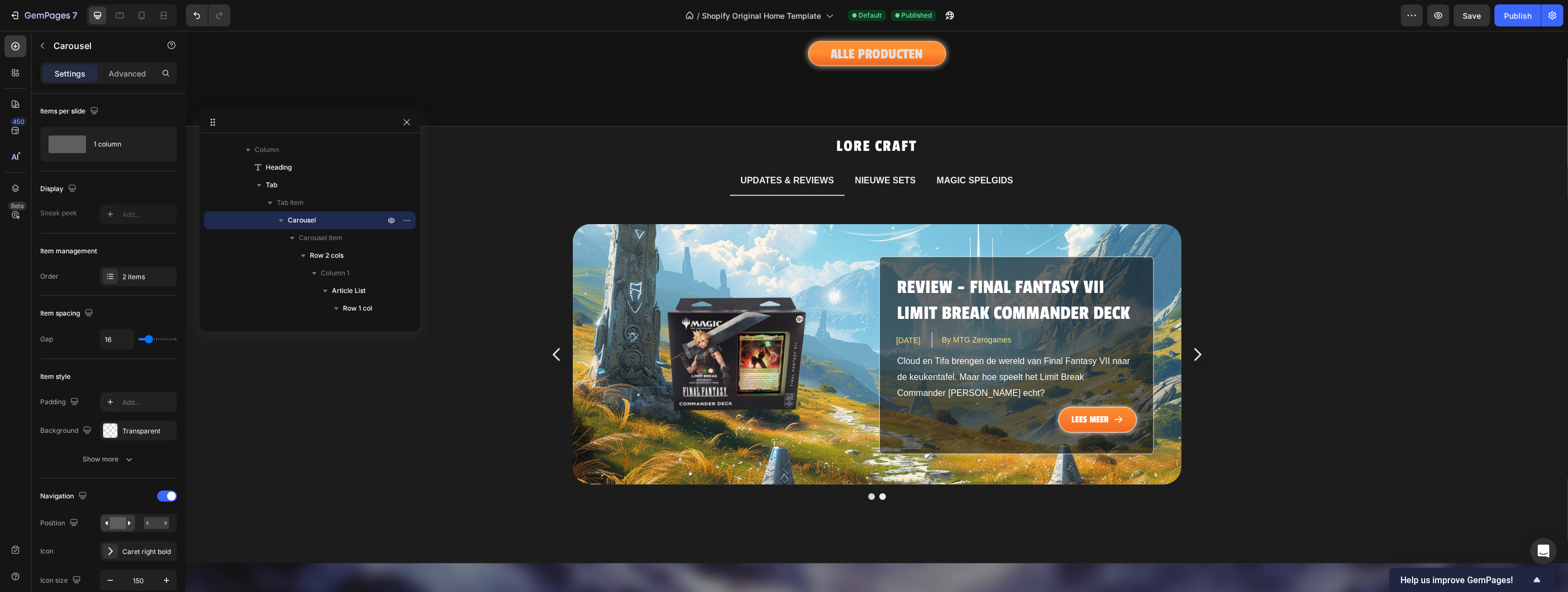
click at [1197, 341] on icon "Carousel Next Arrow" at bounding box center [1196, 354] width 17 height 82
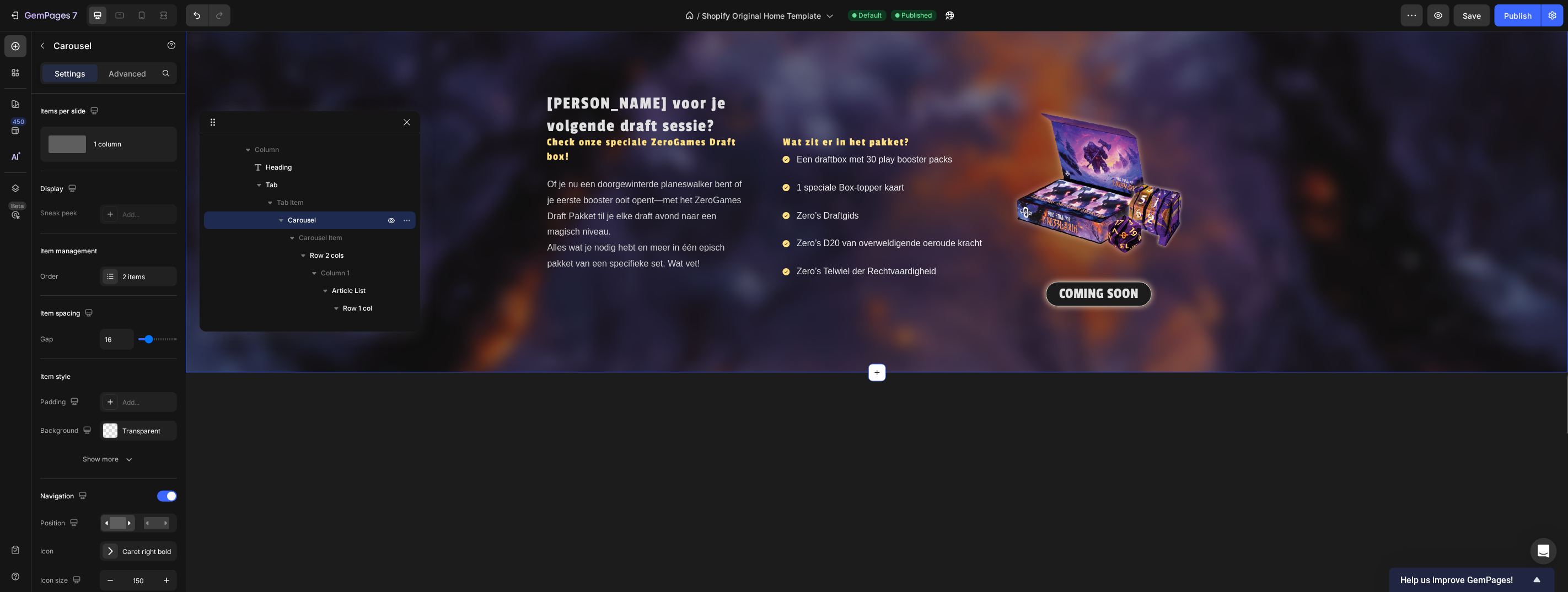
scroll to position [411, 0]
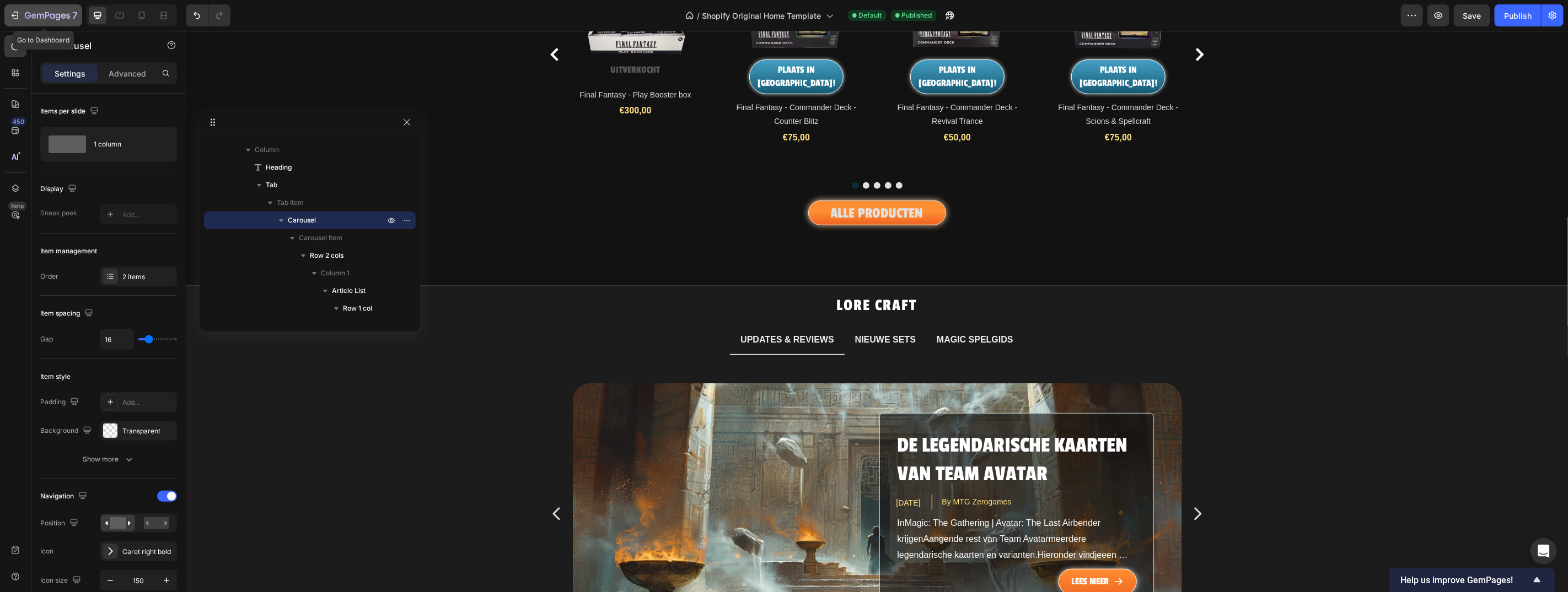
click at [26, 19] on icon "button" at bounding box center [47, 16] width 45 height 9
